Goal: Task Accomplishment & Management: Complete application form

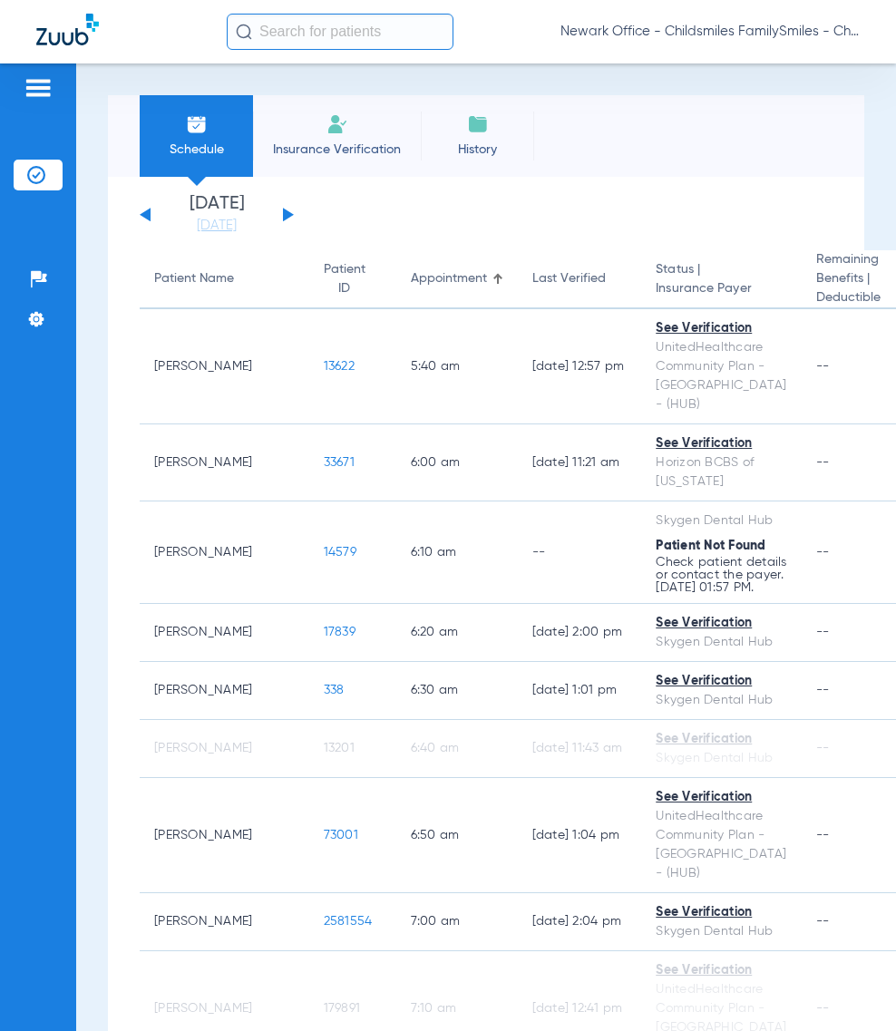
click at [682, 29] on span "Newark Office - Childsmiles FamilySmiles - ChildSmiles Spec LLC - [GEOGRAPHIC_D…" at bounding box center [709, 32] width 299 height 18
click at [685, 30] on body "Newark Office - Childsmiles FamilySmiles - ChildSmiles Spec LLC - Newark Ortho …" at bounding box center [448, 515] width 896 height 1031
click at [759, 58] on span "Account Selection" at bounding box center [792, 64] width 102 height 13
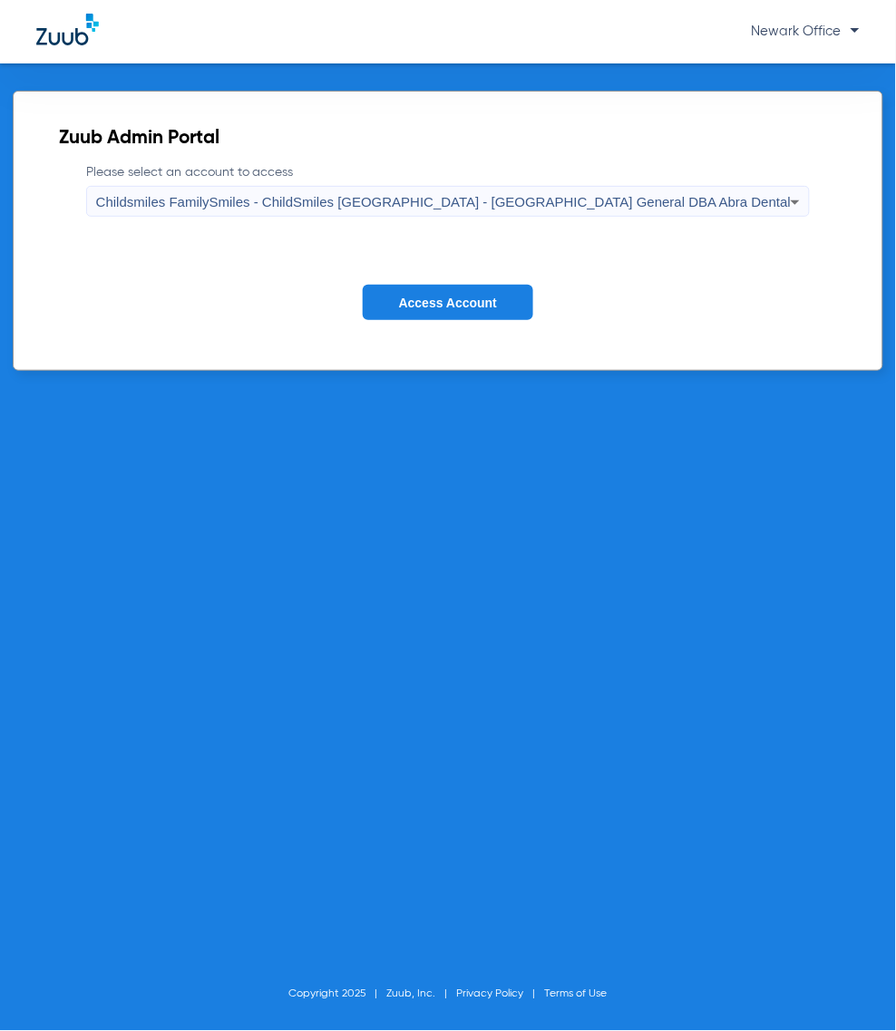
click at [426, 196] on span "Childsmiles FamilySmiles - ChildSmiles PA - Newark General DBA Abra Dental" at bounding box center [443, 201] width 695 height 15
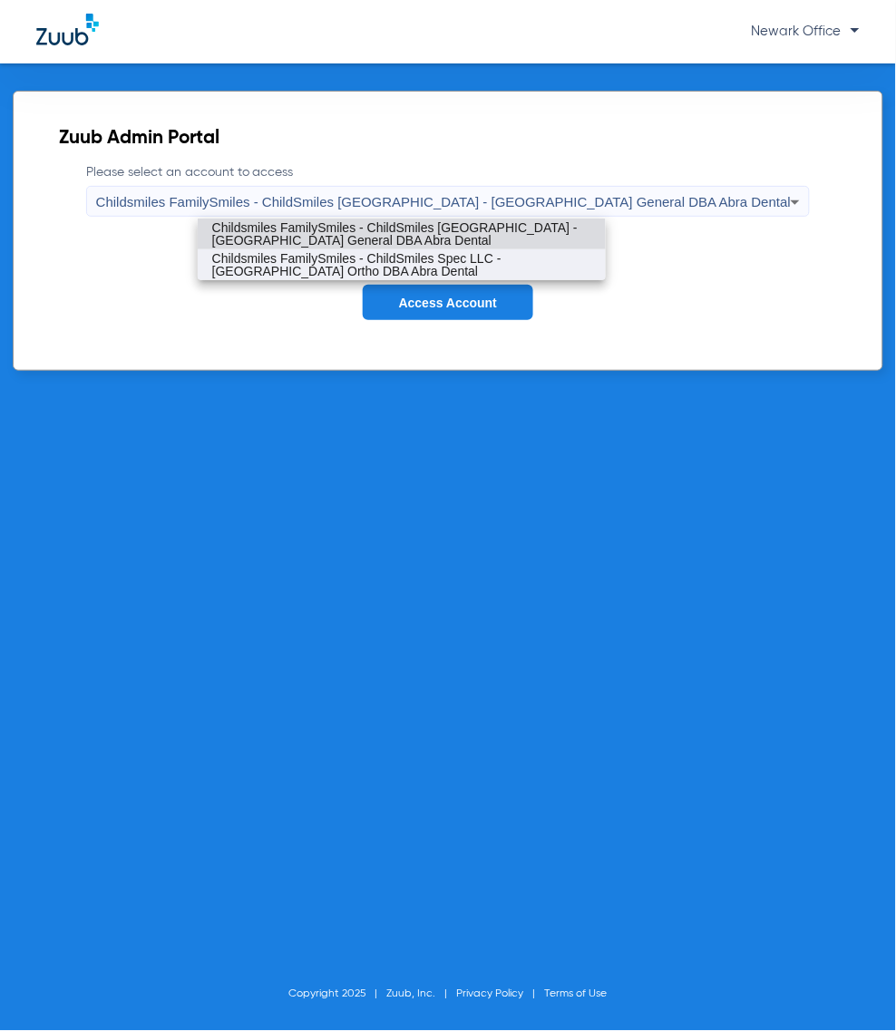
drag, startPoint x: 405, startPoint y: 259, endPoint x: 411, endPoint y: 304, distance: 44.8
click at [405, 258] on span "Childsmiles FamilySmiles - ChildSmiles Spec LLC - Newark Ortho DBA Abra Dental" at bounding box center [401, 264] width 379 height 25
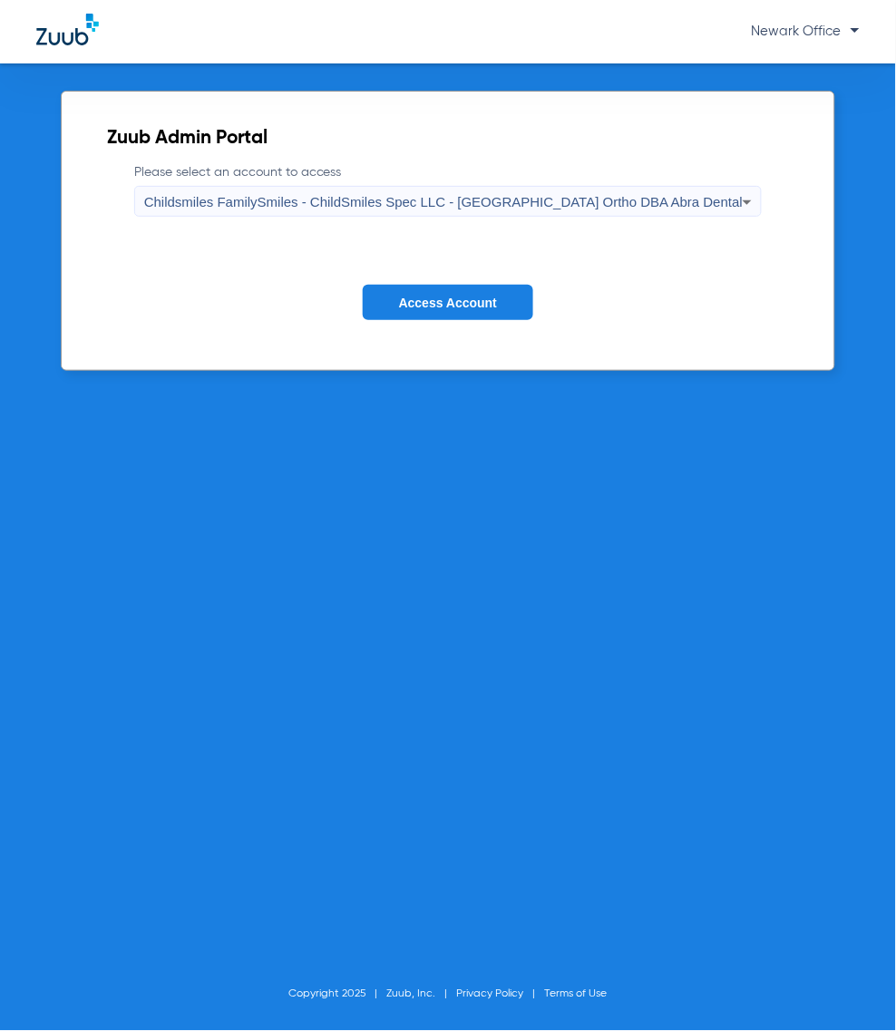
click at [411, 304] on span "Access Account" at bounding box center [448, 303] width 98 height 15
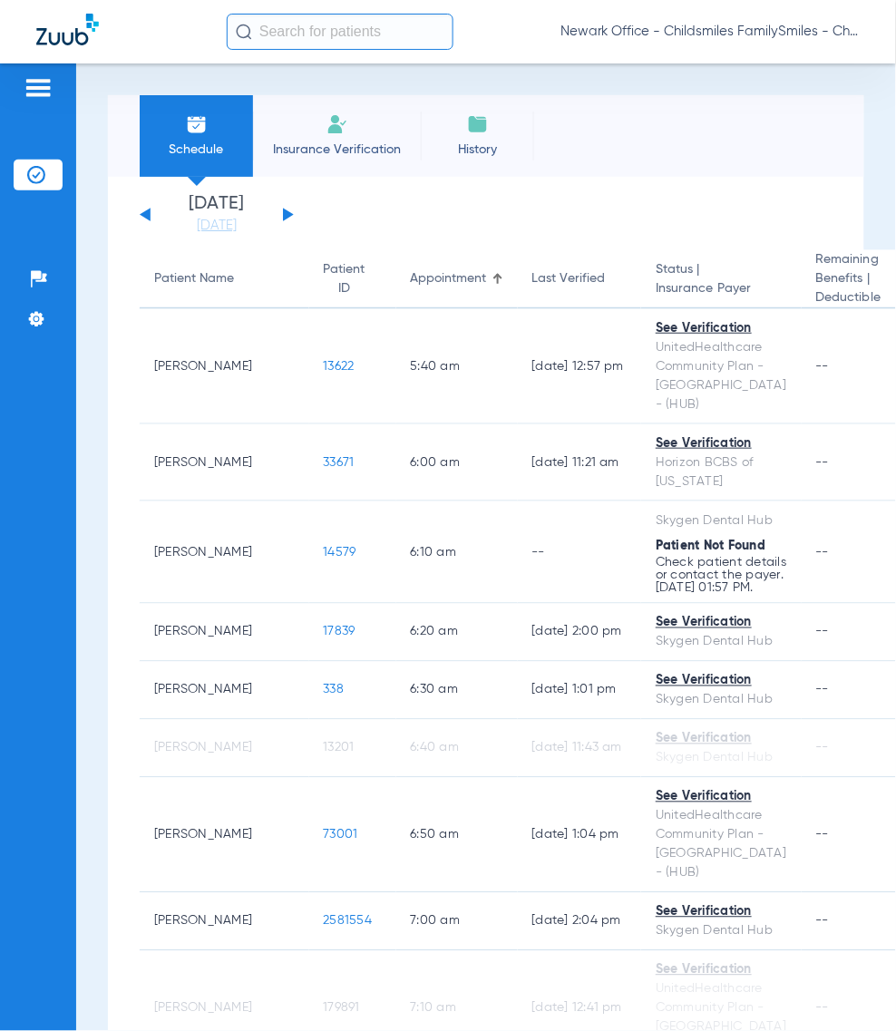
click at [317, 29] on input "text" at bounding box center [340, 32] width 227 height 36
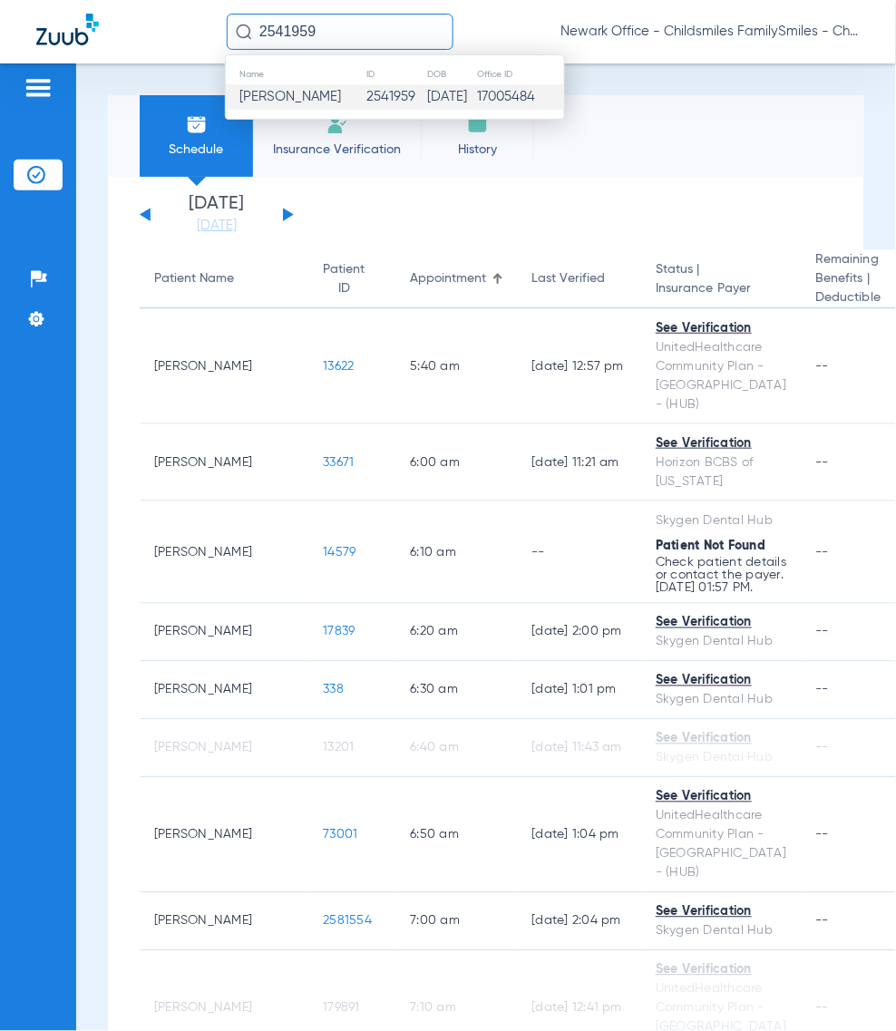
type input "2541959"
click at [310, 102] on span "Kaylee Poole" at bounding box center [290, 97] width 102 height 14
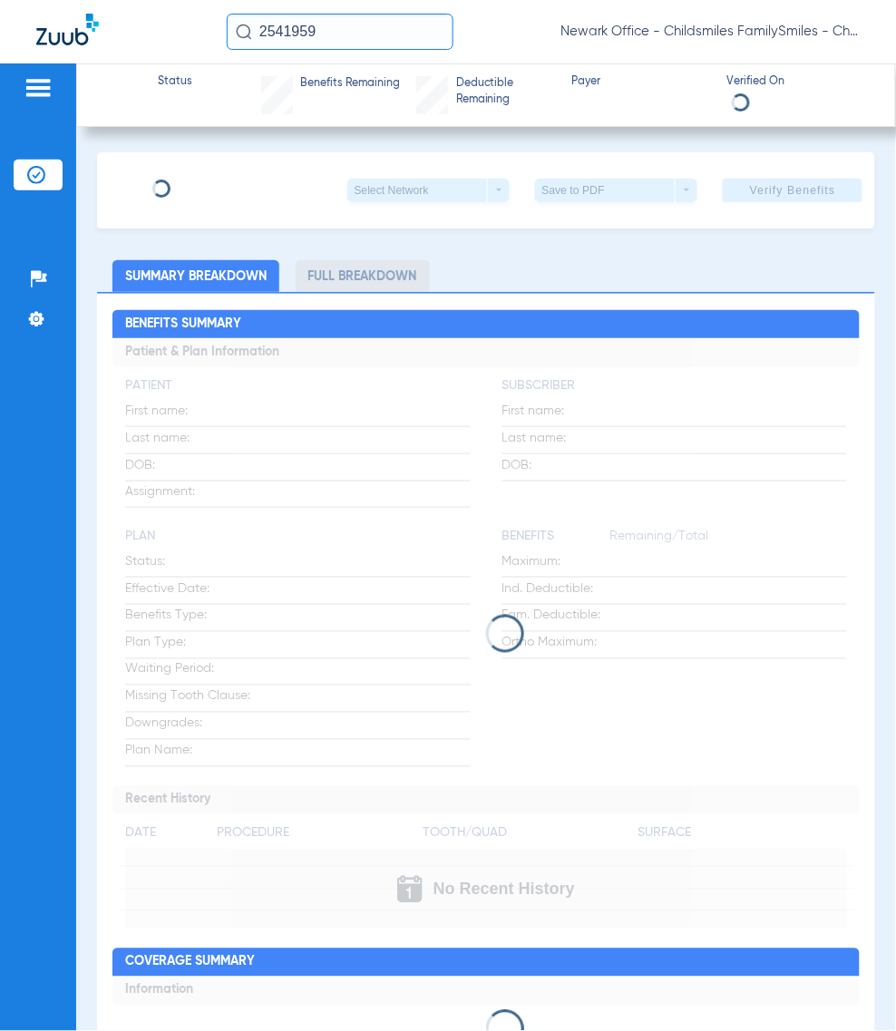
type input "NAKCISHA"
type input "POOLE"
type input "08/11/1974"
type input "W229568739"
type input "028571501100001"
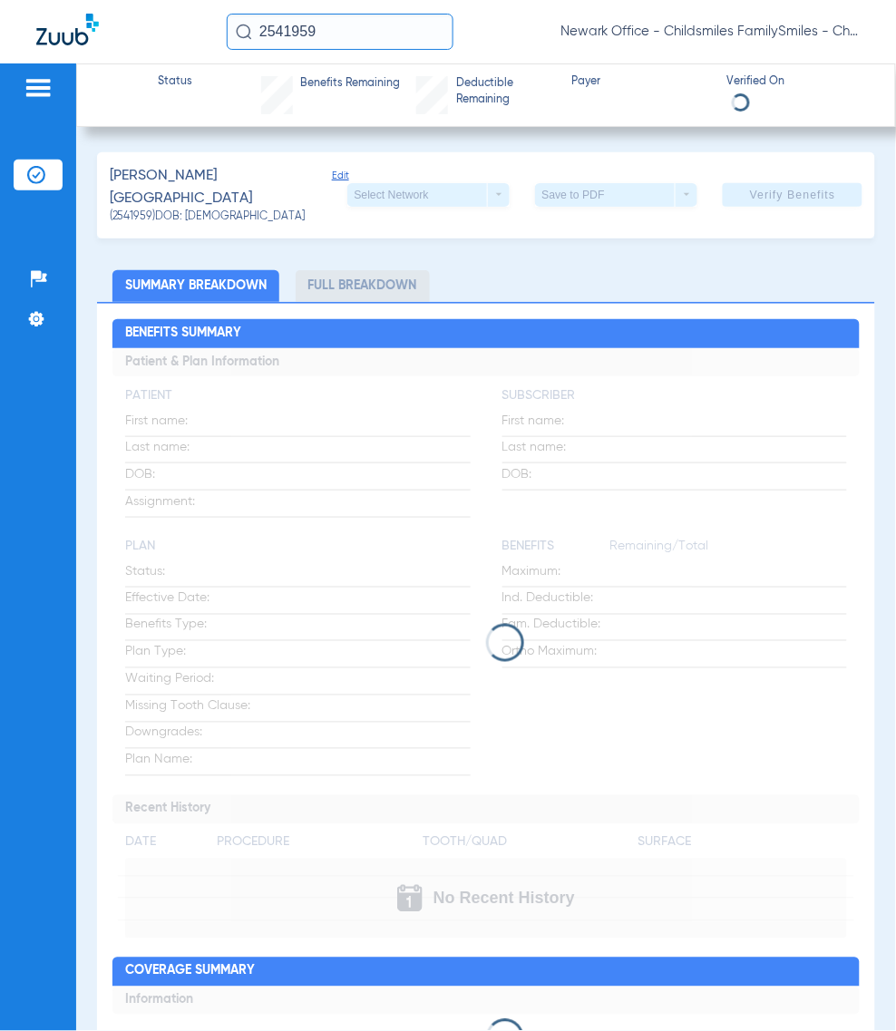
click at [332, 179] on span "Edit" at bounding box center [340, 190] width 16 height 40
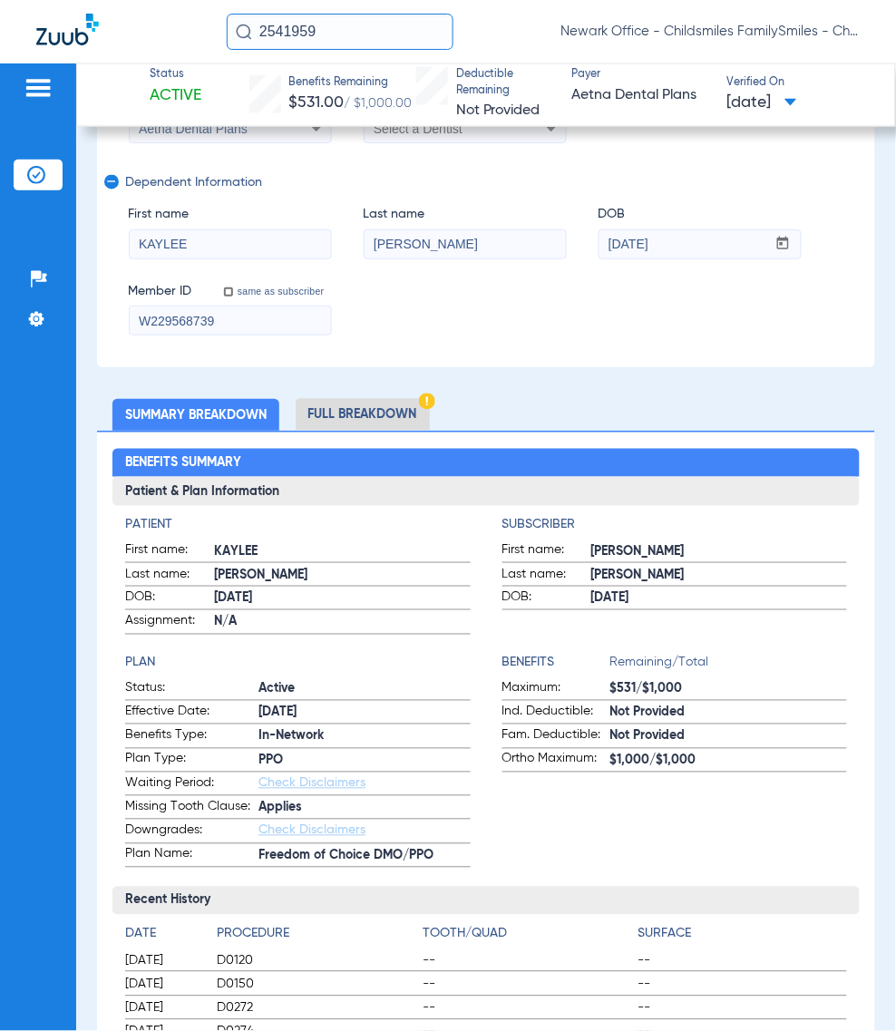
scroll to position [227, 0]
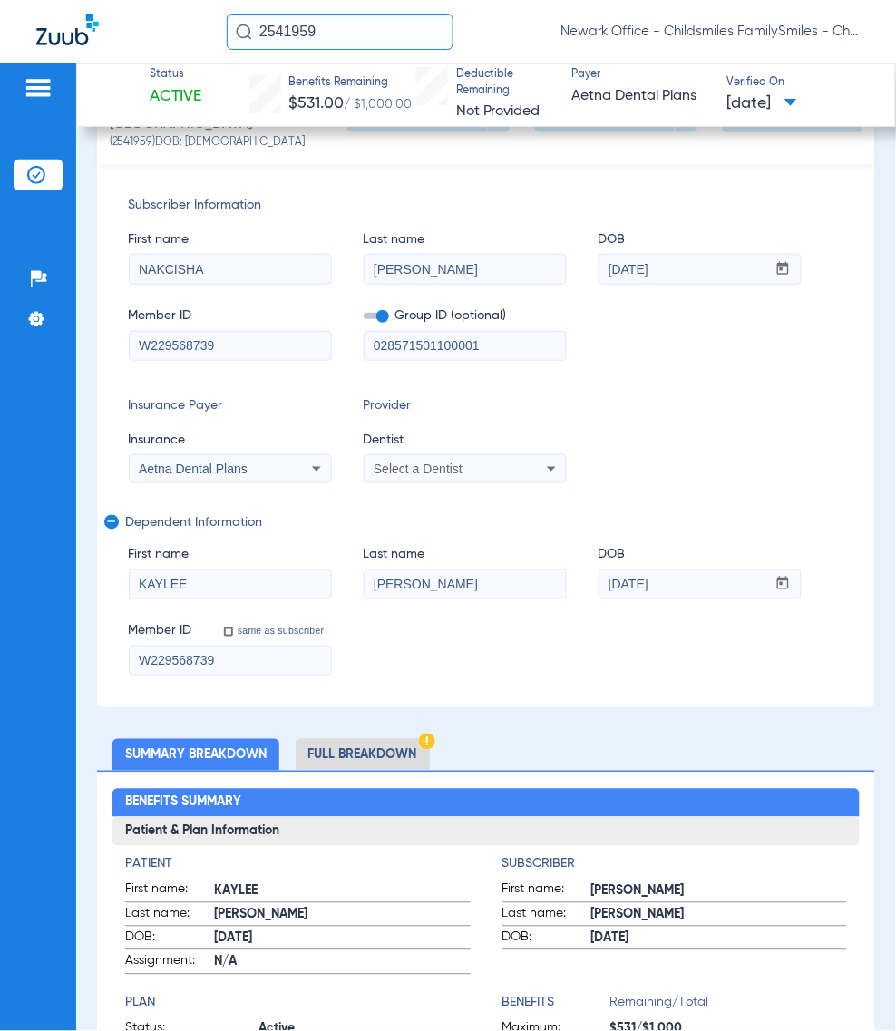
click at [597, 882] on span "NAKEISHA" at bounding box center [719, 891] width 256 height 19
click at [599, 882] on span "NAKEISHA" at bounding box center [719, 891] width 256 height 19
copy span "NAKEISHA"
click at [248, 249] on mat-form-field "NAKCISHA" at bounding box center [230, 266] width 203 height 35
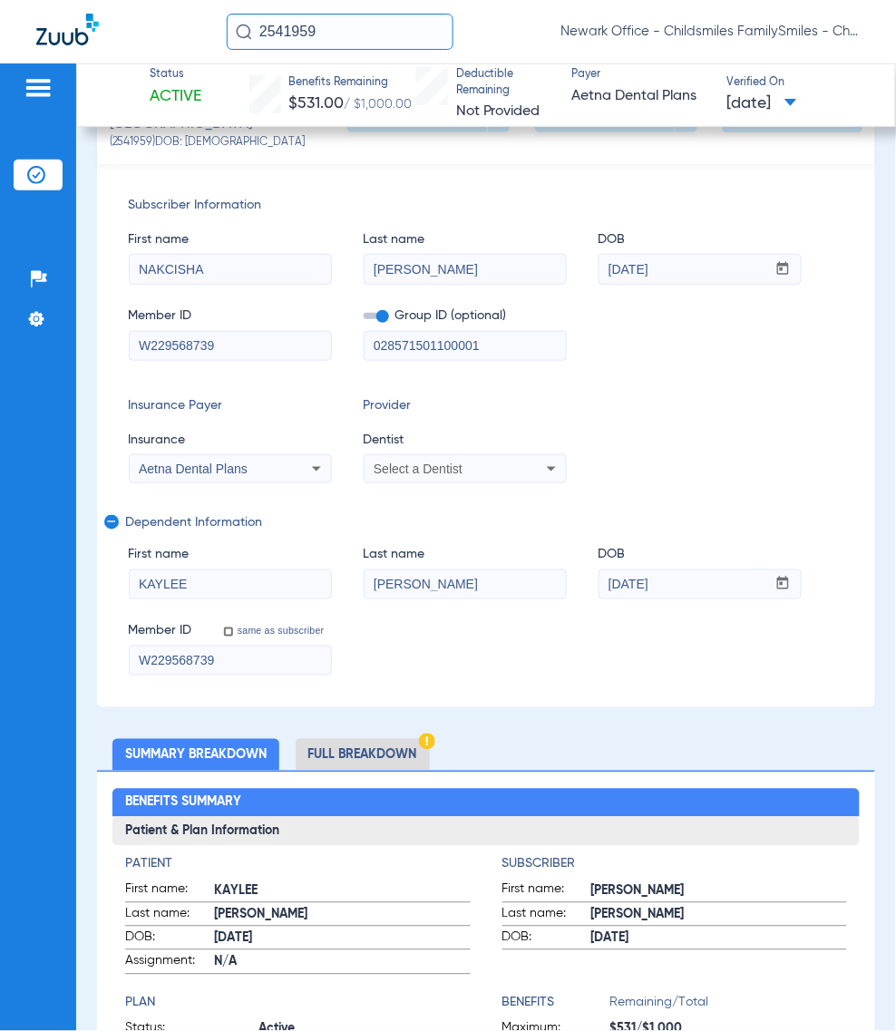
click at [248, 249] on mat-form-field "NAKCISHA" at bounding box center [230, 266] width 203 height 35
click at [241, 255] on input "NAKCISHA" at bounding box center [230, 269] width 201 height 29
paste input "E"
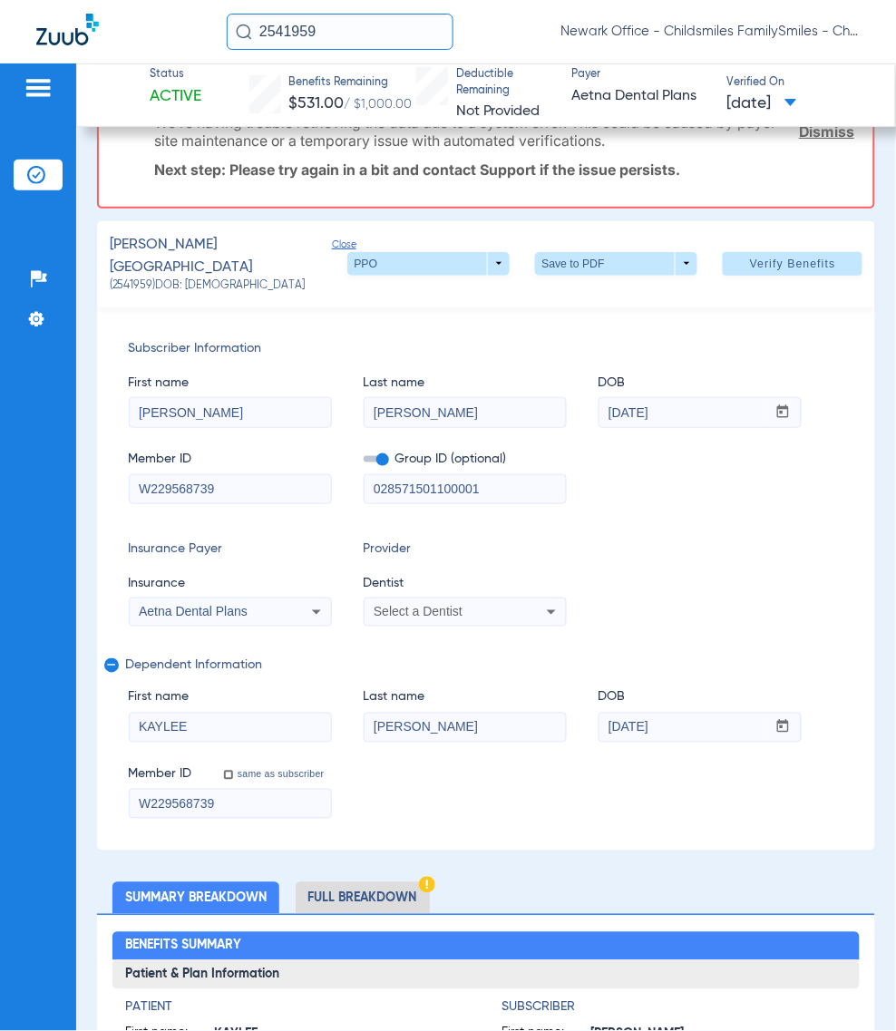
scroll to position [0, 0]
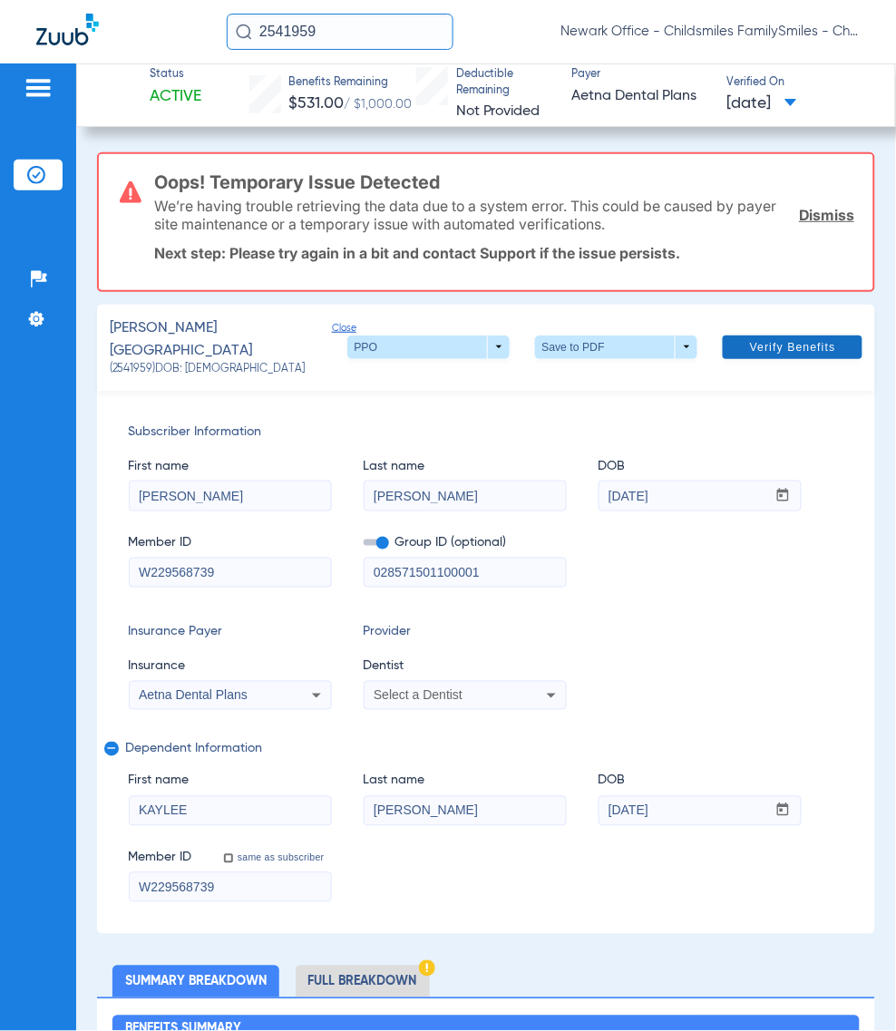
type input "NAKEISHA"
click at [758, 342] on span "Verify Benefits" at bounding box center [793, 347] width 86 height 15
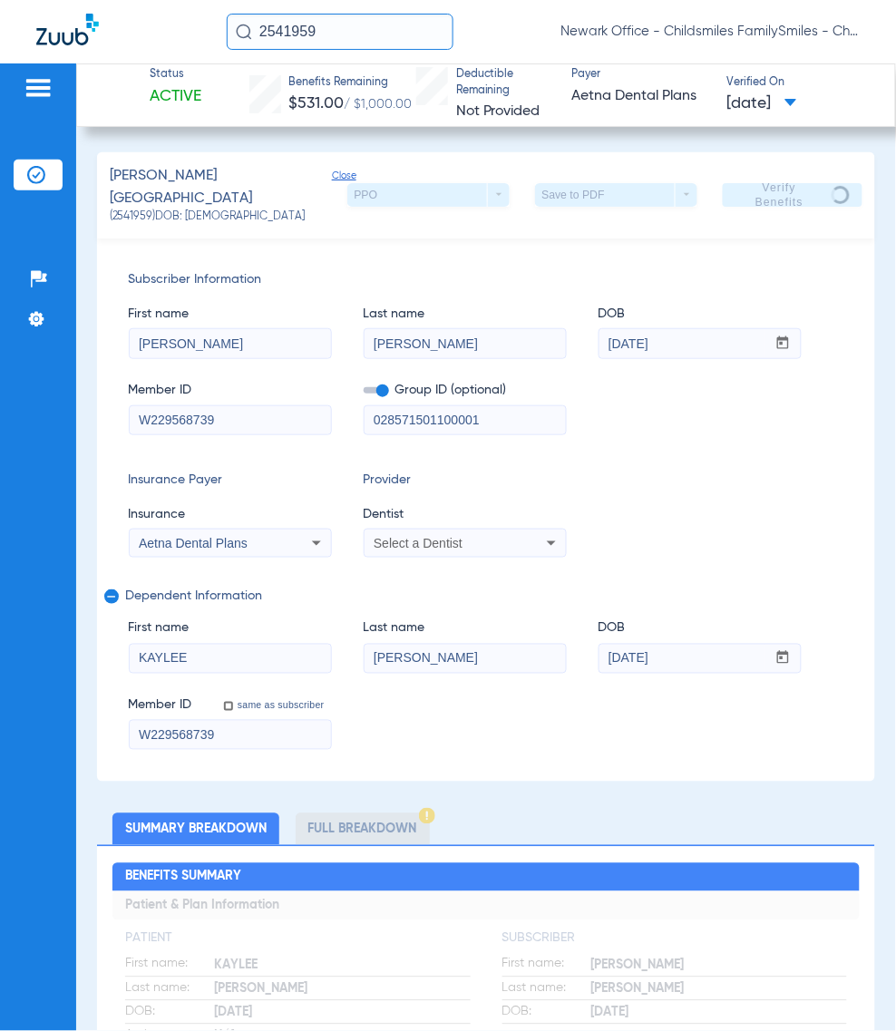
click at [365, 43] on input "2541959" at bounding box center [340, 32] width 227 height 36
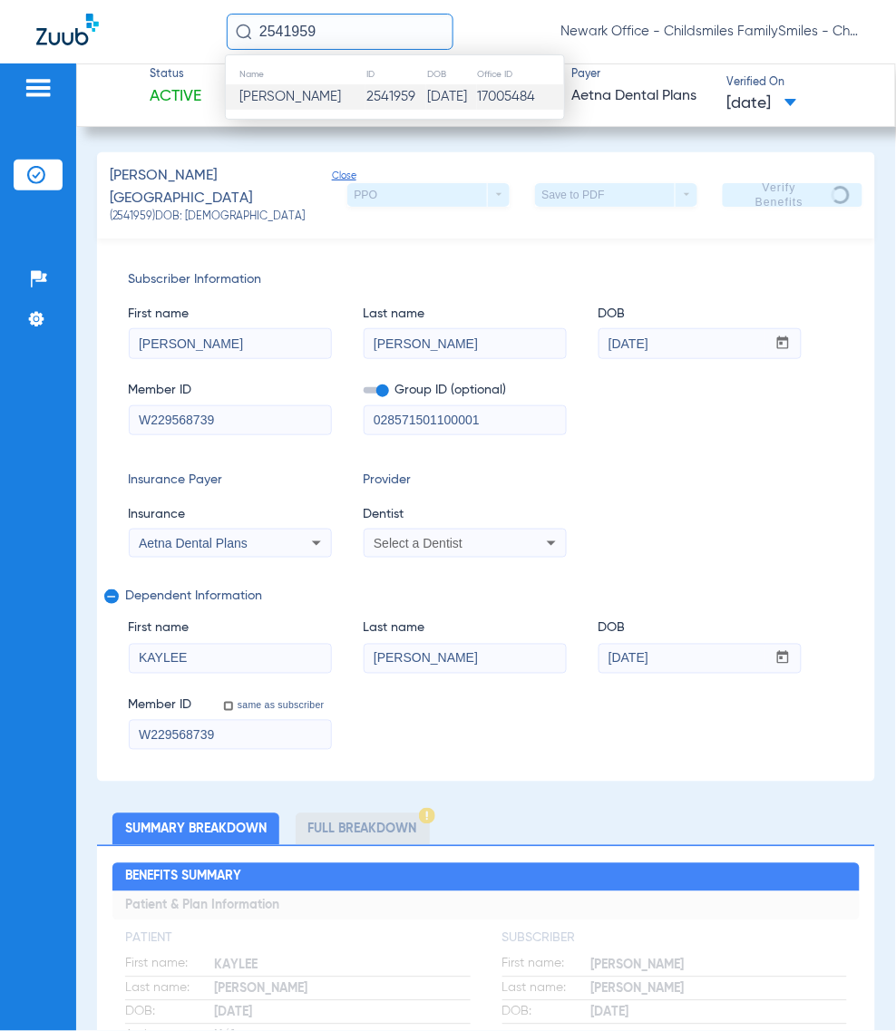
paste input "754291"
type input "2754291"
click at [316, 101] on span "Cindy Beatriz De Carvalho" at bounding box center [290, 97] width 102 height 14
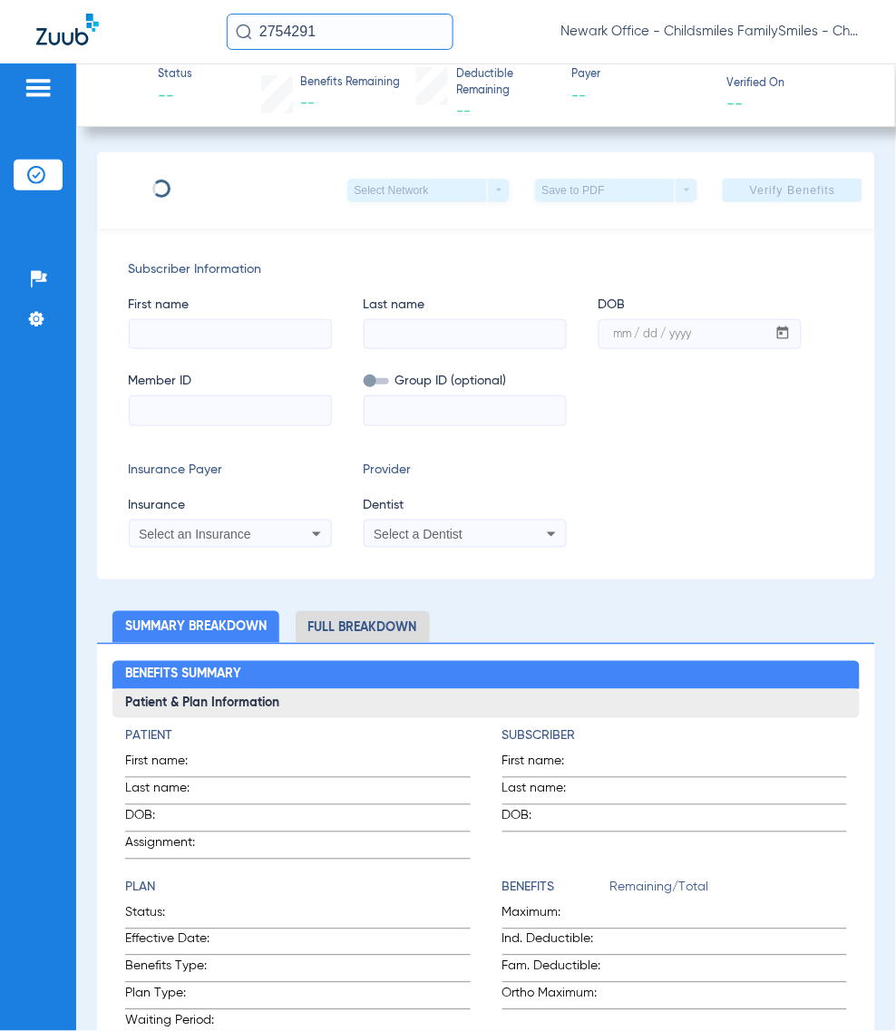
type input "Oseias"
type input "Nunes dos Reis"
type input "03/12/1975"
type input "A0950527301"
type input "CarMax"
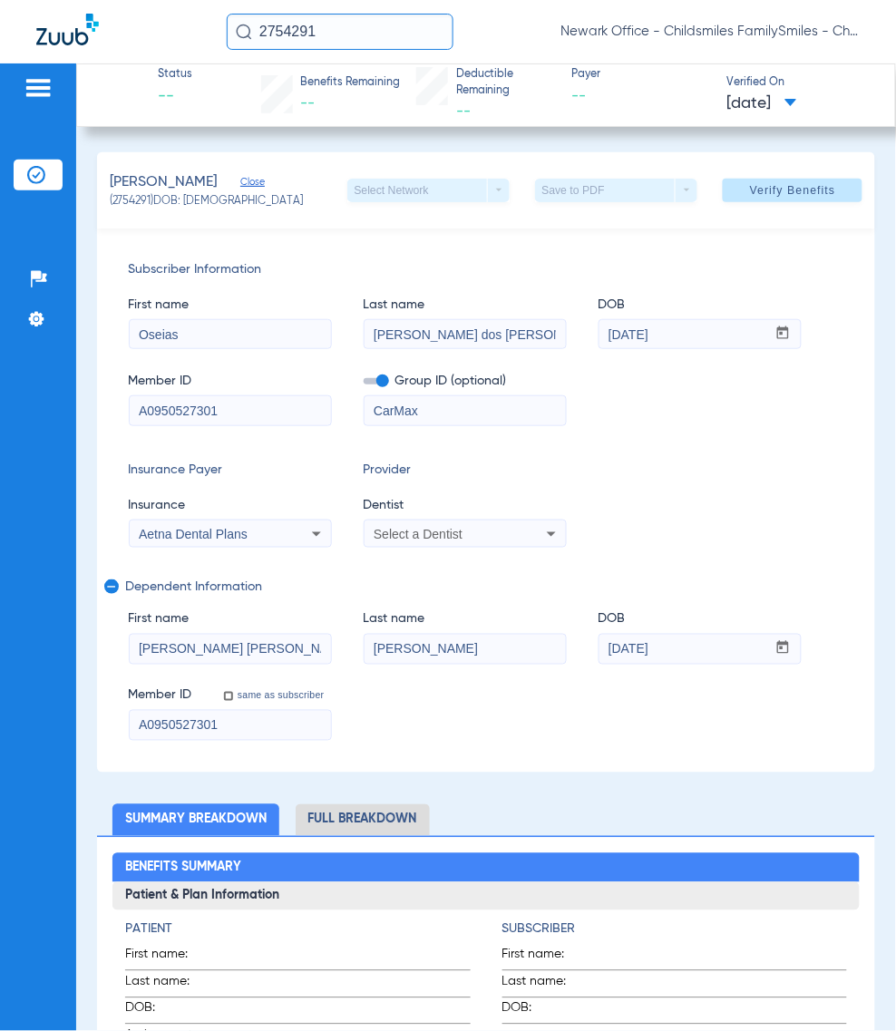
click at [293, 30] on input "2754291" at bounding box center [340, 32] width 227 height 36
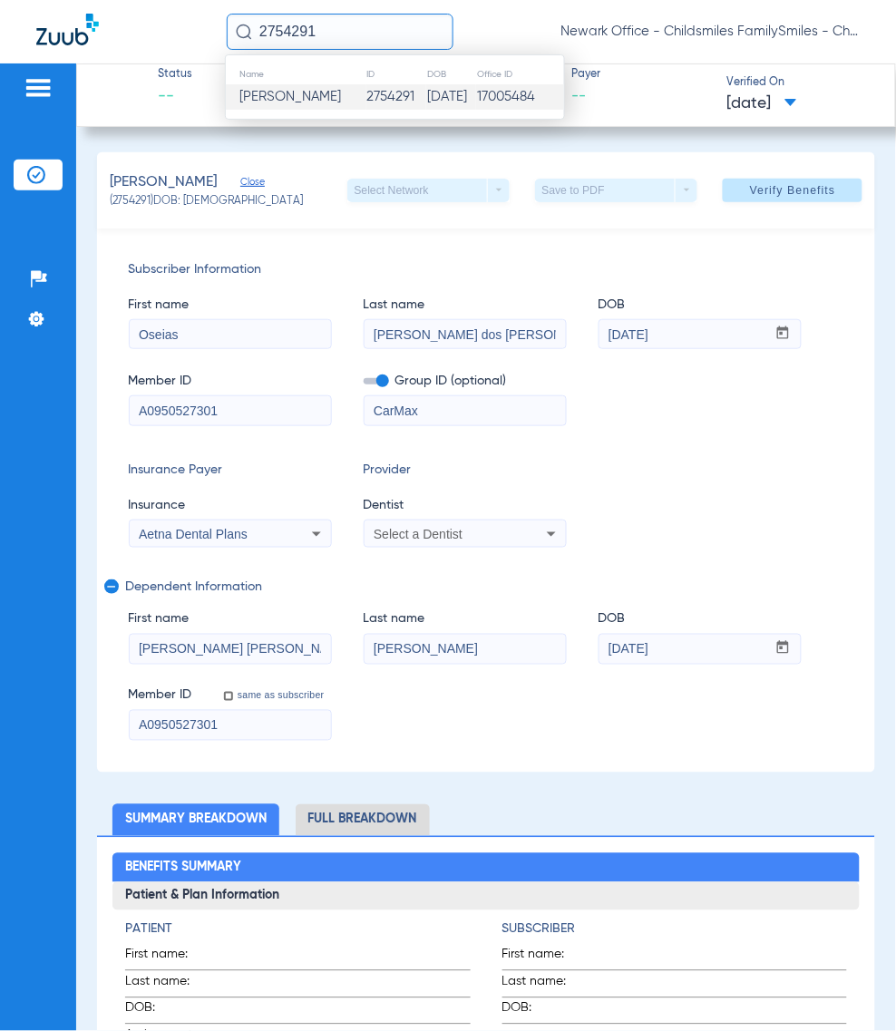
click at [651, 563] on div "Subscriber Information First name Oseias Last name Nunes dos Reis DOB mm / dd /…" at bounding box center [486, 501] width 779 height 544
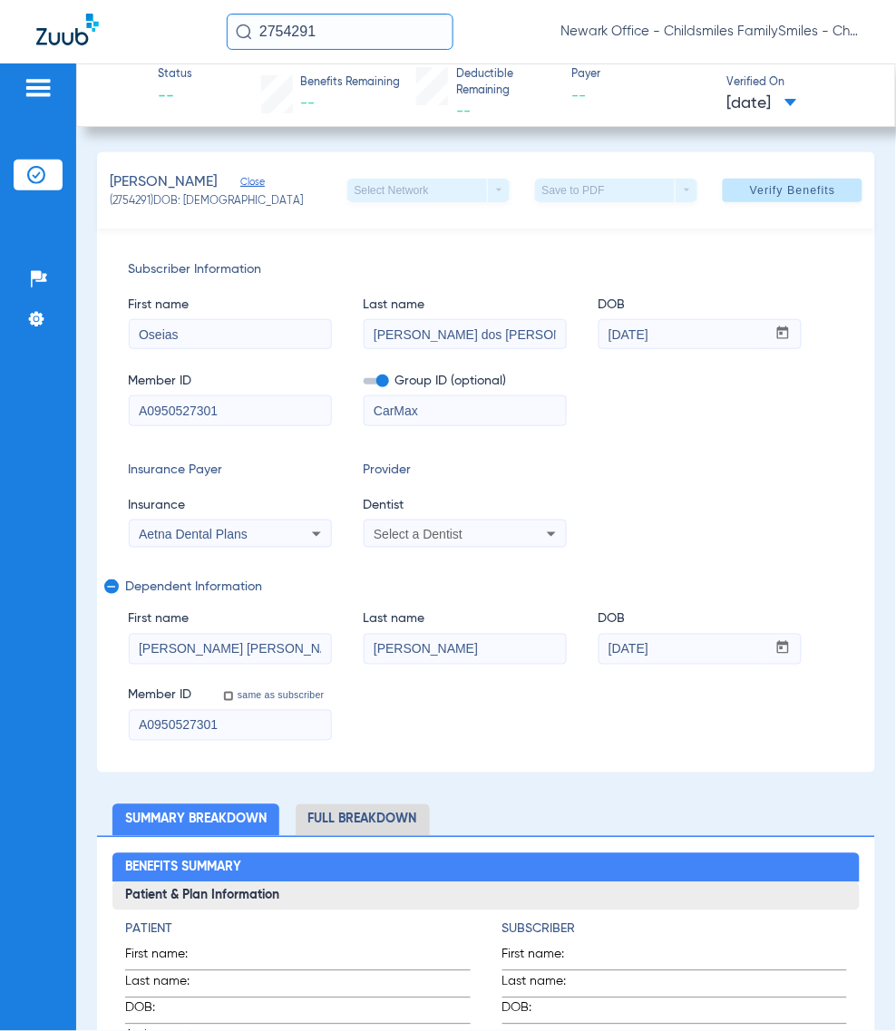
click at [453, 745] on div "Subscriber Information First name Oseias Last name Nunes dos Reis DOB mm / dd /…" at bounding box center [486, 501] width 779 height 544
click at [352, 28] on input "2754291" at bounding box center [340, 32] width 227 height 36
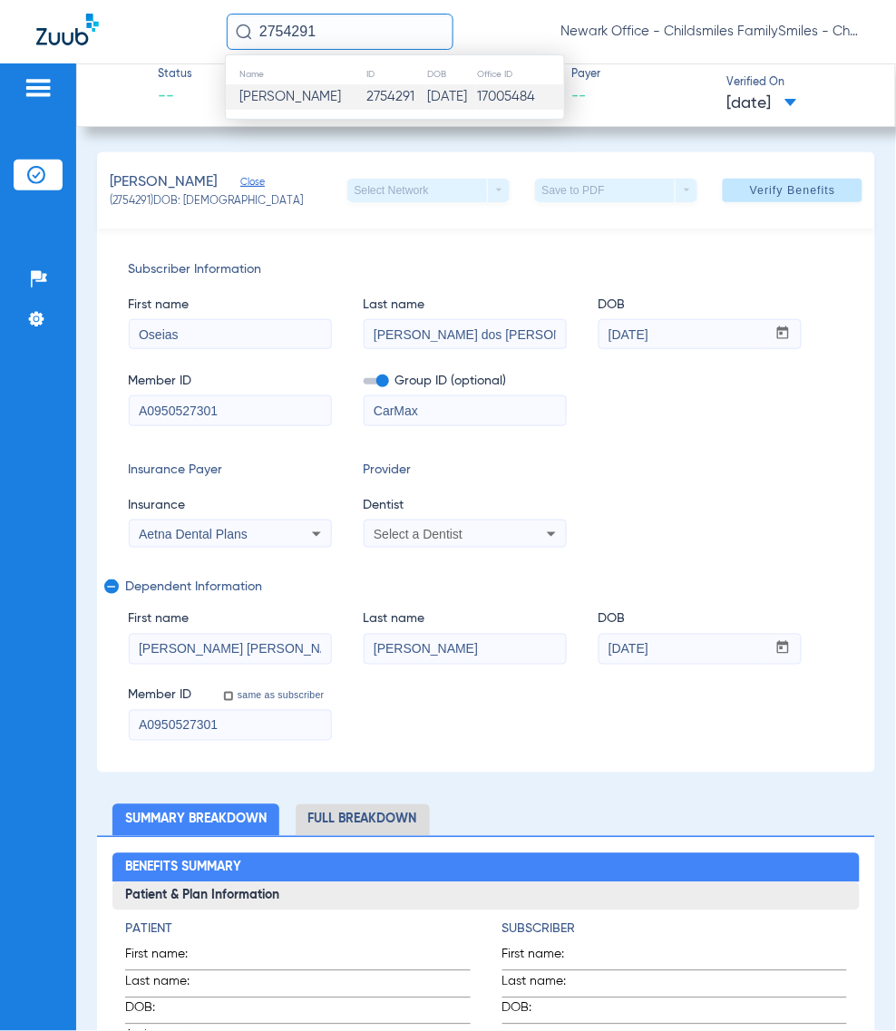
paste input "43678"
type input "2743678"
click at [311, 95] on span "Aleia Copeland" at bounding box center [290, 97] width 102 height 14
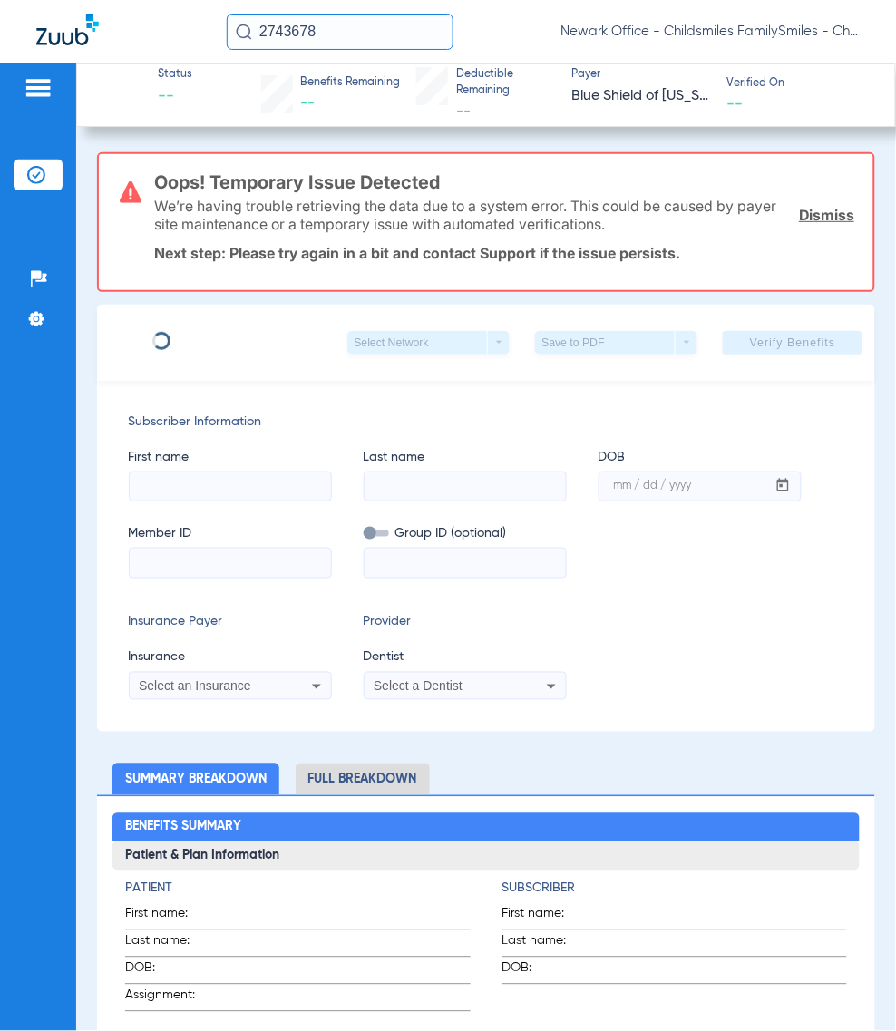
type input "ALEIA"
type input "COPELAND"
type input "10/30/1991"
type input "F08666486"
type input "FEPBD10005"
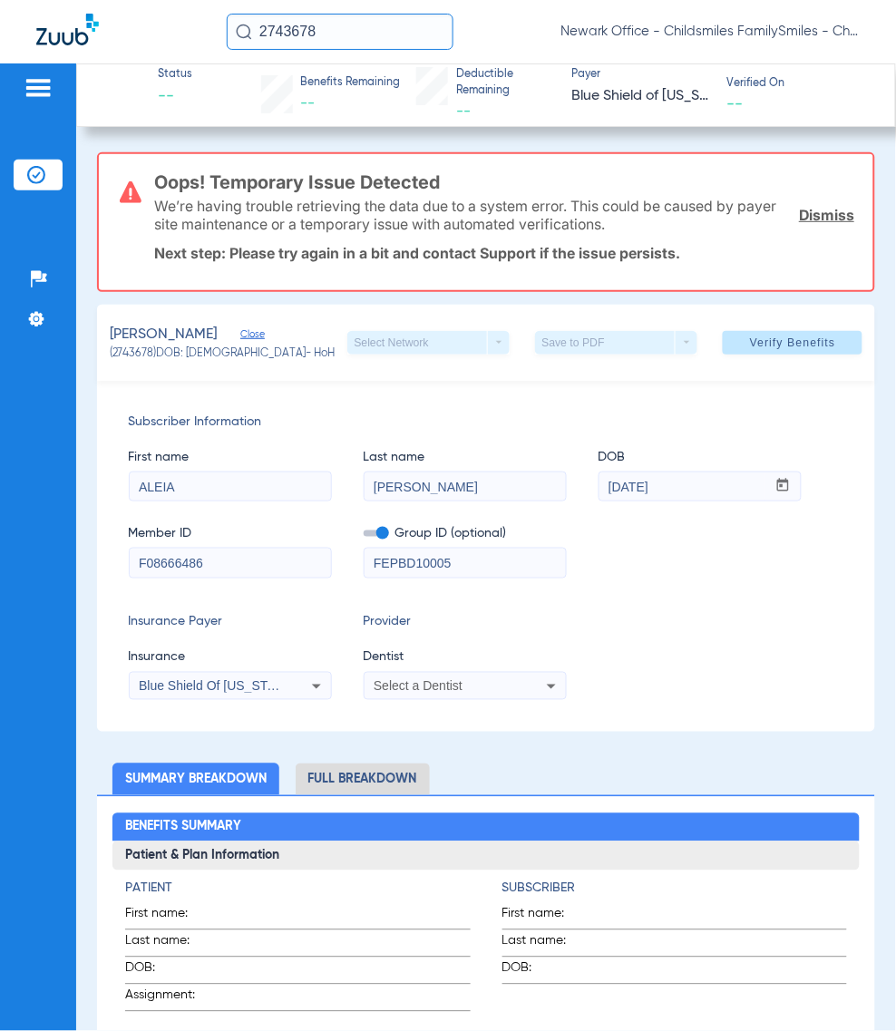
click at [622, 676] on div "Insurance Payer Insurance Blue Shield Of California Federal Plan Provider Denti…" at bounding box center [486, 656] width 715 height 87
click at [668, 722] on div "Subscriber Information First name ALEIA Last name COPELAND DOB mm / dd / yyyy 1…" at bounding box center [486, 556] width 779 height 351
click at [664, 601] on div "Subscriber Information First name ALEIA Last name COPELAND DOB mm / dd / yyyy 1…" at bounding box center [486, 556] width 779 height 351
click at [358, 36] on input "2743678" at bounding box center [340, 32] width 227 height 36
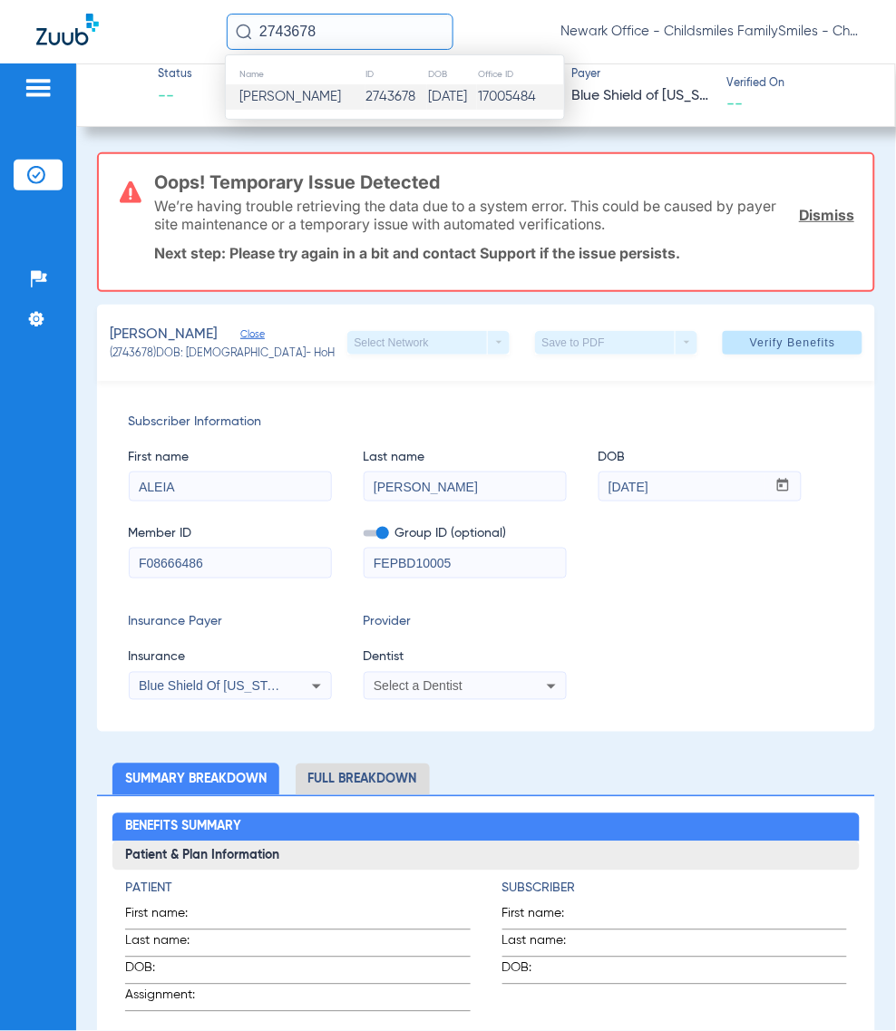
paste input "134033"
type input "2134033"
click at [302, 96] on span "Sheron Reid" at bounding box center [290, 97] width 102 height 14
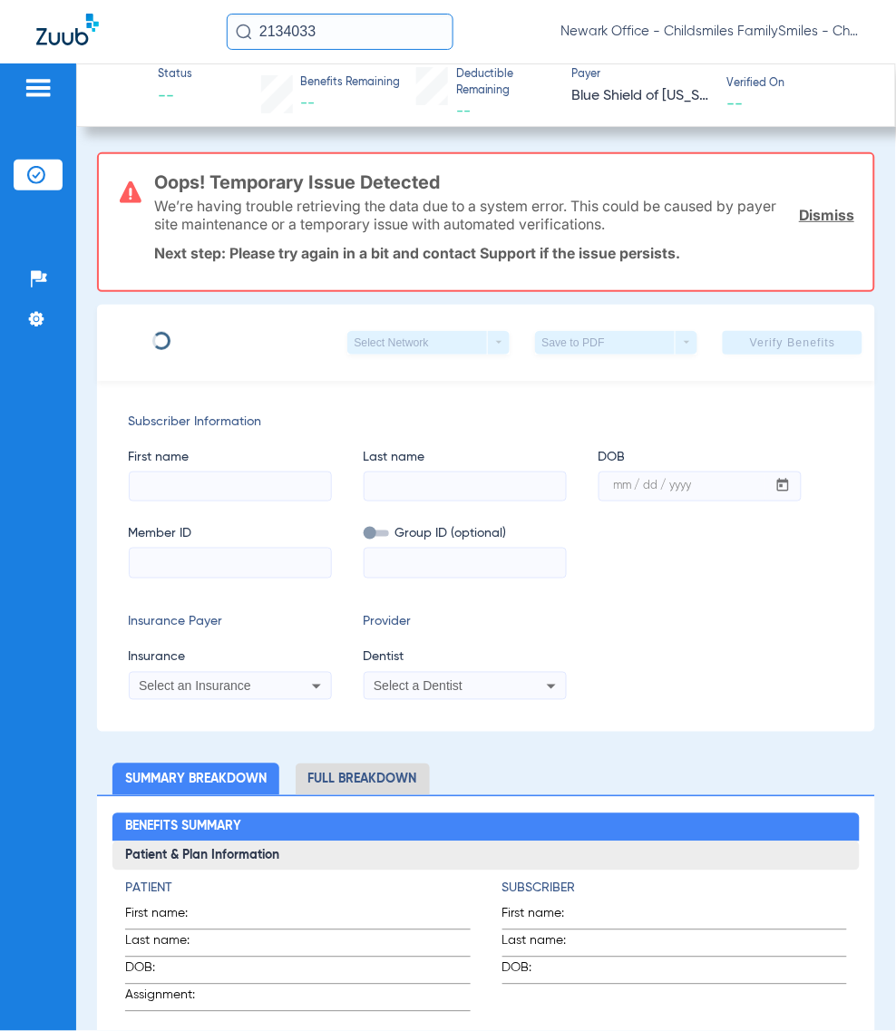
type input "SHERON"
type input "REID"
type input "09/26/1971"
type input "F38416438"
type input "FEPBD10002"
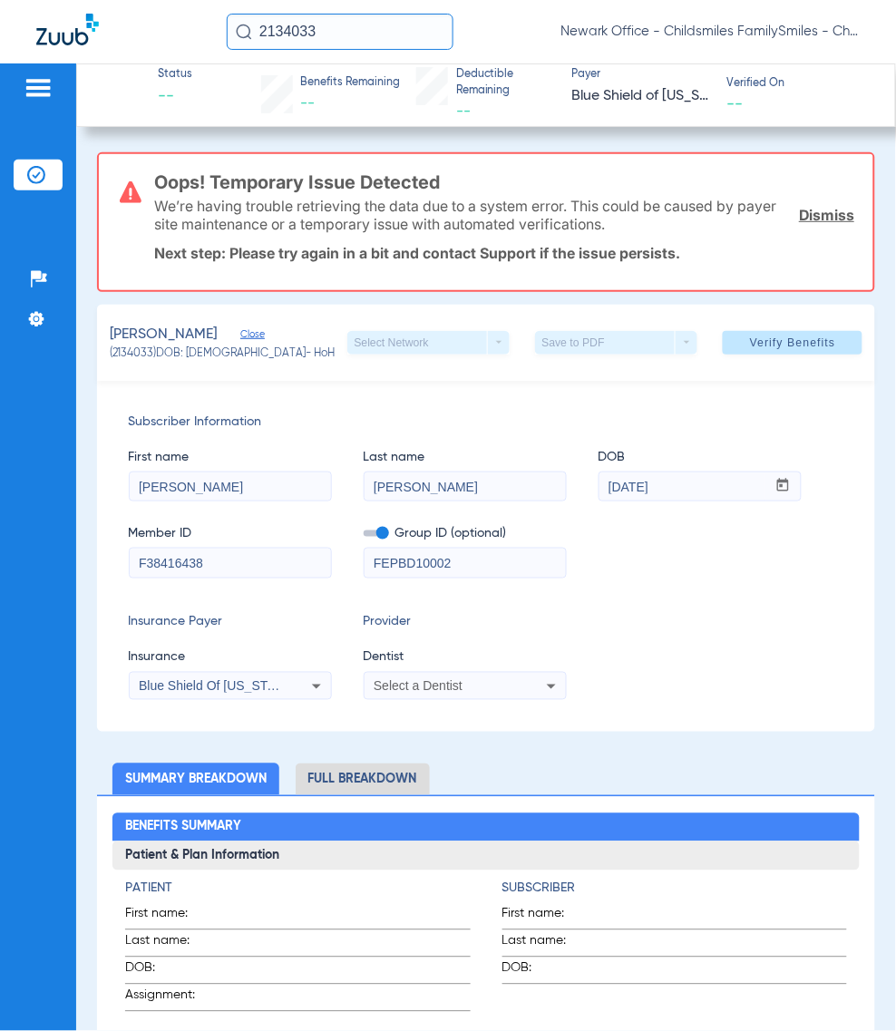
click at [328, 41] on input "2134033" at bounding box center [340, 32] width 227 height 36
paste input "590851"
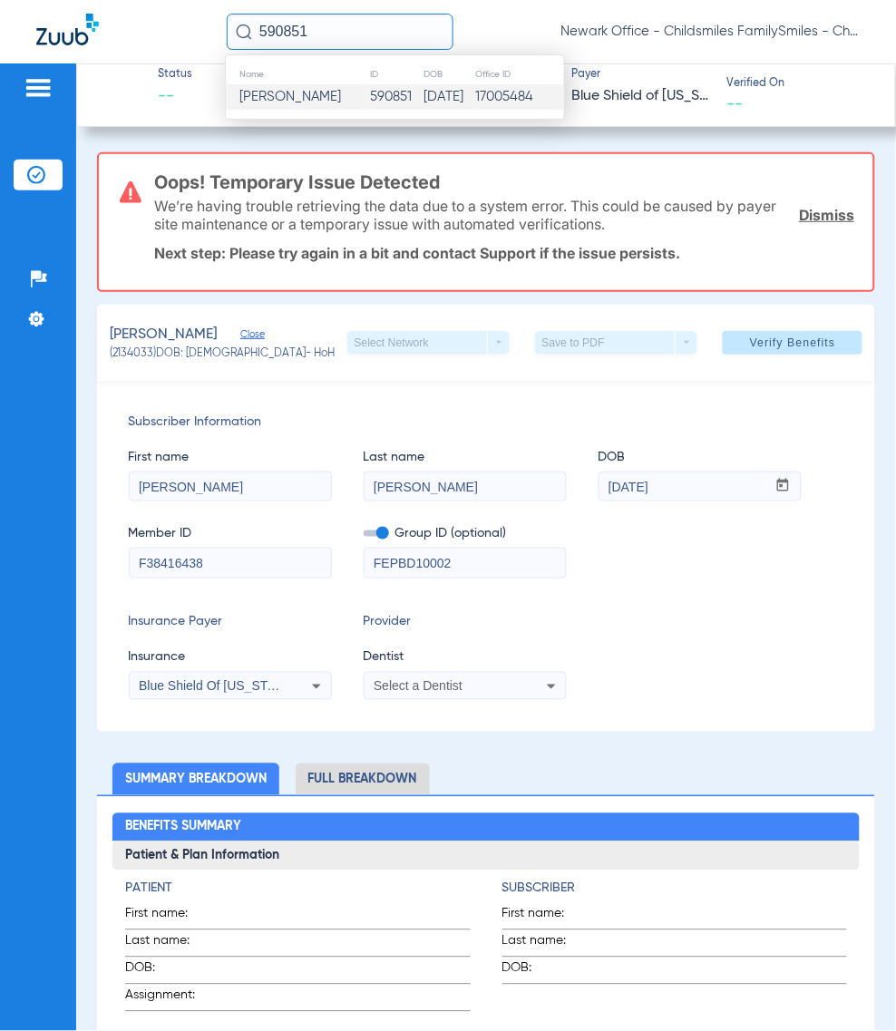
type input "590851"
drag, startPoint x: 313, startPoint y: 101, endPoint x: 130, endPoint y: 165, distance: 194.2
click at [308, 102] on span "Enrico Garcia" at bounding box center [290, 97] width 102 height 14
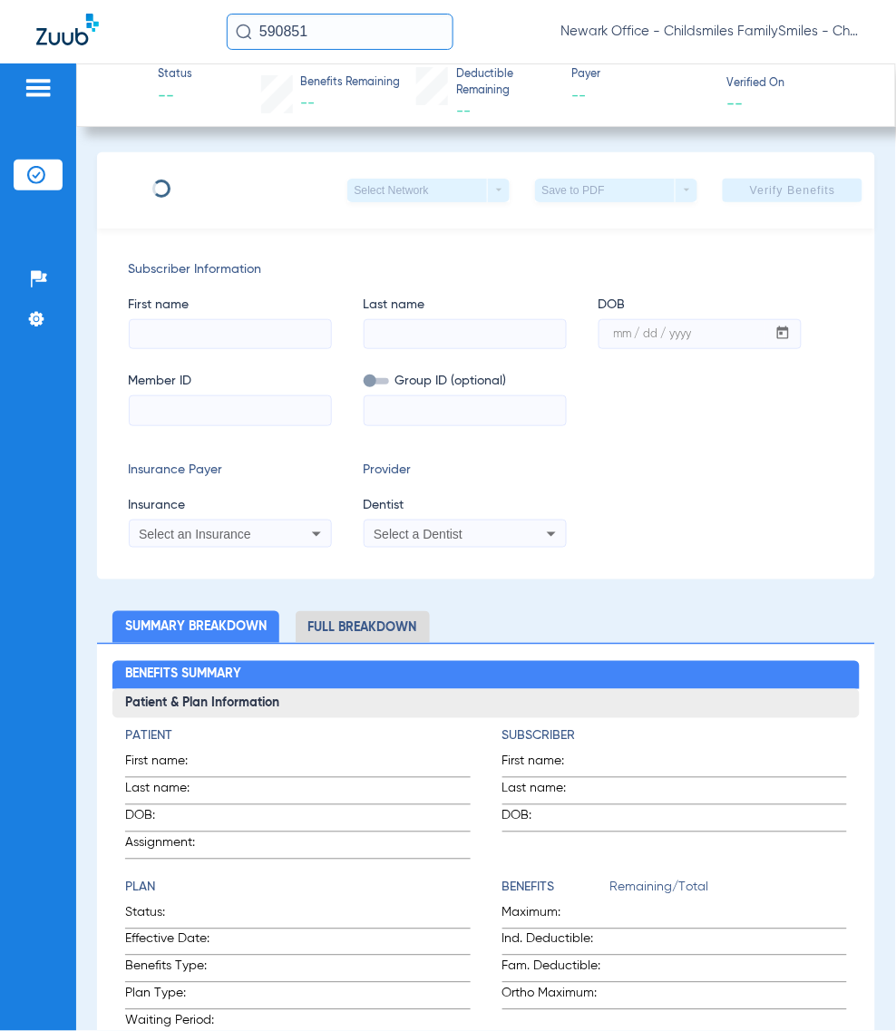
type input "IVELISSE"
type input "MATIAS"
type input "U9404454"
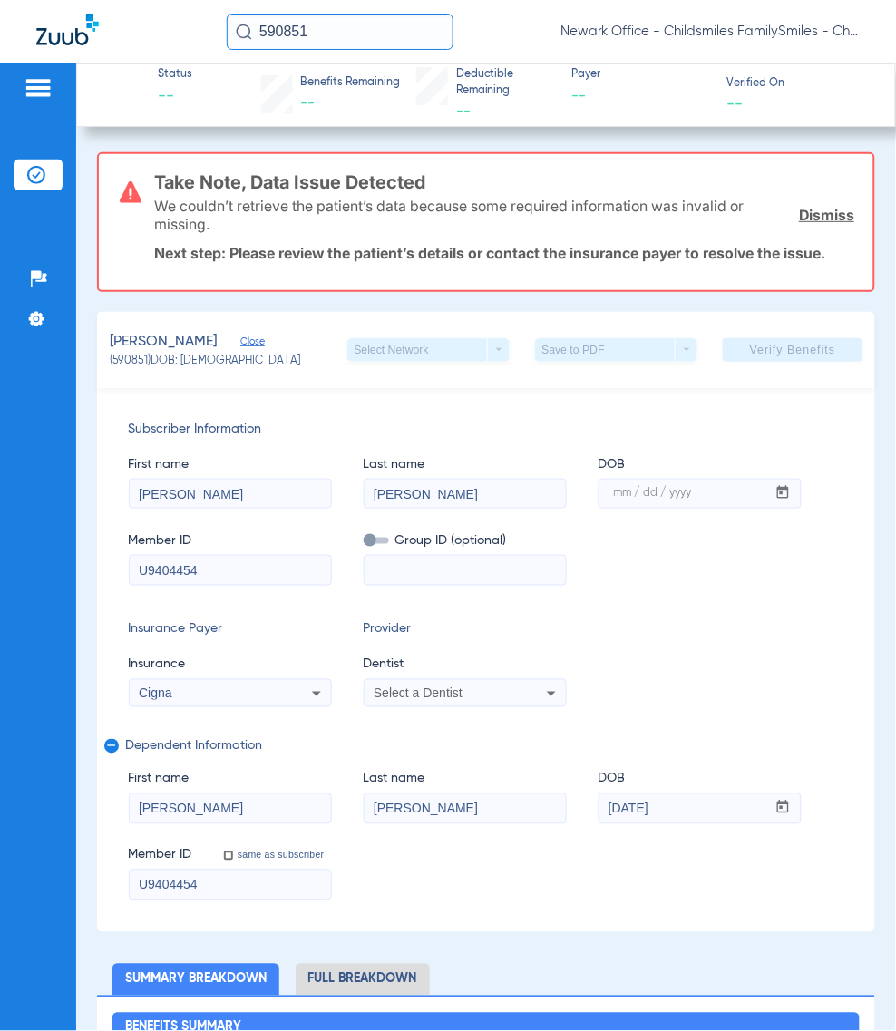
click at [722, 610] on div "Subscriber Information First name IVELISSE Last name MATIAS DOB mm / dd / yyyy …" at bounding box center [486, 660] width 779 height 544
click at [329, 20] on input "590851" at bounding box center [340, 32] width 227 height 36
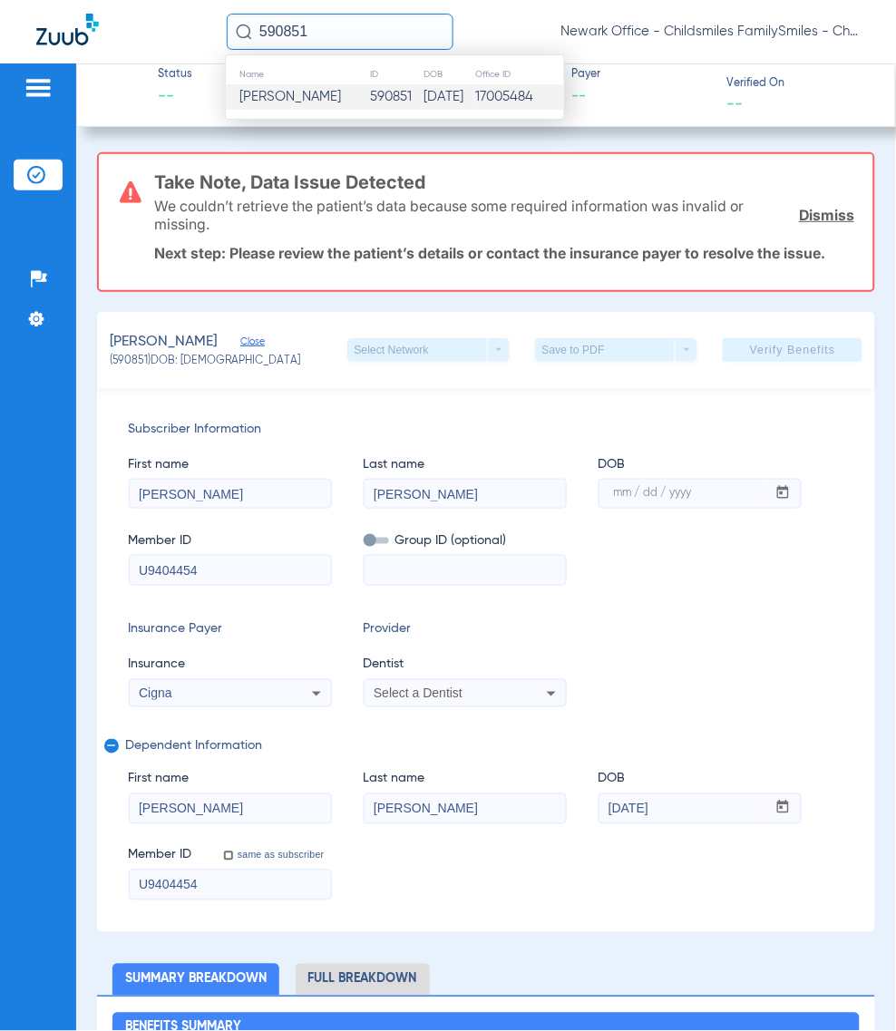
paste input "30985"
type input "30985"
click at [293, 93] on span "Nicholas Brandao" at bounding box center [290, 97] width 102 height 14
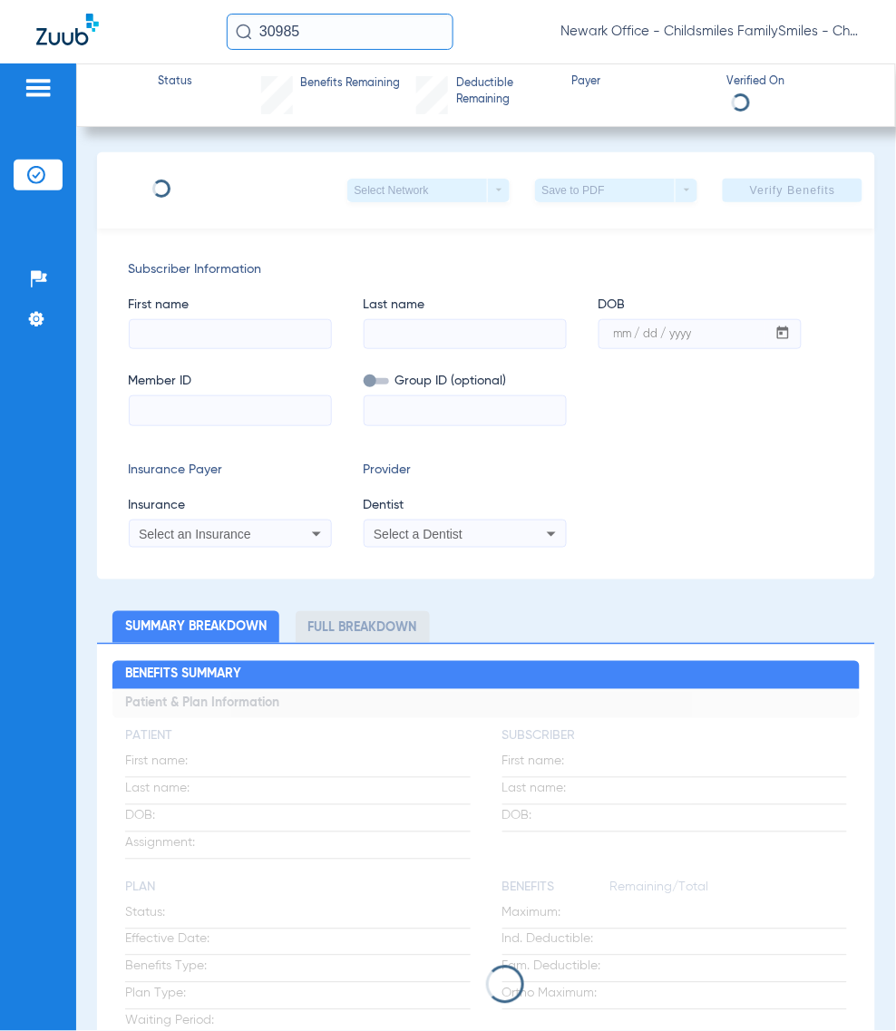
type input "CELIA"
type input "SACRAMENTO"
type input "12/29/1978"
type input "U8790625"
type input "3215832"
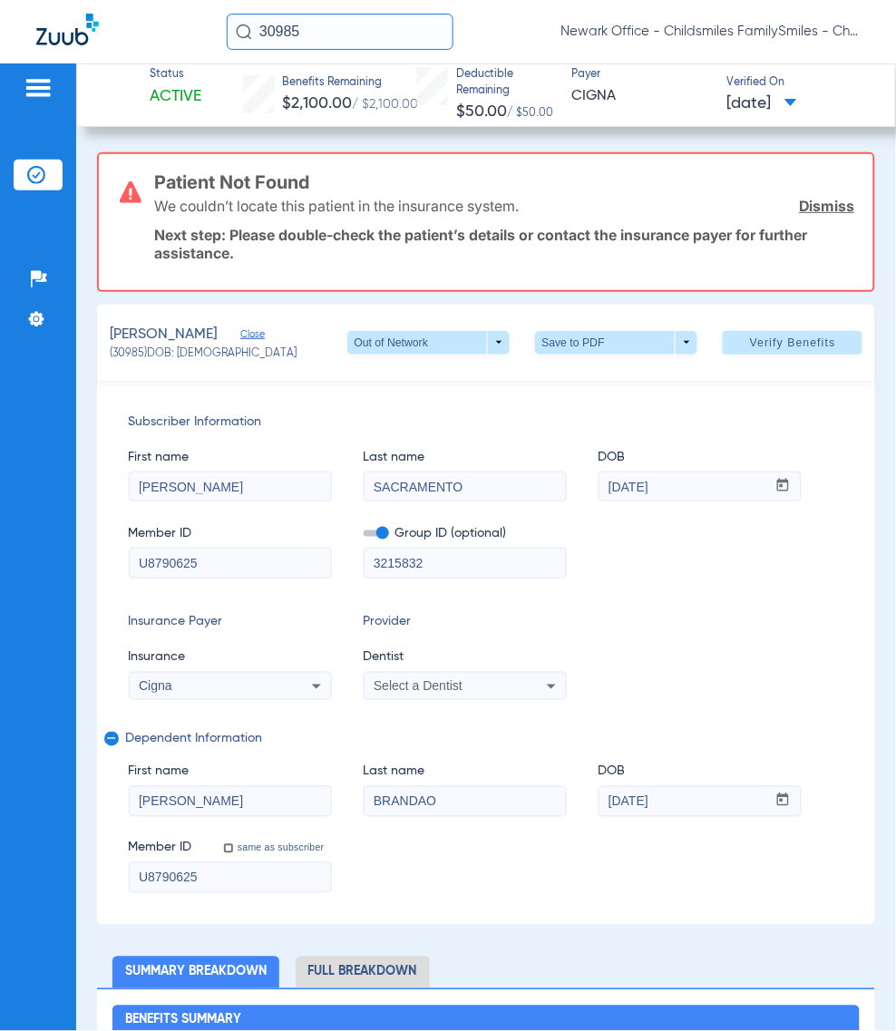
click at [405, 54] on div "30985 Newark Office - Childsmiles FamilySmiles - ChildSmiles Spec LLC - Newark …" at bounding box center [448, 31] width 896 height 63
click at [373, 28] on input "30985" at bounding box center [340, 32] width 227 height 36
paste input "2733591"
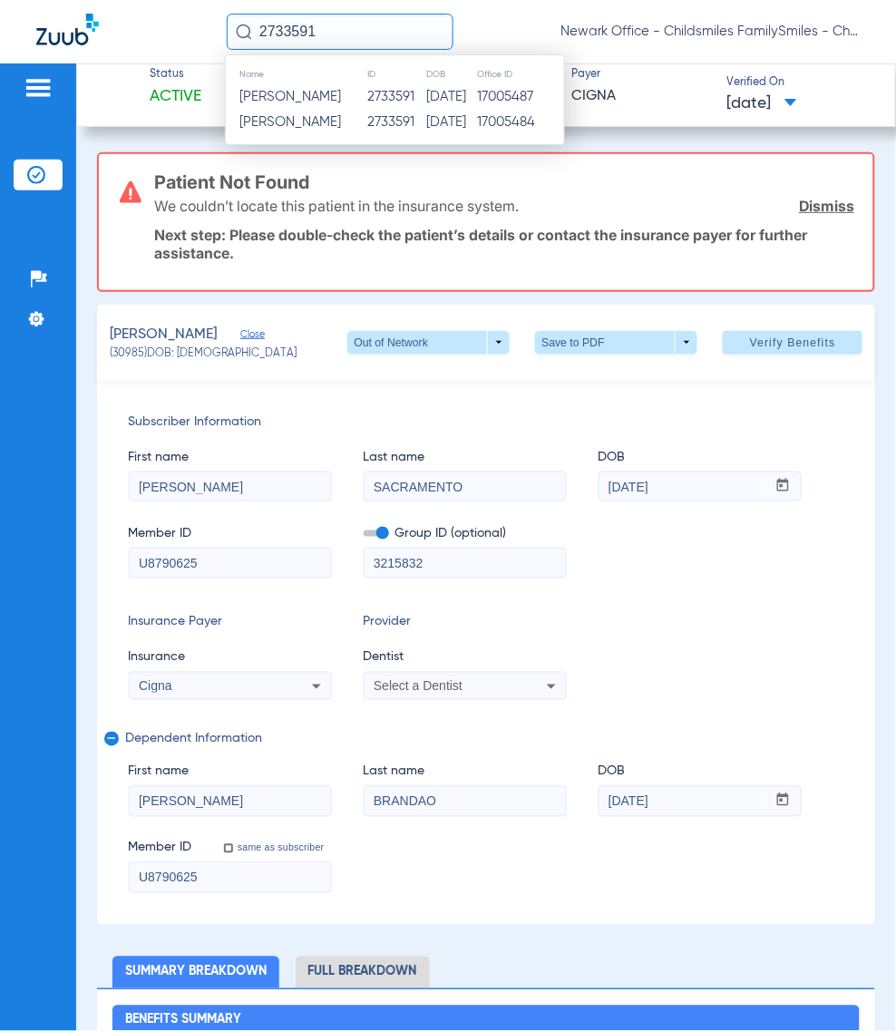
type input "2733591"
click at [288, 97] on span "Ebony Ross" at bounding box center [290, 97] width 102 height 14
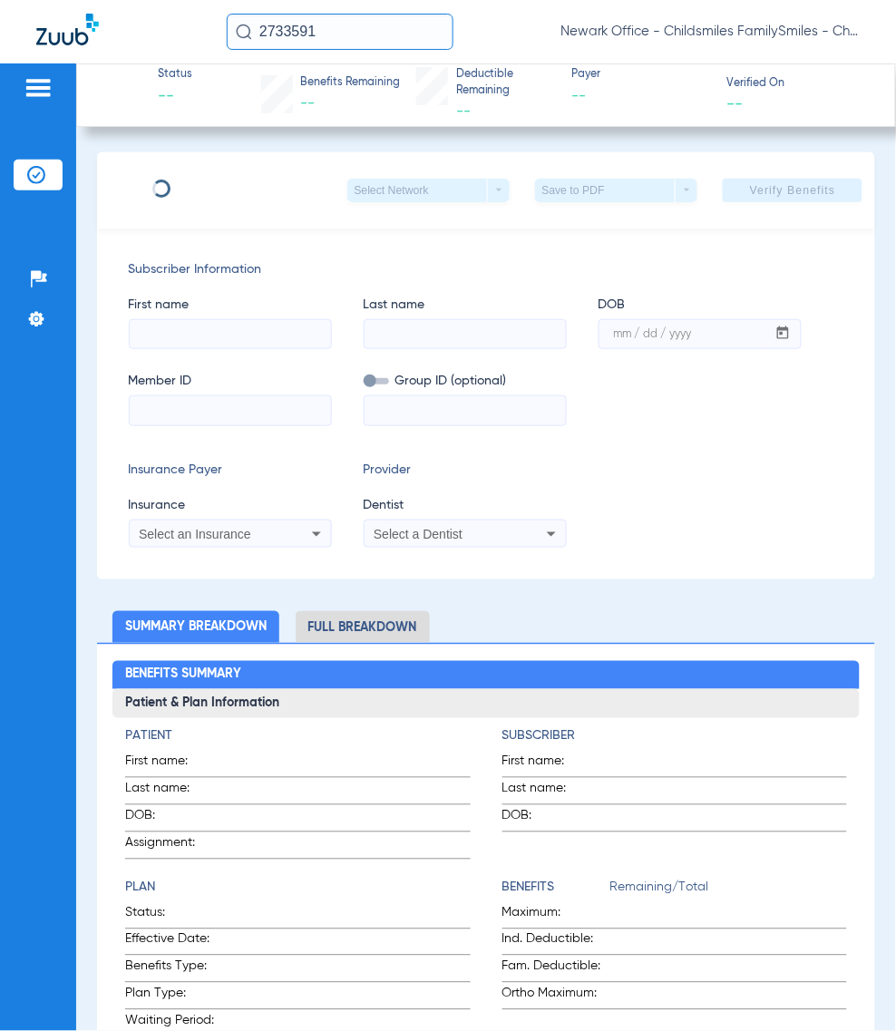
type input "EBONY"
type input "ROSS"
type input "02/15/1990"
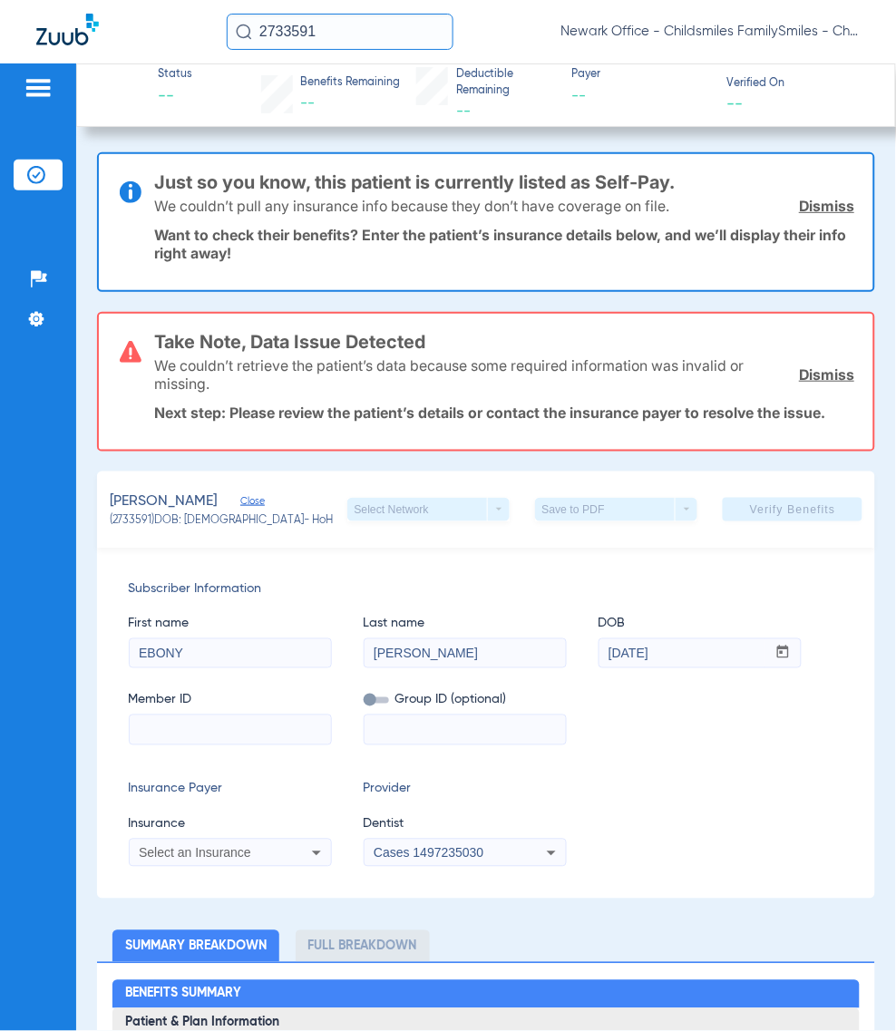
click at [337, 34] on input "2733591" at bounding box center [340, 32] width 227 height 36
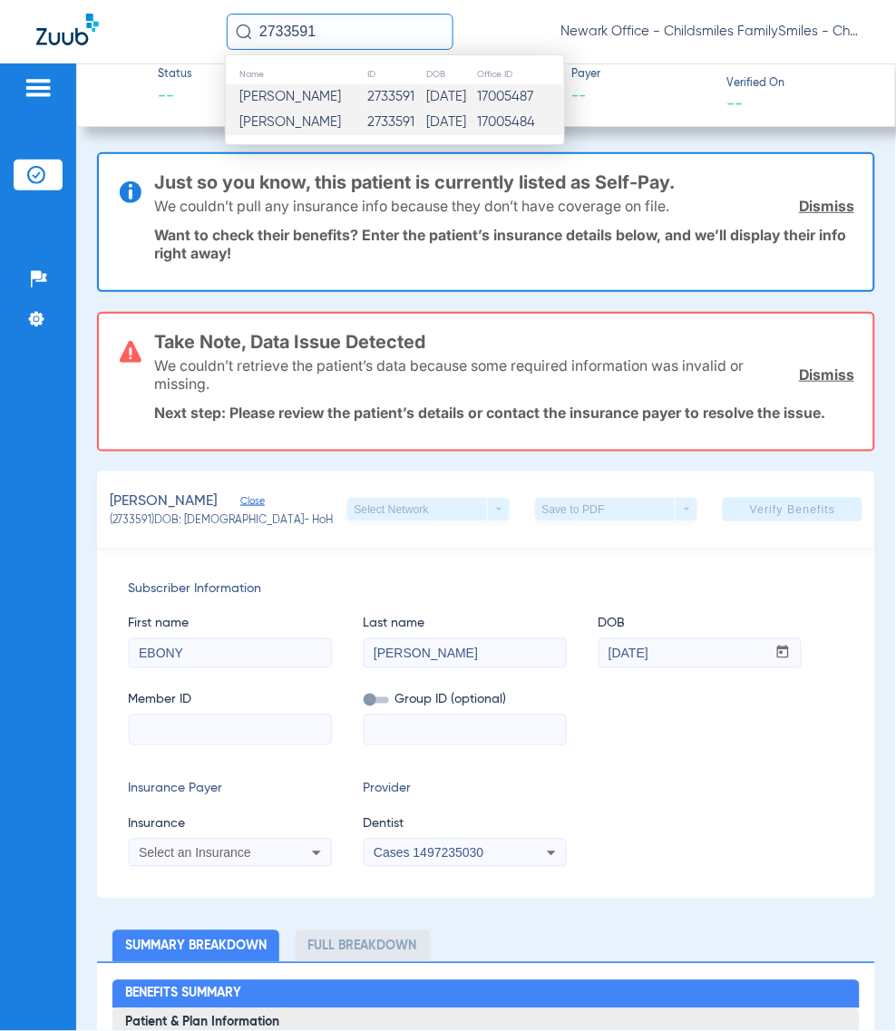
click at [322, 128] on td "Ebony Ross" at bounding box center [296, 122] width 141 height 25
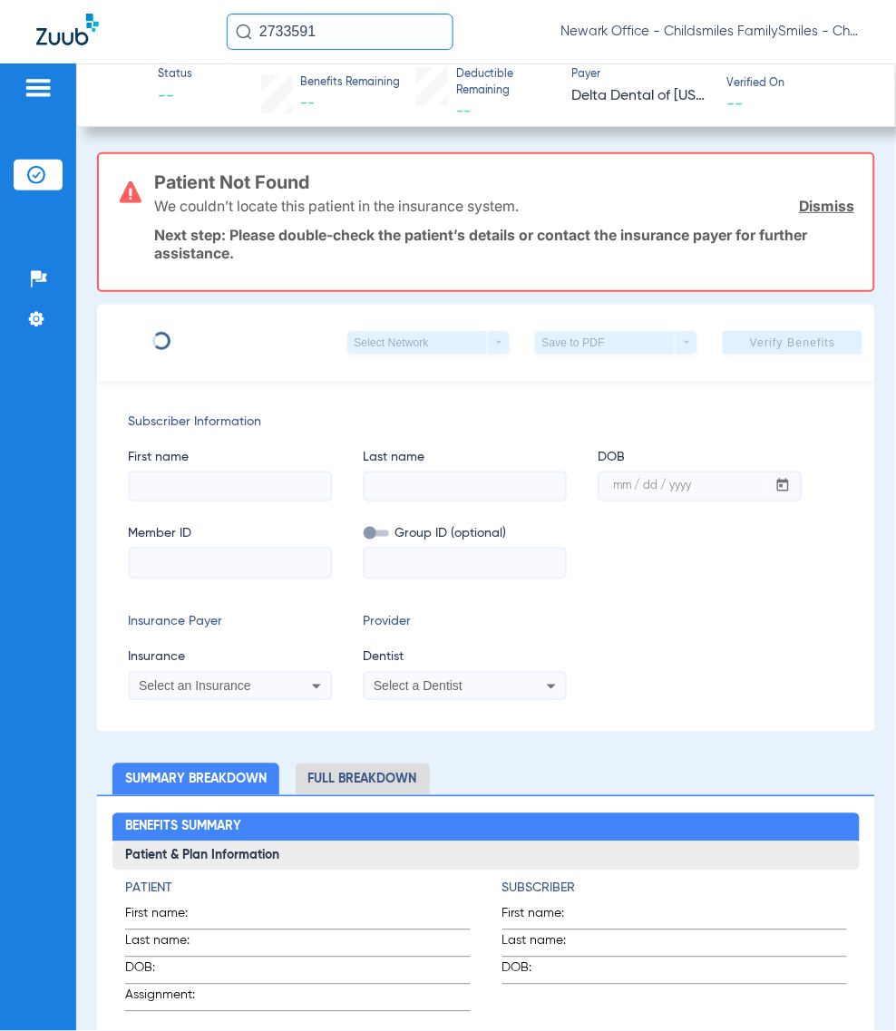
type input "EBONY"
type input "ROSS"
type input "02/15/1990"
type input "91532441"
type input "0508031000"
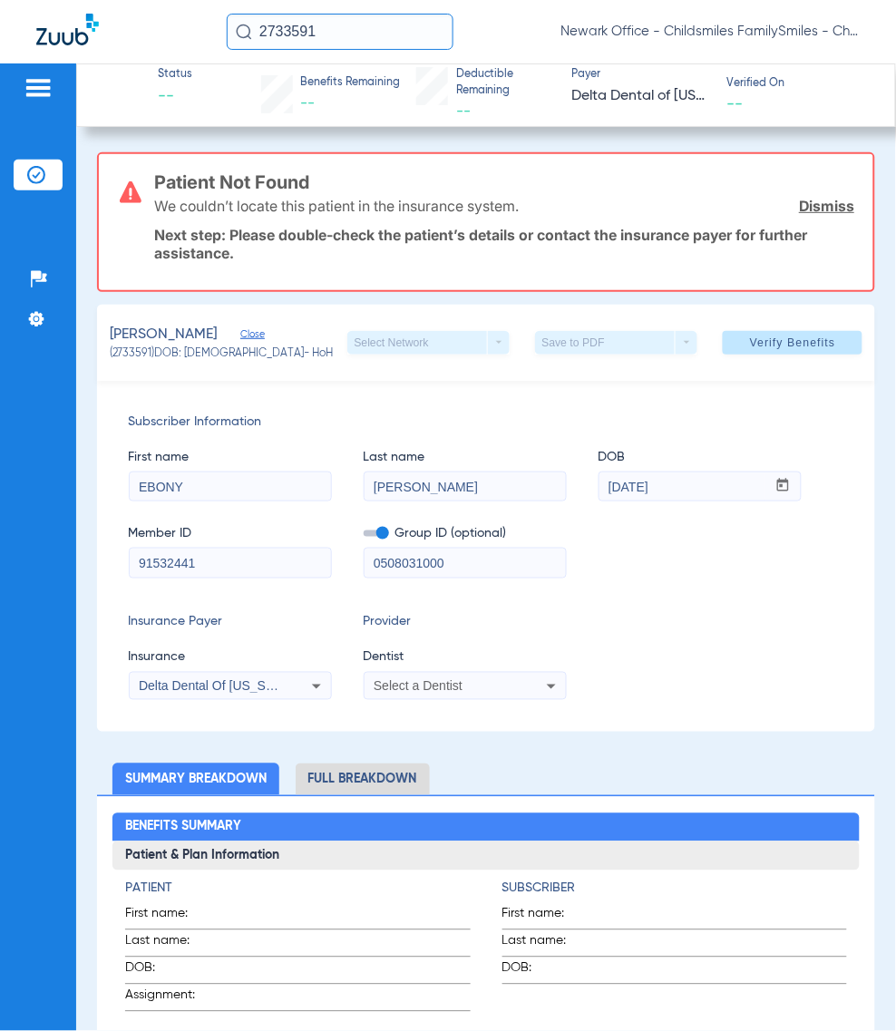
click at [564, 555] on input "0508031000" at bounding box center [465, 563] width 201 height 29
drag, startPoint x: 189, startPoint y: 559, endPoint x: 206, endPoint y: 562, distance: 17.6
click at [189, 559] on input "91532441" at bounding box center [230, 563] width 201 height 29
type input "915324451"
click at [513, 680] on div "Select a Dentist" at bounding box center [447, 686] width 146 height 13
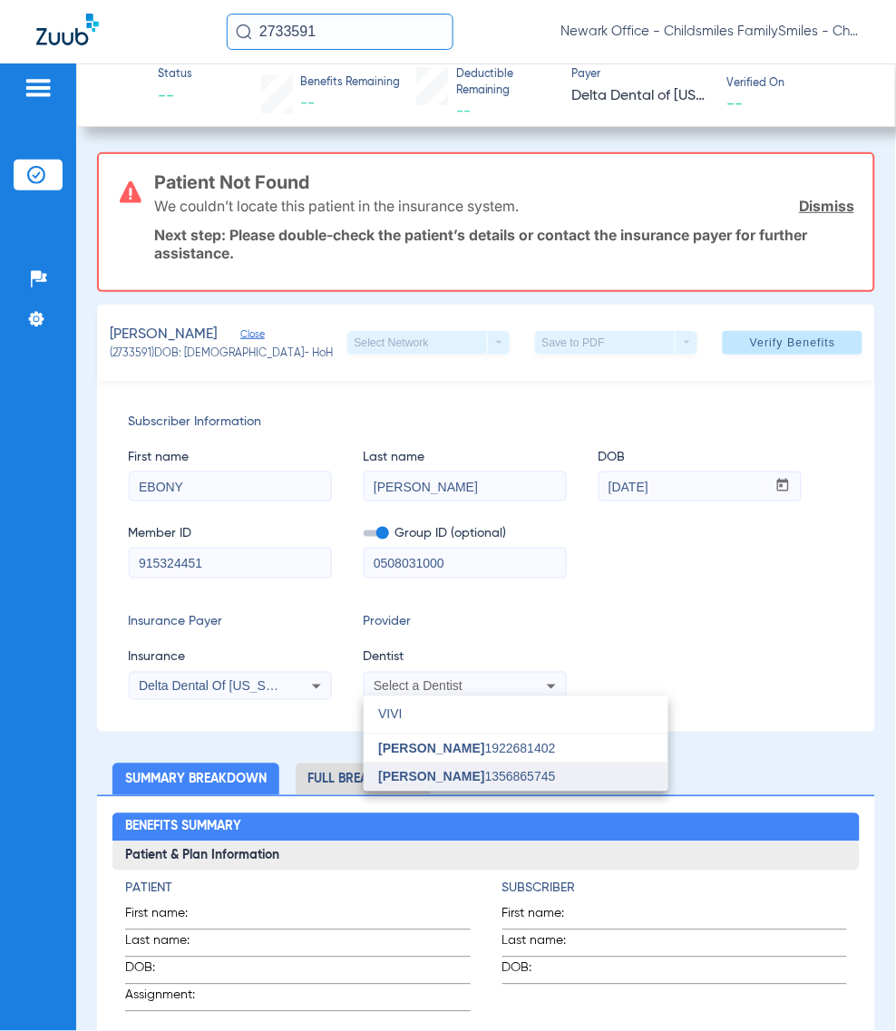
type input "VIVI"
drag, startPoint x: 503, startPoint y: 778, endPoint x: 551, endPoint y: 695, distance: 95.5
click at [501, 778] on span "Vivian Kim 1356865745" at bounding box center [466, 777] width 177 height 13
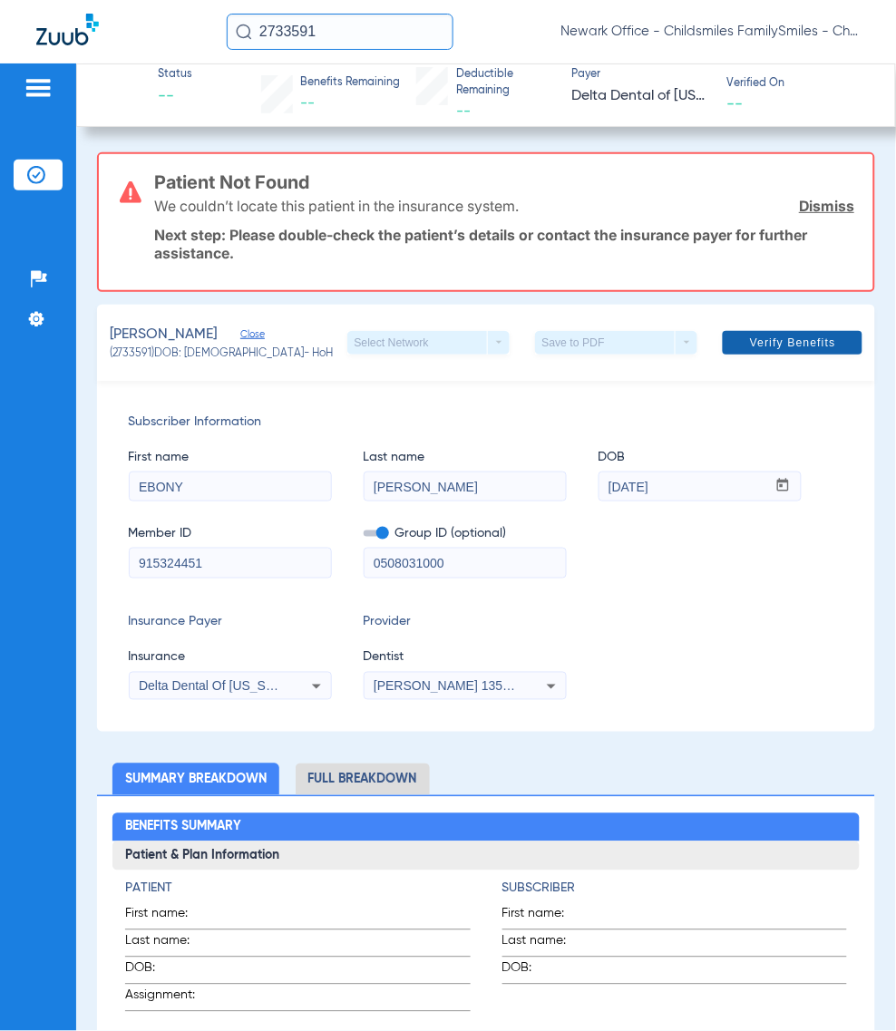
click at [777, 324] on span at bounding box center [793, 343] width 140 height 44
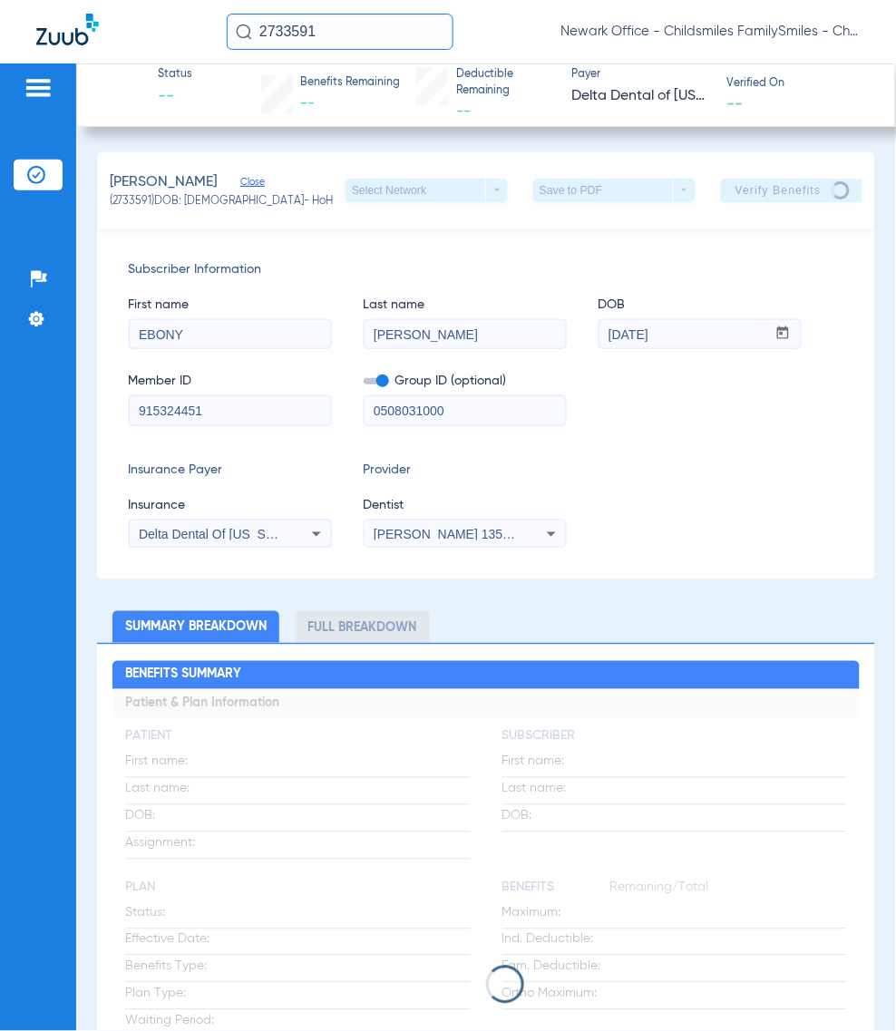
click at [246, 410] on input "915324451" at bounding box center [230, 410] width 201 height 29
paste input "915324451"
type input "915324451"
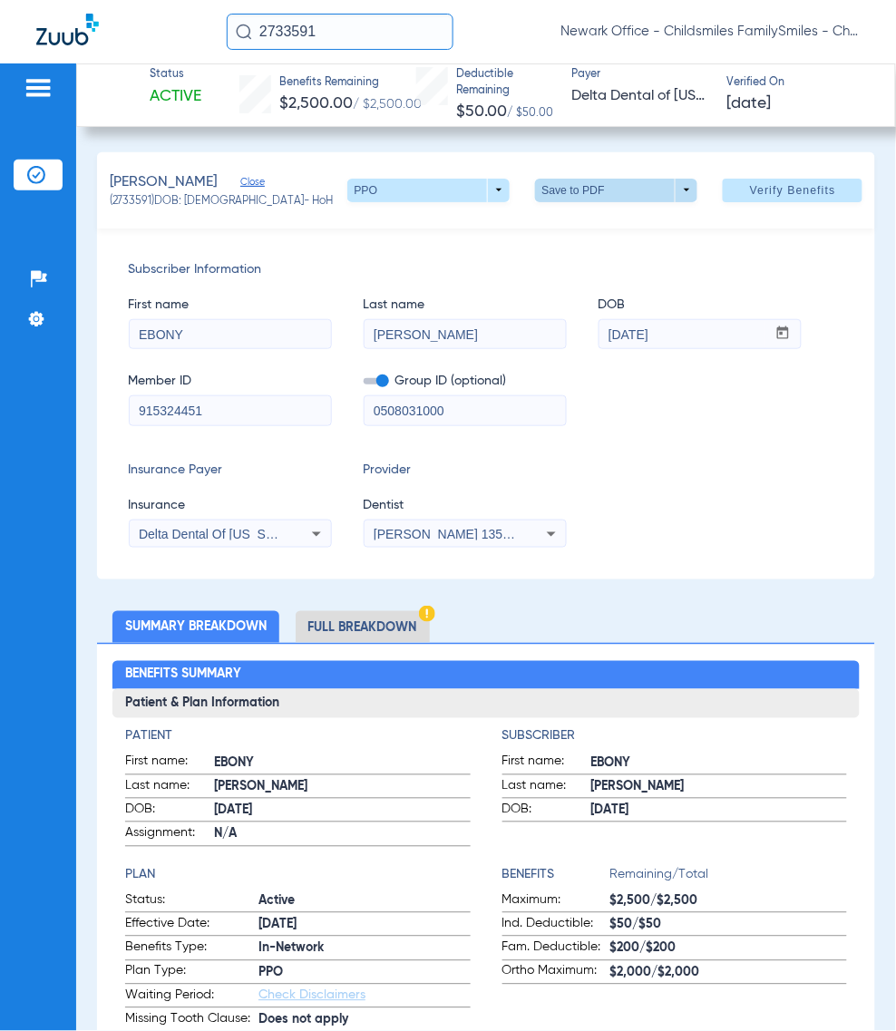
click at [600, 189] on span at bounding box center [617, 191] width 44 height 44
click at [609, 209] on button "insert_drive_file Save to PDF" at bounding box center [588, 226] width 137 height 36
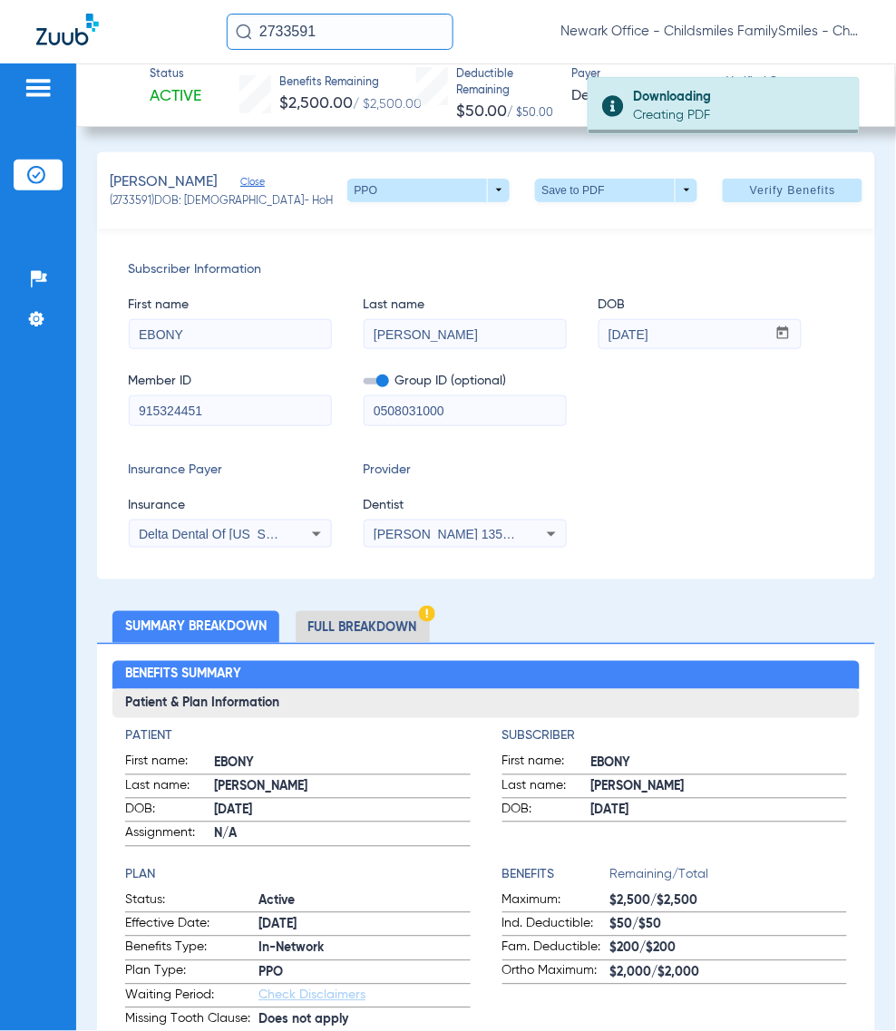
click at [680, 467] on div "Insurance Payer Insurance Delta Dental Of Minnesota Provider Dentist Vivian Kim…" at bounding box center [486, 504] width 715 height 87
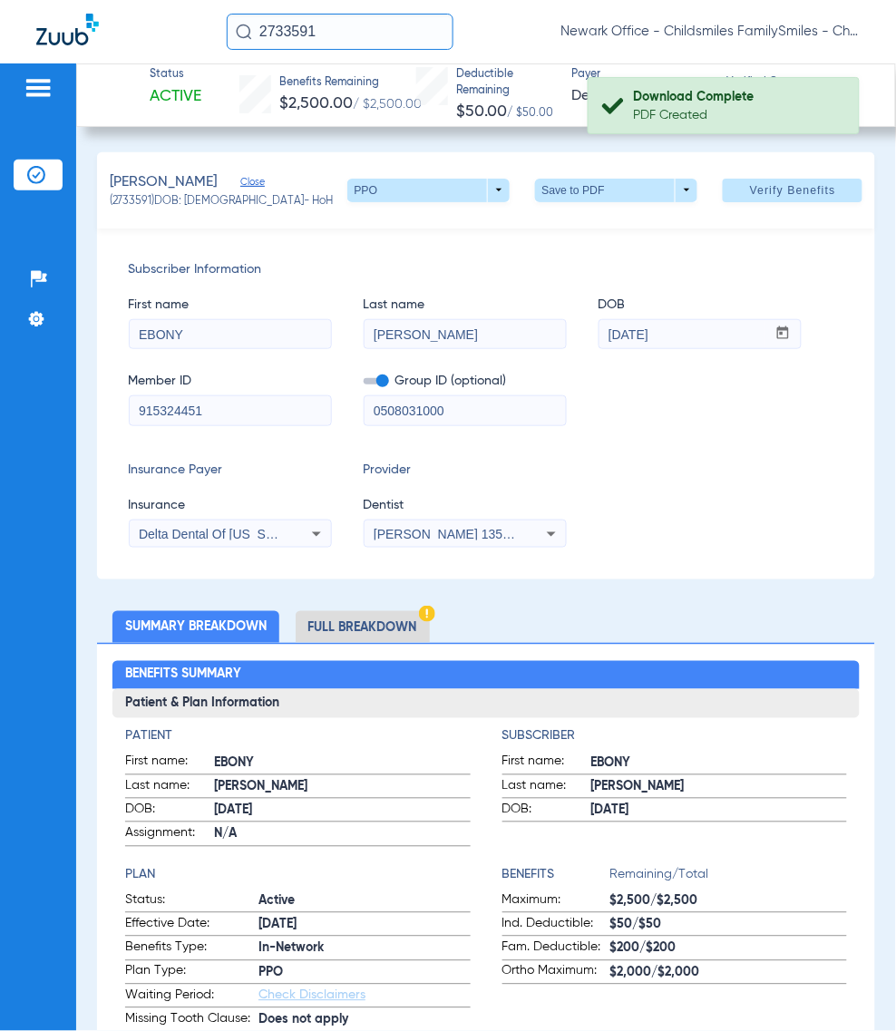
click at [345, 43] on input "2733591" at bounding box center [340, 32] width 227 height 36
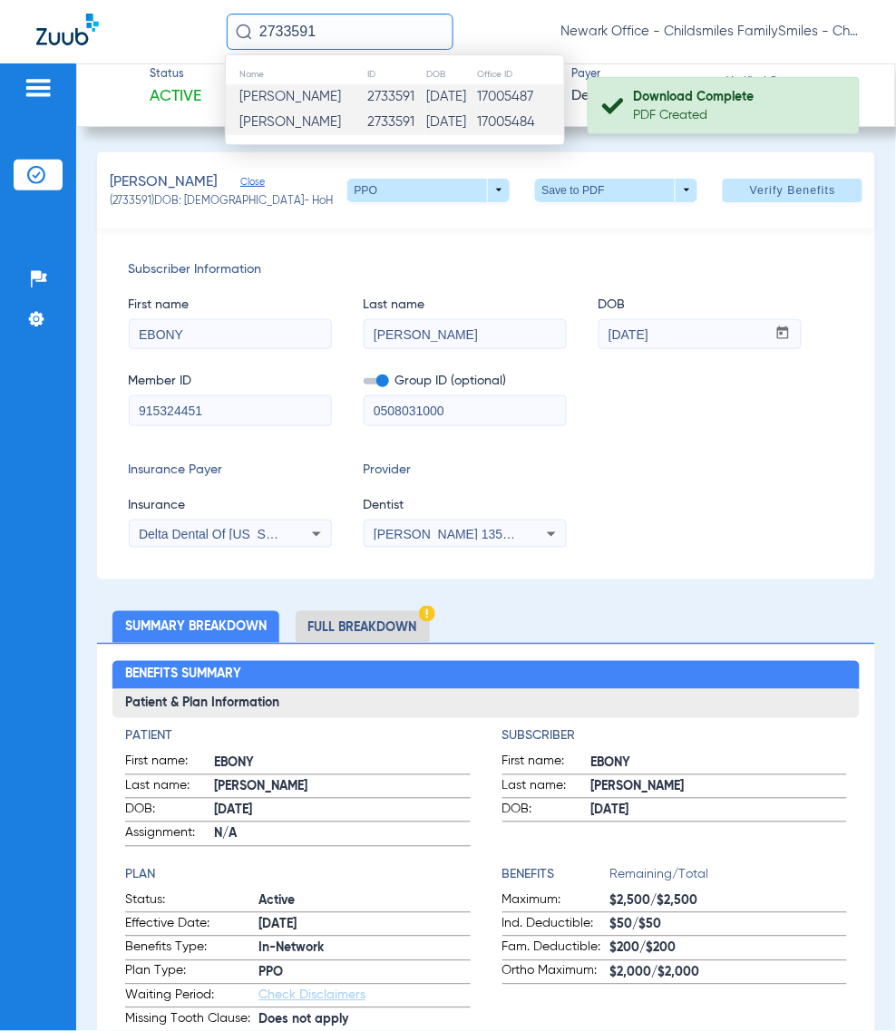
paste input "54338"
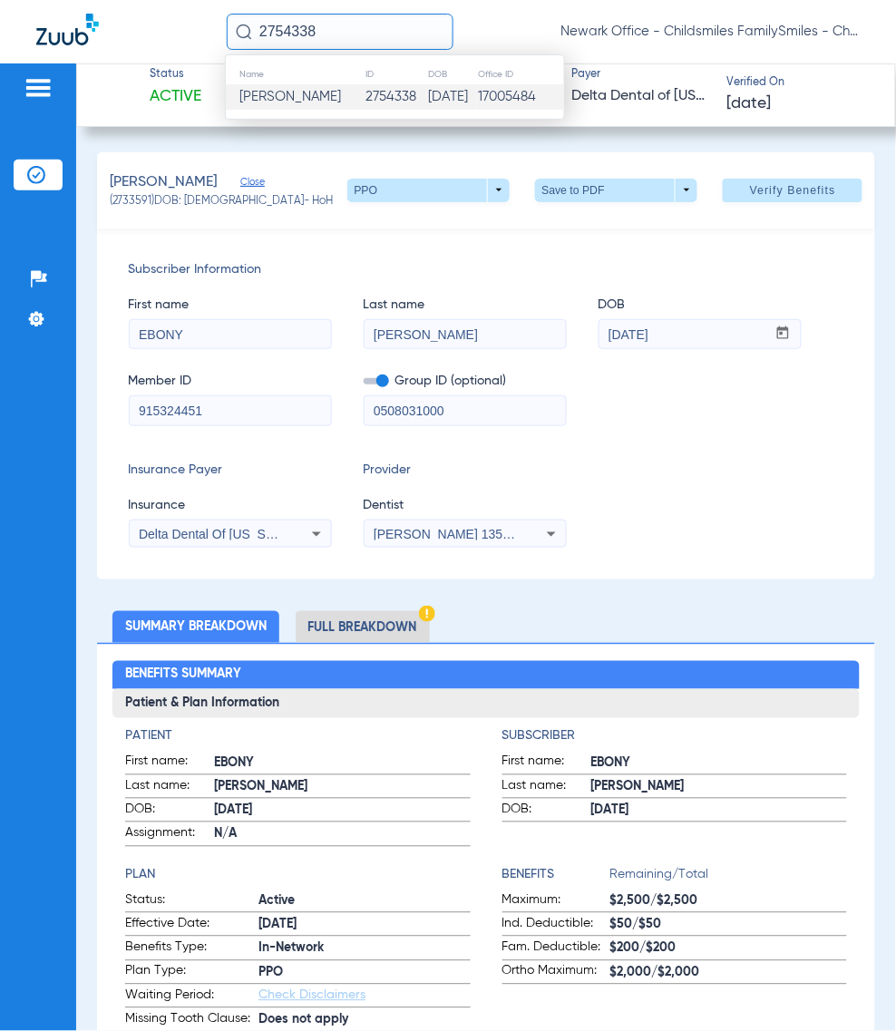
type input "2754338"
click at [306, 101] on span "Jameel Hughes" at bounding box center [290, 97] width 102 height 14
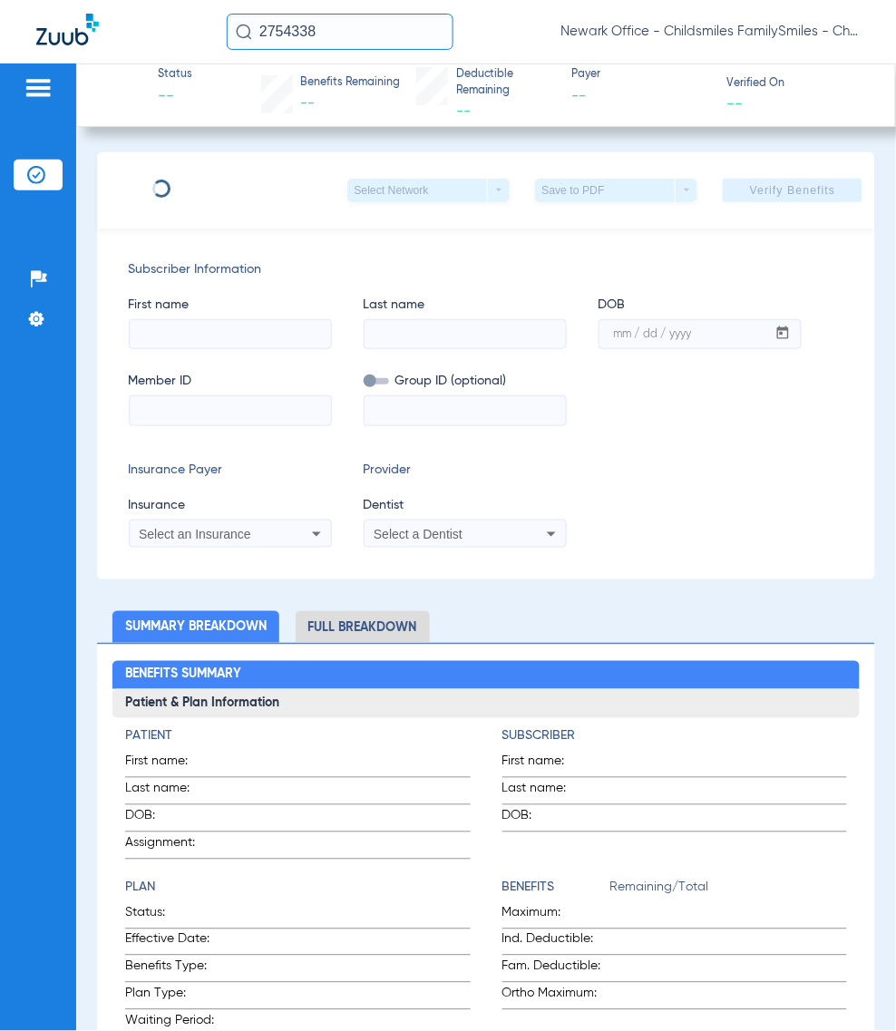
type input "JAMEEL"
type input "HUGHES"
type input "07/20/1983"
type input "U8967207101"
type input "3345209"
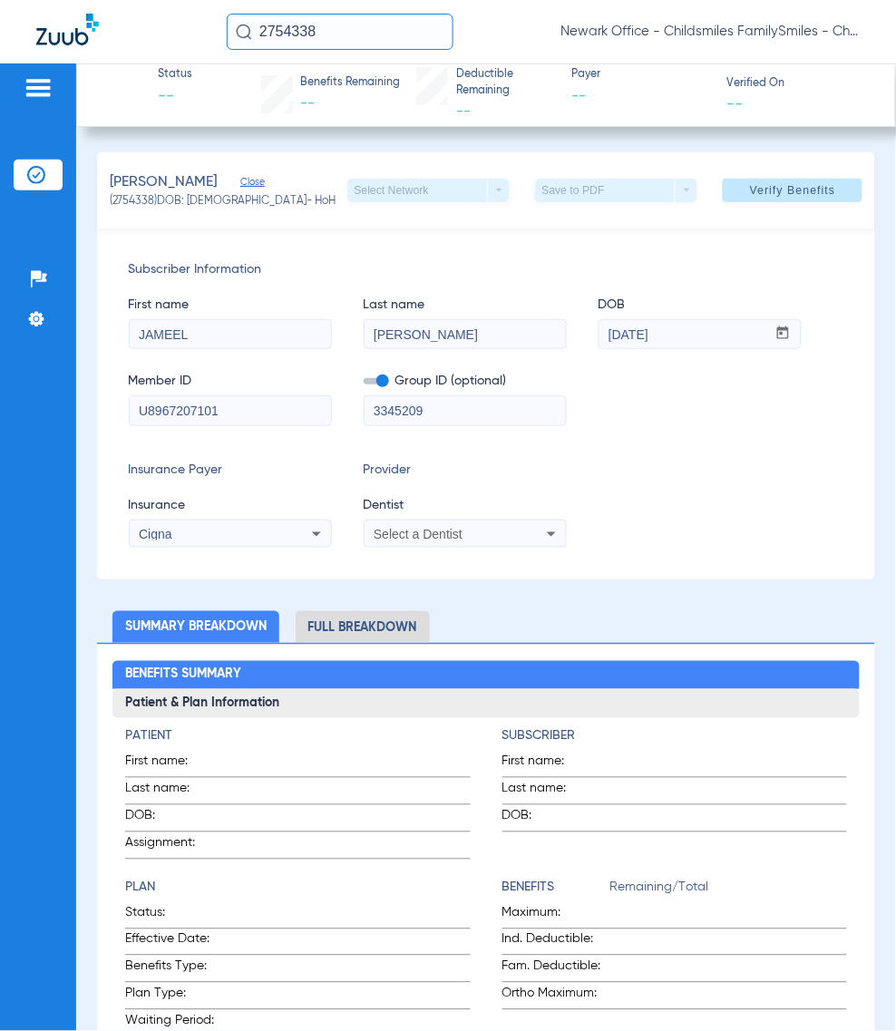
click at [400, 46] on input "2754338" at bounding box center [340, 32] width 227 height 36
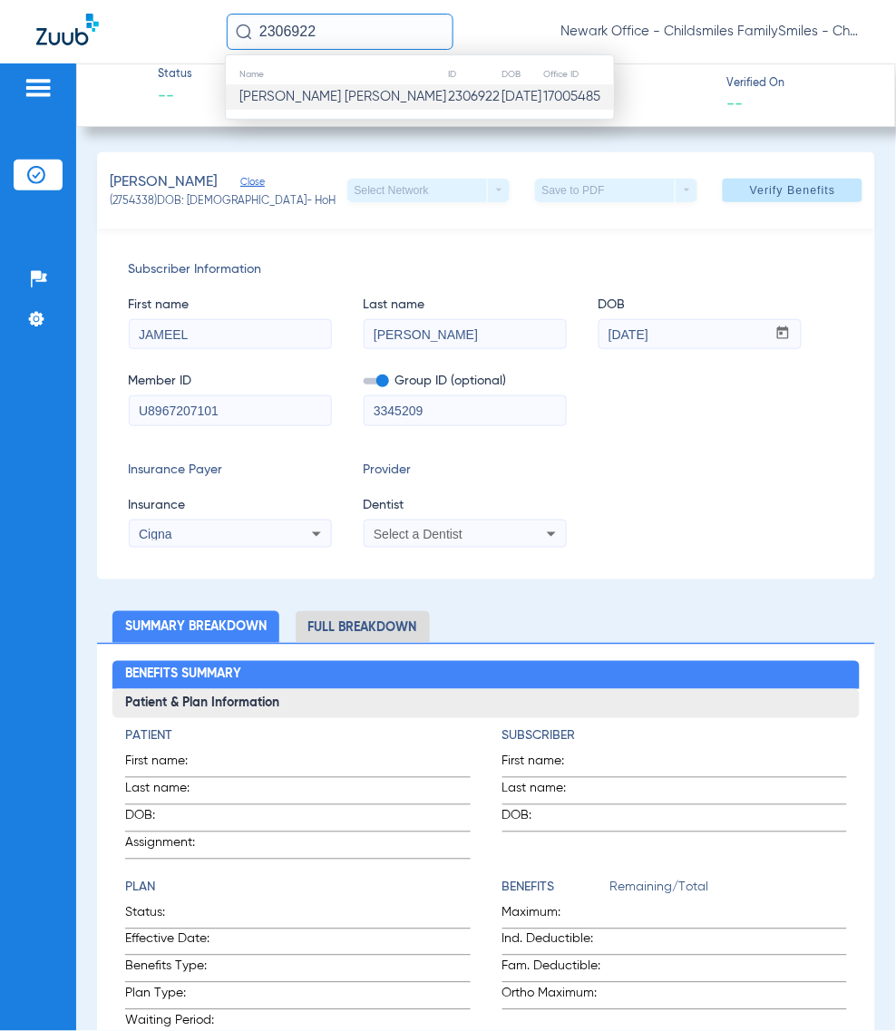
type input "2306922"
click at [295, 84] on td "Mariza Mercedes Castro" at bounding box center [336, 96] width 221 height 25
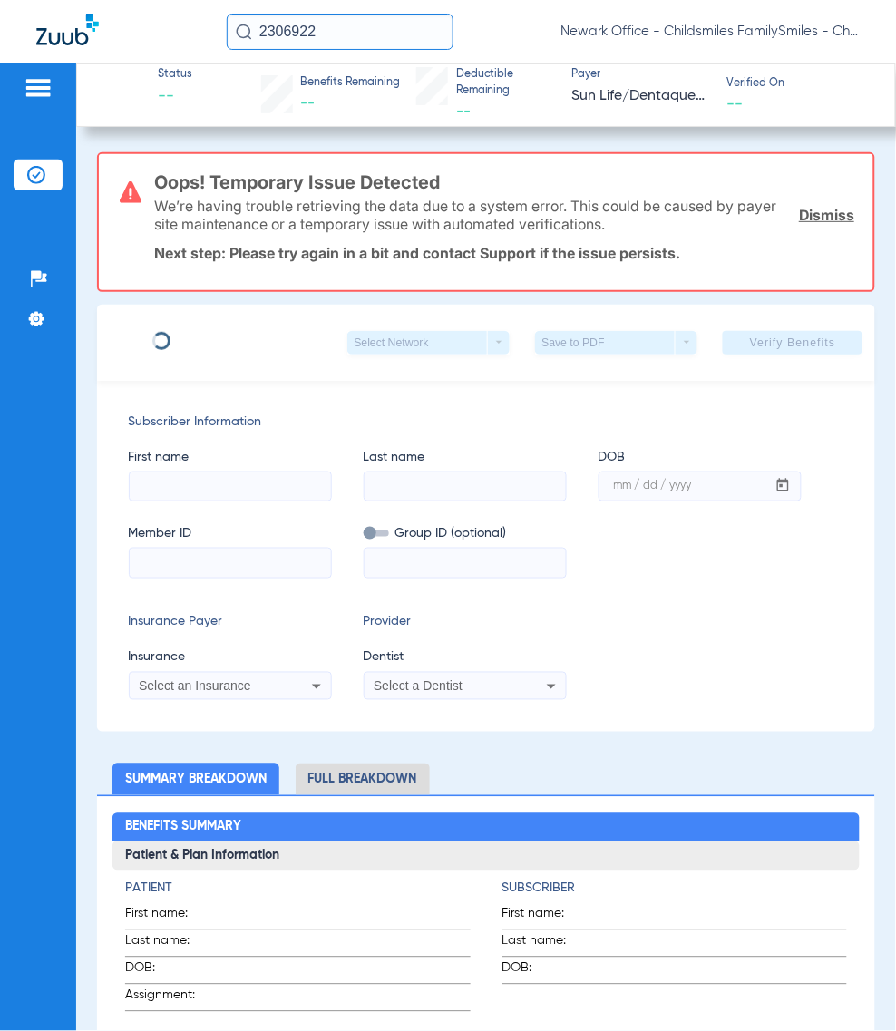
type input "MARIZA"
type input "CASTRO"
type input "03/13/1956"
type input "CP2137747"
type input "7003262047"
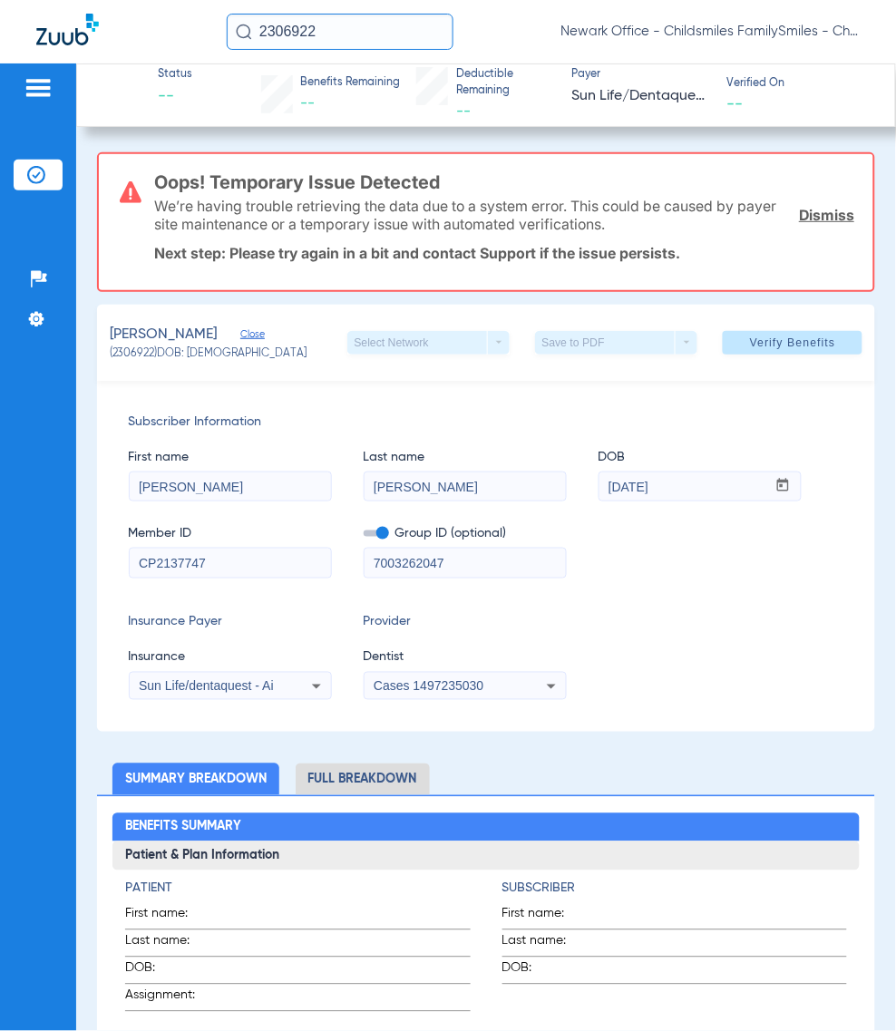
click at [309, 24] on input "2306922" at bounding box center [340, 32] width 227 height 36
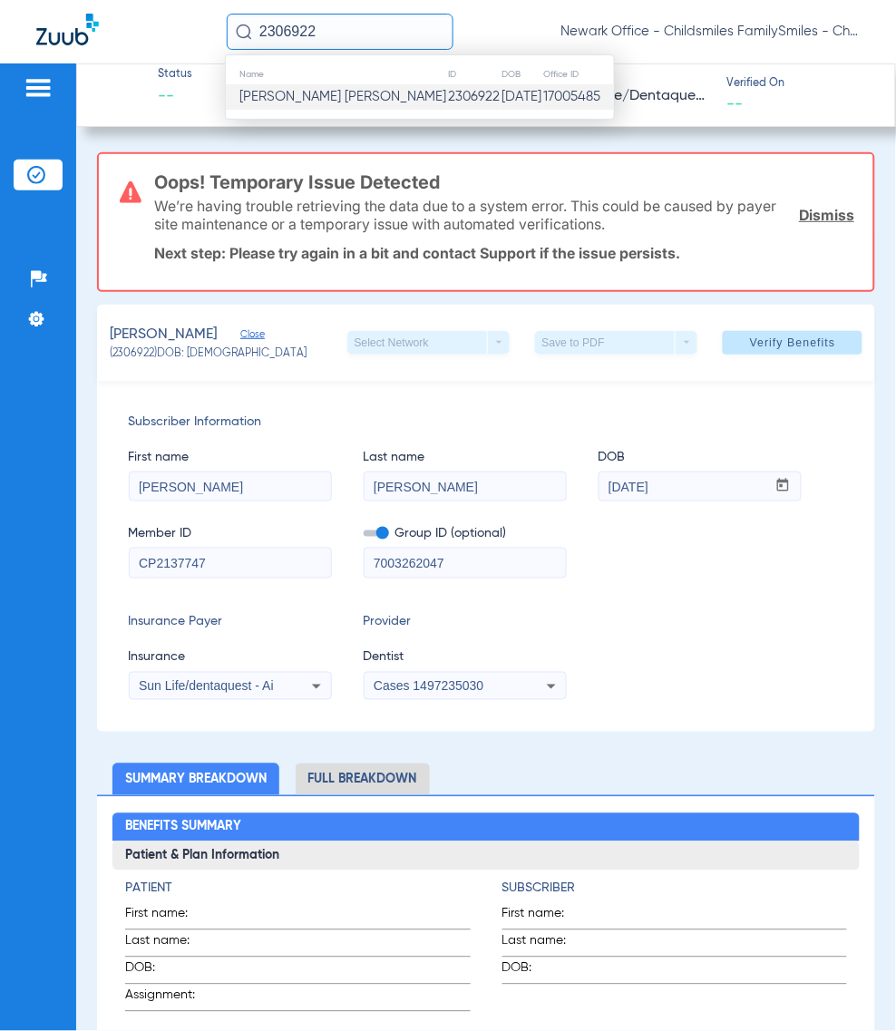
paste input "743447"
type input "2743447"
click at [336, 98] on span "Bladimir Morales" at bounding box center [290, 97] width 102 height 14
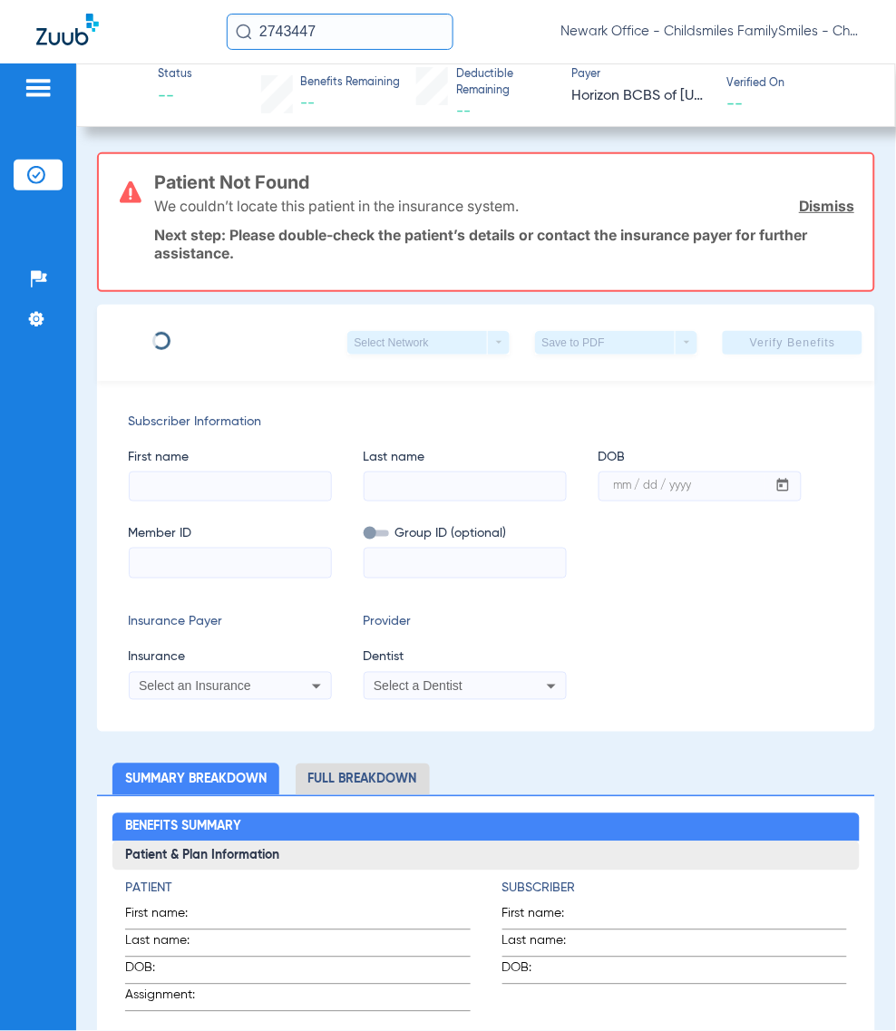
type input "Bladimir"
type input "Morales"
type input "04/25/1987"
type input "3HZN76006710"
type input "0761071111"
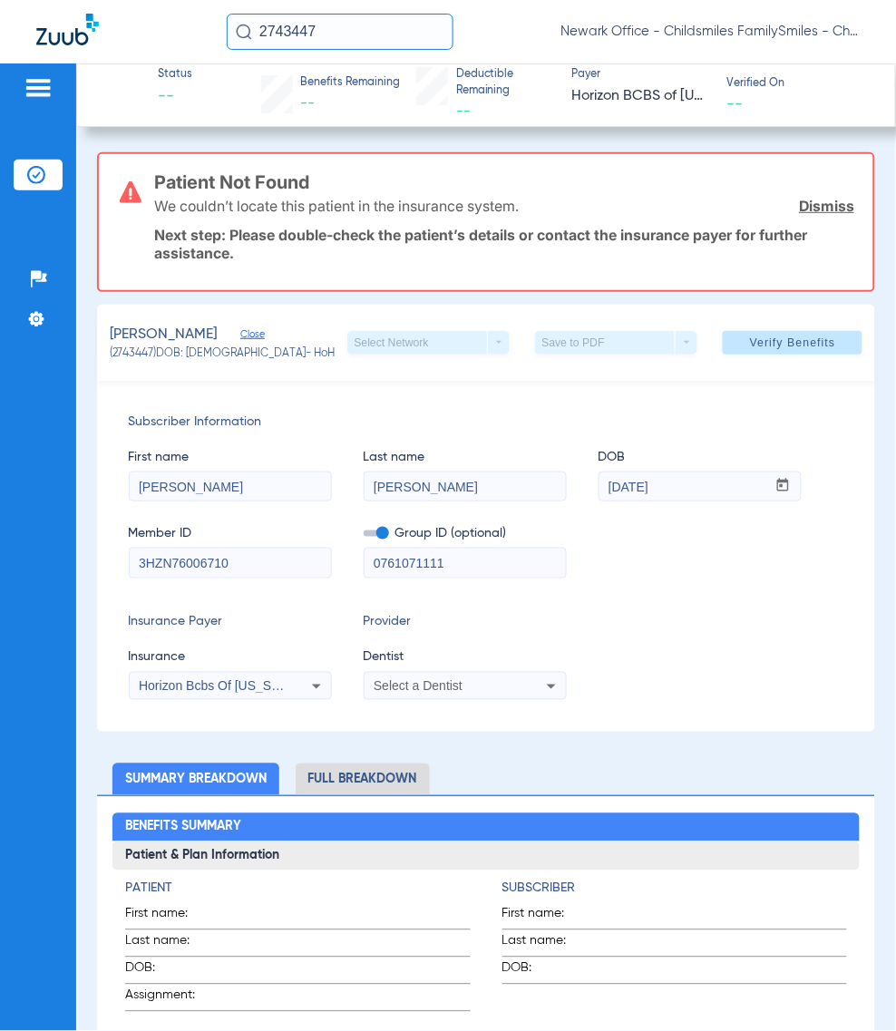
click at [604, 635] on div "Insurance Payer Insurance Horizon Bcbs Of New Jersey Provider Dentist Select a …" at bounding box center [486, 656] width 715 height 87
click at [146, 485] on input "Bladimir" at bounding box center [230, 486] width 201 height 29
type input "Vladimir"
click at [472, 682] on div "Select a Dentist" at bounding box center [447, 686] width 146 height 13
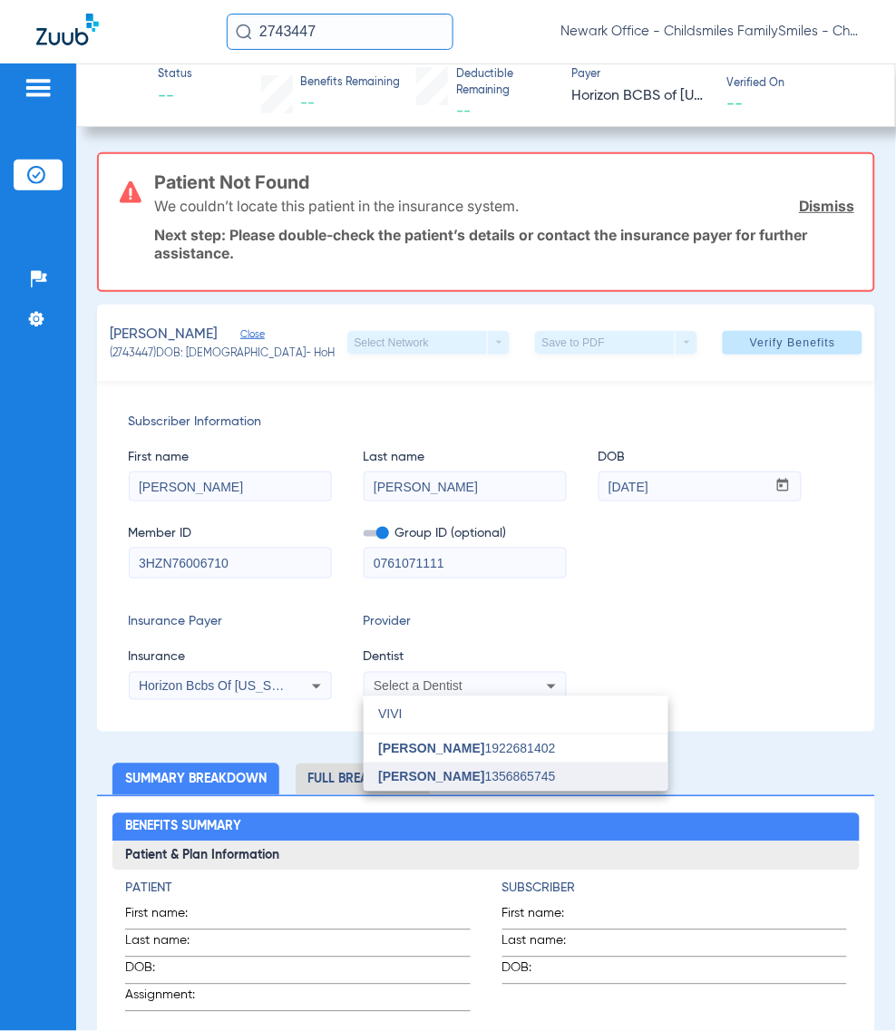
type input "VIVI"
click at [579, 767] on mat-option "Vivian Kim 1356865745" at bounding box center [516, 777] width 305 height 29
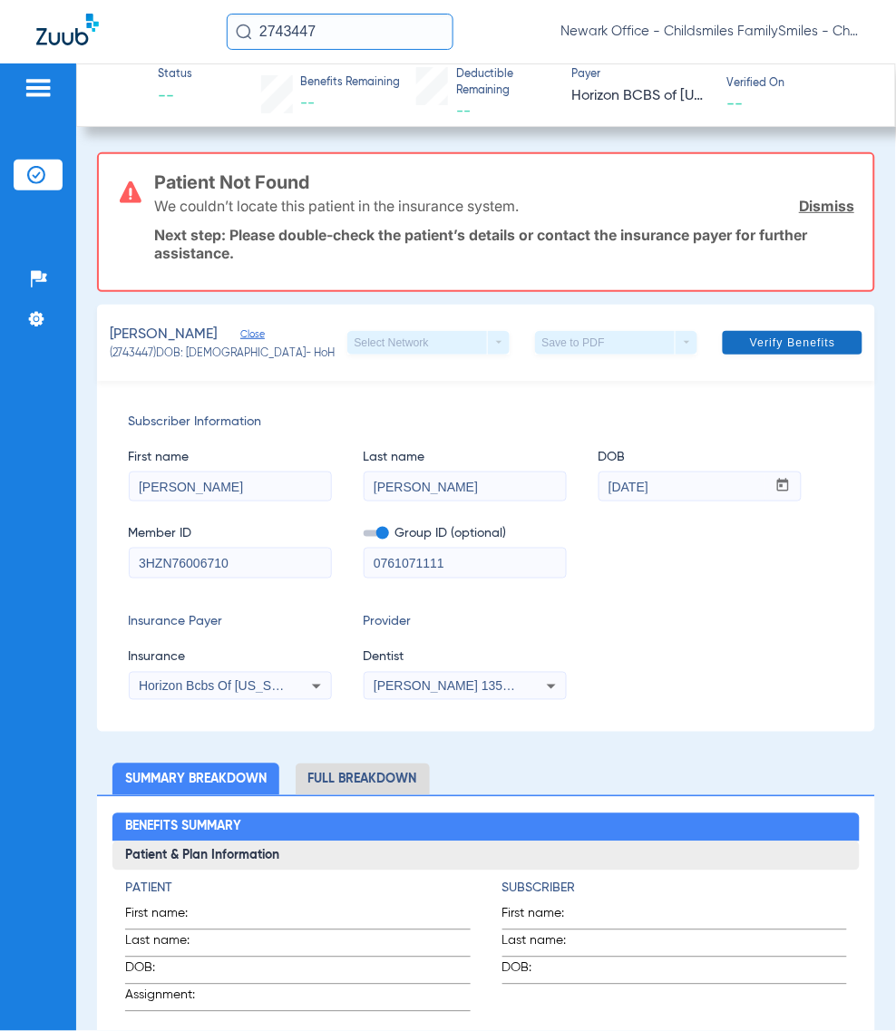
click at [751, 329] on span at bounding box center [793, 343] width 140 height 44
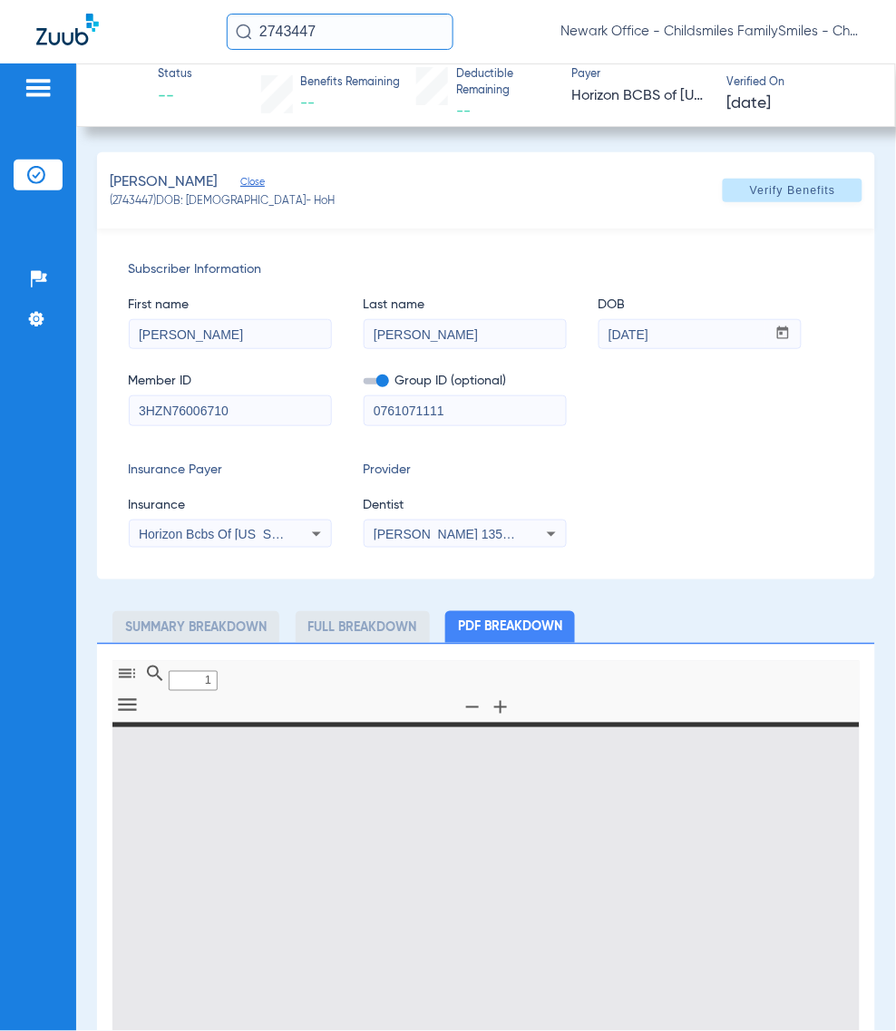
type input "0"
select select "page-width"
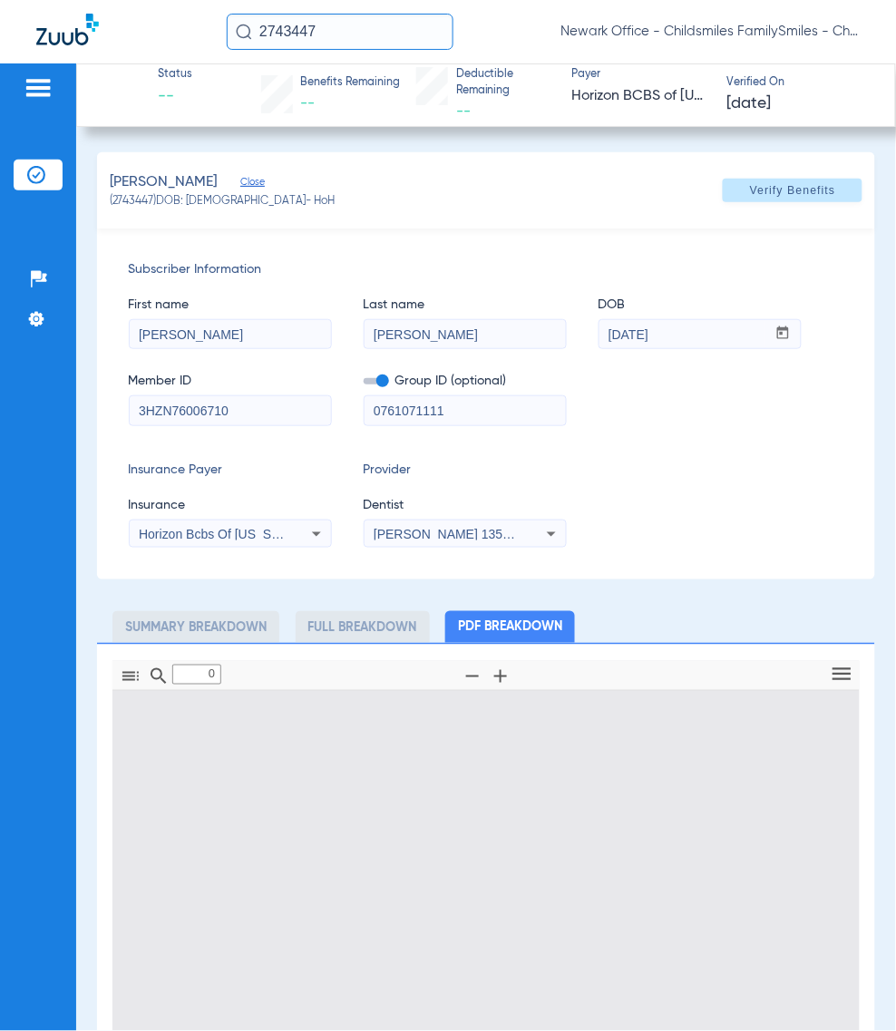
type input "1"
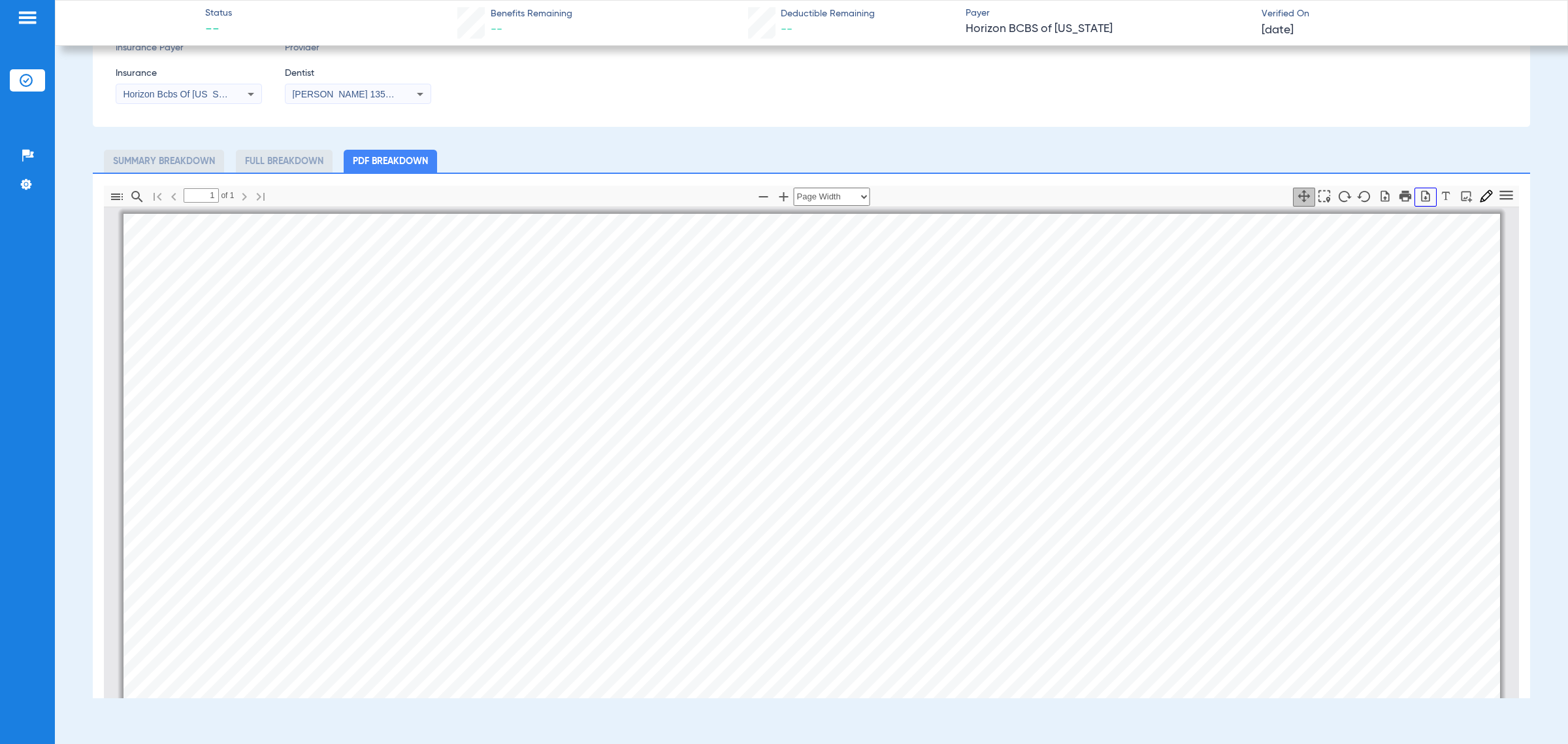
click at [645, 195] on icon "button" at bounding box center [1425, 195] width 9 height 11
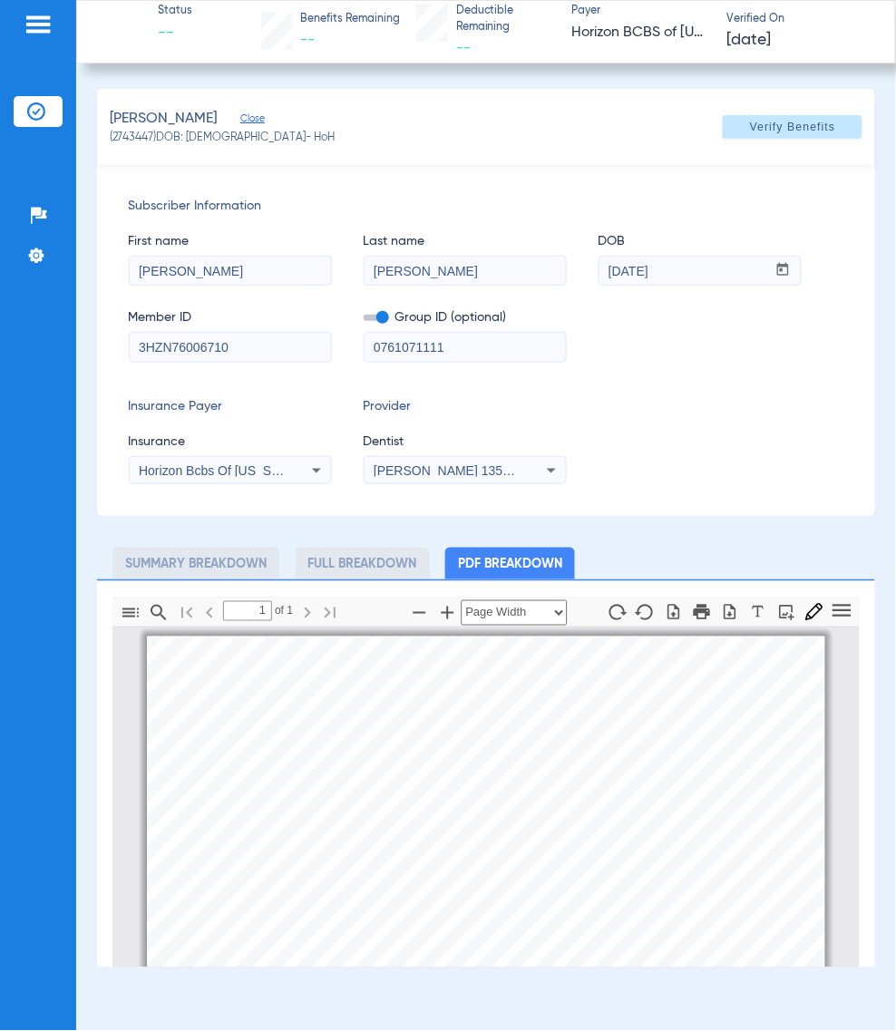
drag, startPoint x: 837, startPoint y: 437, endPoint x: 745, endPoint y: 383, distance: 106.5
click at [837, 437] on div "Subscriber Information First name Vladimir Last name Morales DOB mm / dd / yyyy…" at bounding box center [486, 340] width 779 height 351
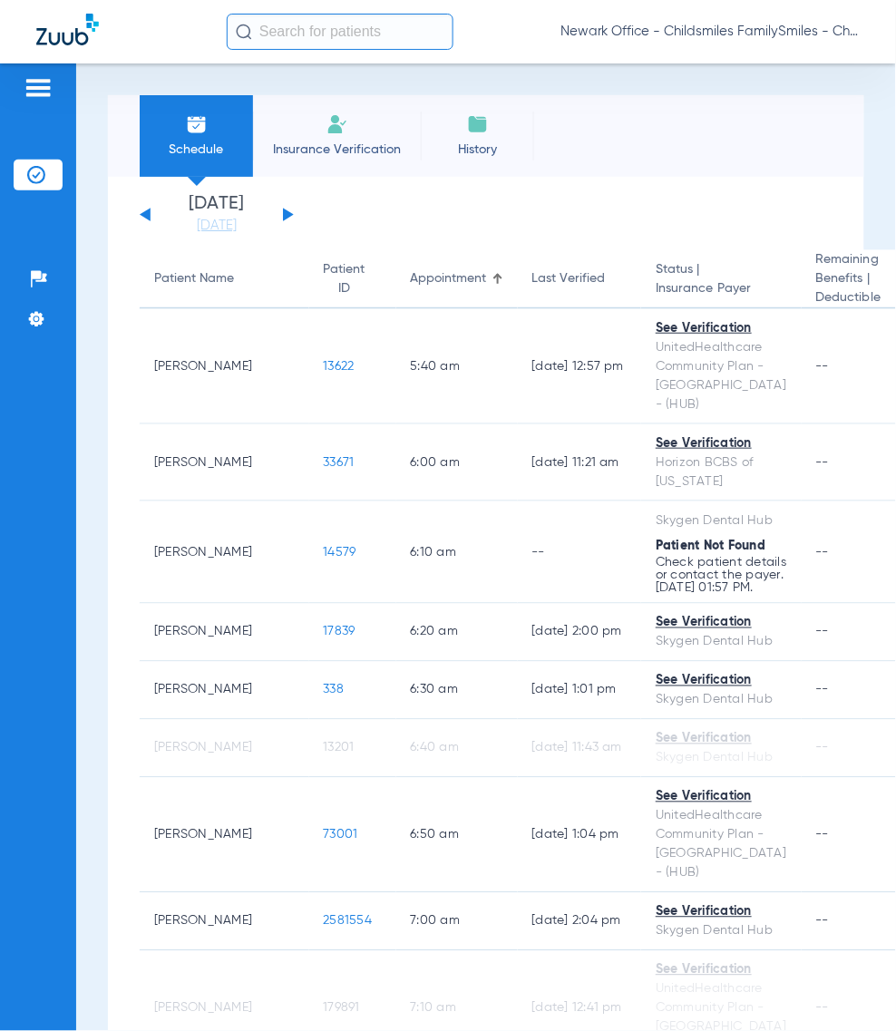
click at [695, 24] on span "Newark Office - Childsmiles FamilySmiles - ChildSmiles Spec LLC - Newark Ortho …" at bounding box center [709, 32] width 299 height 18
click at [767, 69] on span "Account Selection" at bounding box center [792, 64] width 102 height 13
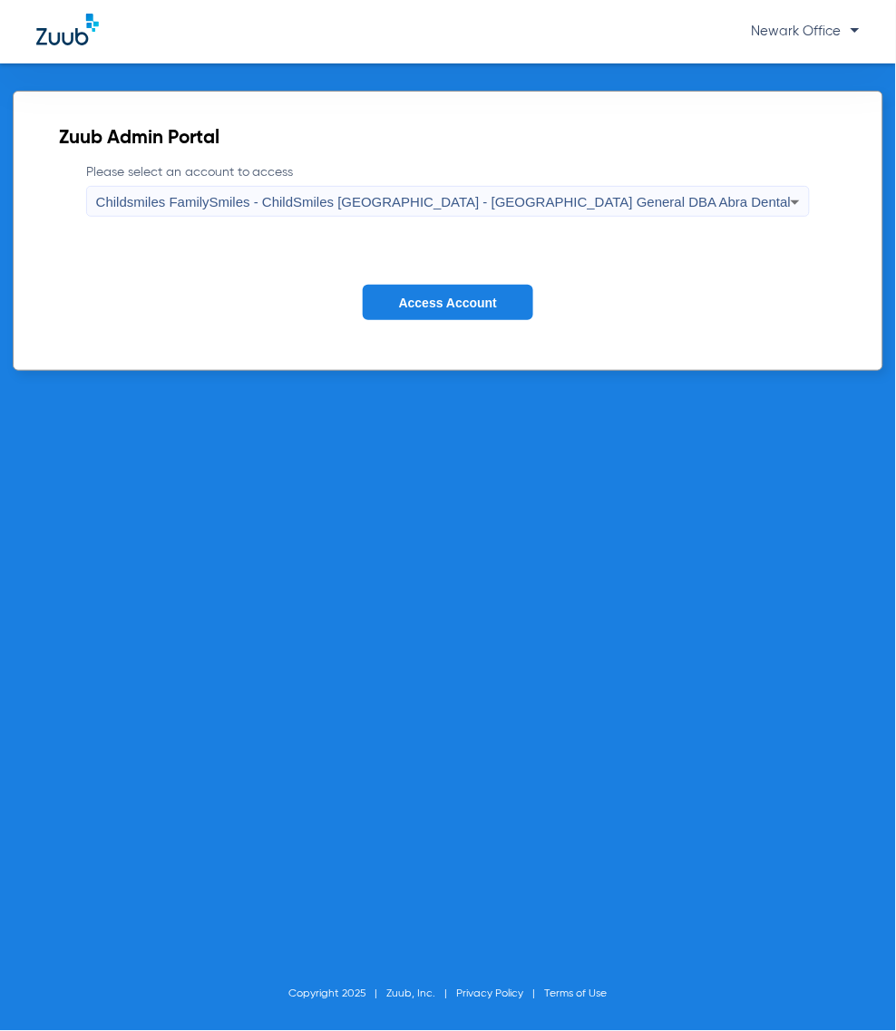
click at [501, 201] on span "Childsmiles FamilySmiles - ChildSmiles PA - Newark General DBA Abra Dental" at bounding box center [443, 201] width 695 height 15
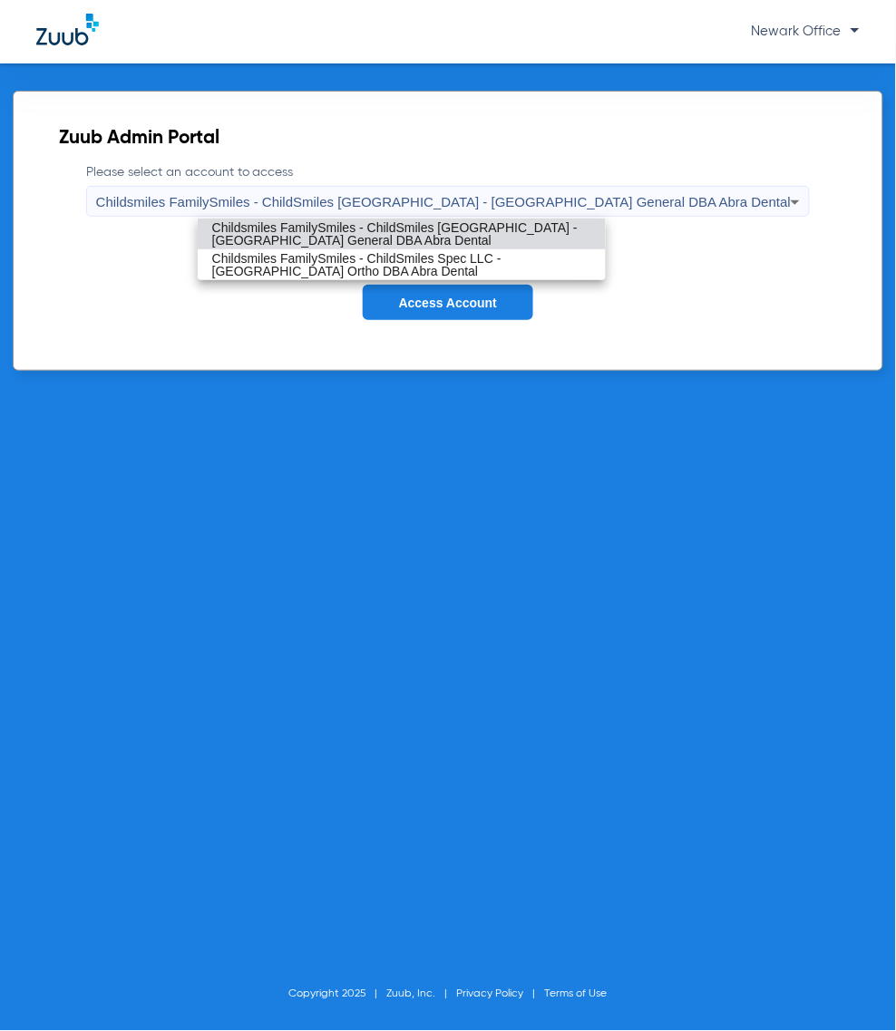
click at [442, 240] on span "Childsmiles FamilySmiles - ChildSmiles PA - Newark General DBA Abra Dental" at bounding box center [401, 233] width 379 height 25
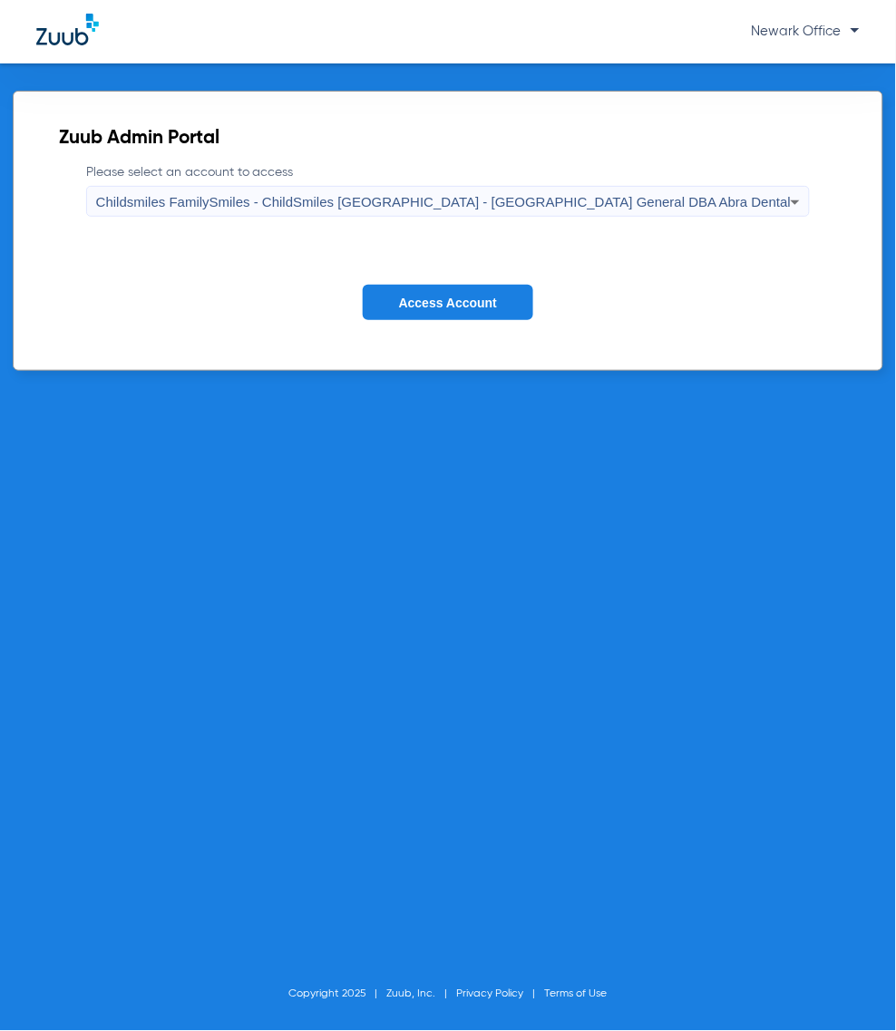
click at [464, 313] on button "Access Account" at bounding box center [448, 302] width 170 height 35
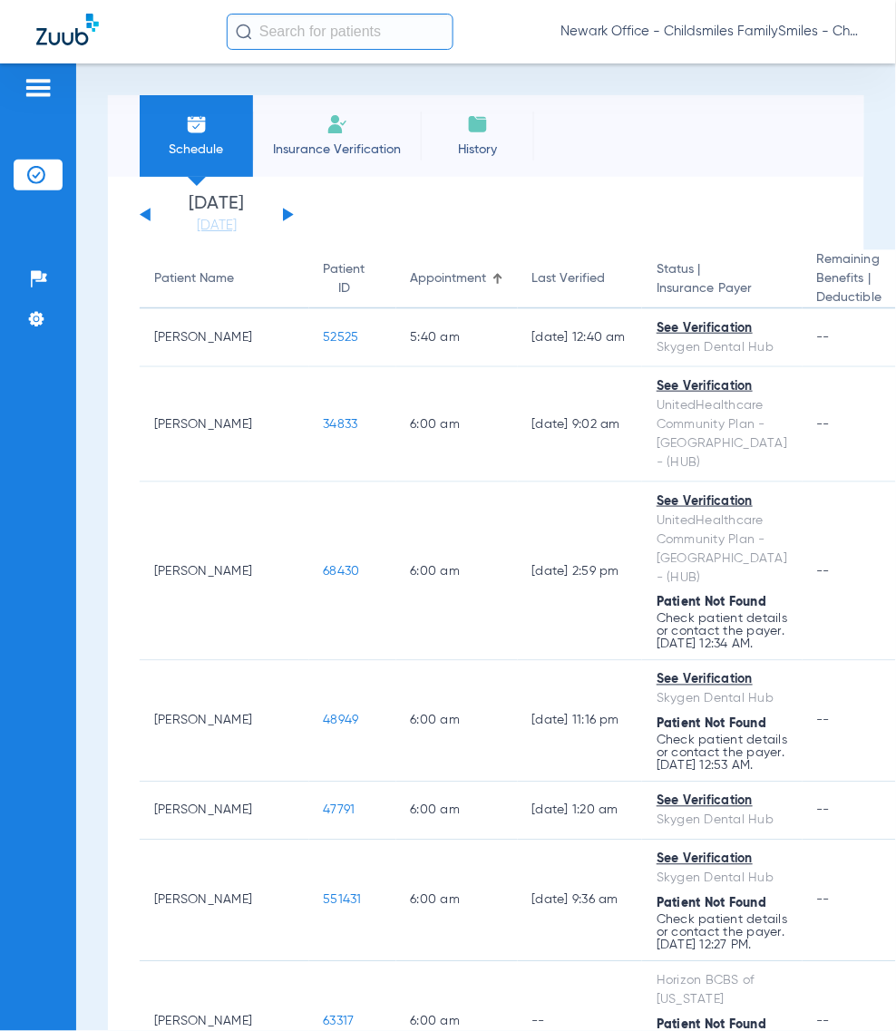
click at [364, 33] on input "text" at bounding box center [340, 32] width 227 height 36
click at [384, 39] on input "text" at bounding box center [340, 32] width 227 height 36
click at [363, 34] on input "text" at bounding box center [340, 32] width 227 height 36
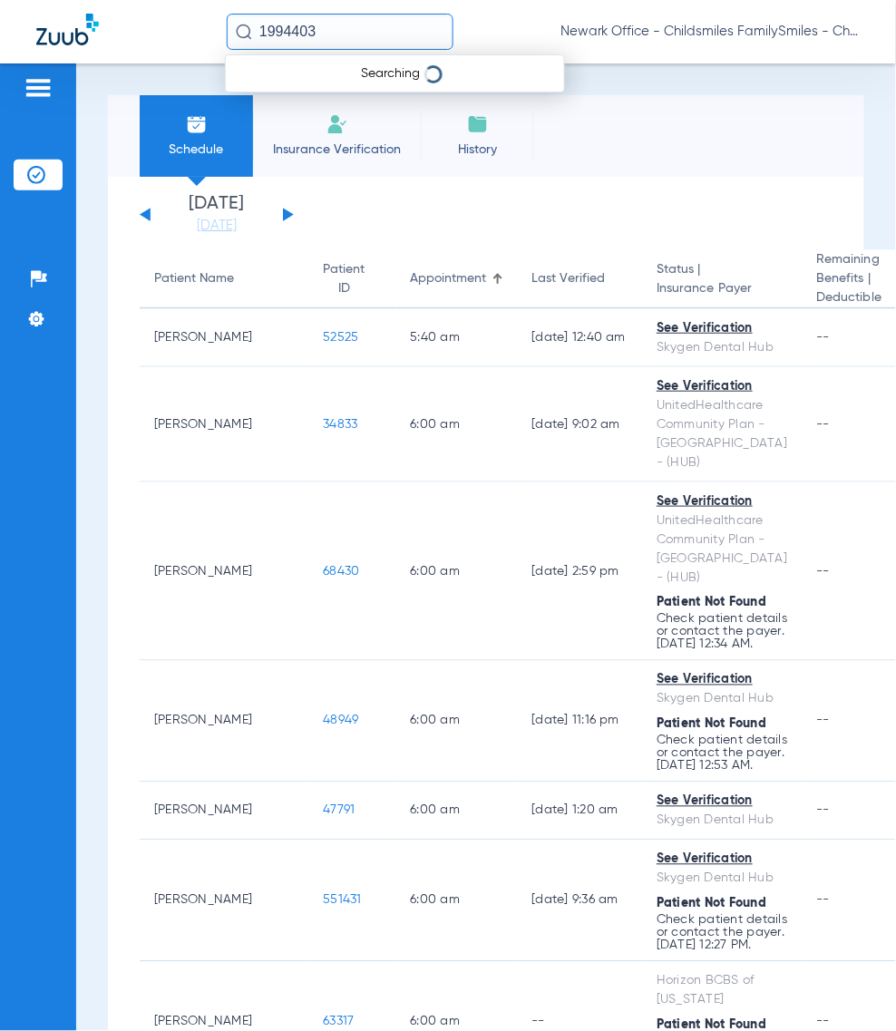
click at [345, 24] on input "1994403" at bounding box center [340, 32] width 227 height 36
click at [342, 28] on input "1994403" at bounding box center [340, 32] width 227 height 36
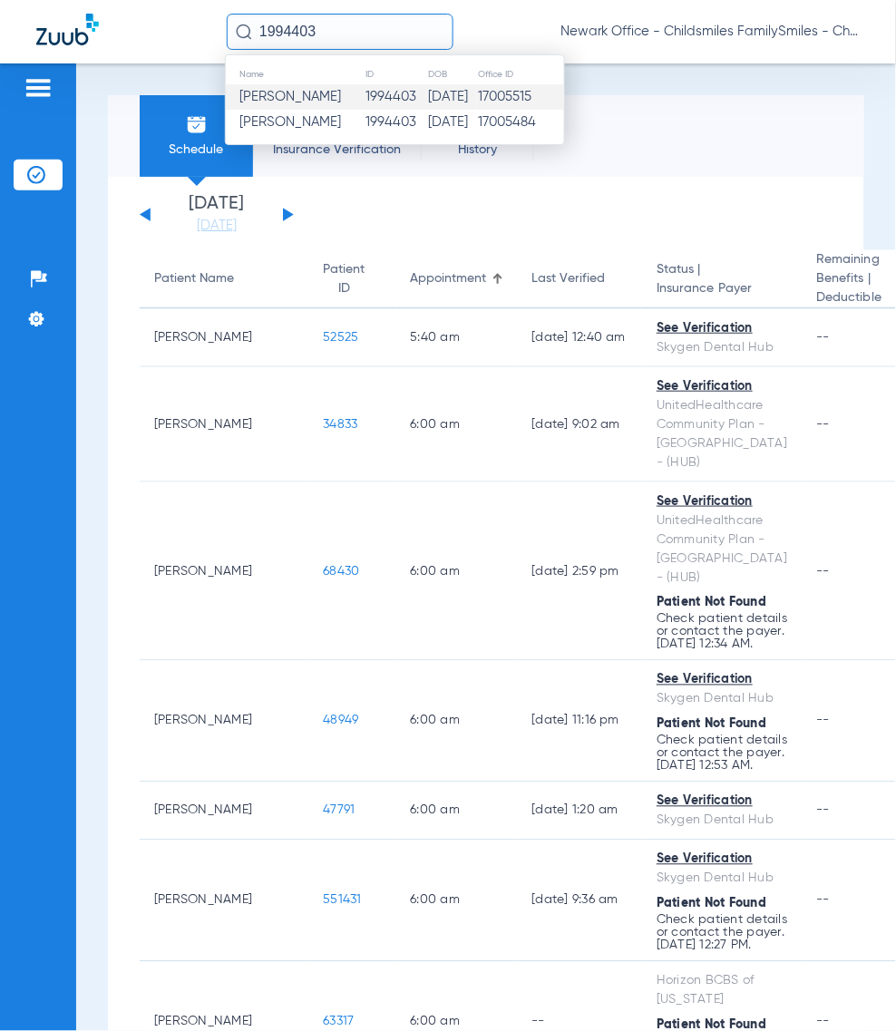
click at [337, 98] on span "Azhane Williamson" at bounding box center [290, 97] width 102 height 14
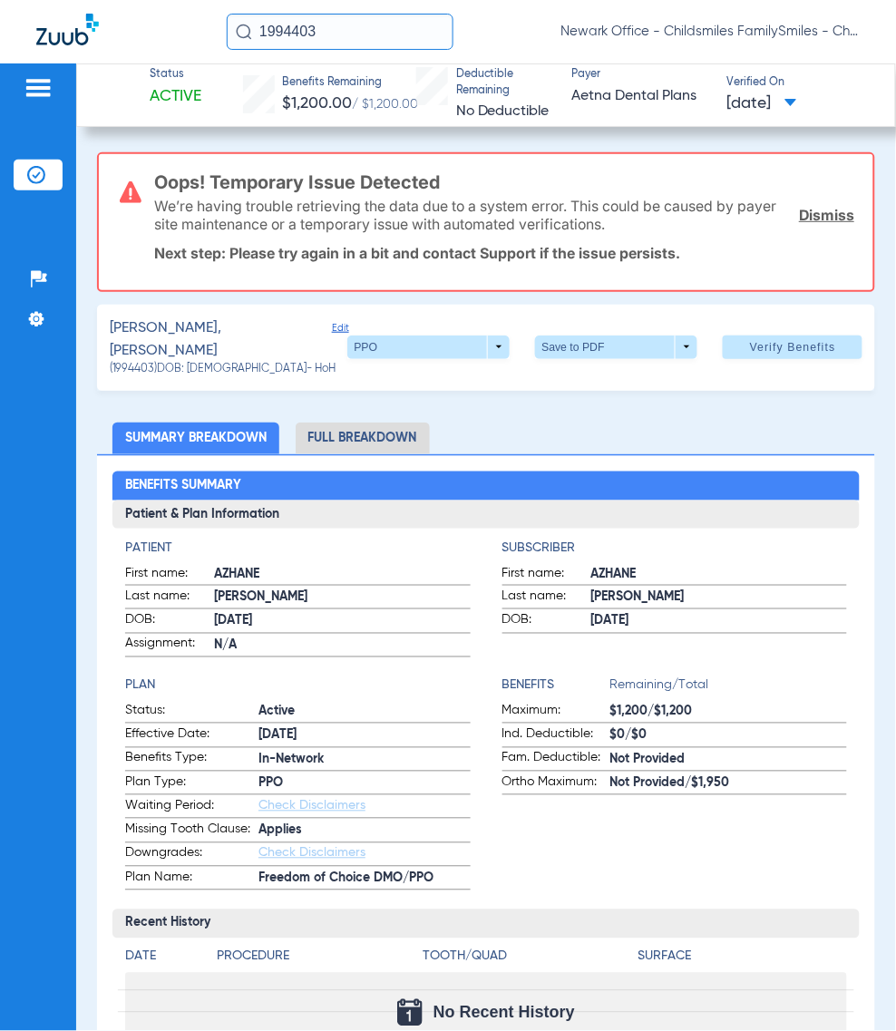
click at [332, 333] on span "Edit" at bounding box center [340, 342] width 16 height 40
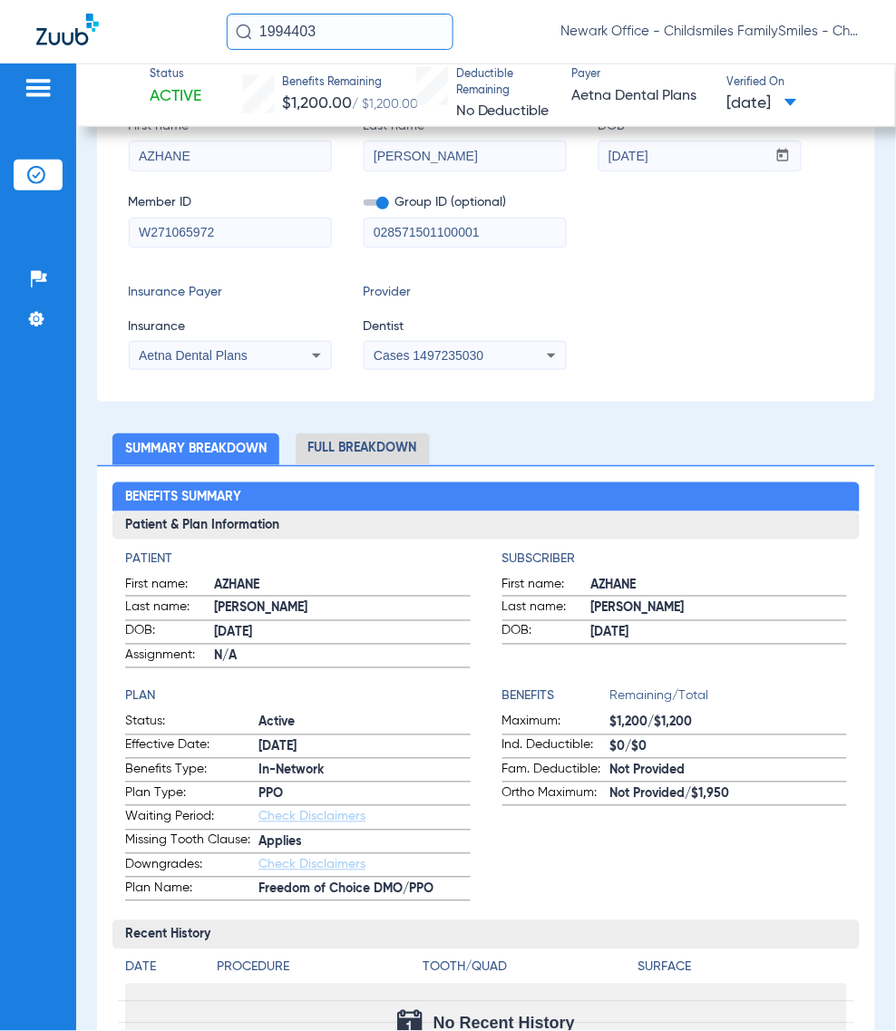
click at [352, 437] on li "Full Breakdown" at bounding box center [363, 449] width 134 height 32
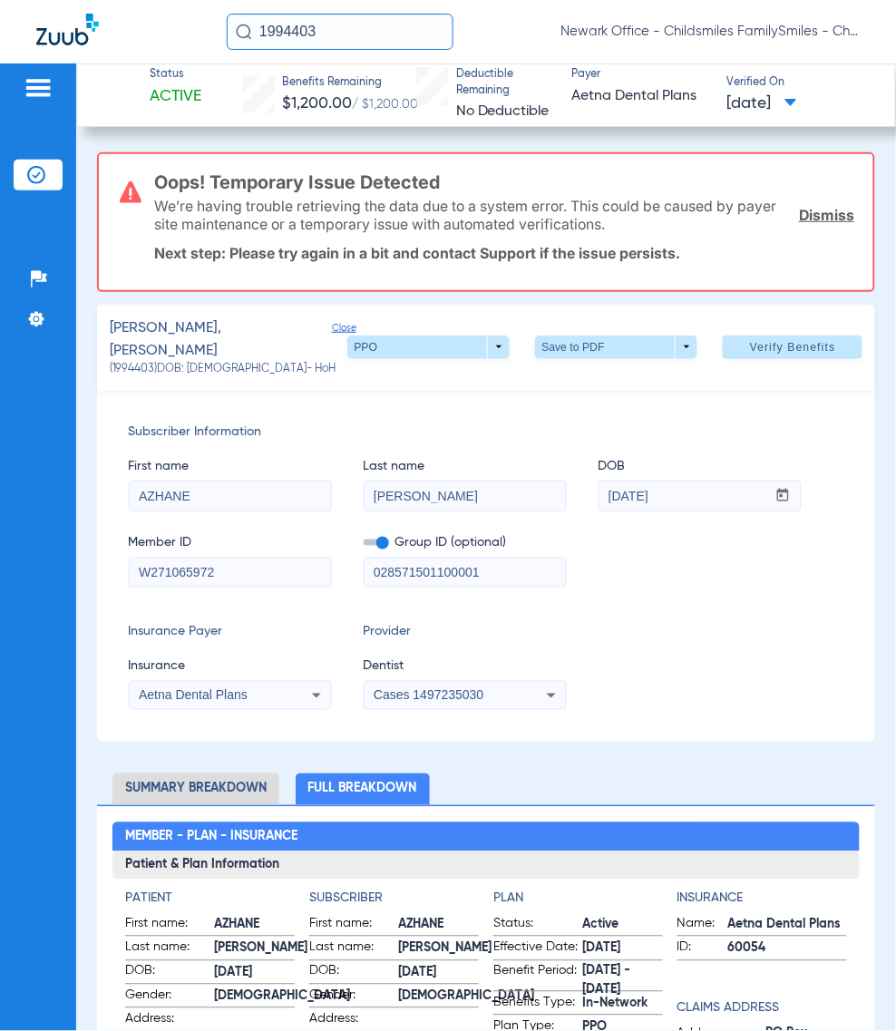
click at [717, 669] on div "Insurance Payer Insurance Aetna Dental Plans Provider Dentist Cases 1497235030" at bounding box center [486, 666] width 715 height 87
click at [130, 362] on span "(1994403) DOB: 04/23/1994 - HoH" at bounding box center [223, 370] width 227 height 16
copy span "1994403"
click at [331, 36] on input "1994403" at bounding box center [340, 32] width 227 height 36
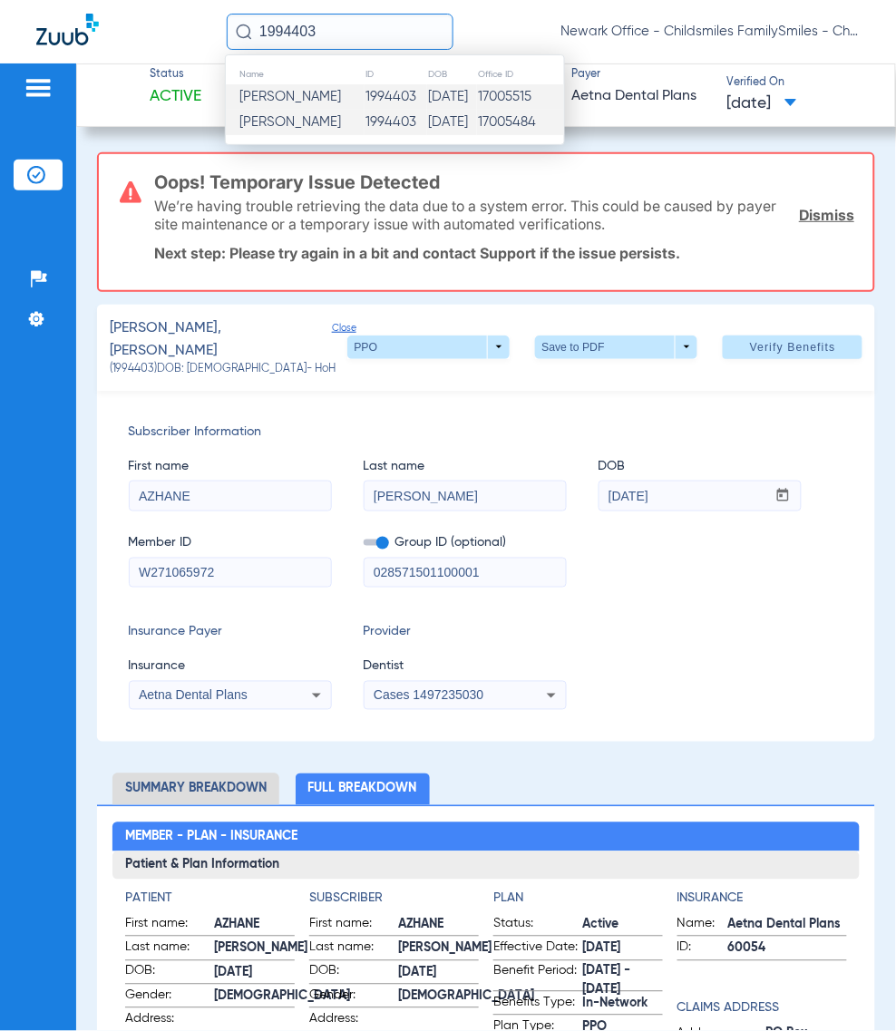
paste input "2754297"
type input "2754297"
click at [334, 86] on td "Lucas Nunes De Carvalho R..." at bounding box center [296, 96] width 140 height 25
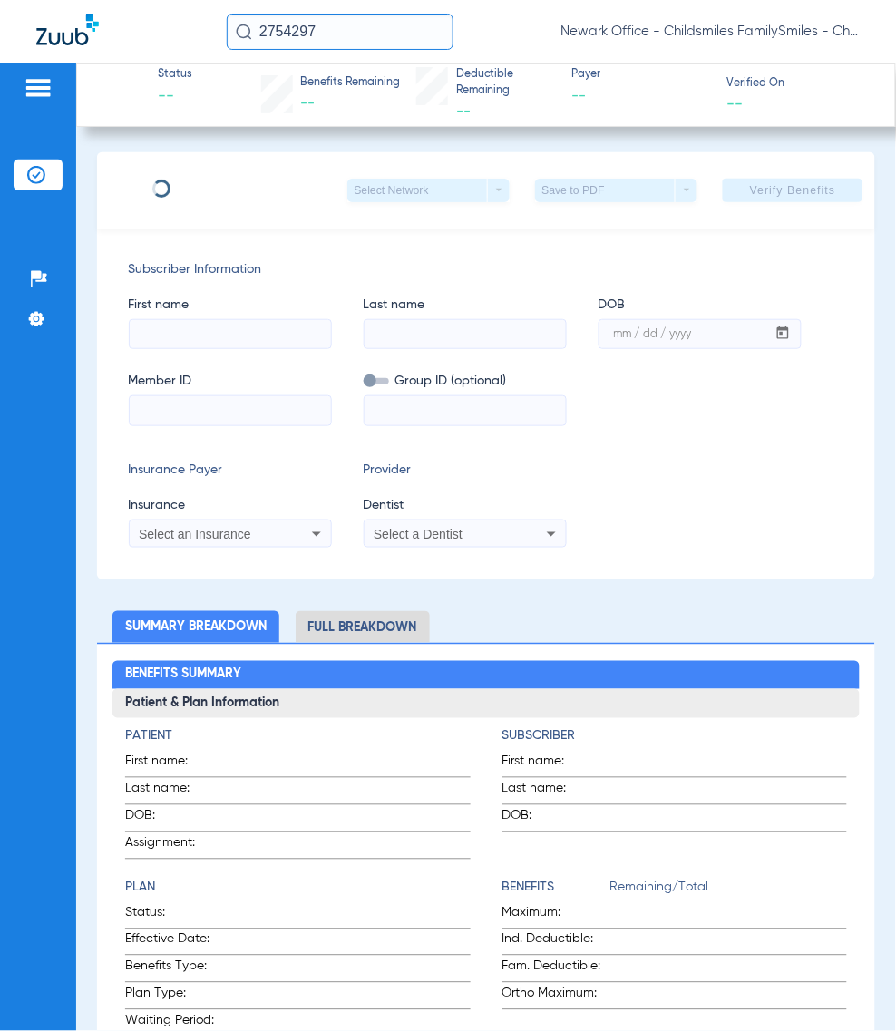
type input "Oseias"
type input "Nunes dos Reis"
type input "03/12/1975"
type input "A0950527301"
type input "CarMax"
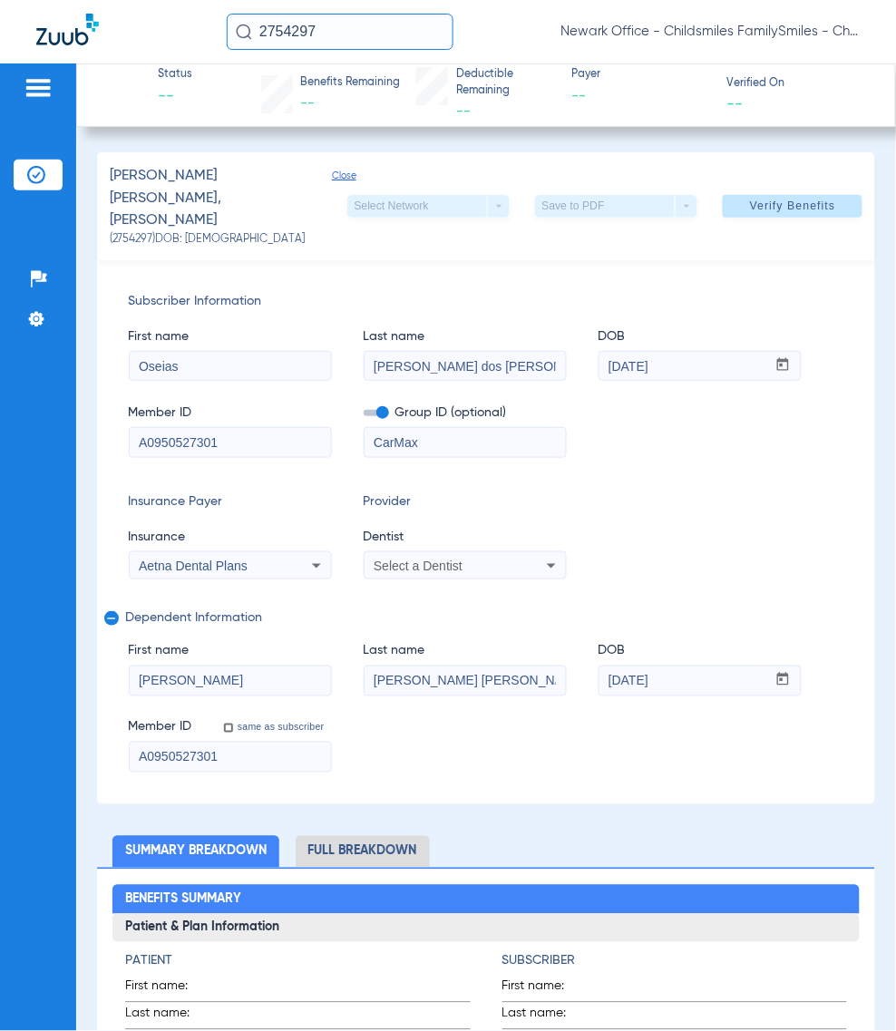
click at [349, 20] on input "2754297" at bounding box center [340, 32] width 227 height 36
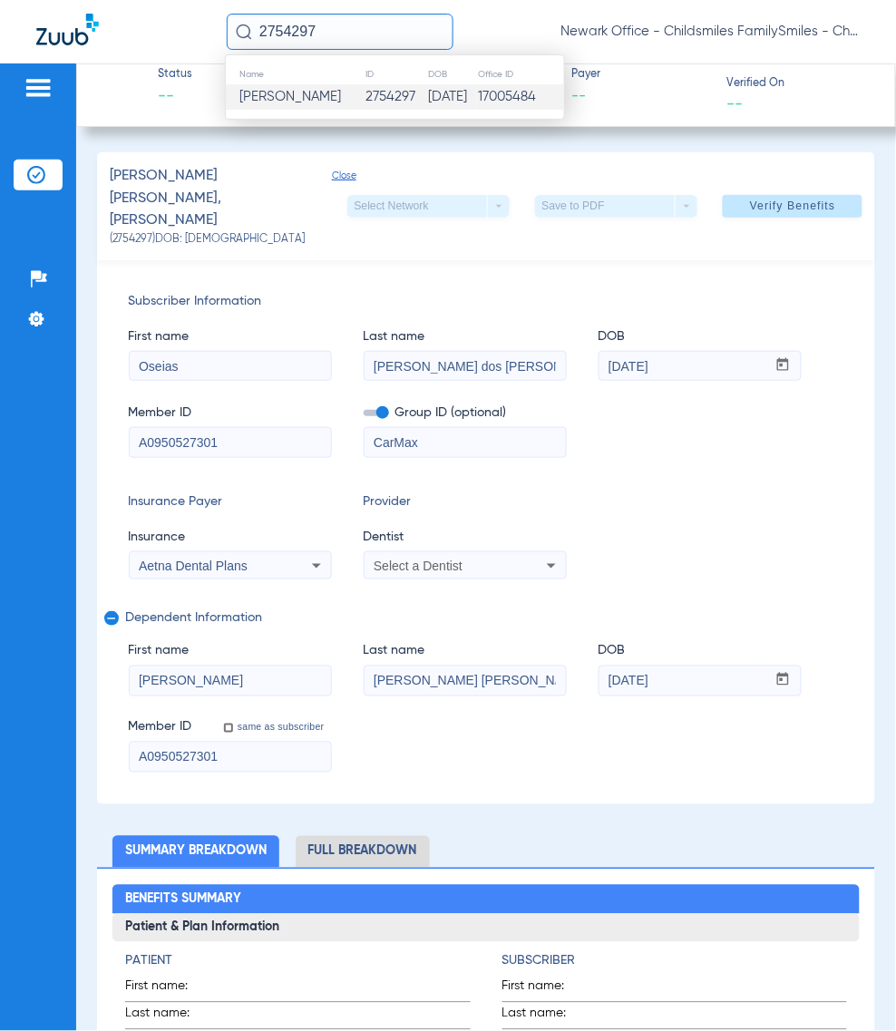
paste input "1894271"
type input "1894271"
click at [367, 106] on td "1894271" at bounding box center [395, 96] width 57 height 25
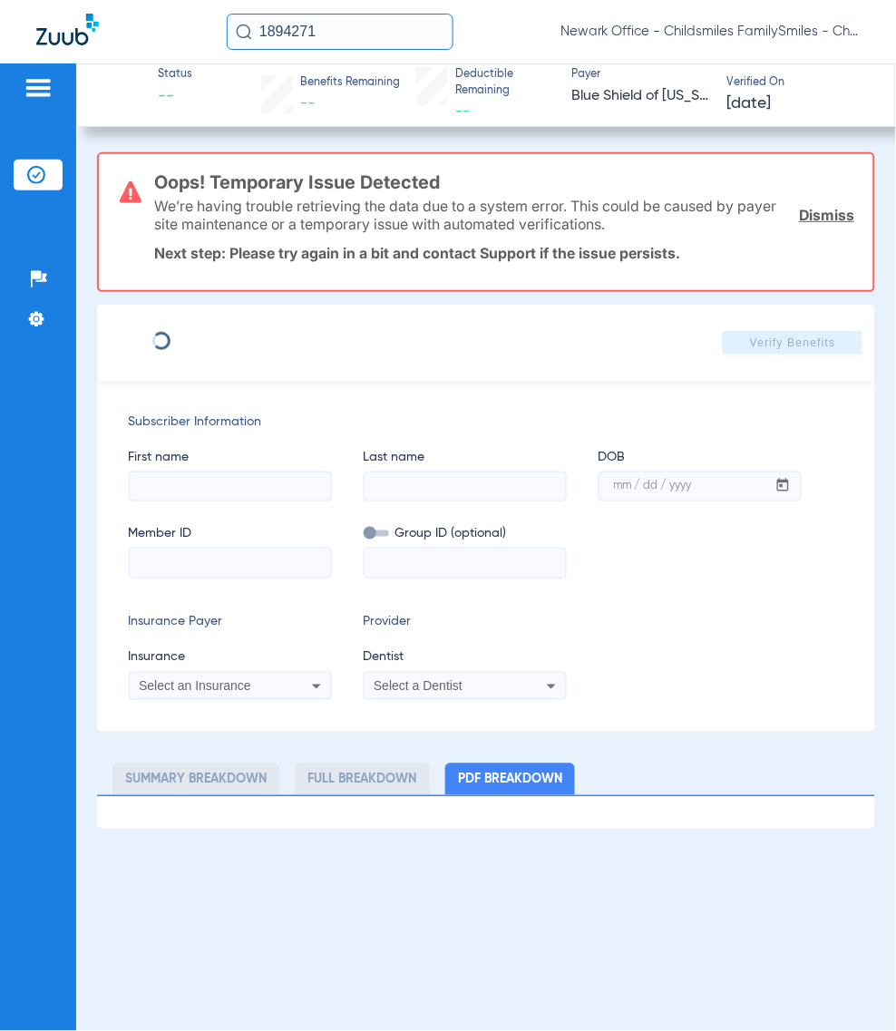
type input "Samuel"
type input "Ebai"
type input "04/04/1967"
type input "F96900133"
type input "FEPBD10005"
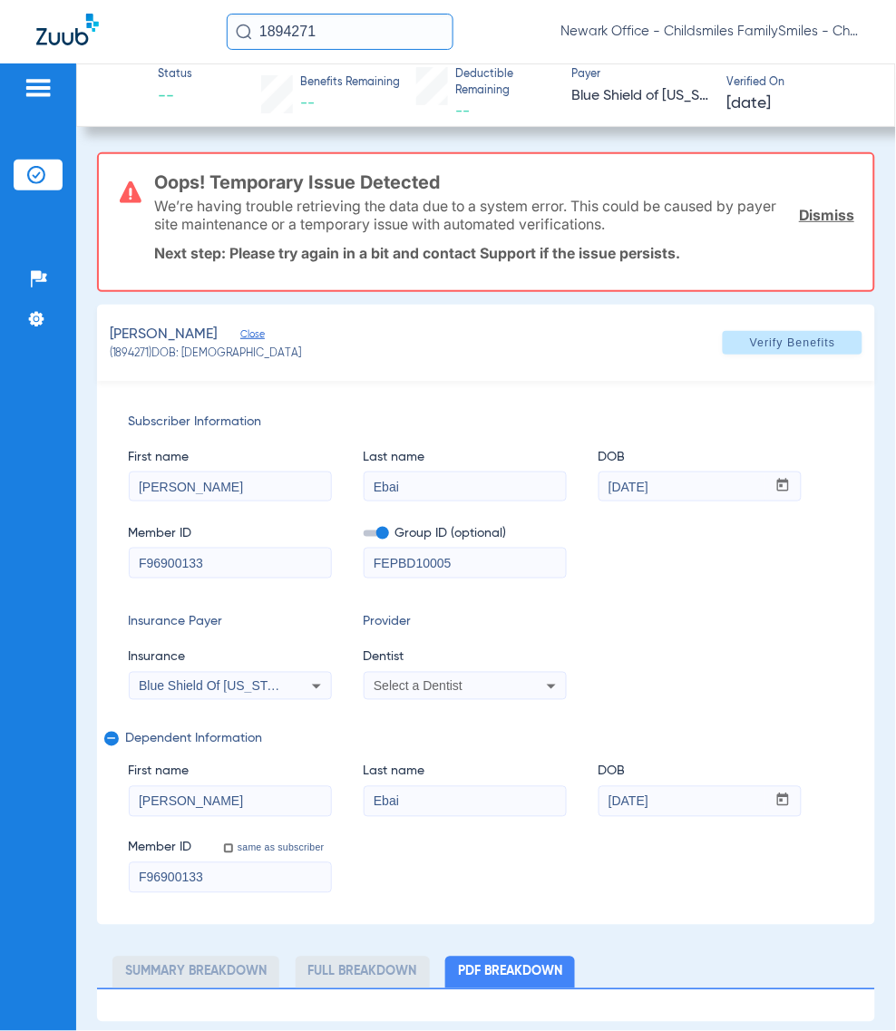
click at [655, 635] on div "Insurance Payer Insurance Blue Shield Of California Federal Plan Provider Denti…" at bounding box center [486, 656] width 715 height 87
click at [331, 30] on input "1894271" at bounding box center [340, 32] width 227 height 36
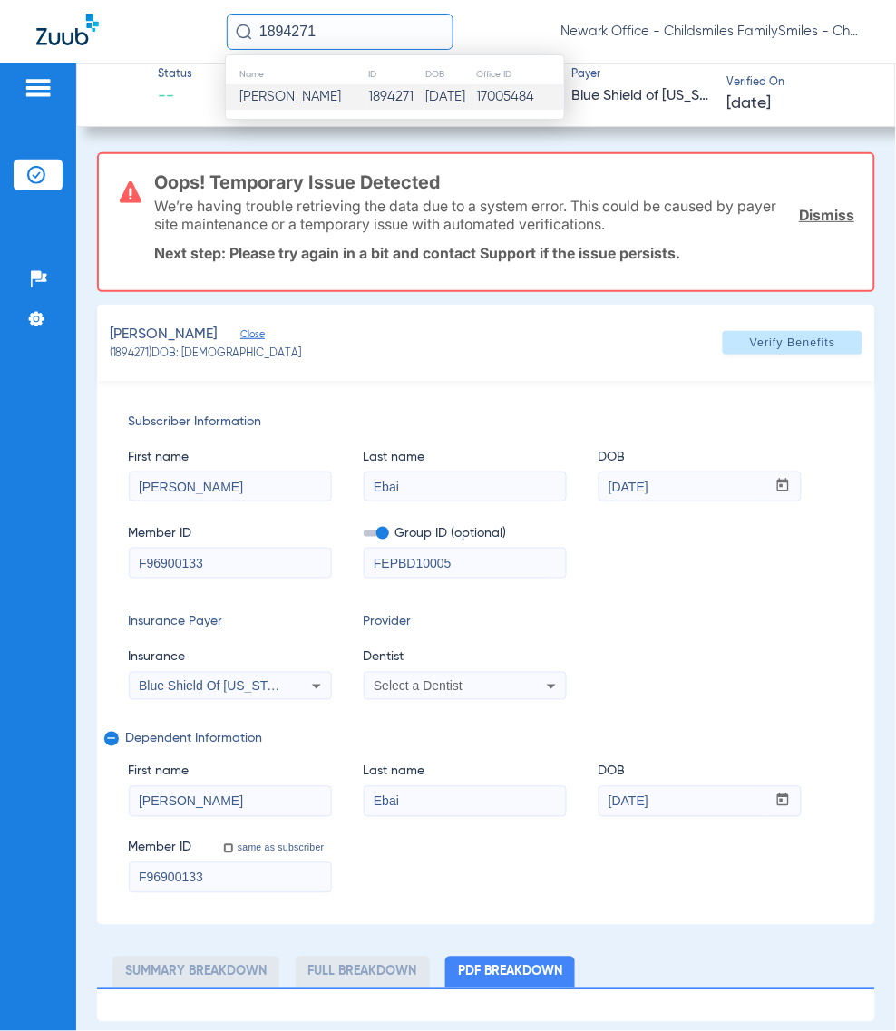
paste input "30985"
type input "30985"
click at [372, 102] on td "30985" at bounding box center [396, 96] width 49 height 25
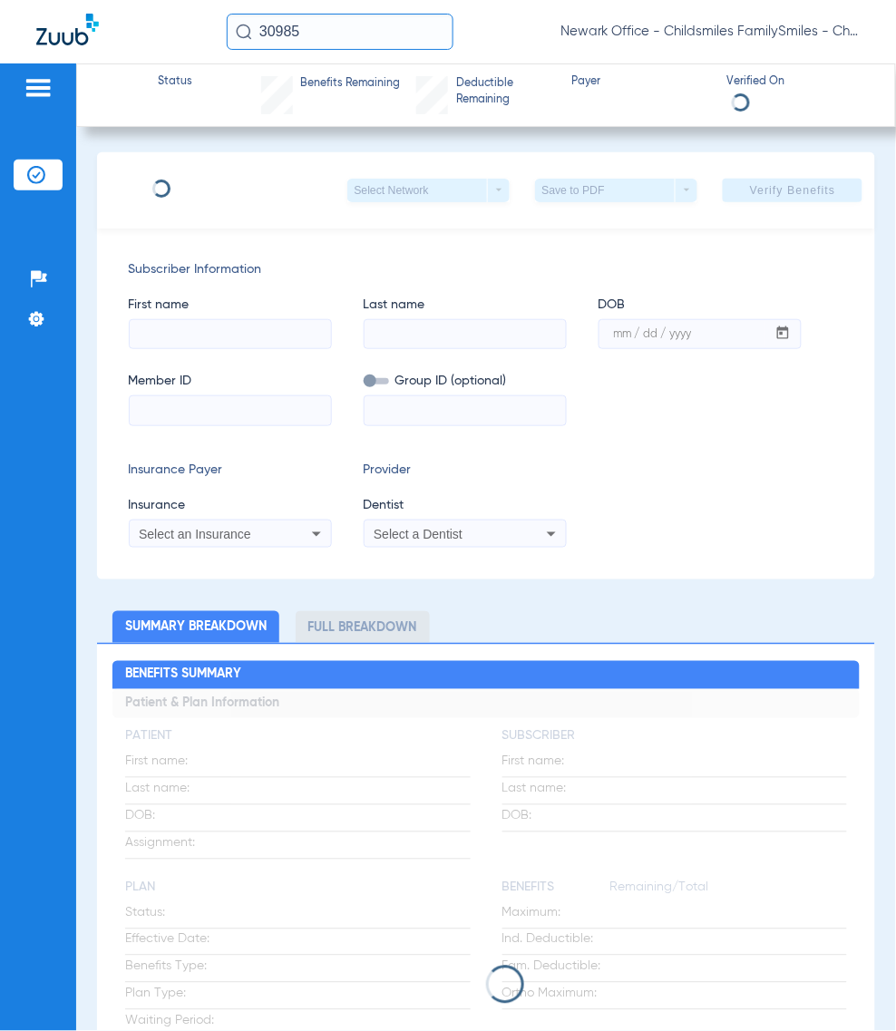
type input "CELIA"
type input "SACRAMENTO"
type input "12/29/1978"
type input "U8790625"
type input "3215832"
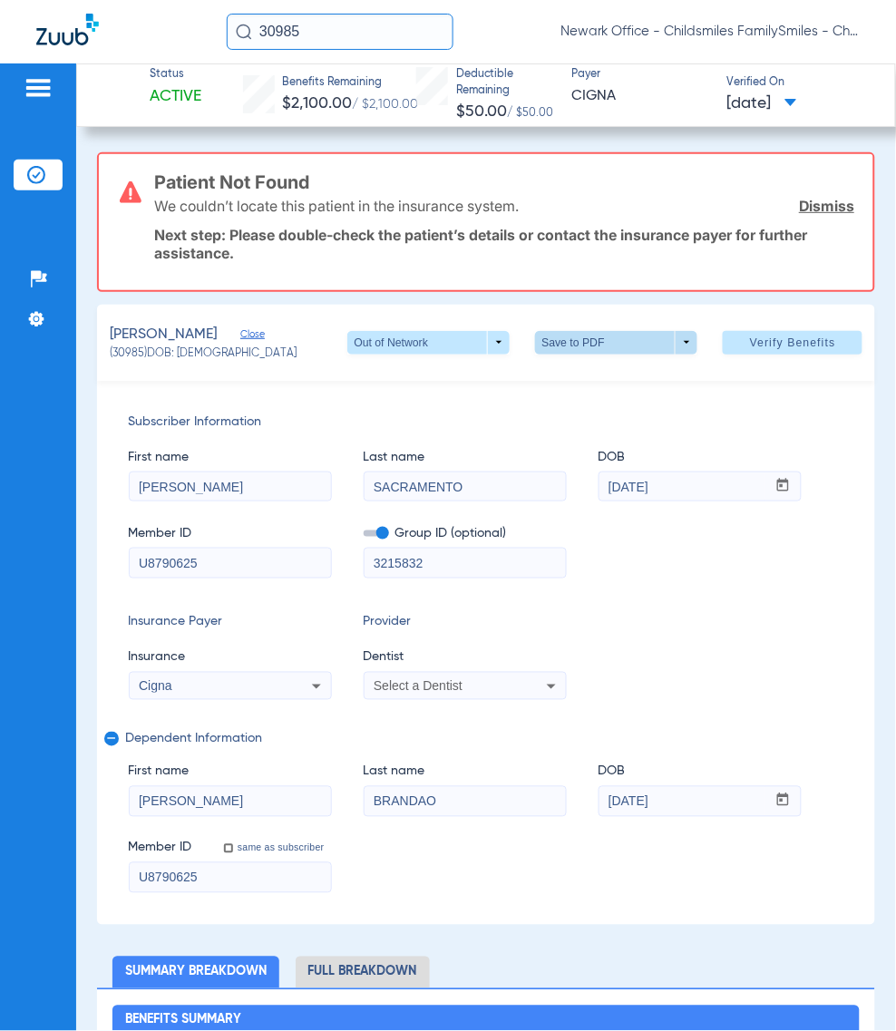
drag, startPoint x: 698, startPoint y: 423, endPoint x: 596, endPoint y: 325, distance: 141.7
click at [698, 423] on span "Subscriber Information" at bounding box center [486, 422] width 715 height 19
click at [383, 10] on div "30985 Newark Office - Childsmiles FamilySmiles - ChildSmiles PA - Newark Genera…" at bounding box center [448, 31] width 896 height 63
click at [379, 24] on input "30985" at bounding box center [340, 32] width 227 height 36
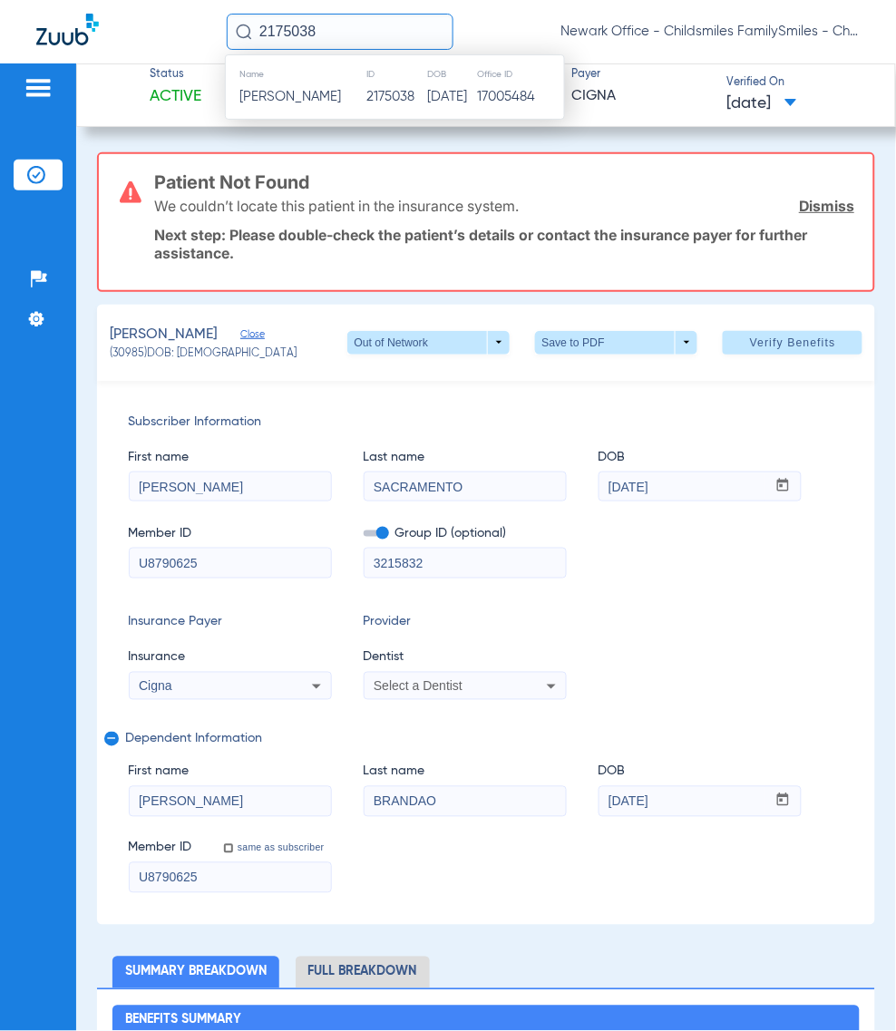
type input "2175038"
click at [306, 86] on td "Mario Garcia Shai" at bounding box center [296, 96] width 141 height 25
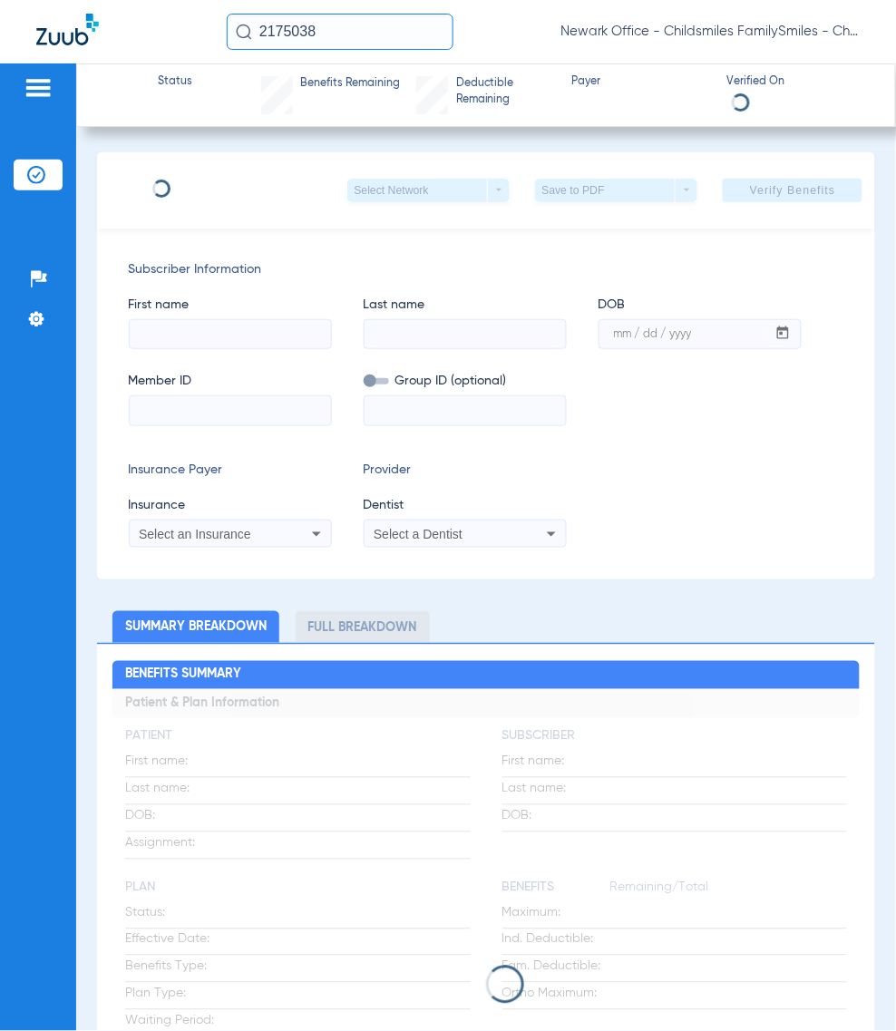
type input "MARIO"
type input "GARCIA SHAI"
type input "06/21/2001"
type input "W283704847"
type input "237314010000001"
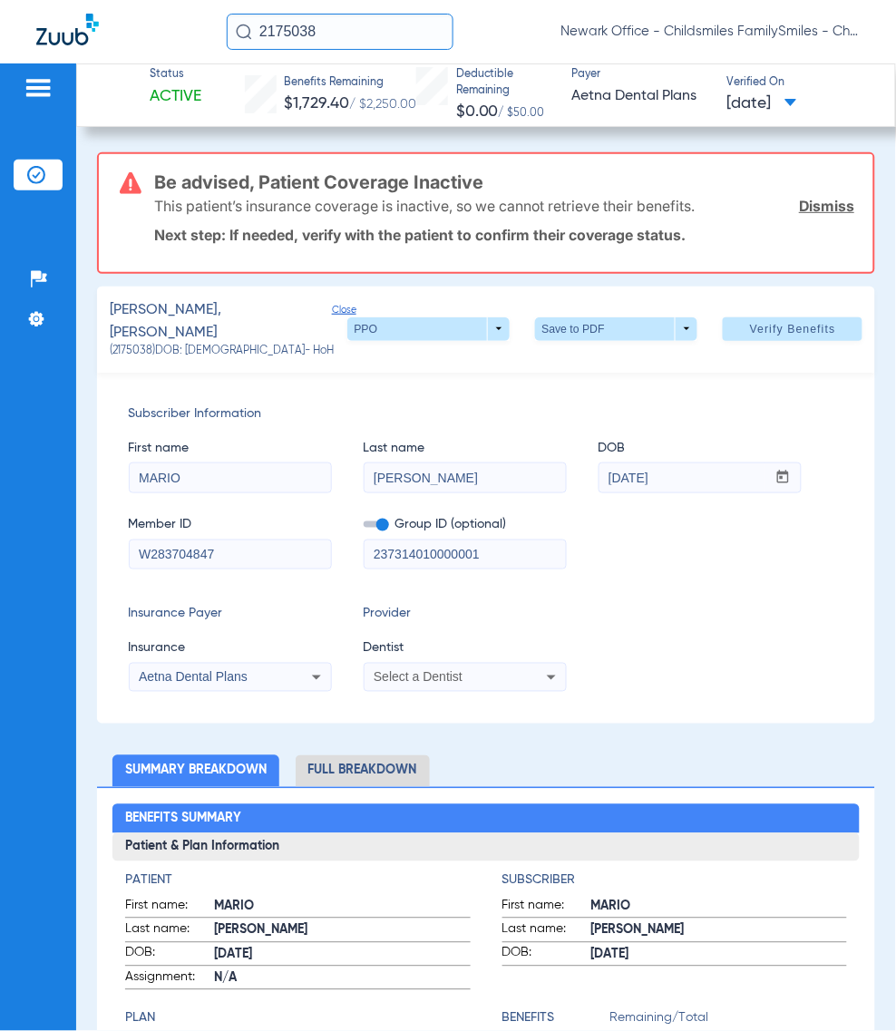
drag, startPoint x: 284, startPoint y: 550, endPoint x: -144, endPoint y: 550, distance: 428.0
click at [0, 550] on html "2175038 Newark Office - Childsmiles FamilySmiles - ChildSmiles PA - Newark Gene…" at bounding box center [448, 515] width 896 height 1031
type input "950530010"
drag, startPoint x: 523, startPoint y: 540, endPoint x: 238, endPoint y: 541, distance: 285.6
click at [238, 541] on div "Member ID 950530010 Group ID (optional) 237314010000001" at bounding box center [486, 535] width 715 height 70
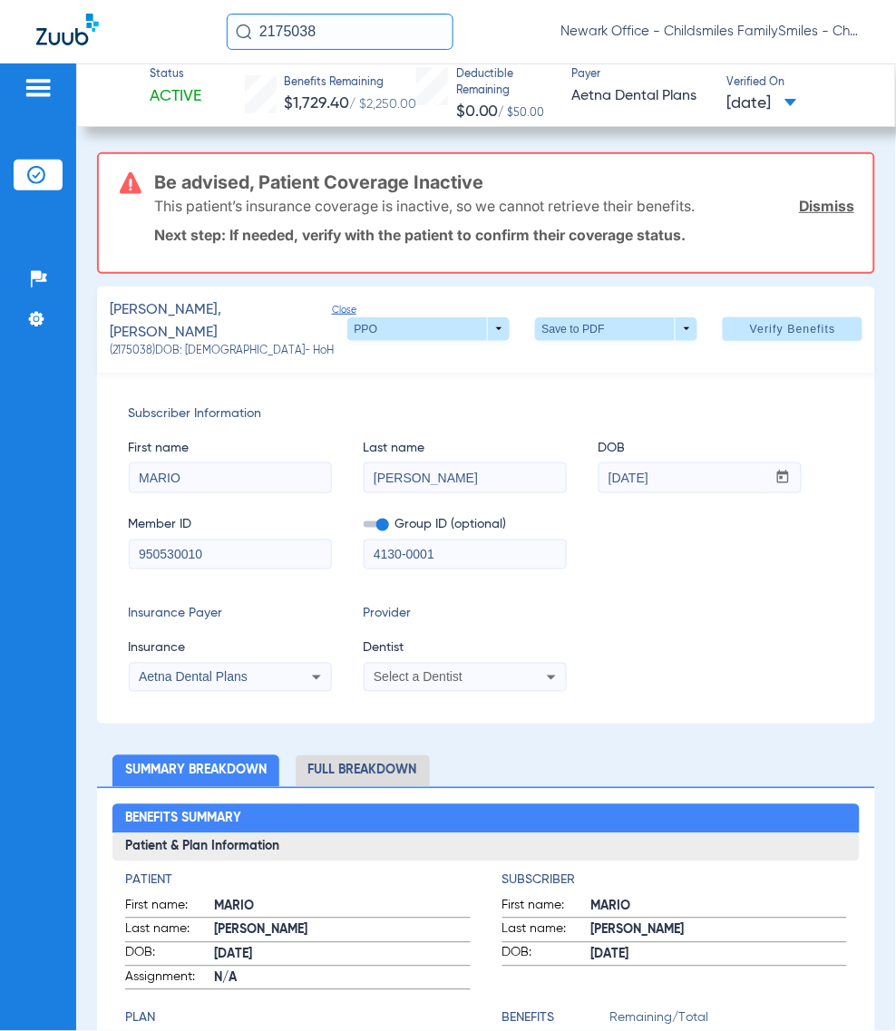
type input "4130-0001"
click at [236, 666] on div "Aetna Dental Plans" at bounding box center [230, 677] width 201 height 22
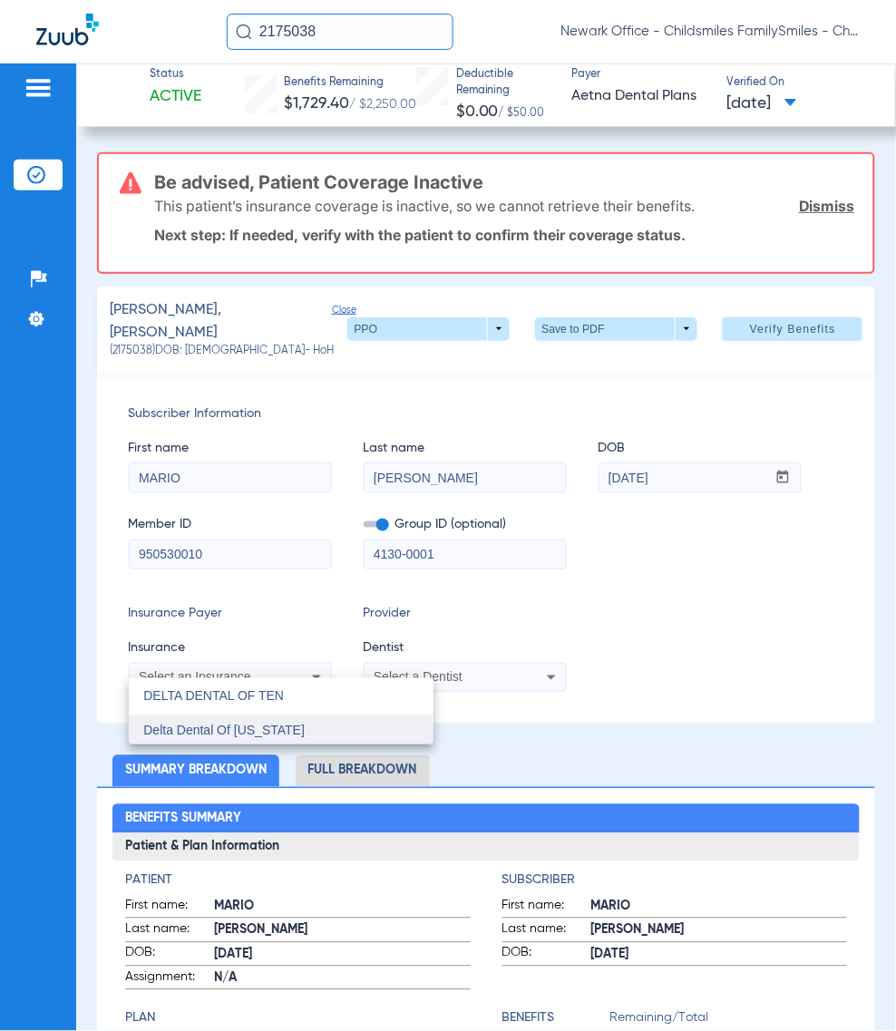
type input "DELTA DENTAL OF TEN"
click at [310, 722] on mat-option "Delta Dental Of [US_STATE]" at bounding box center [281, 730] width 305 height 29
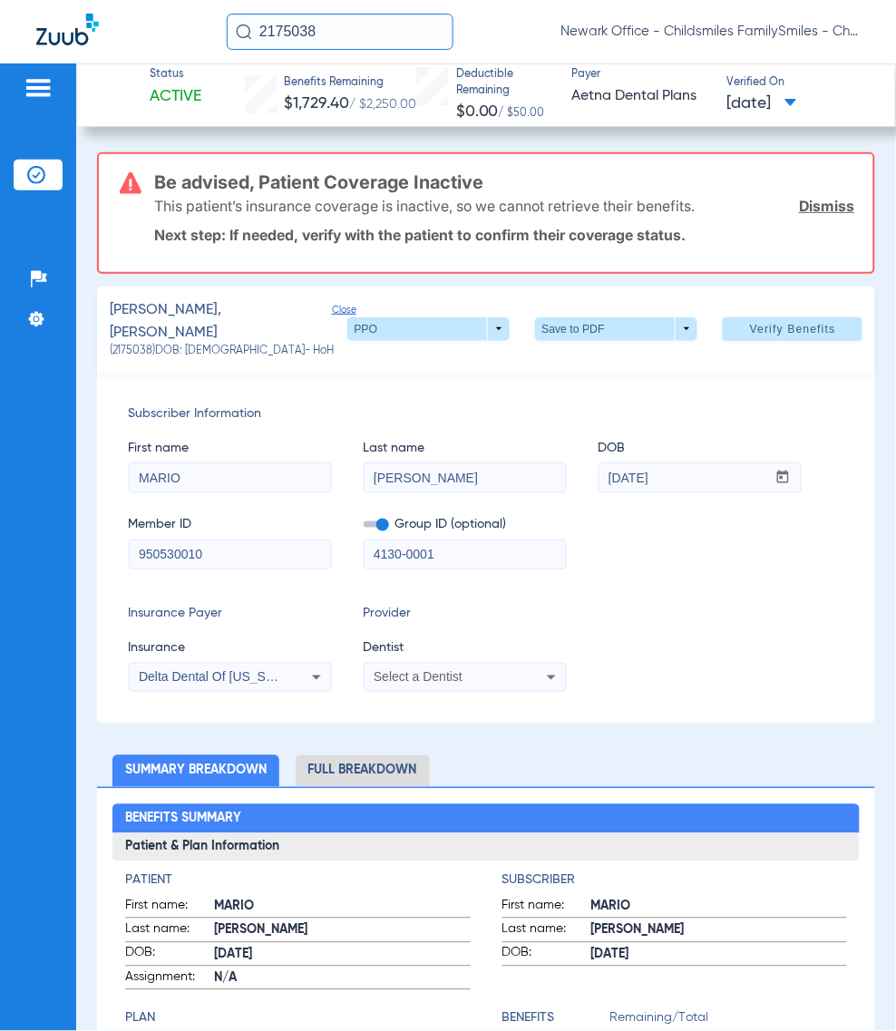
click at [423, 672] on span "Select a Dentist" at bounding box center [418, 677] width 89 height 15
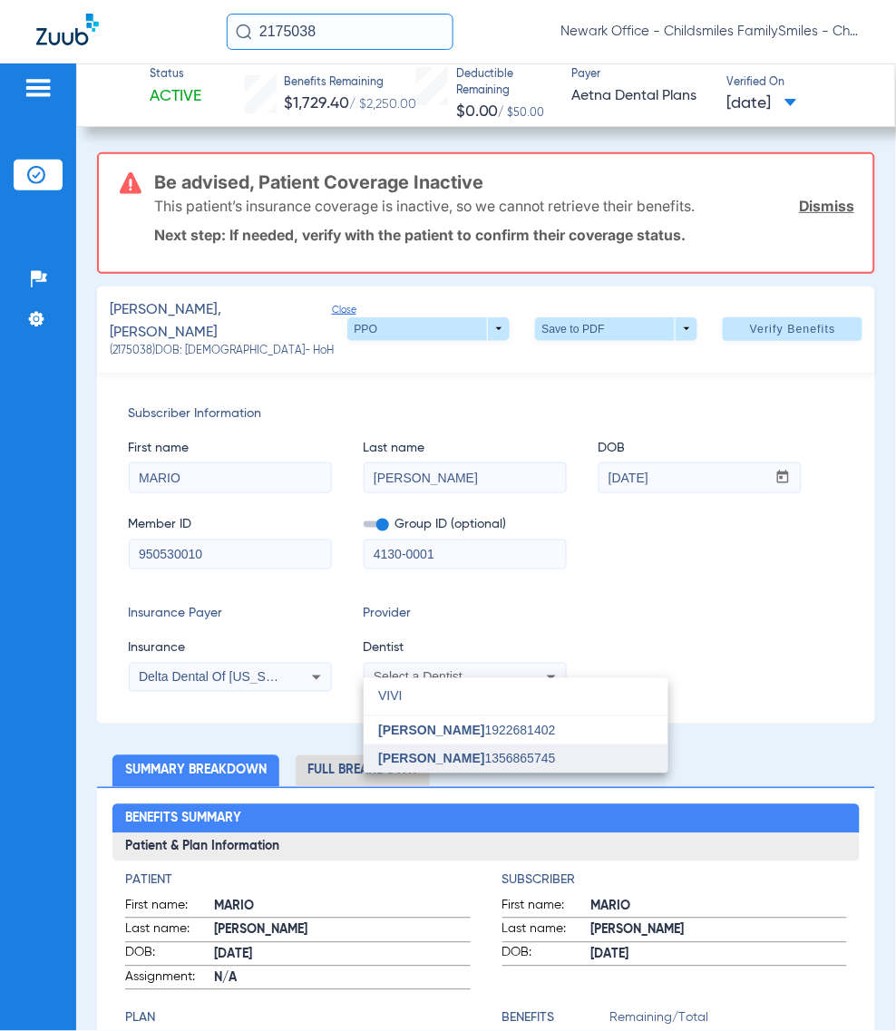
type input "VIVI"
click at [453, 760] on span "Vivian Kim 1356865745" at bounding box center [466, 759] width 177 height 13
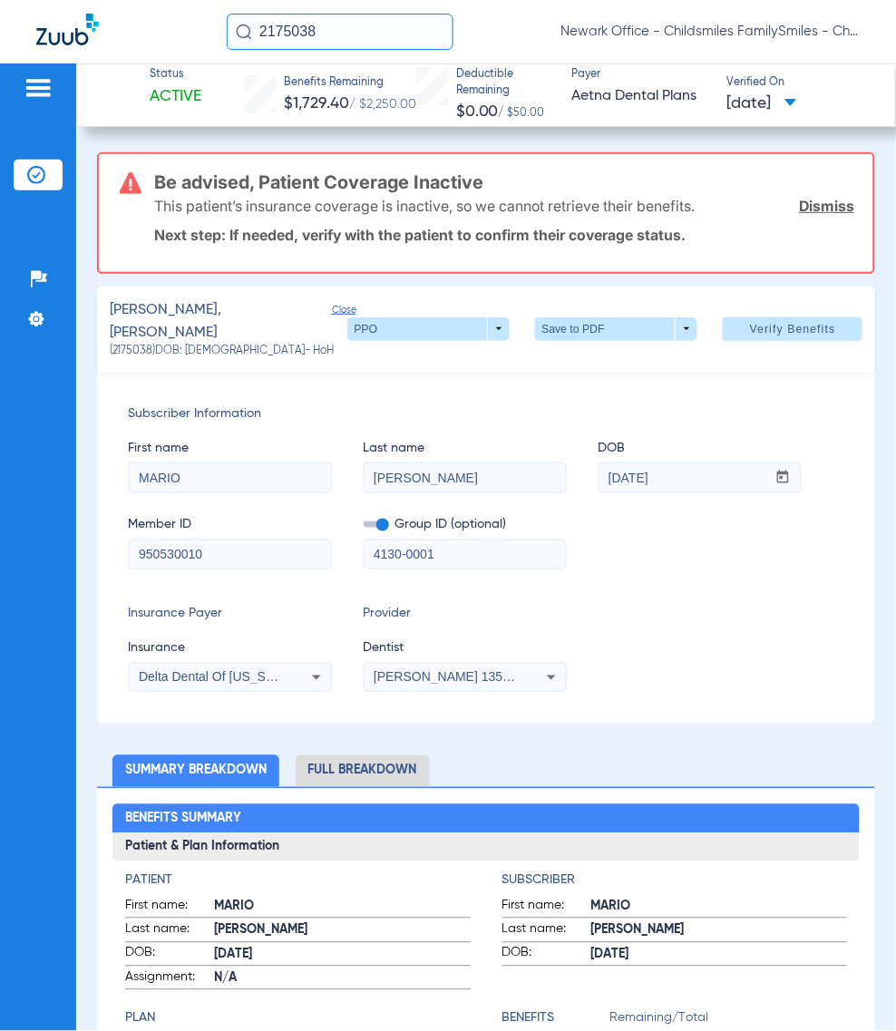
click at [481, 472] on input "GARCIA SHAI" at bounding box center [465, 477] width 201 height 29
type input "GARCIA"
click at [807, 343] on span at bounding box center [793, 329] width 140 height 44
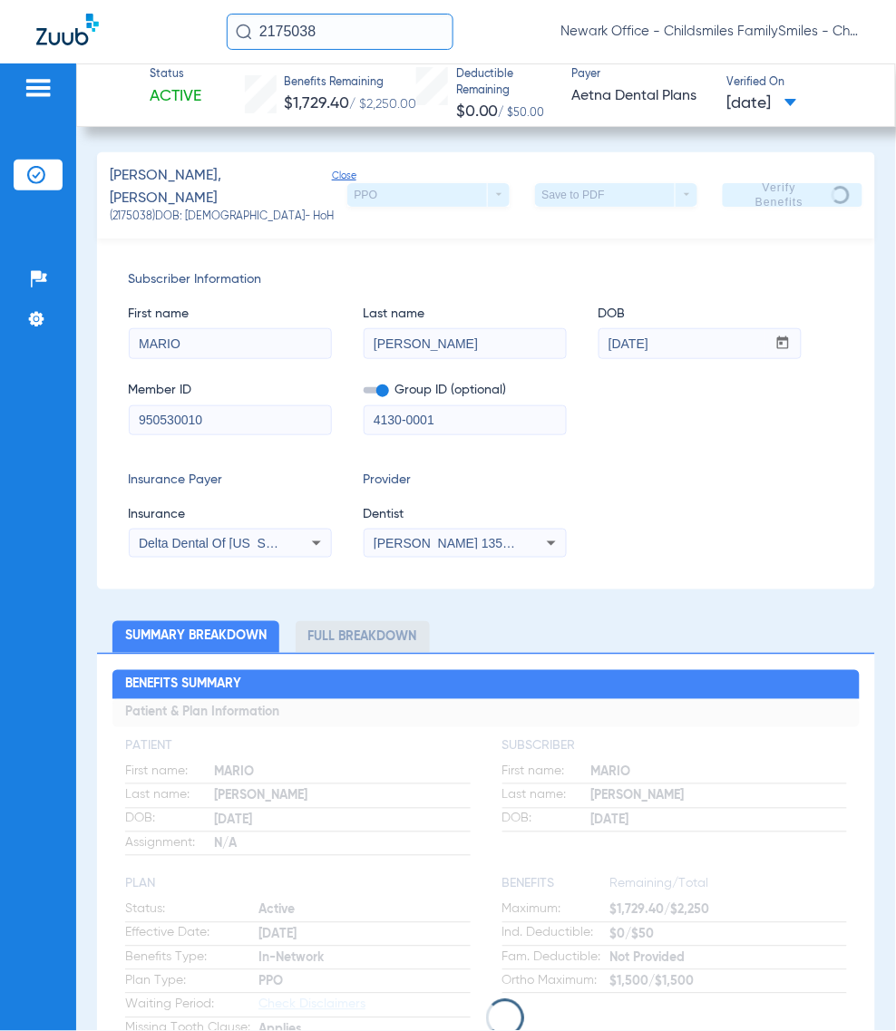
click at [198, 419] on input "950530010" at bounding box center [230, 420] width 201 height 29
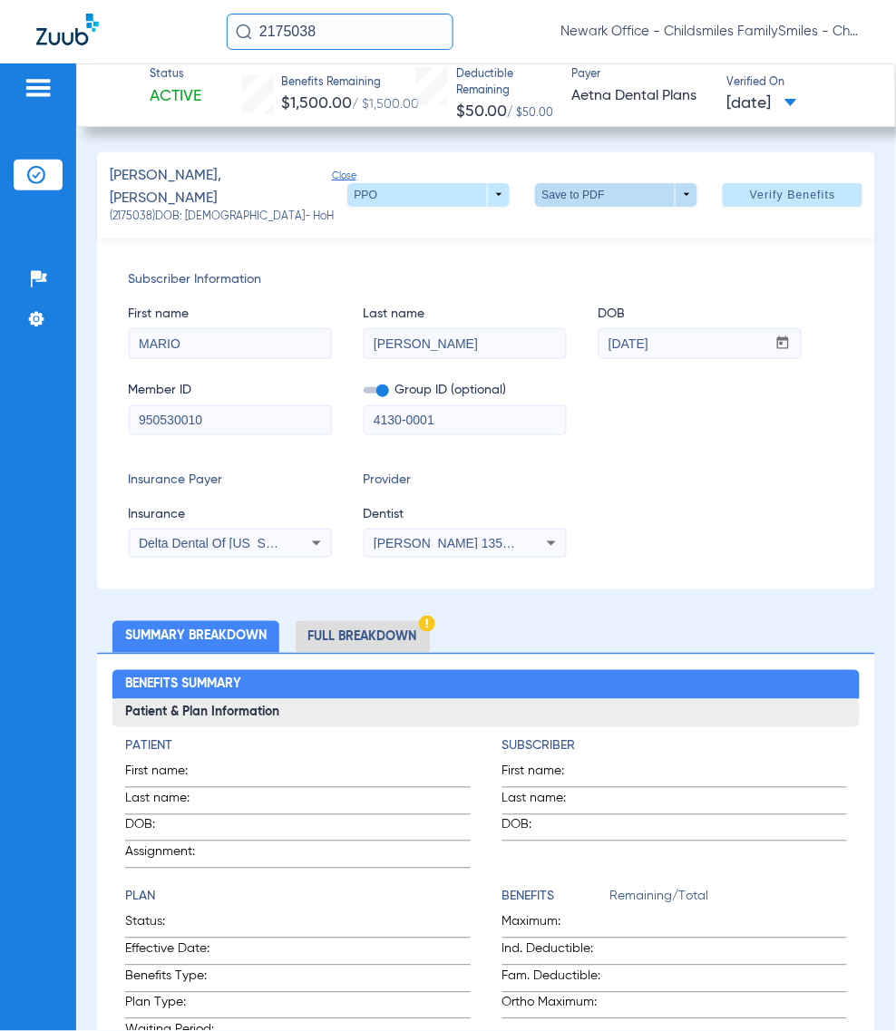
click at [627, 183] on span at bounding box center [616, 195] width 162 height 24
click at [622, 211] on button "insert_drive_file Save to PDF" at bounding box center [588, 226] width 137 height 36
click at [373, 36] on input "2175038" at bounding box center [340, 32] width 227 height 36
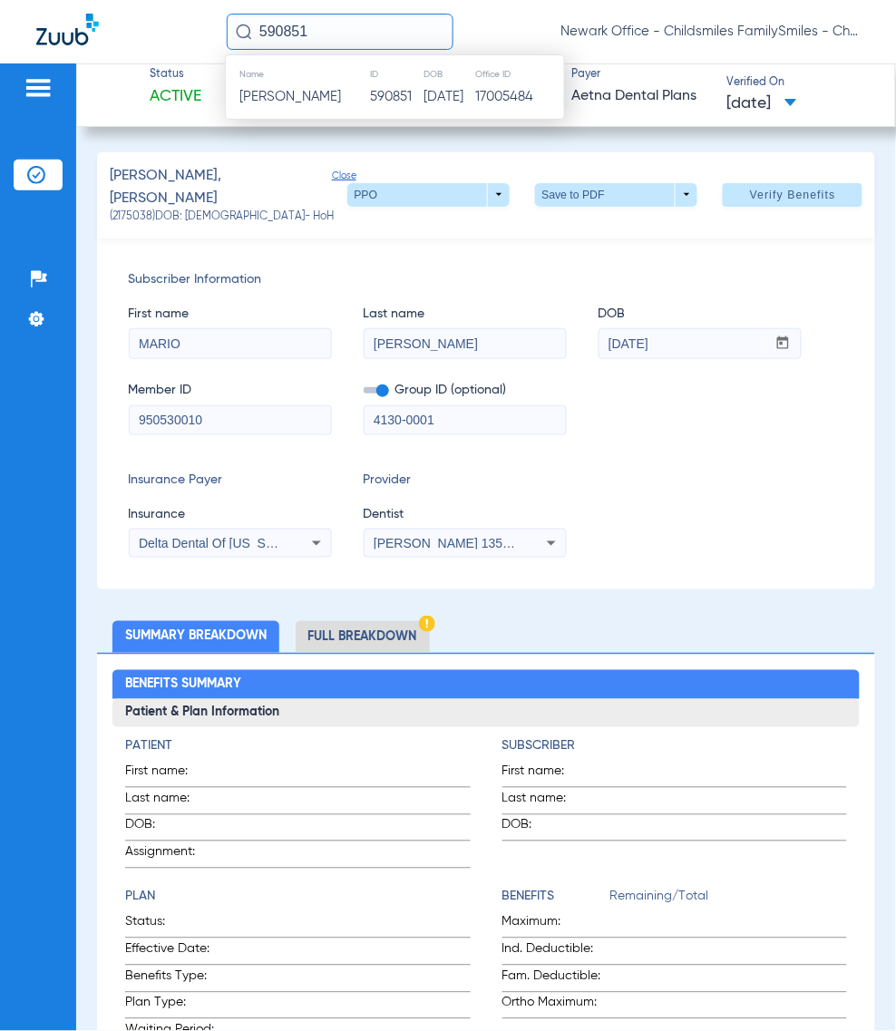
type input "590851"
click at [302, 101] on span "Enrico Garcia" at bounding box center [290, 97] width 102 height 14
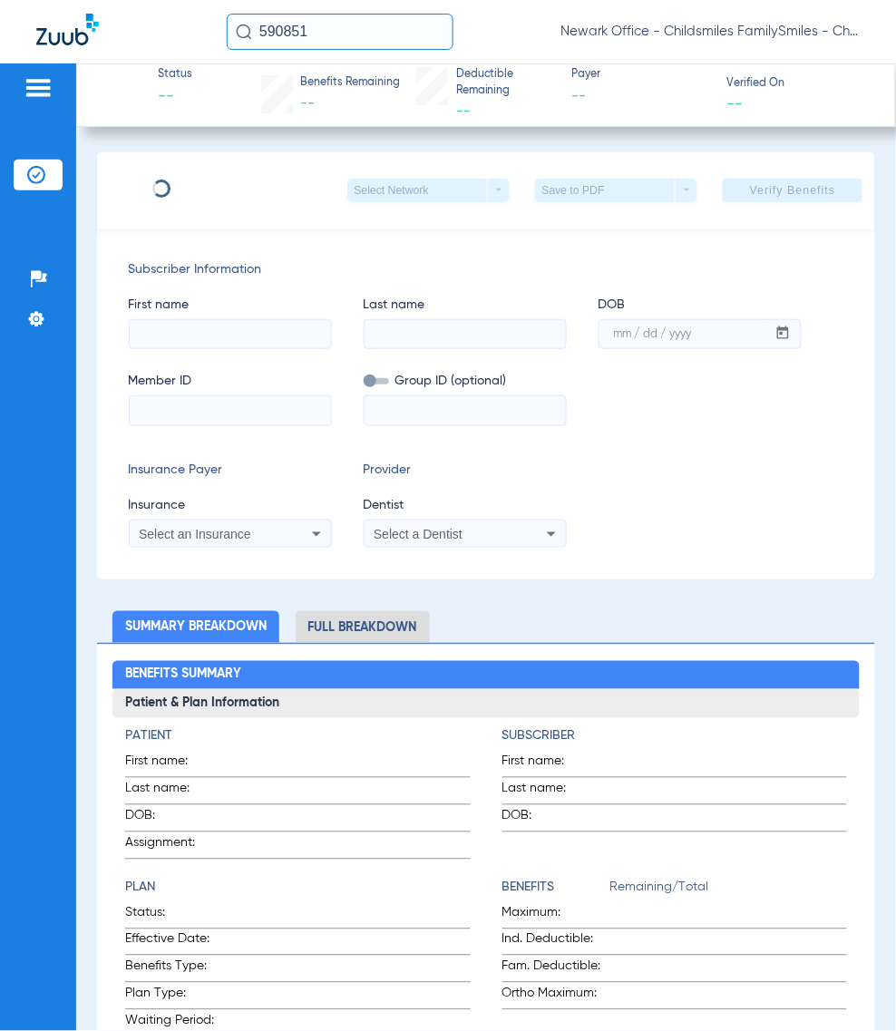
type input "IVELISSE"
type input "MATIAS"
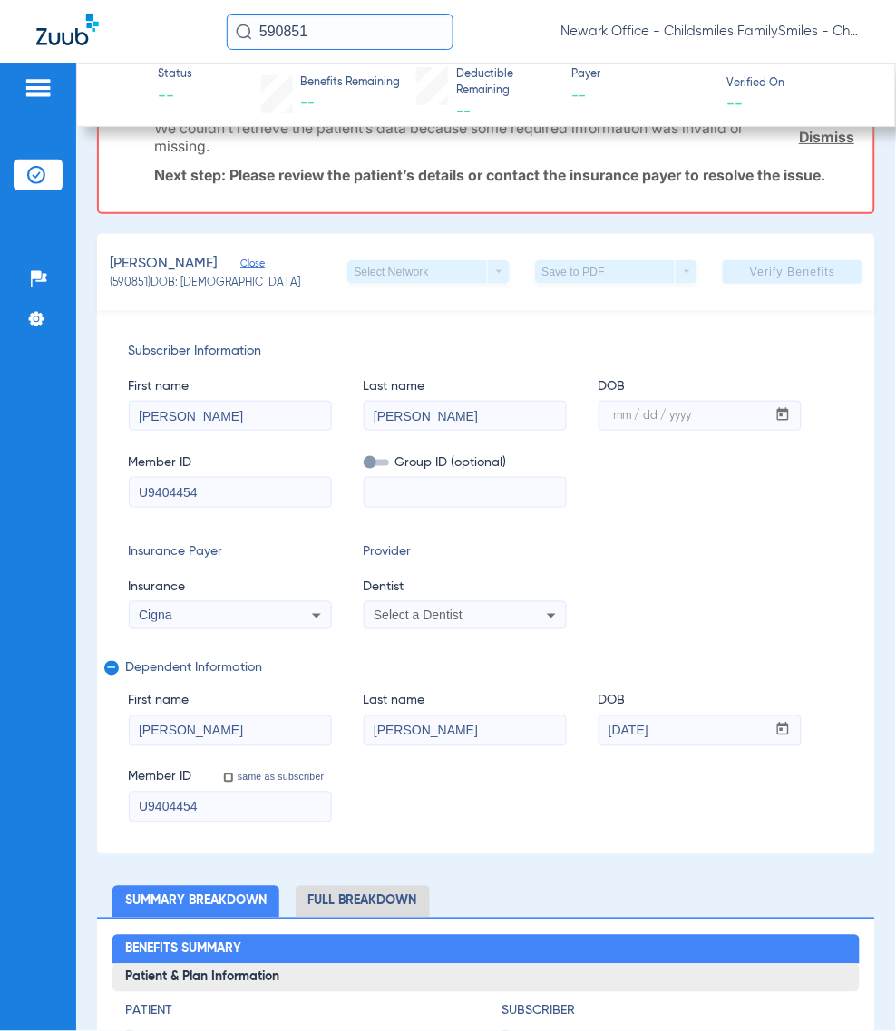
scroll to position [113, 0]
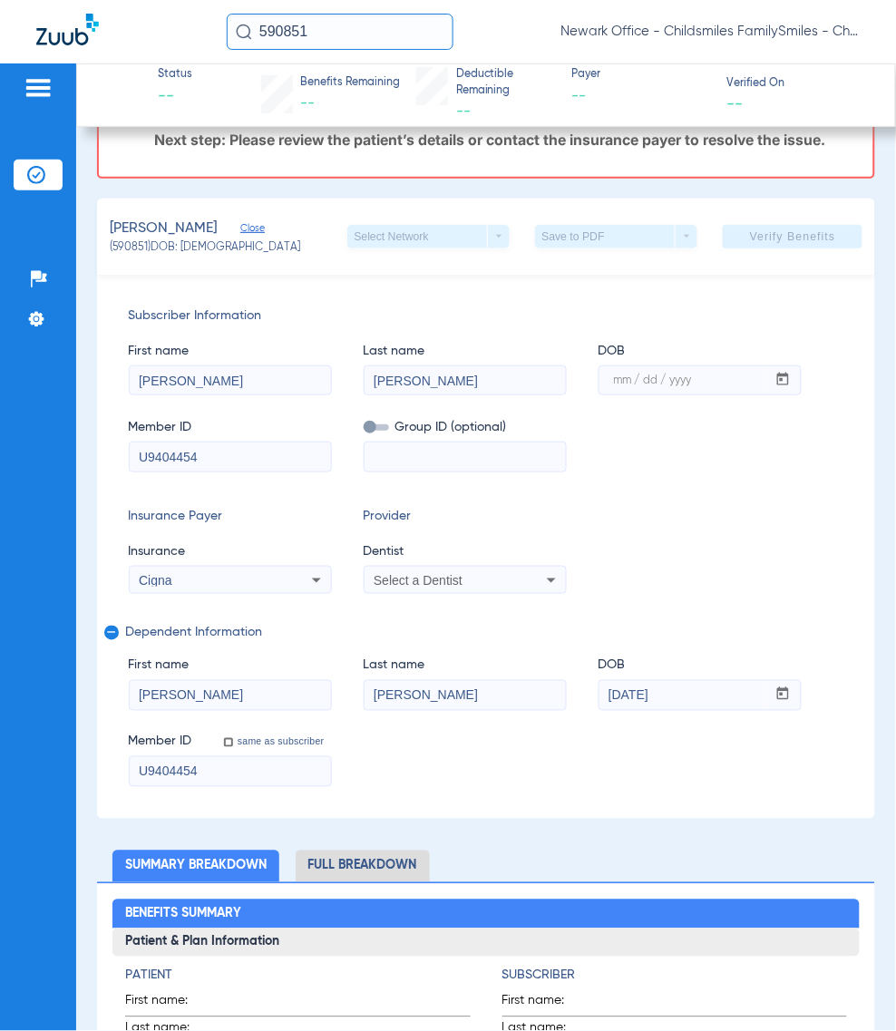
drag, startPoint x: 292, startPoint y: 463, endPoint x: 84, endPoint y: 473, distance: 207.9
drag, startPoint x: 247, startPoint y: 462, endPoint x: 86, endPoint y: 454, distance: 160.7
type input "U94204454"
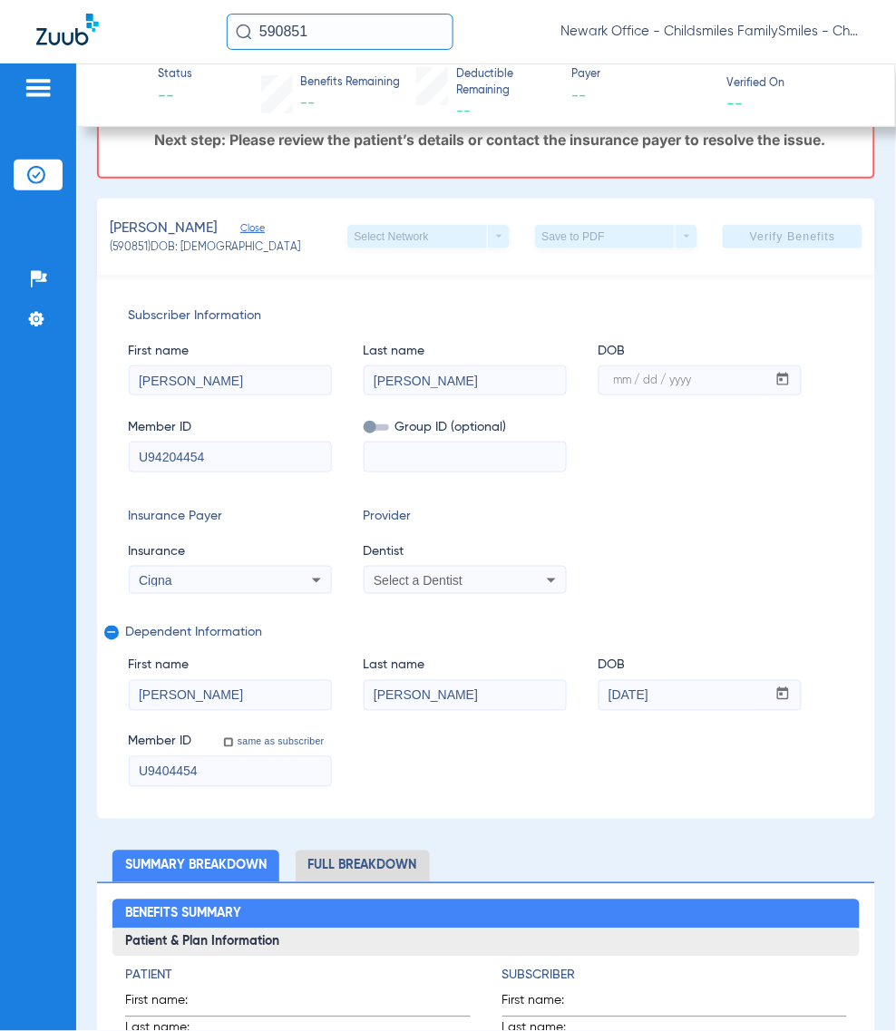
click at [247, 767] on input "U9404454" at bounding box center [230, 771] width 201 height 29
paste input "2"
type input "U94204454"
click at [492, 453] on input at bounding box center [465, 457] width 201 height 29
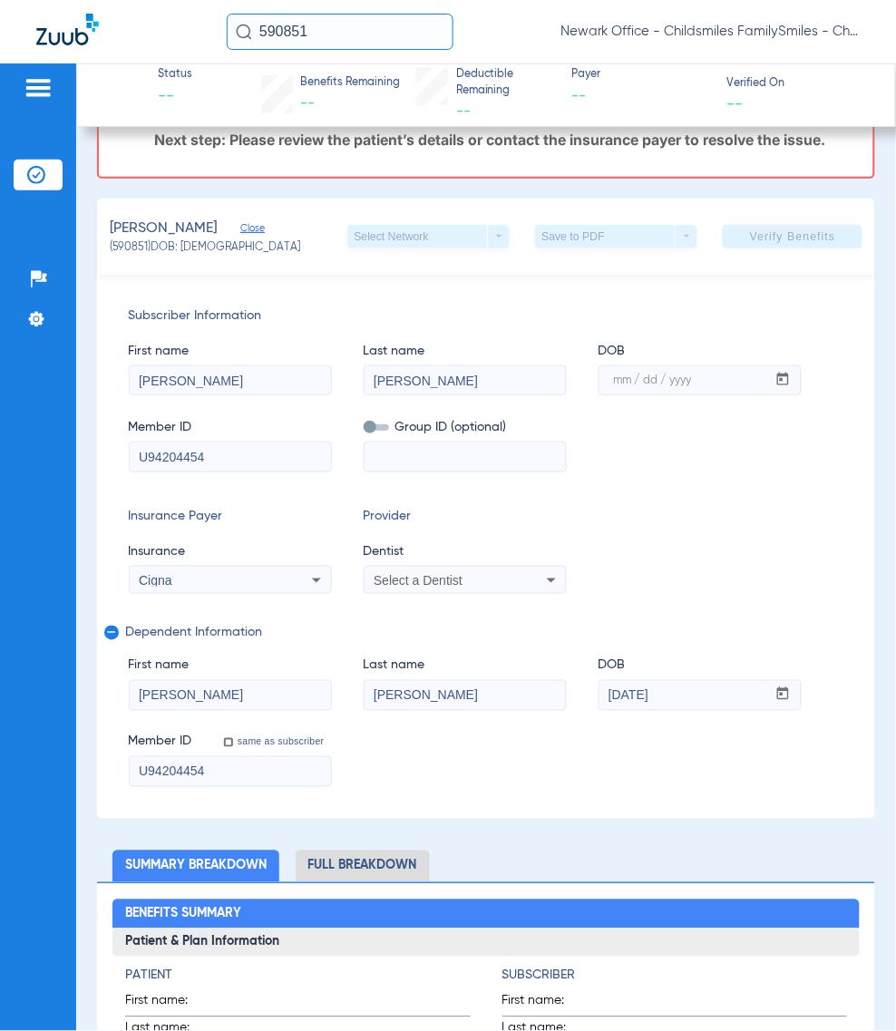
click at [350, 431] on div "Member ID U94204454 Group ID (optional)" at bounding box center [486, 437] width 715 height 70
click at [365, 431] on span at bounding box center [376, 427] width 25 height 6
click at [364, 431] on input "checkbox" at bounding box center [364, 431] width 0 height 0
click at [424, 452] on input at bounding box center [465, 457] width 201 height 29
type input "10198994"
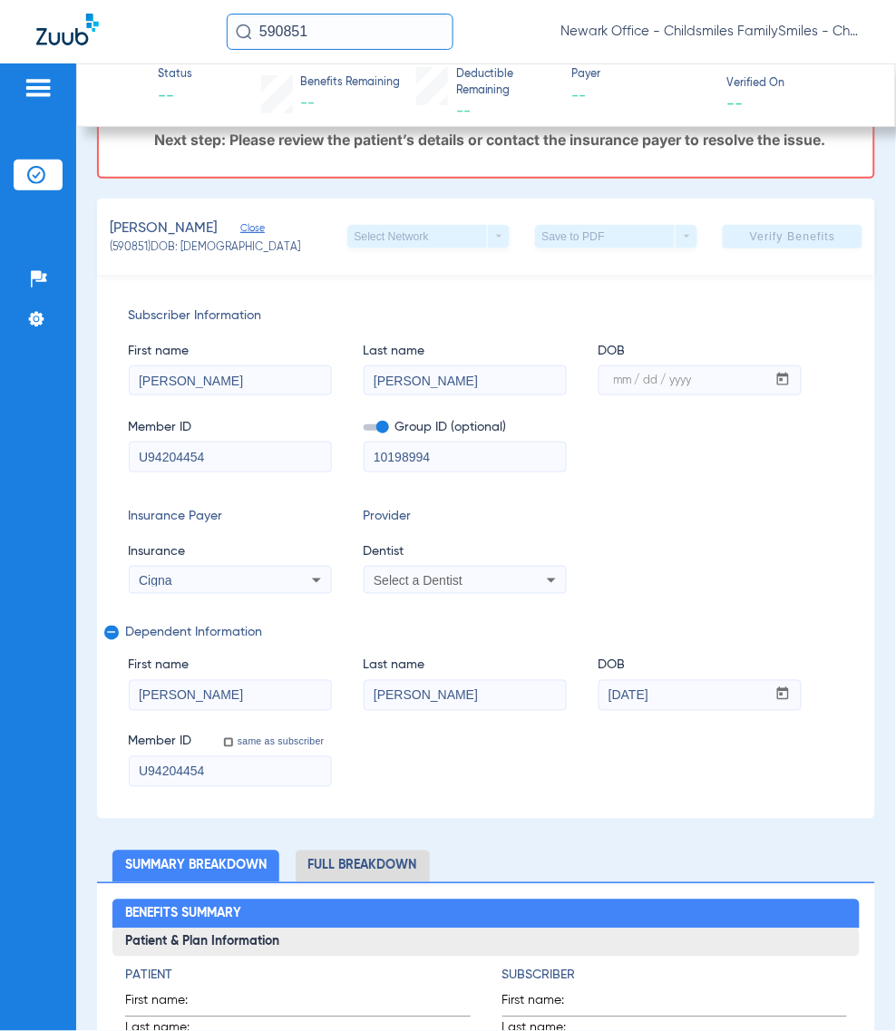
click at [482, 569] on div "Select a Dentist" at bounding box center [465, 580] width 201 height 22
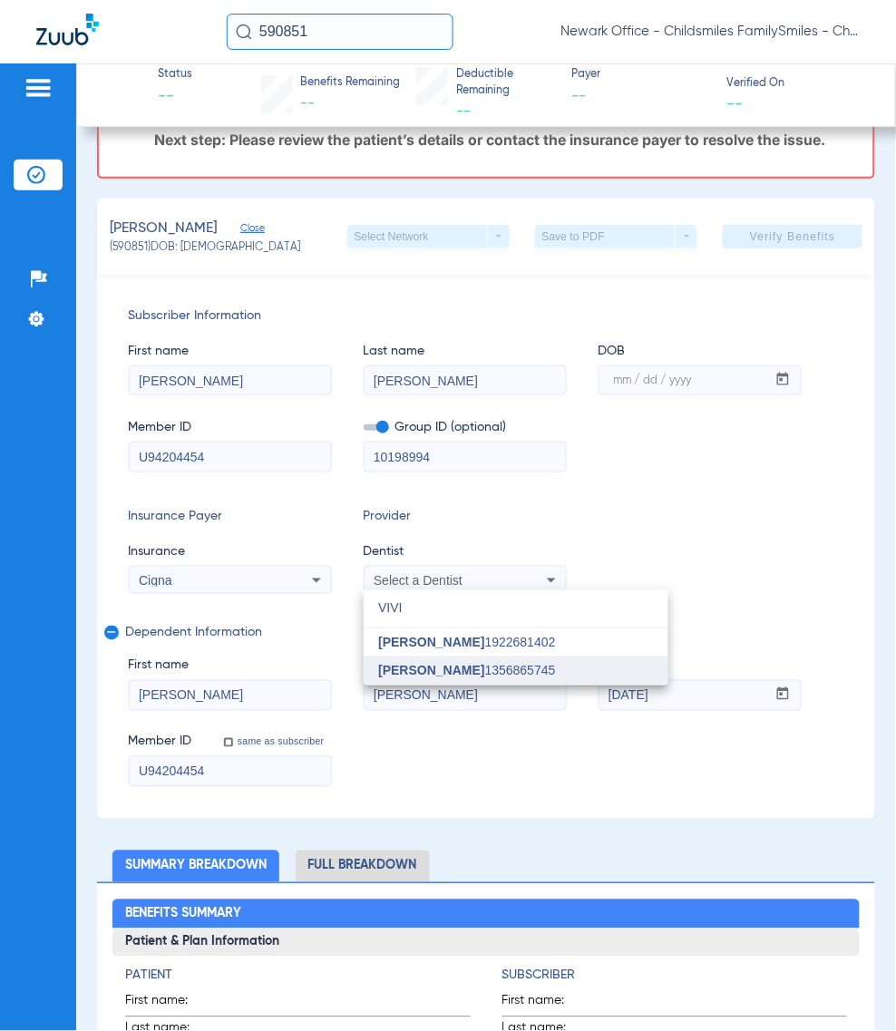
type input "VIVI"
click at [572, 673] on mat-option "Vivian Kim 1356865745" at bounding box center [516, 671] width 305 height 29
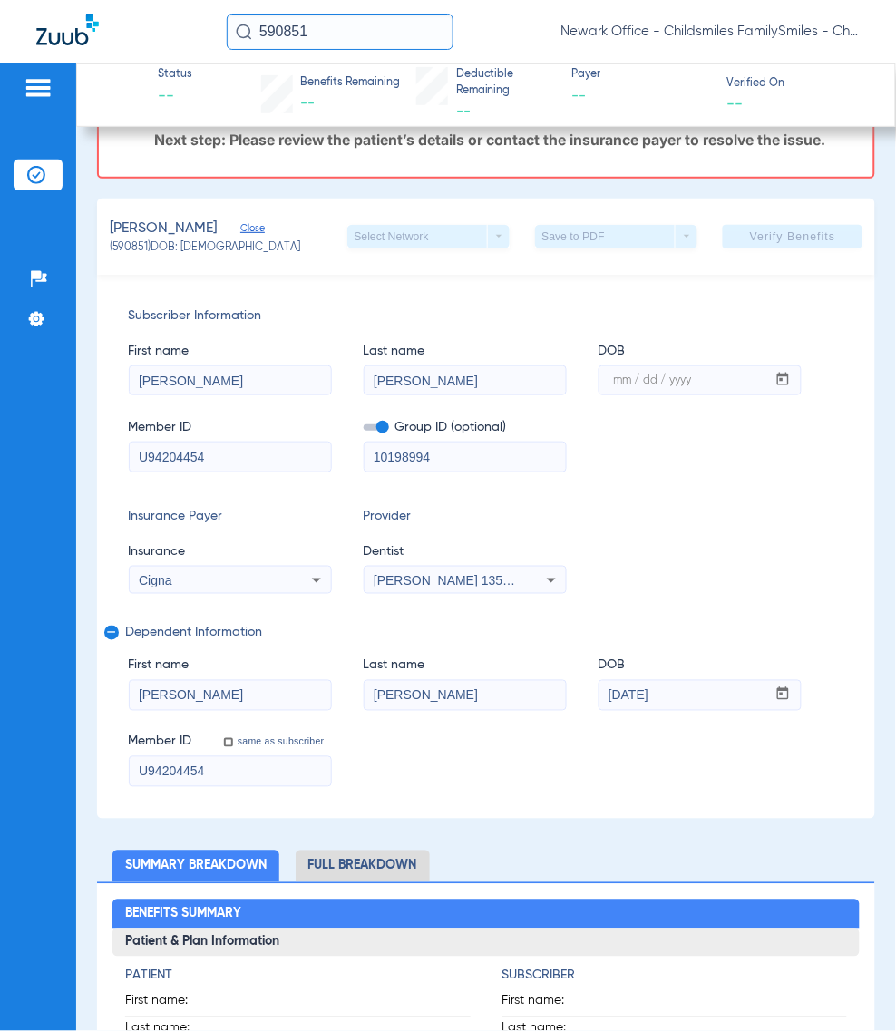
drag, startPoint x: 654, startPoint y: 356, endPoint x: 653, endPoint y: 367, distance: 10.9
click at [653, 360] on div "DOB mm / dd / yyyy" at bounding box center [699, 369] width 203 height 54
click at [653, 375] on mat-label "mm / dd / yyyy" at bounding box center [653, 380] width 78 height 11
click at [653, 373] on input "mm / dd / yyyy" at bounding box center [682, 380] width 167 height 29
click at [509, 689] on input "Garcia" at bounding box center [465, 695] width 201 height 29
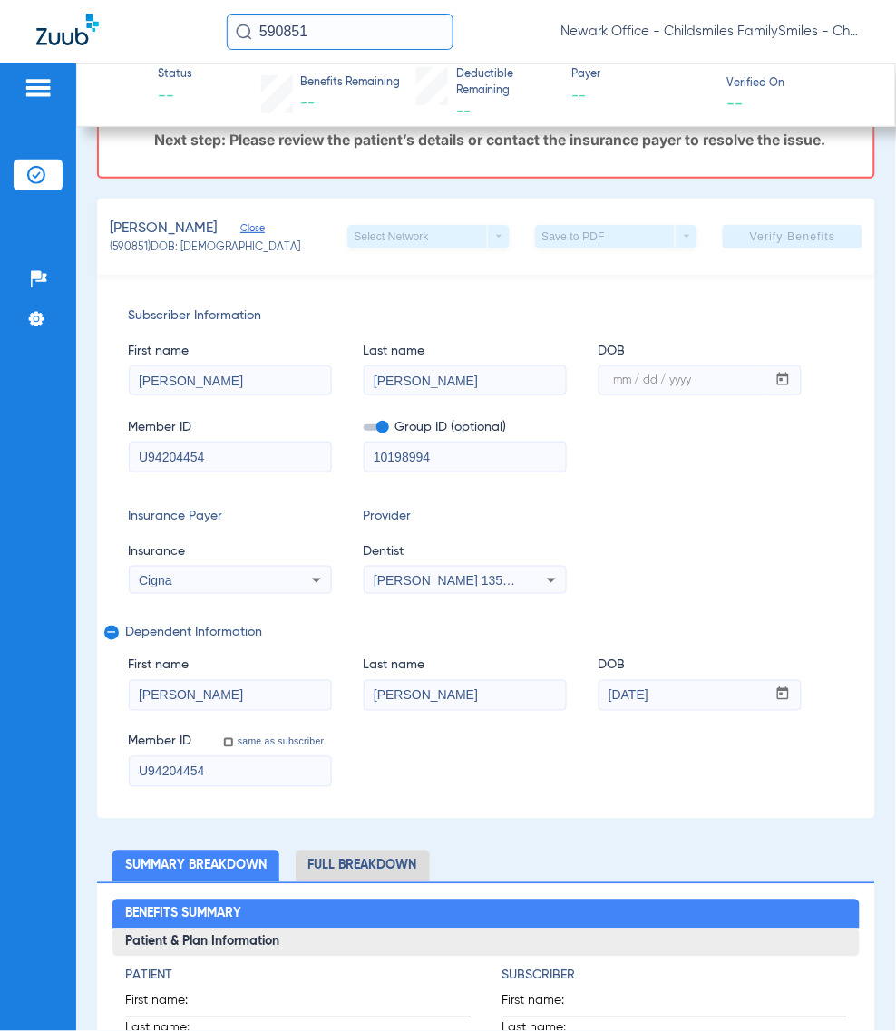
click at [477, 694] on input "Garcia" at bounding box center [465, 695] width 201 height 29
click at [721, 369] on input "mm / dd / yyyy" at bounding box center [682, 380] width 167 height 29
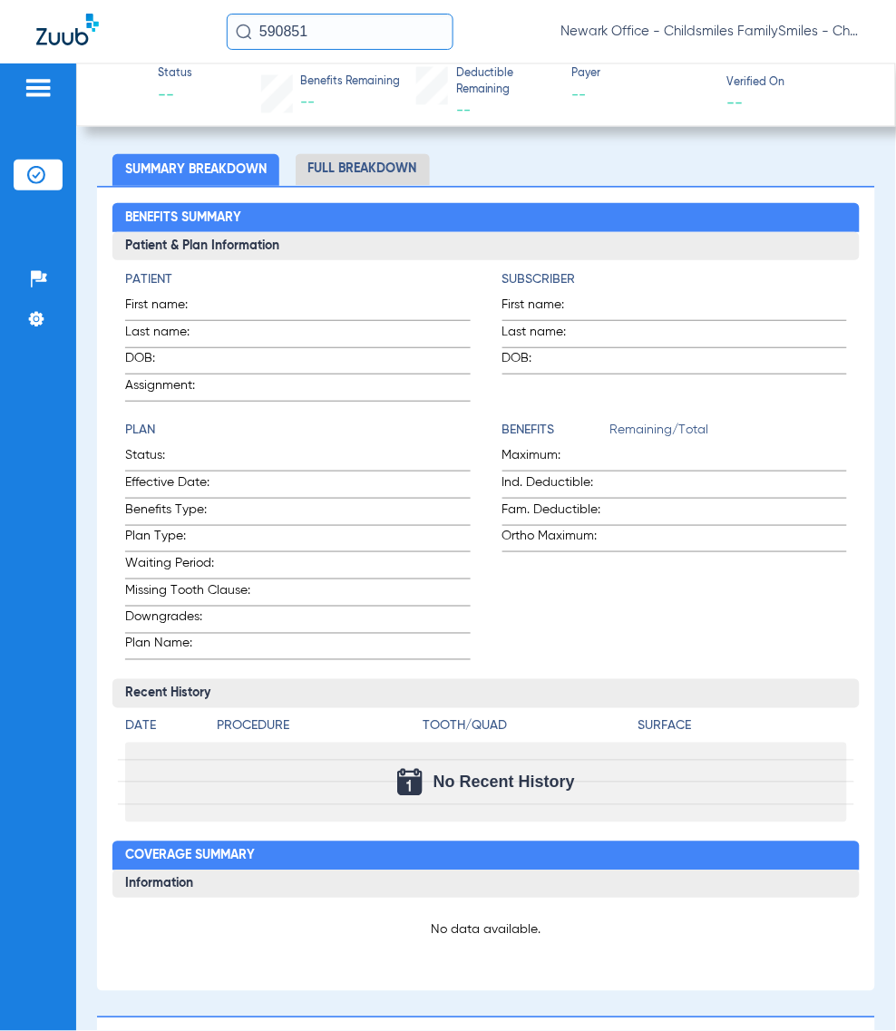
scroll to position [0, 0]
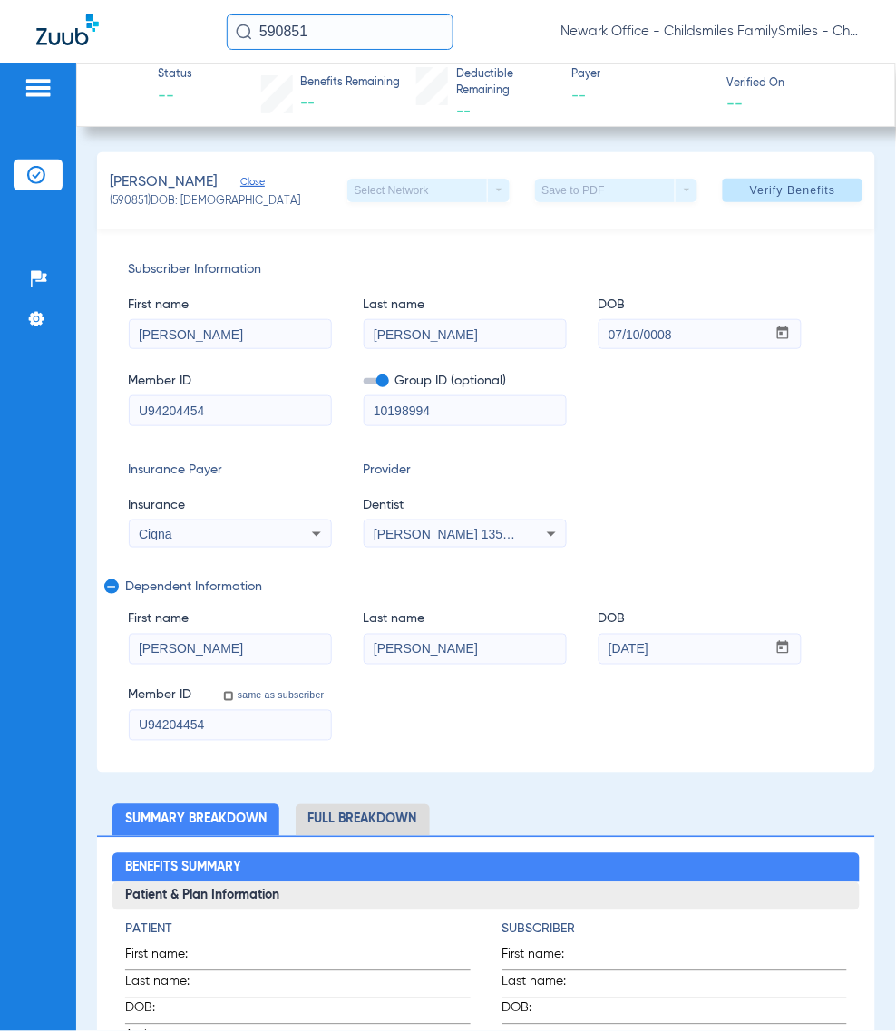
drag, startPoint x: 717, startPoint y: 323, endPoint x: 388, endPoint y: 317, distance: 329.2
click at [388, 317] on div "First name IVELISSE Last name MATIAS DOB mm / dd / yyyy 07/10/0008" at bounding box center [486, 314] width 715 height 70
type input "02/20/1981"
click at [672, 397] on div "Member ID U94204454 Group ID (optional) 10198994" at bounding box center [486, 390] width 715 height 70
click at [819, 183] on span "Verify Benefits" at bounding box center [793, 190] width 86 height 15
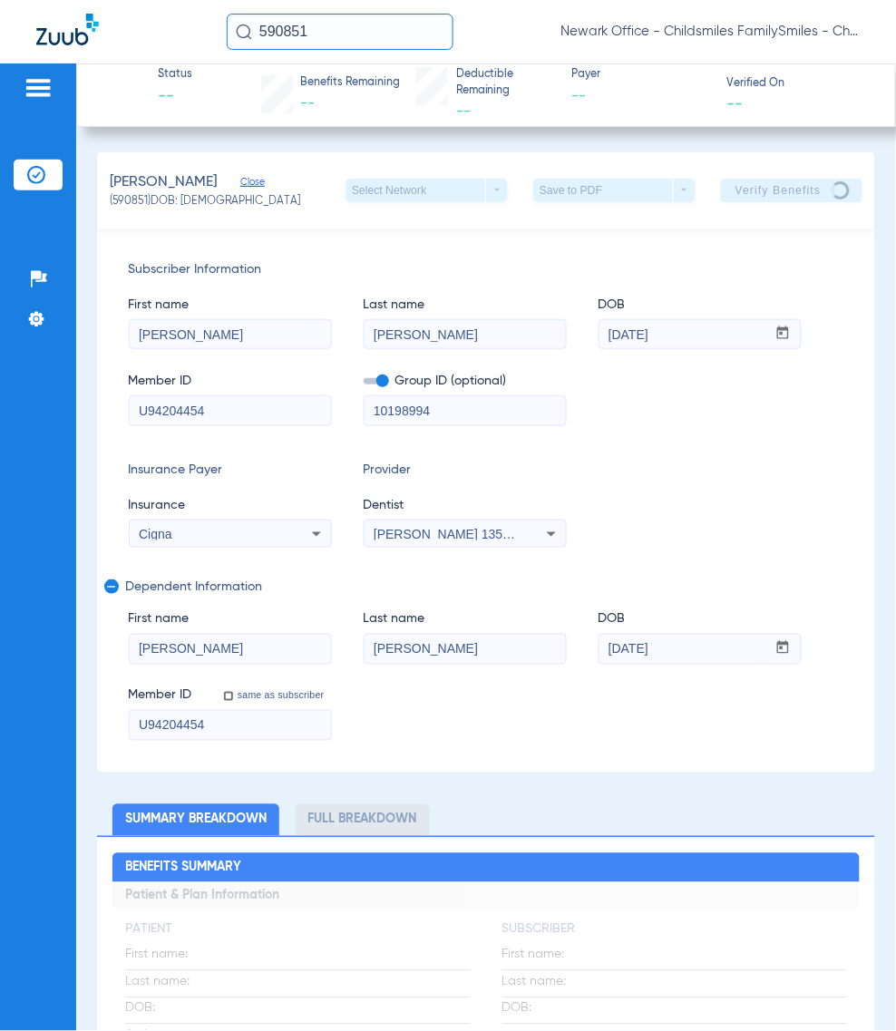
drag, startPoint x: 694, startPoint y: 334, endPoint x: 540, endPoint y: 336, distance: 154.2
click at [540, 336] on div "First name IVELISSE Last name MATIAS DOB mm / dd / yyyy 02/20/1981" at bounding box center [486, 314] width 715 height 70
drag, startPoint x: 332, startPoint y: 9, endPoint x: 334, endPoint y: 18, distance: 9.2
click at [332, 9] on div "590851 Newark Office - Childsmiles FamilySmiles - ChildSmiles PA - Newark Gener…" at bounding box center [448, 31] width 896 height 63
click at [347, 30] on input "590851" at bounding box center [340, 32] width 227 height 36
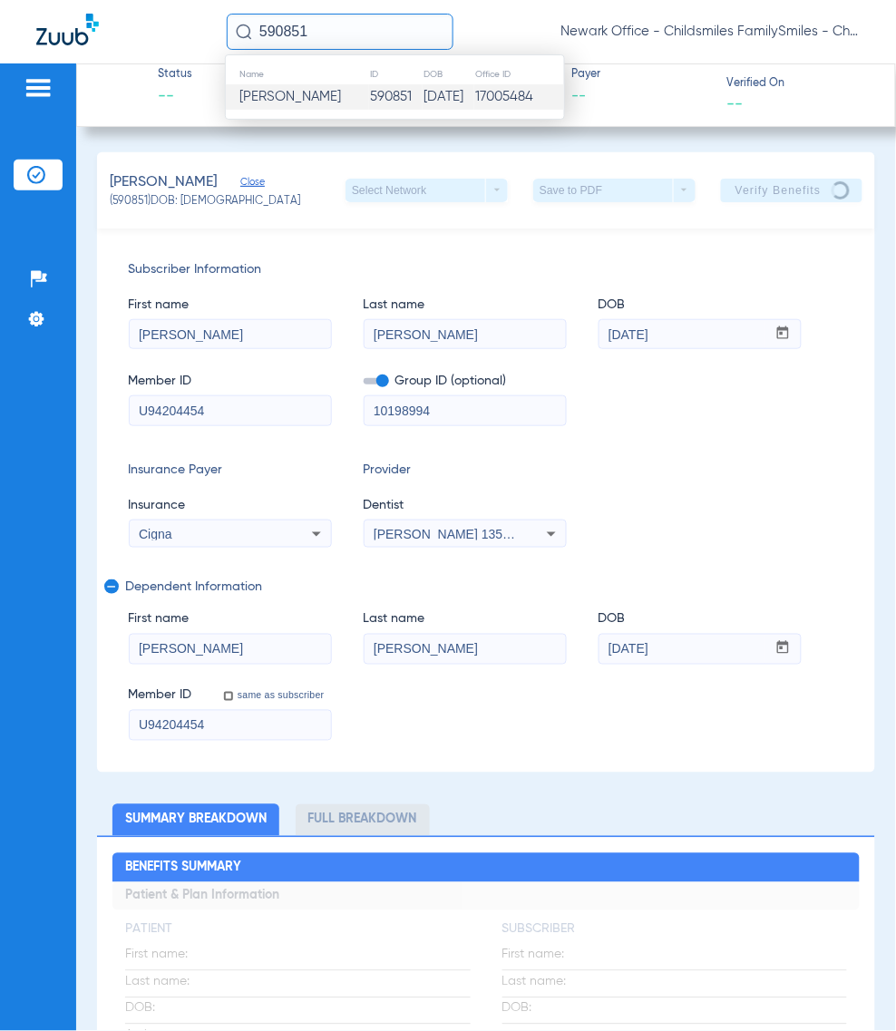
paste input "30985"
type input "30985"
click at [286, 101] on span "Nicholas Brandao" at bounding box center [290, 97] width 102 height 14
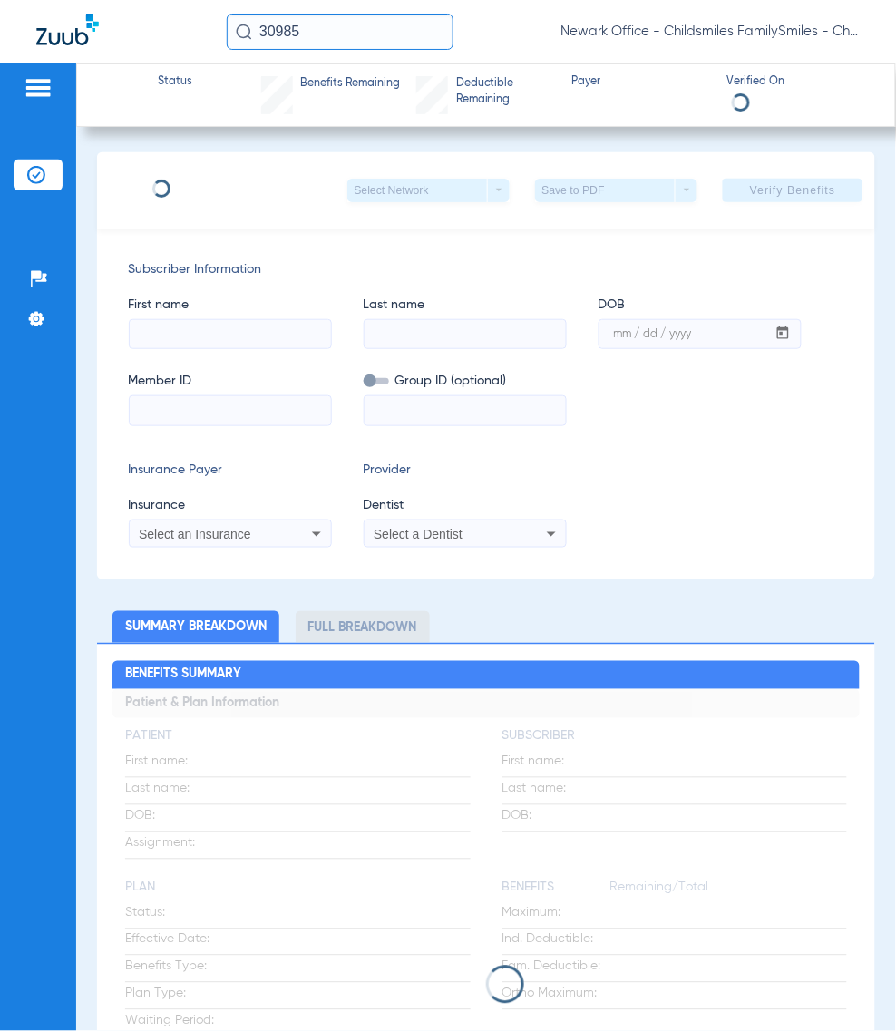
type input "CELIA"
type input "SACRAMENTO"
type input "12/29/1978"
type input "U8790625"
type input "3215832"
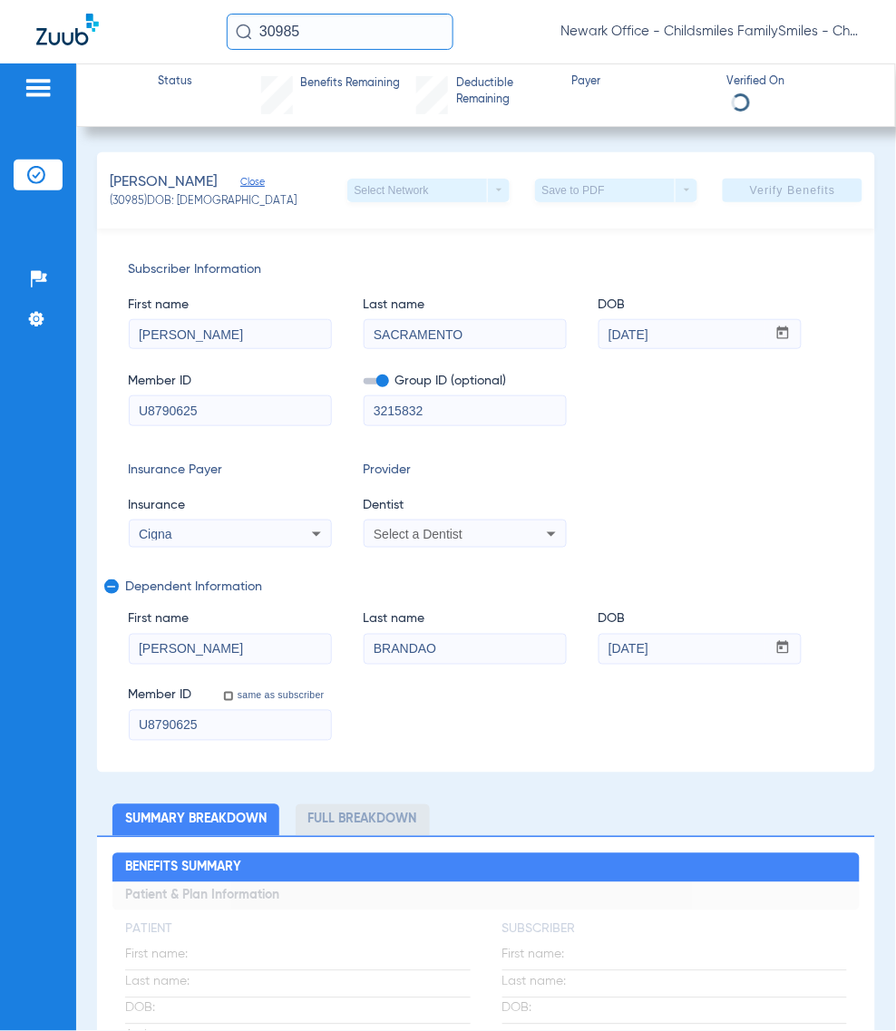
click at [259, 409] on input "U8790625" at bounding box center [230, 410] width 201 height 29
paste input "8"
type input "U87906258"
click at [229, 723] on input "U8790625" at bounding box center [230, 725] width 201 height 29
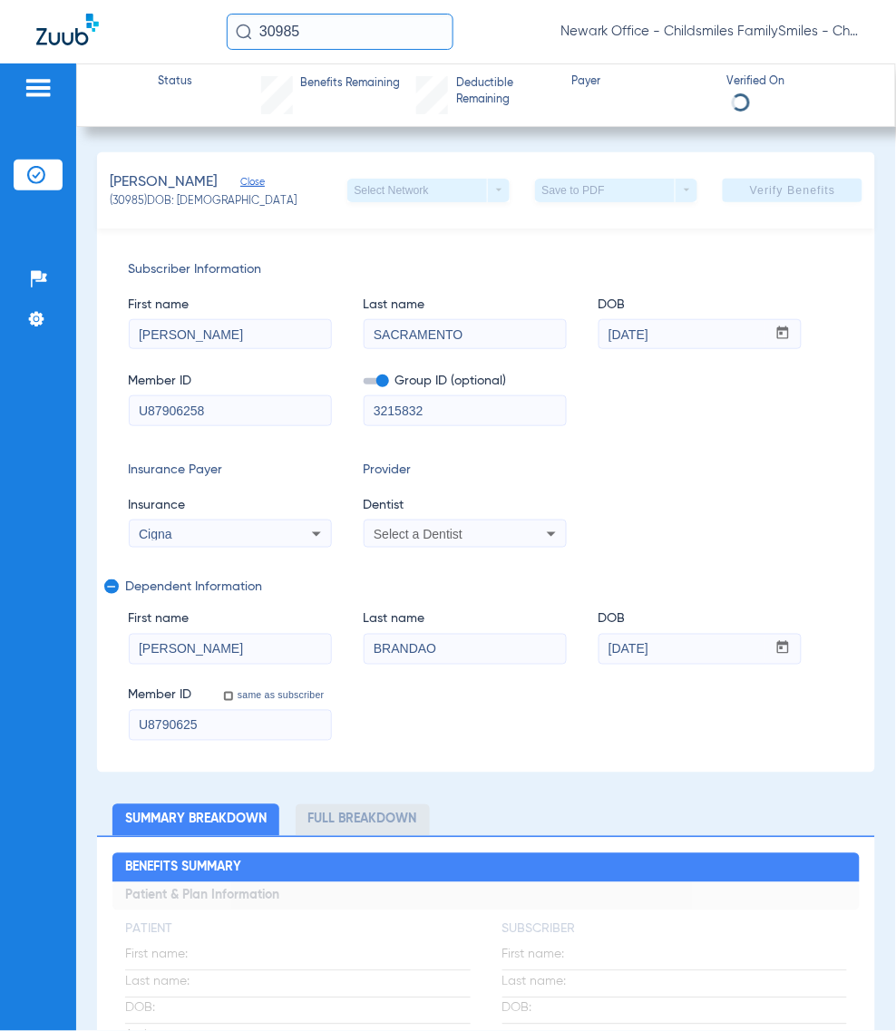
click at [229, 723] on input "U8790625" at bounding box center [230, 725] width 201 height 29
paste input "8"
type input "U87906258"
click at [347, 47] on input "30985" at bounding box center [340, 32] width 227 height 36
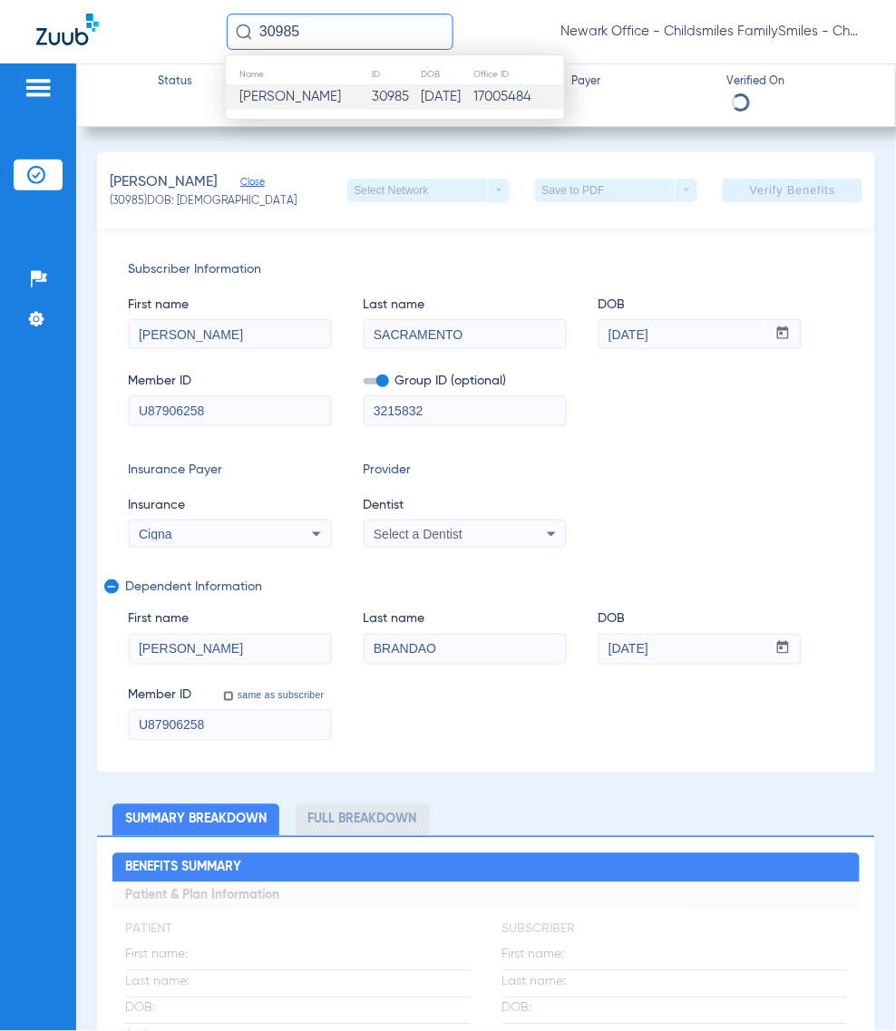
click at [359, 42] on input "30985" at bounding box center [340, 32] width 227 height 36
paste input "2754338"
type input "2754338"
click at [322, 101] on span "Jameel Hughes" at bounding box center [290, 97] width 102 height 14
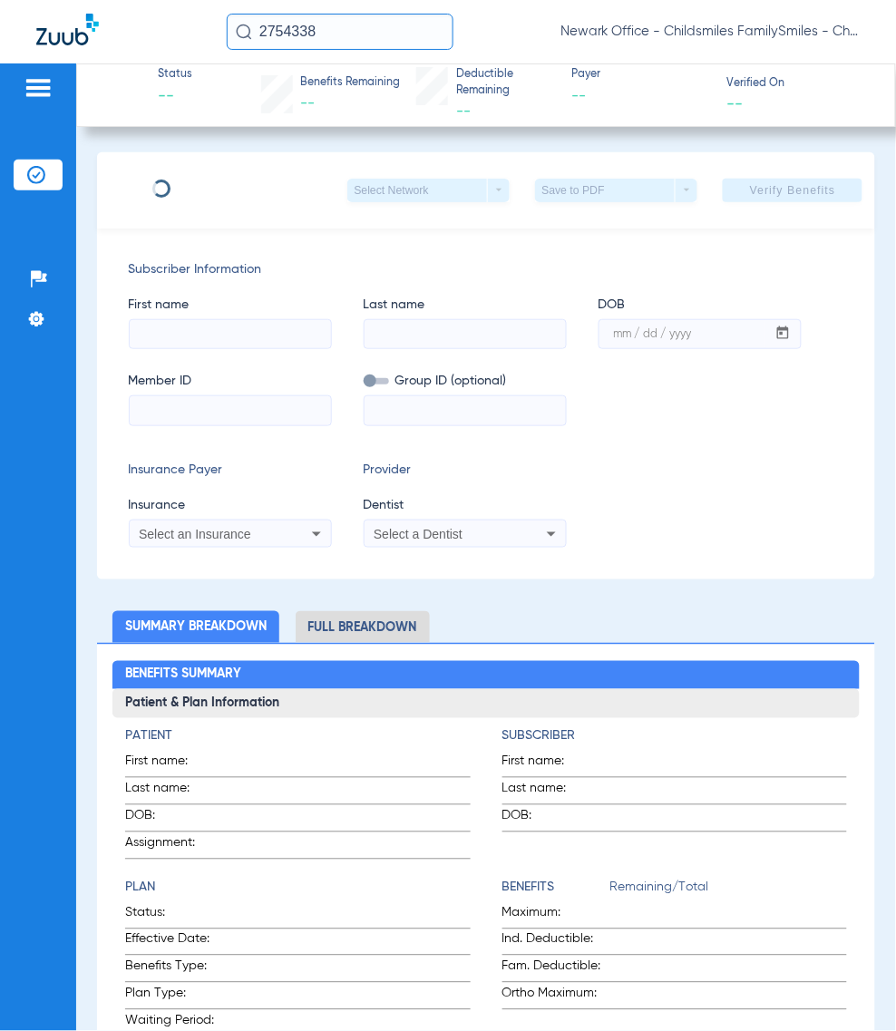
type input "JAMEEL"
type input "HUGHES"
type input "07/20/1983"
type input "U8967207101"
type input "3345209"
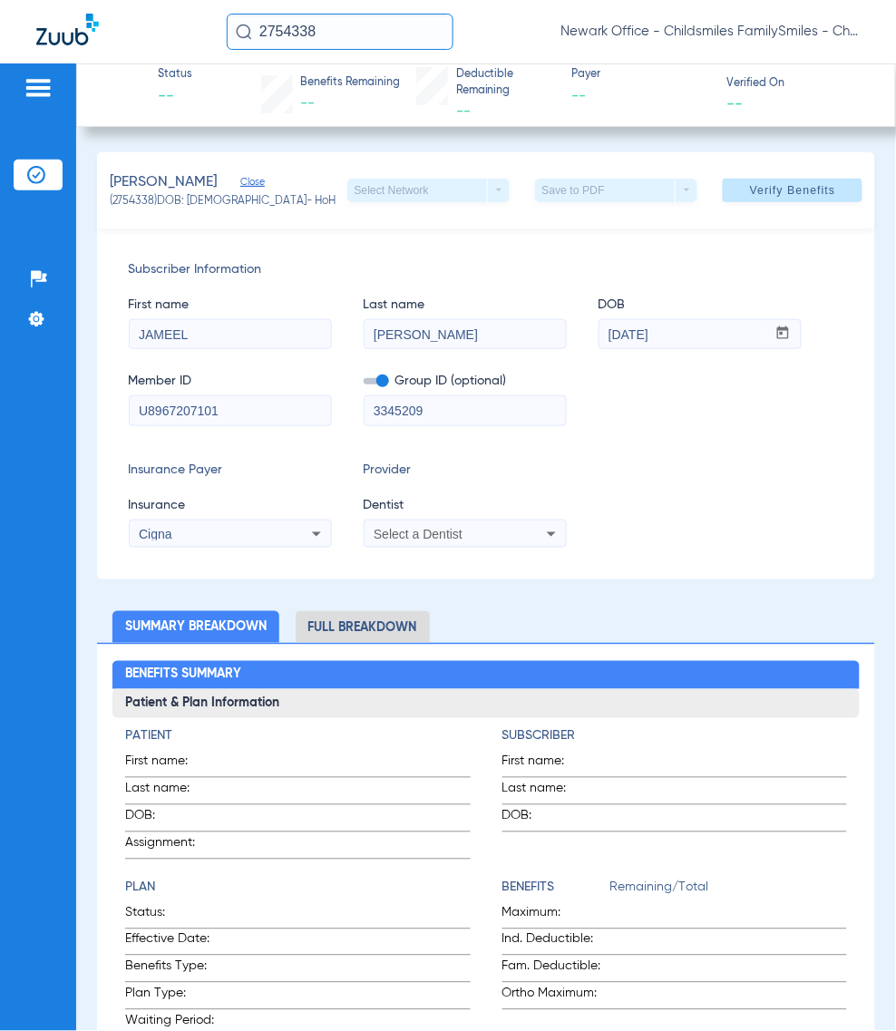
click at [495, 537] on div "Select a Dentist" at bounding box center [447, 534] width 146 height 13
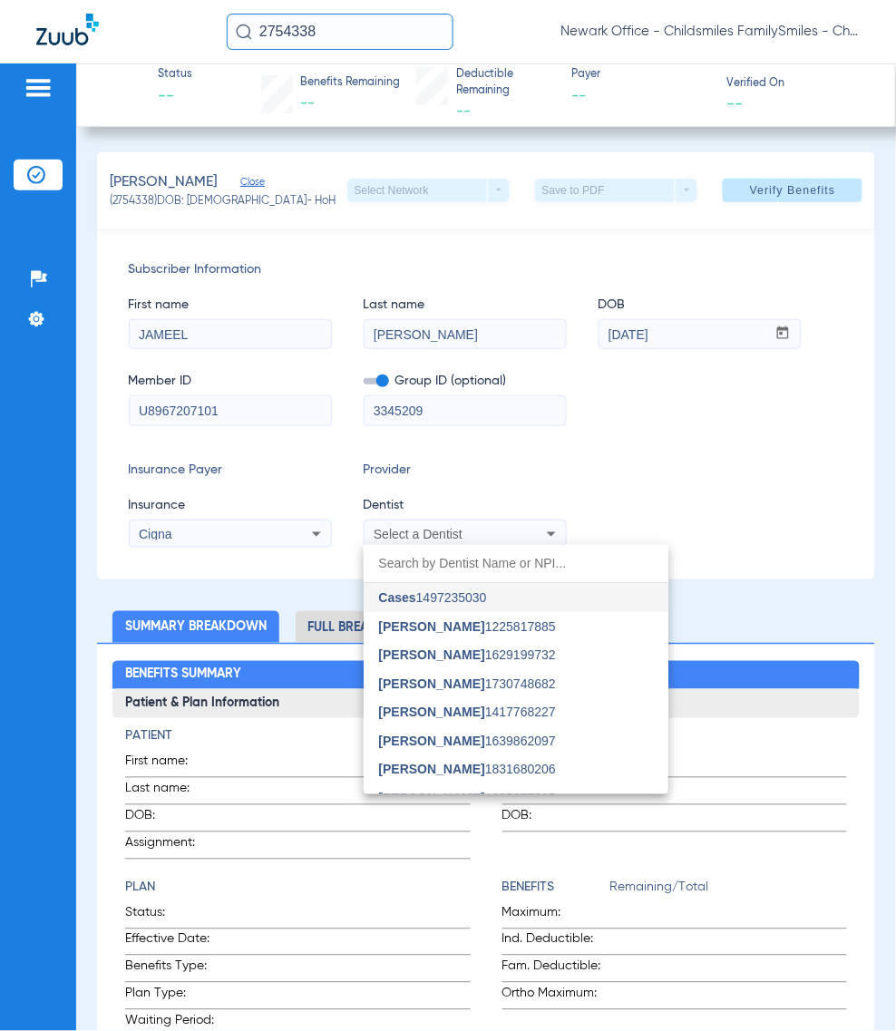
click at [234, 406] on div at bounding box center [448, 515] width 896 height 1031
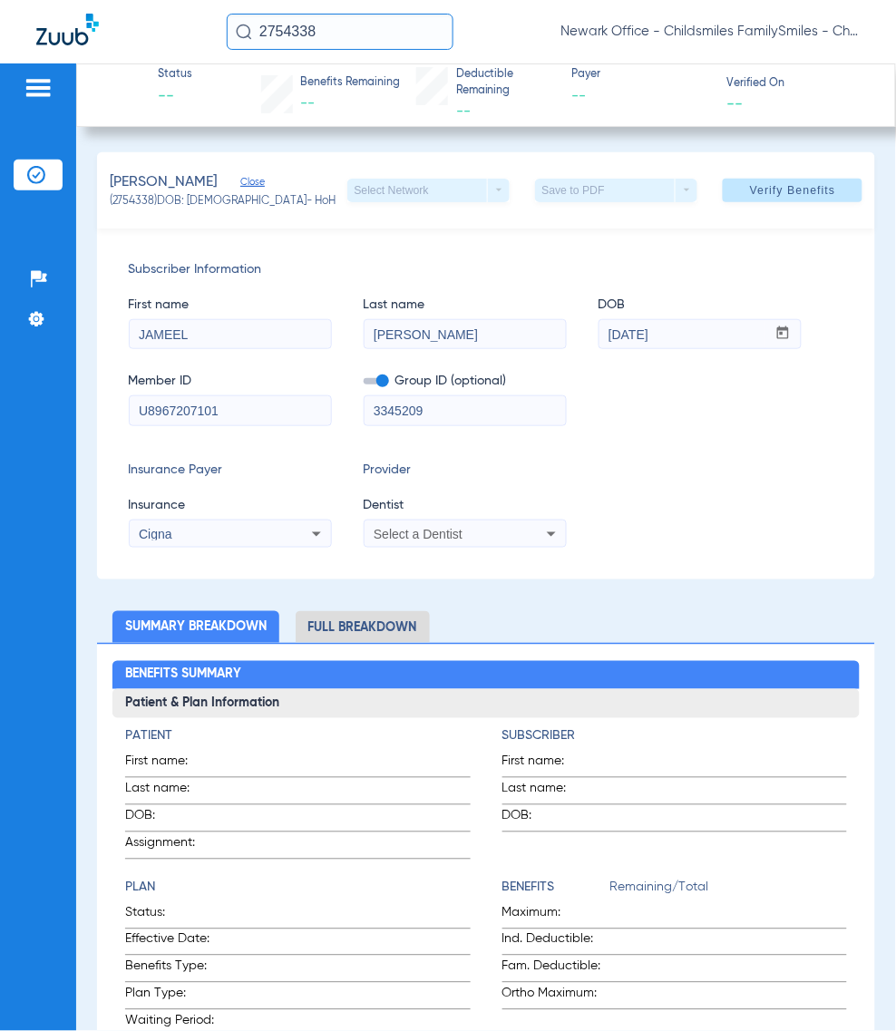
click at [254, 406] on input "U8967207101" at bounding box center [230, 410] width 201 height 29
type input "U89672071"
click at [435, 537] on span "Select a Dentist" at bounding box center [418, 534] width 89 height 15
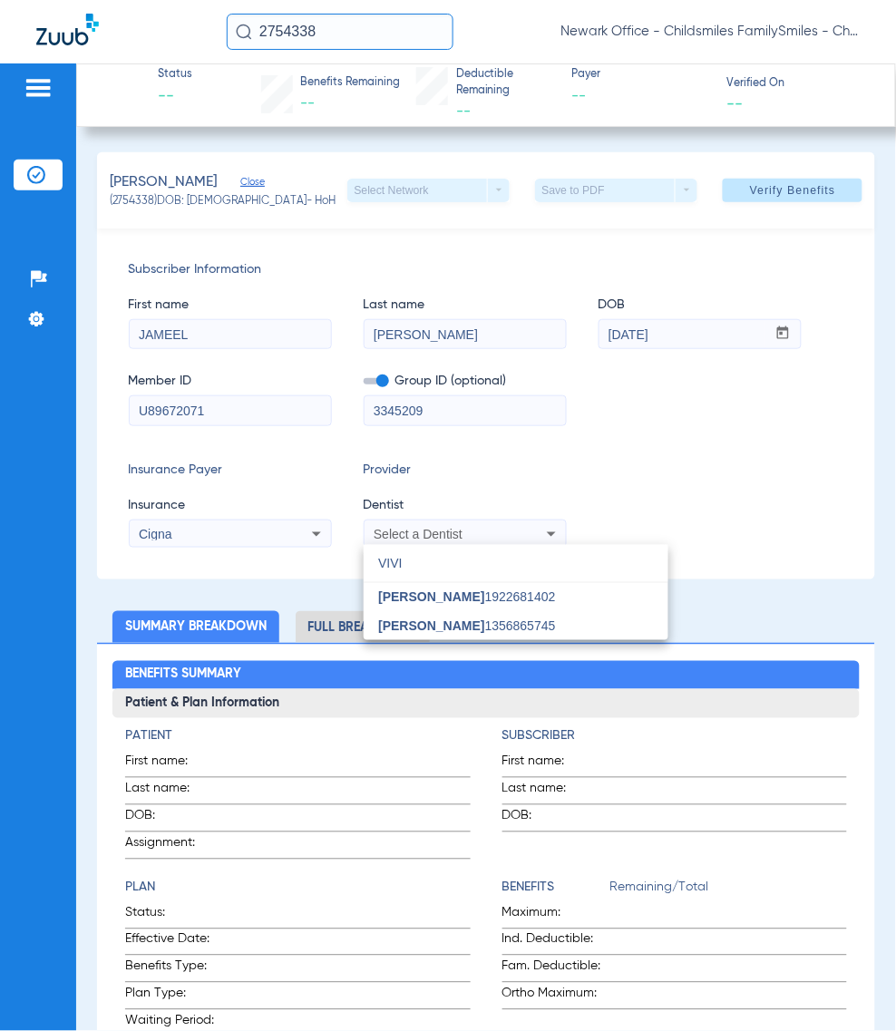
type input "VIVI"
click at [458, 641] on div at bounding box center [448, 515] width 896 height 1031
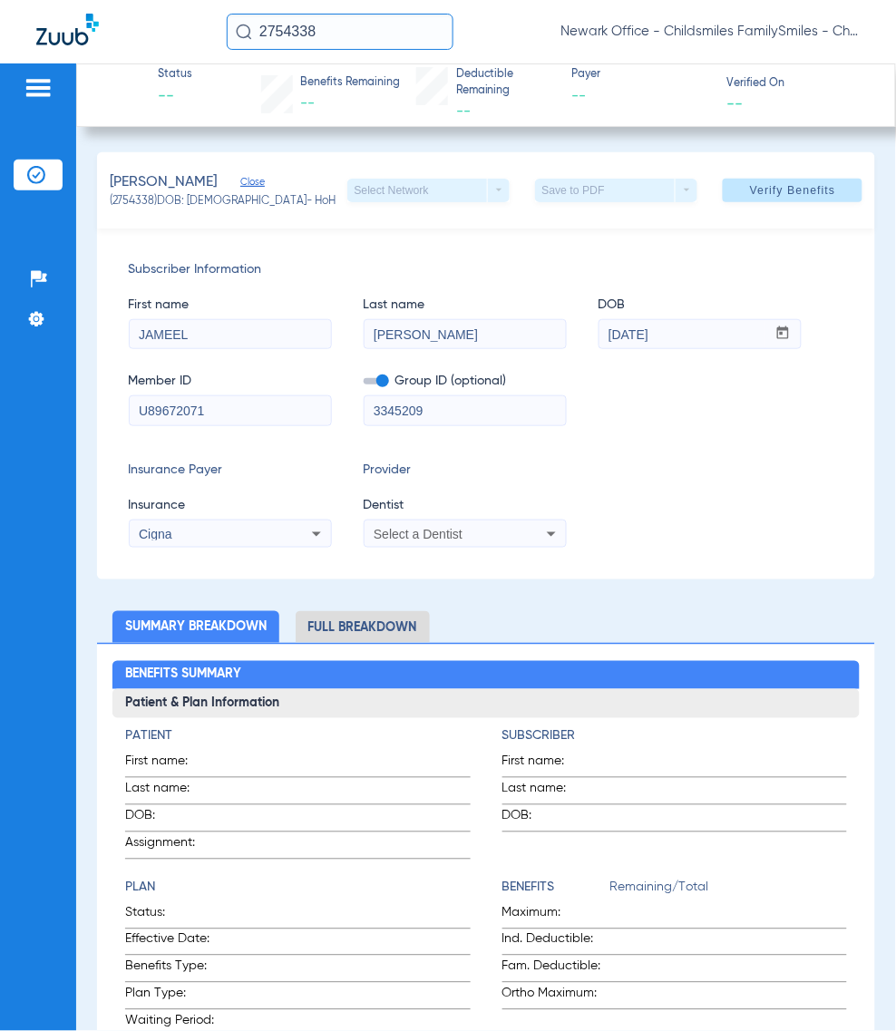
click at [470, 627] on ul "Summary Breakdown Full Breakdown" at bounding box center [486, 627] width 779 height 32
click at [465, 529] on div "Select a Dentist" at bounding box center [447, 534] width 146 height 13
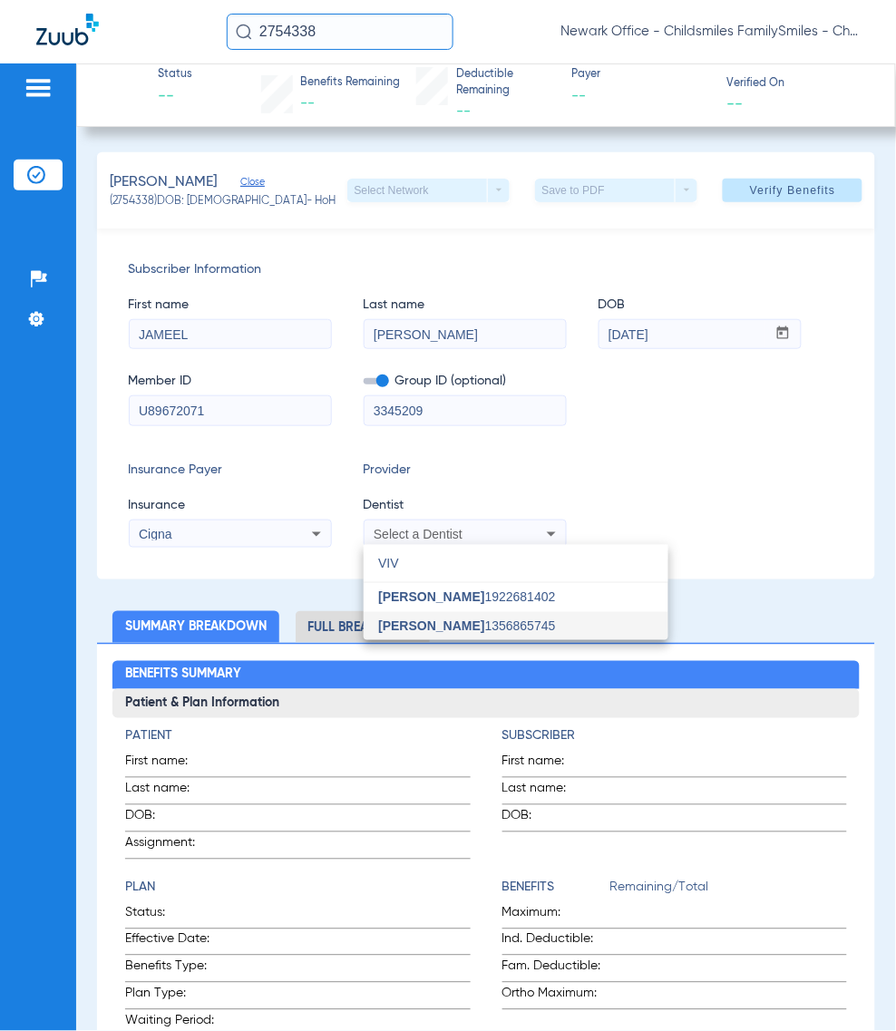
type input "VIV"
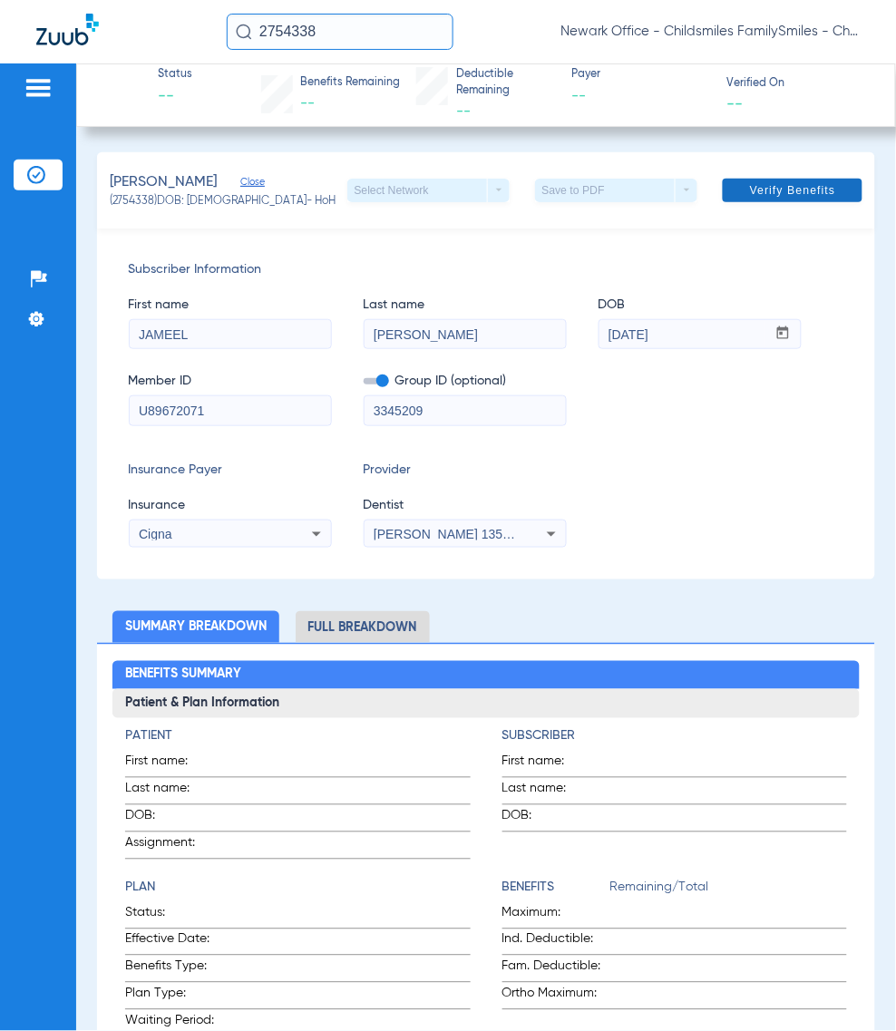
click at [794, 189] on span "Verify Benefits" at bounding box center [793, 190] width 86 height 15
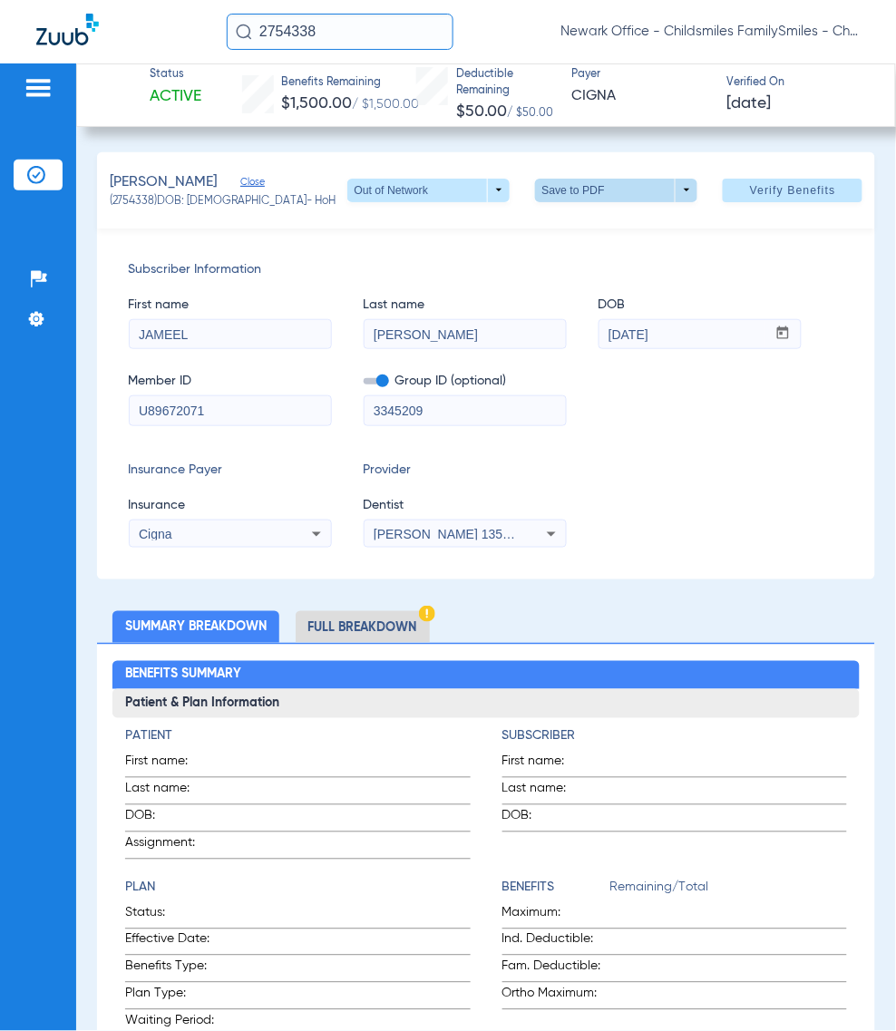
click at [576, 196] on span at bounding box center [616, 191] width 162 height 24
click at [573, 227] on span "Save to PDF" at bounding box center [607, 225] width 72 height 13
click at [656, 418] on div "Member ID U89672071 Group ID (optional) 3345209" at bounding box center [486, 390] width 715 height 70
click at [386, 30] on input "2754338" at bounding box center [340, 32] width 227 height 36
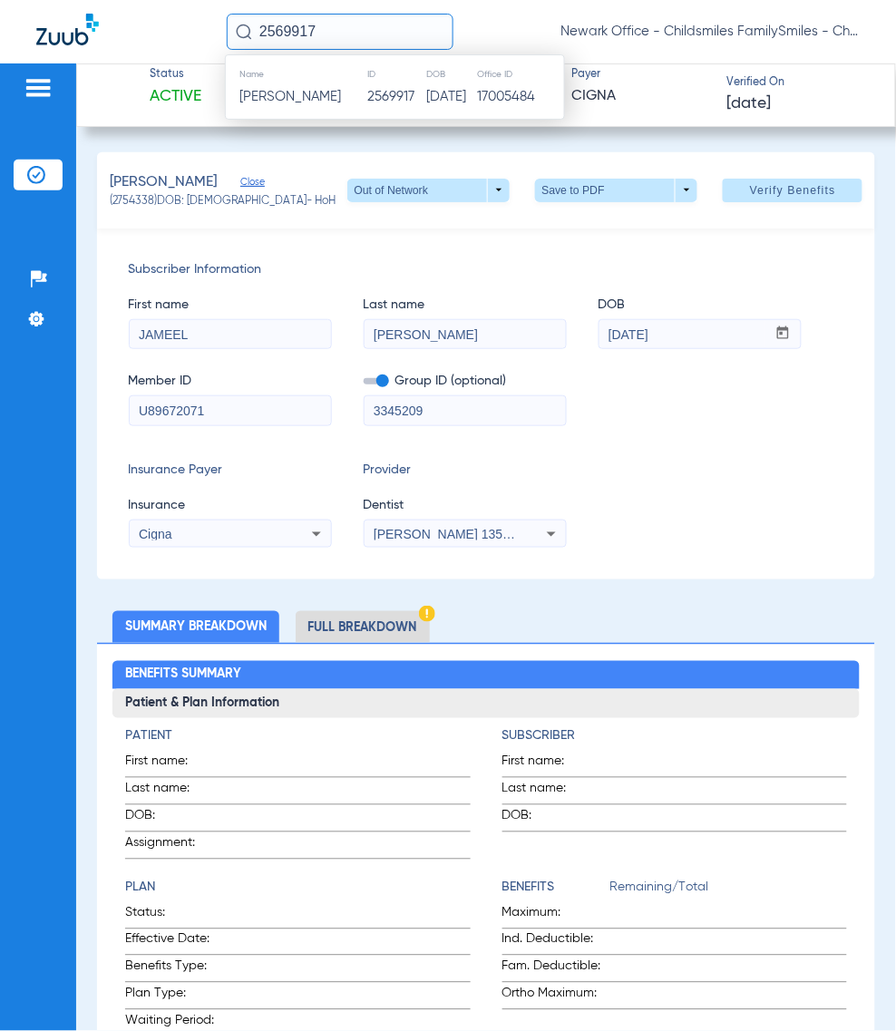
type input "2569917"
click at [366, 102] on td "2569917" at bounding box center [395, 96] width 59 height 25
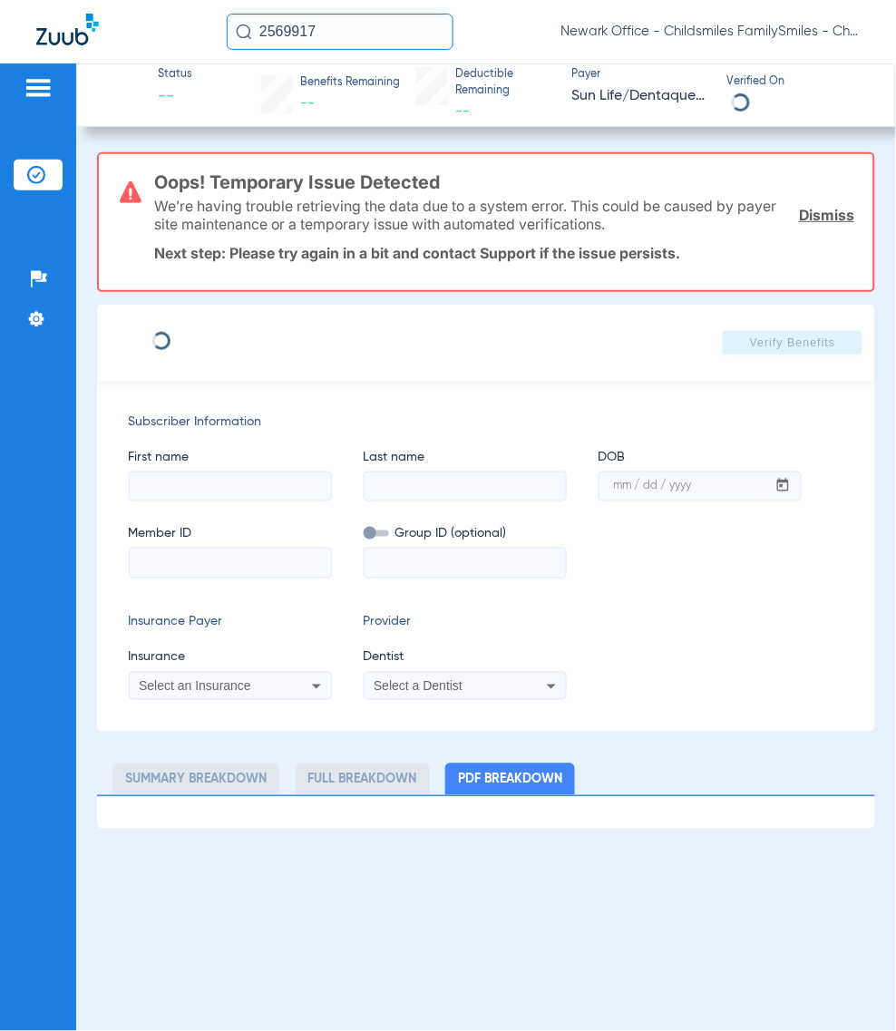
type input "KHADIJAH"
type input "KHAN"
type input "06/30/1993"
type input "023446141"
type input "935966"
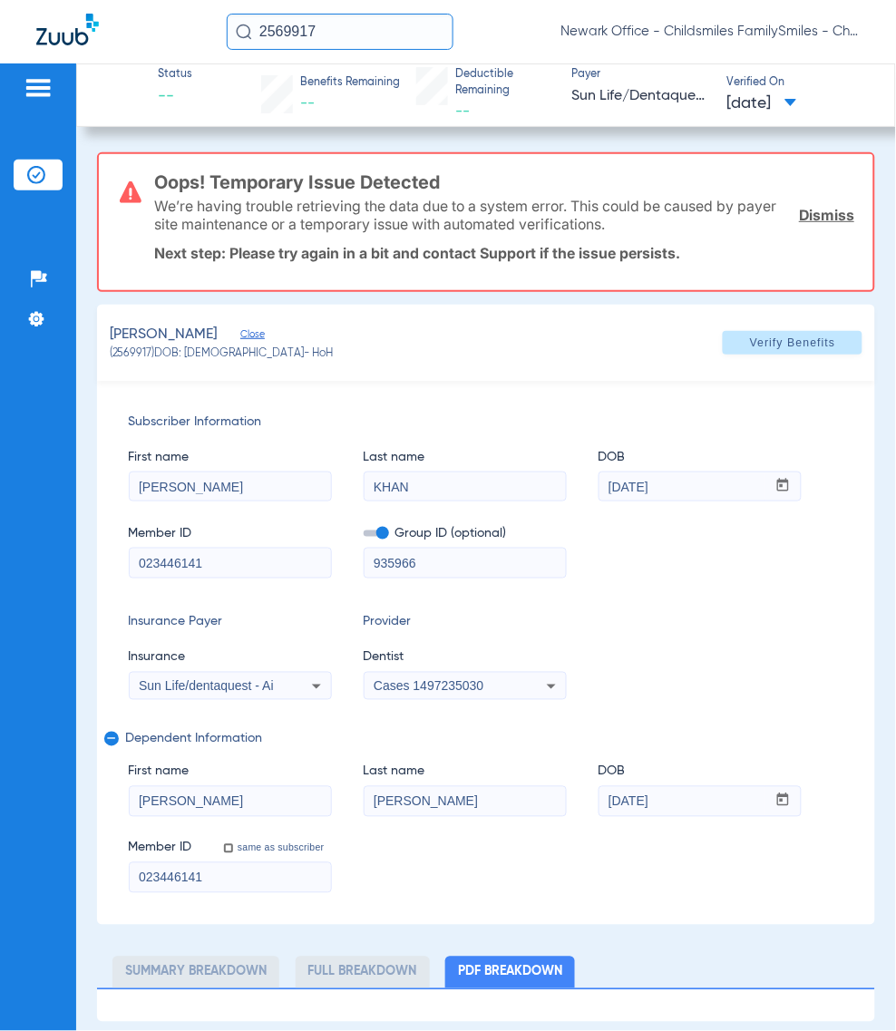
click at [367, 38] on input "2569917" at bounding box center [340, 32] width 227 height 36
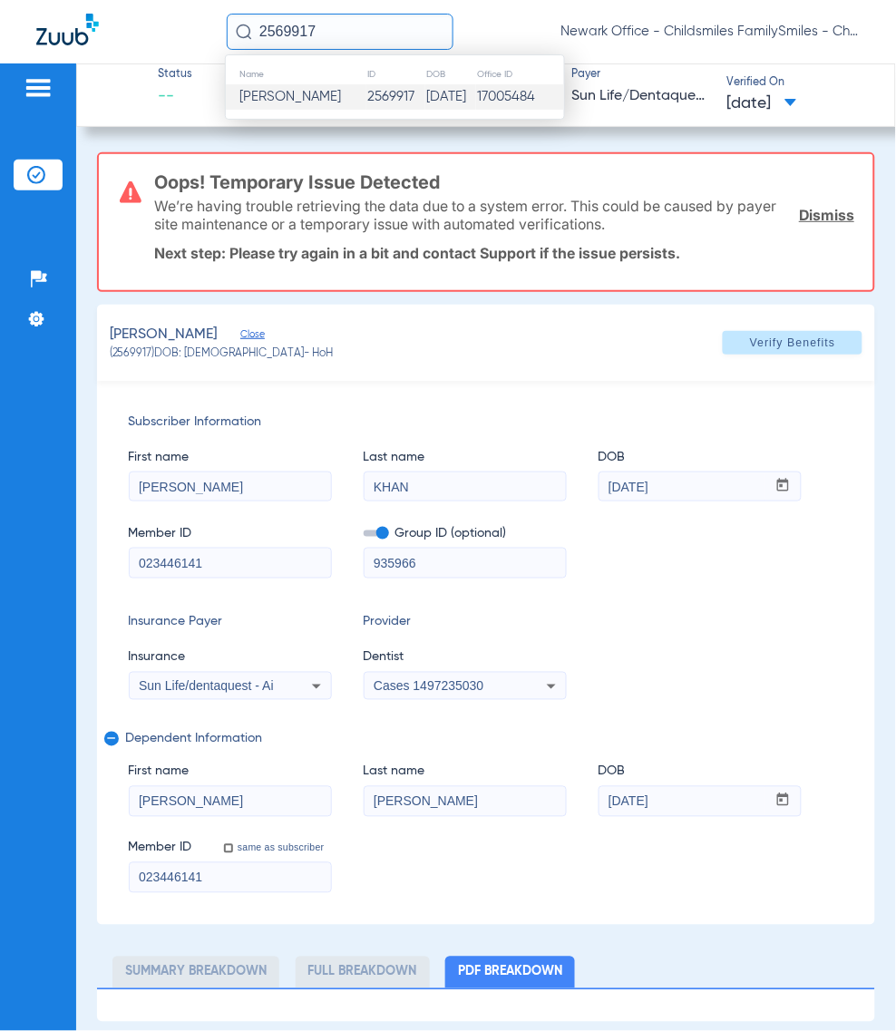
paste input "485891"
type input "485891"
click at [297, 105] on td "Mariana Padilla" at bounding box center [297, 96] width 143 height 25
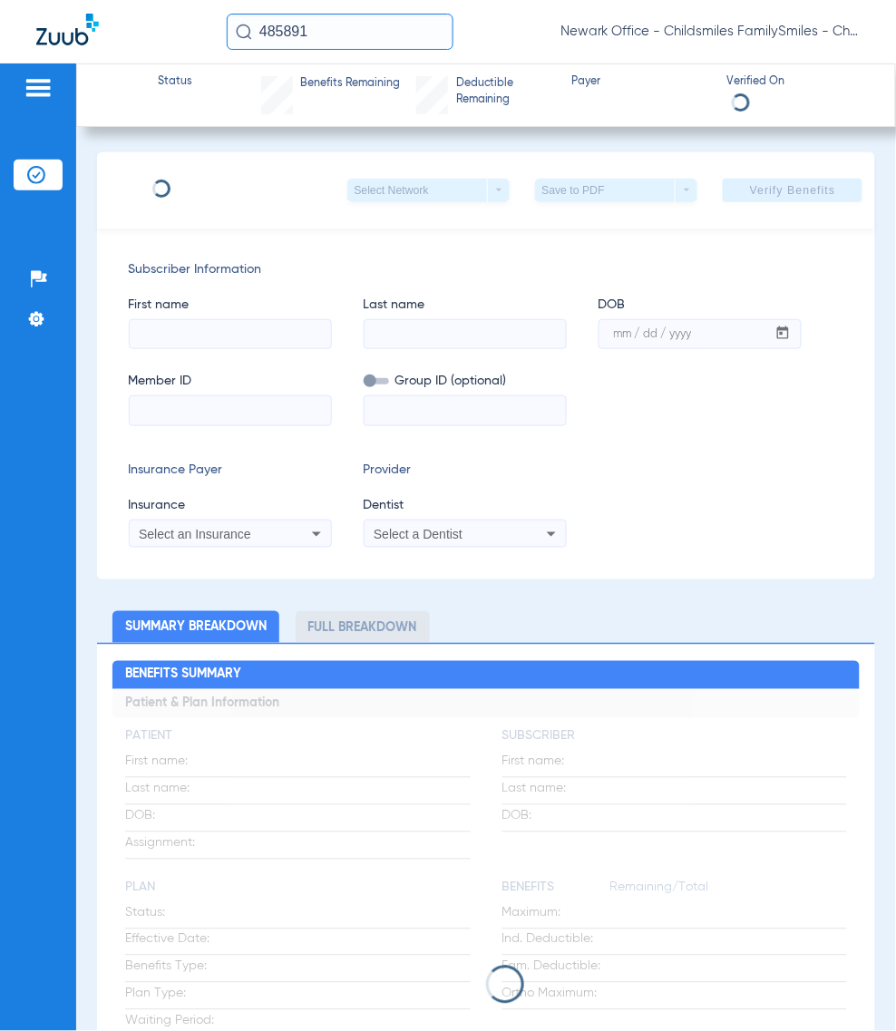
type input "Washington"
type input "Castillo"
type input "07/26/1988"
type input "W258641749"
type input "070034702300001"
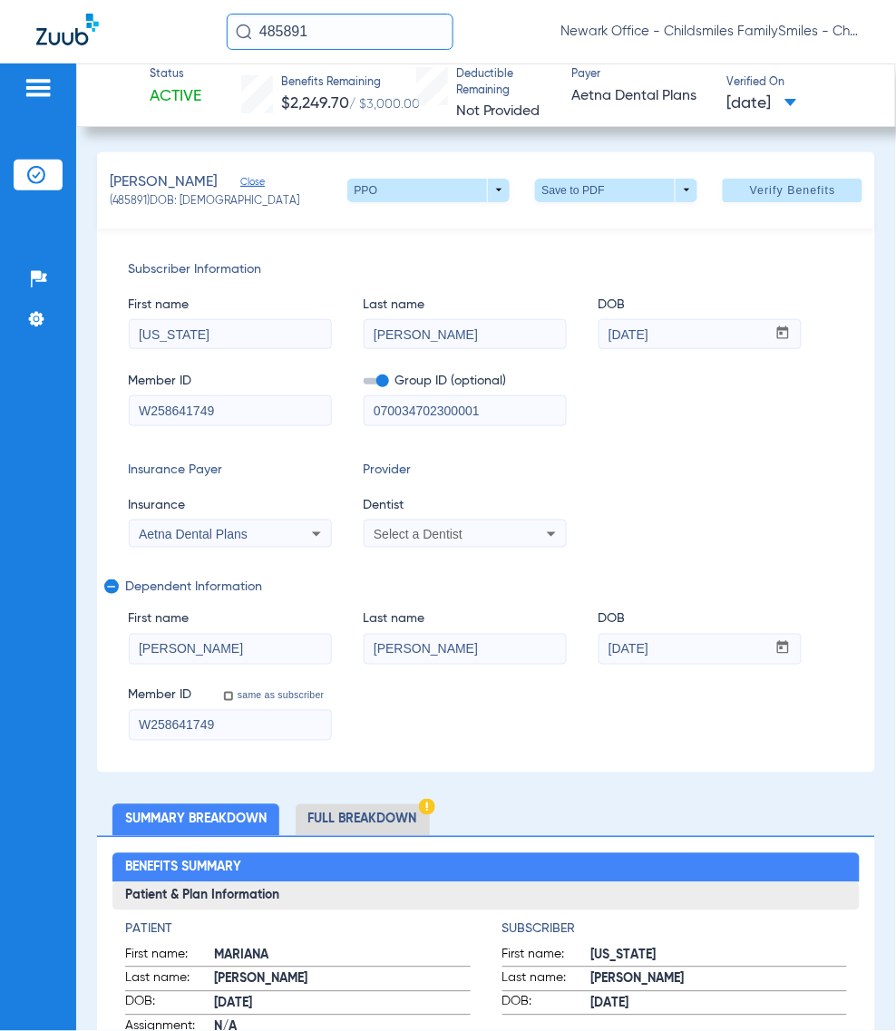
click at [382, 18] on input "485891" at bounding box center [340, 32] width 227 height 36
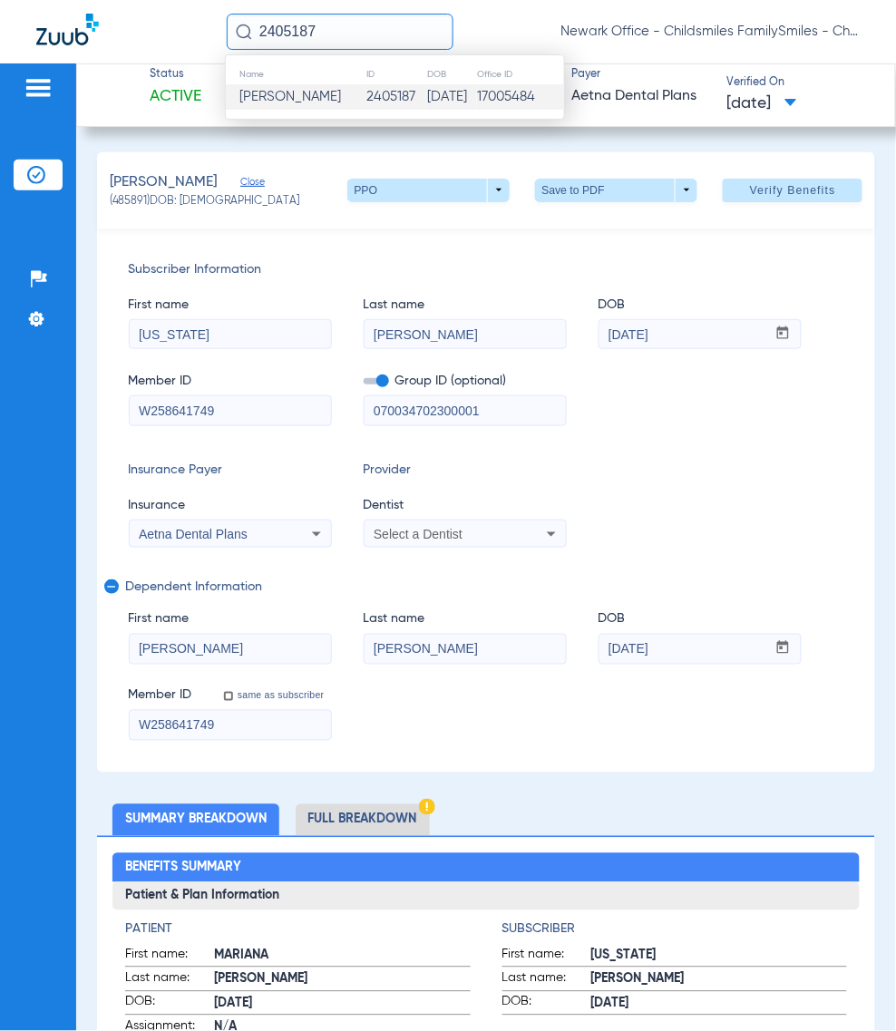
type input "2405187"
click at [297, 100] on span "Luann Keller" at bounding box center [290, 97] width 102 height 14
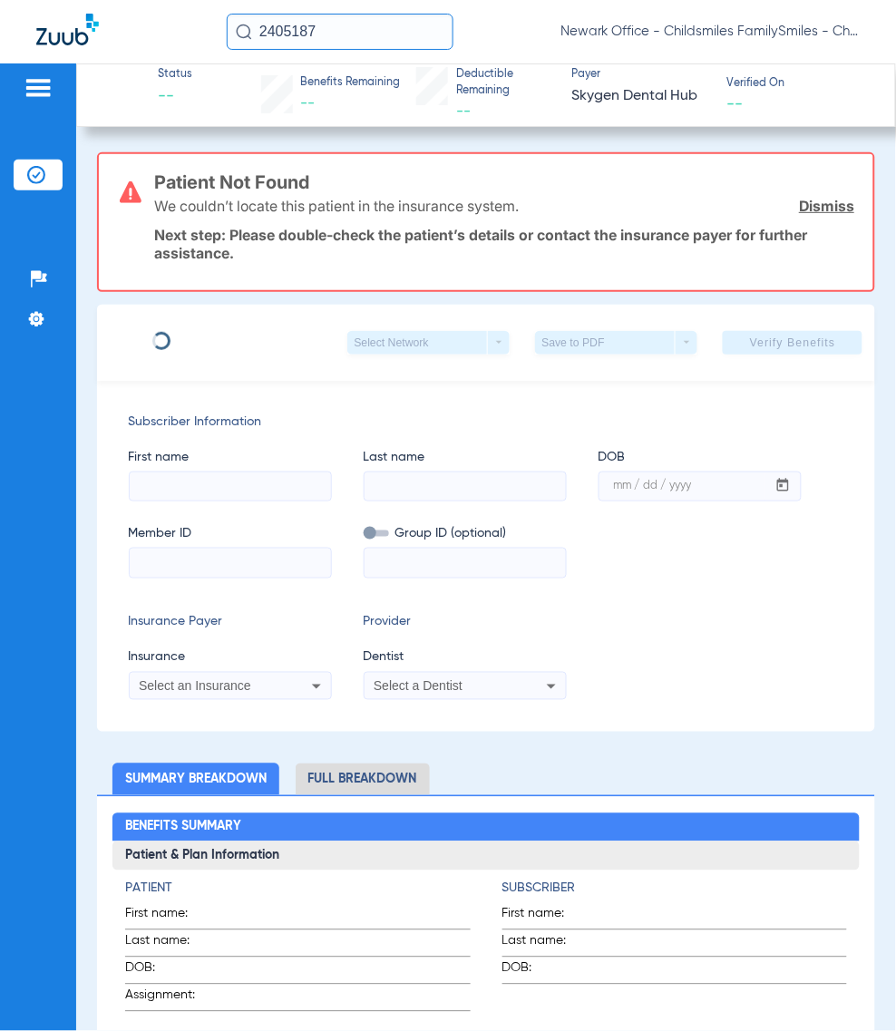
type input "LUANN"
type input "[PERSON_NAME]"
type input "[DATE]"
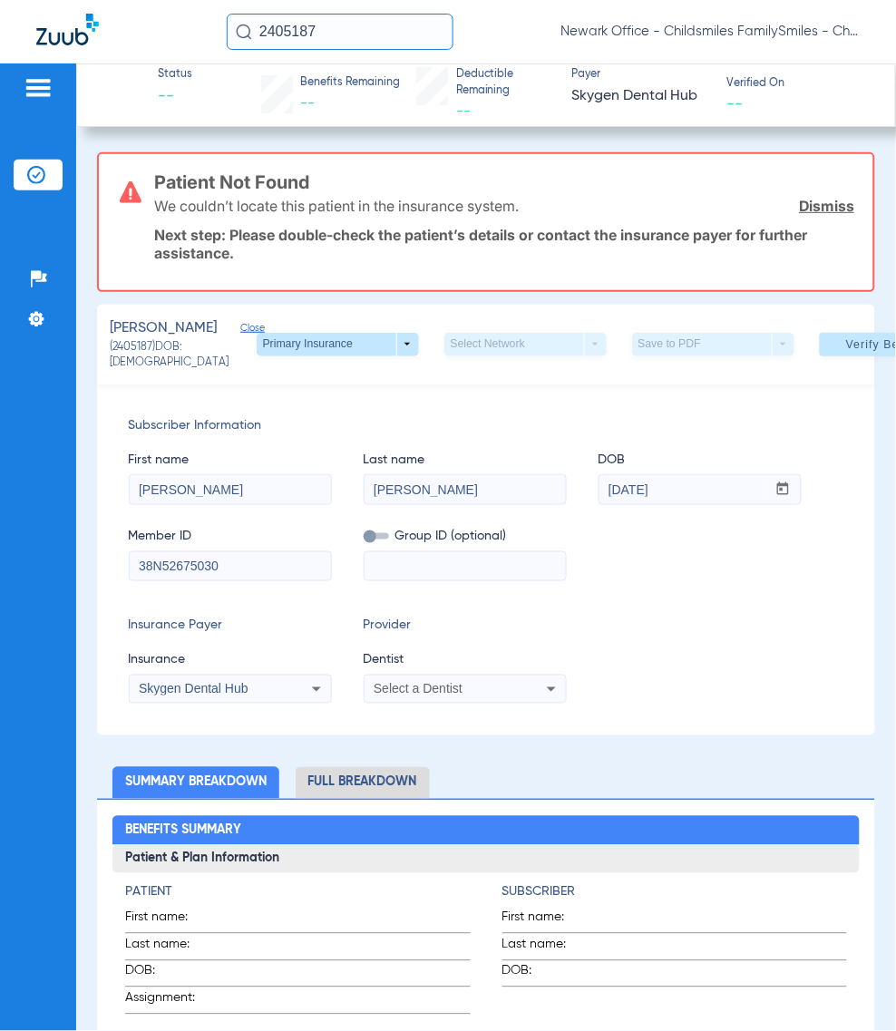
click at [265, 581] on input "38N52675030" at bounding box center [230, 566] width 201 height 29
click at [267, 581] on input "38N52675030" at bounding box center [230, 566] width 201 height 29
paste input "HZ"
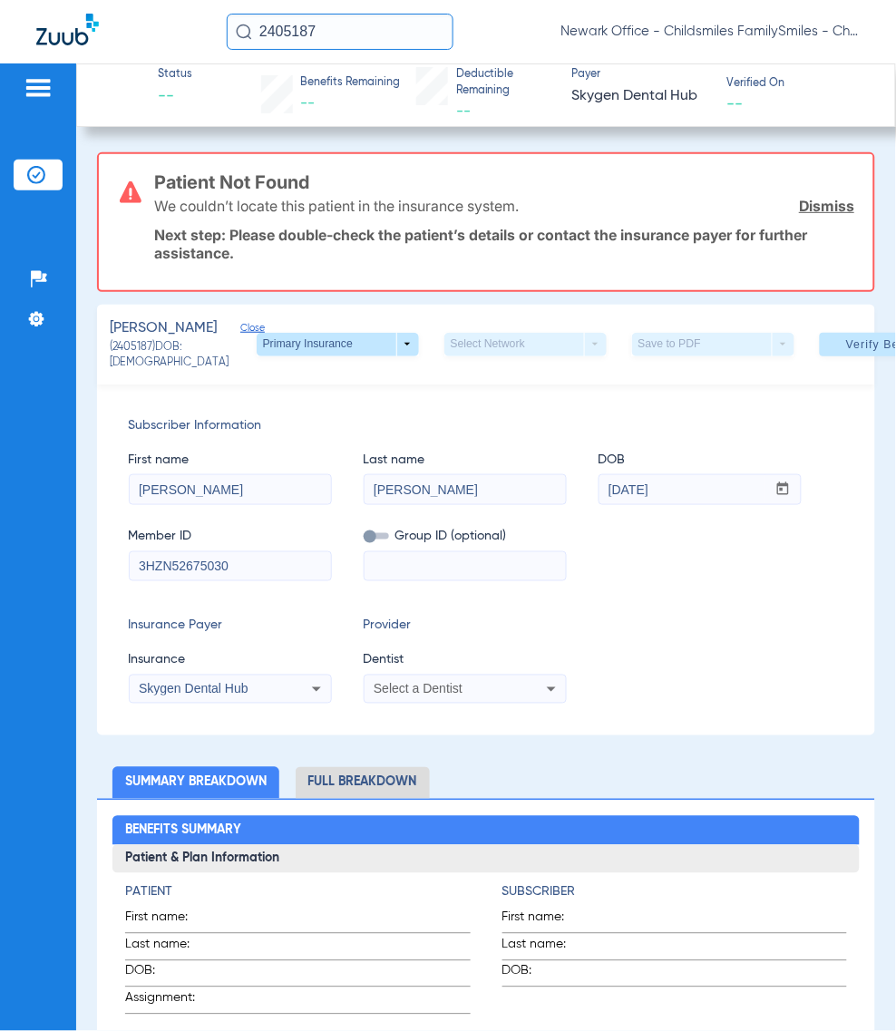
type input "3HZN52675030"
click at [477, 504] on input "[PERSON_NAME]" at bounding box center [465, 489] width 201 height 29
type input "KELLER DE LIMA"
click at [459, 581] on input at bounding box center [465, 566] width 201 height 29
paste input "04-85973"
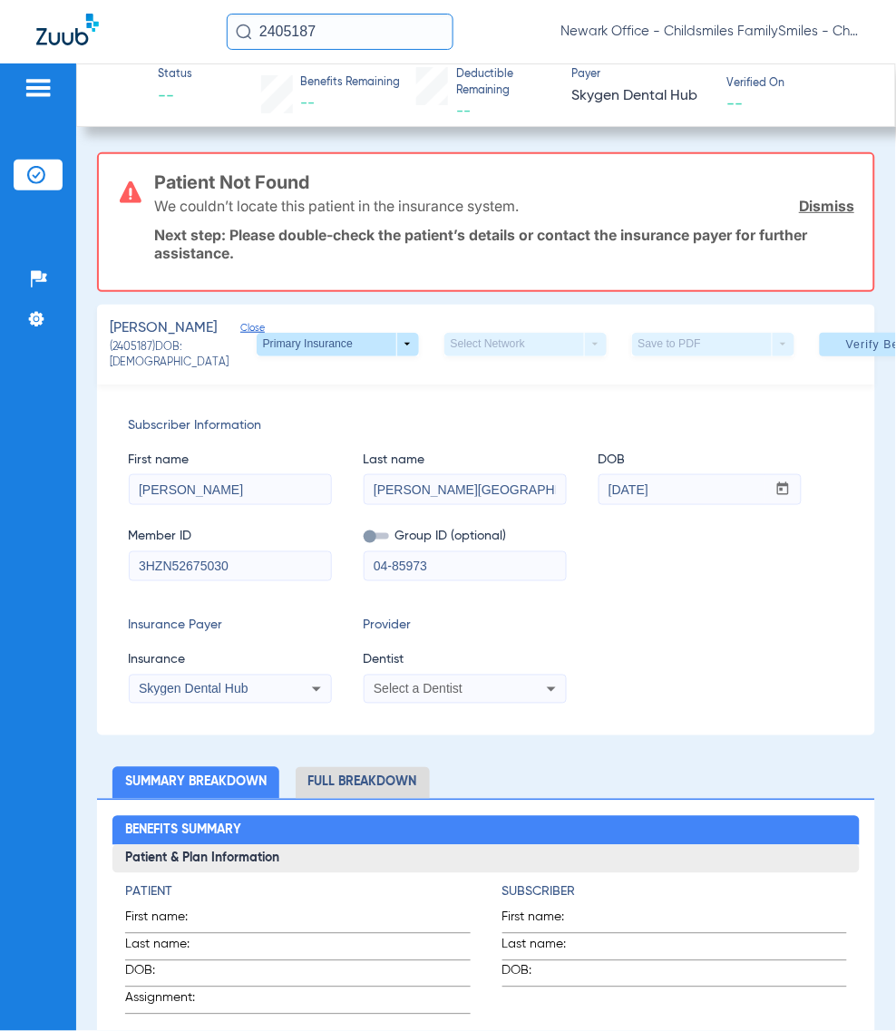
type input "04-85973"
click at [377, 546] on label at bounding box center [376, 536] width 25 height 19
click at [364, 540] on input "checkbox" at bounding box center [364, 540] width 0 height 0
click at [252, 695] on div "Skygen Dental Hub" at bounding box center [212, 689] width 146 height 13
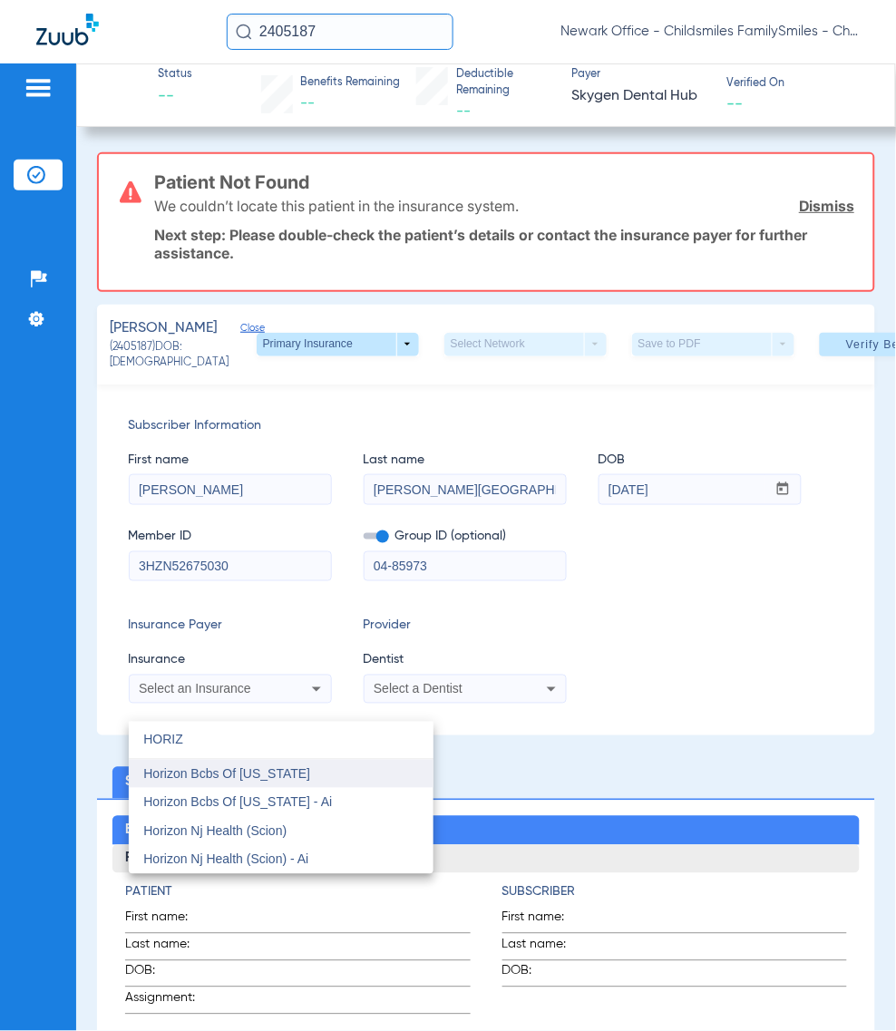
type input "HORIZ"
click at [334, 781] on mat-option "Horizon Bcbs Of [US_STATE]" at bounding box center [281, 774] width 305 height 29
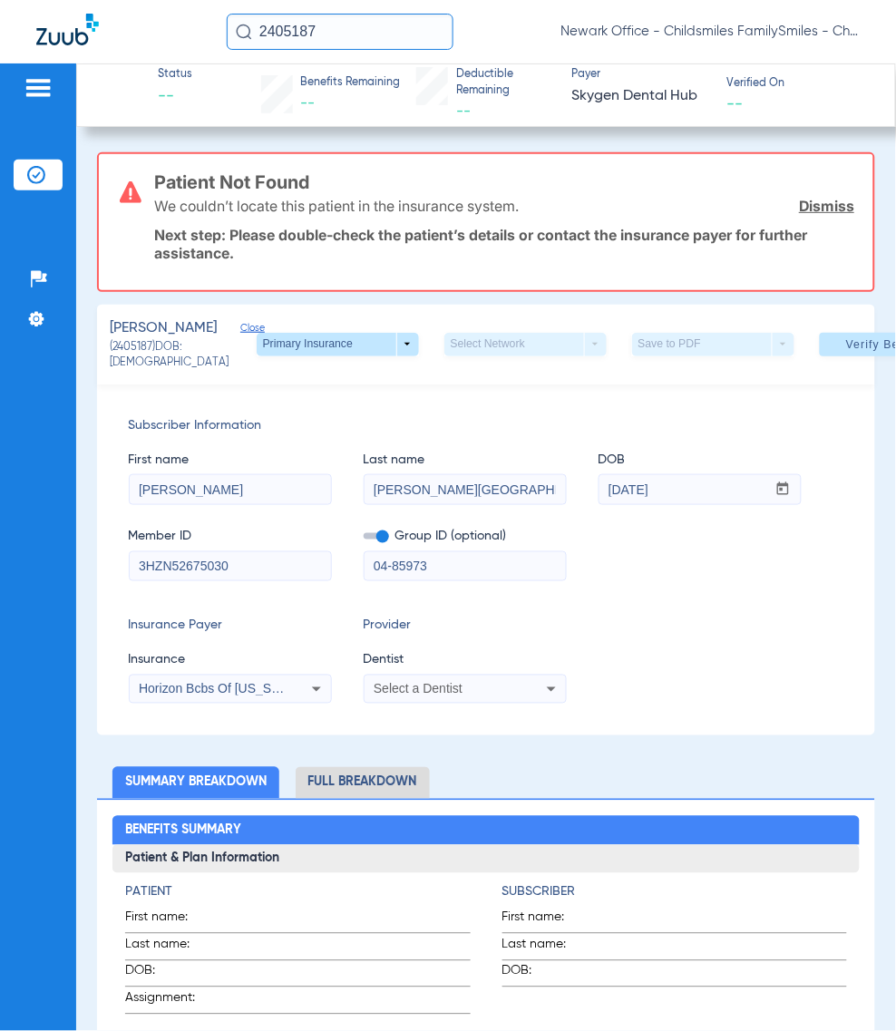
click at [415, 696] on span "Select a Dentist" at bounding box center [418, 689] width 89 height 15
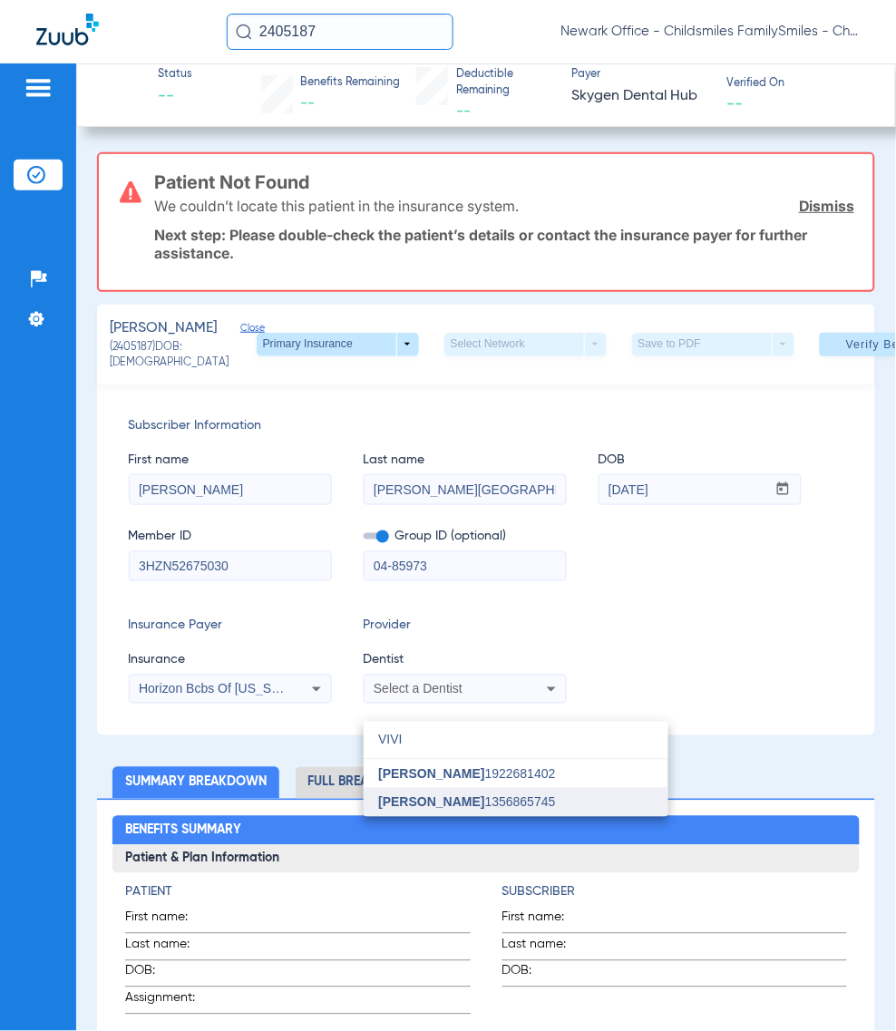
type input "VIVI"
click at [419, 793] on mat-option "Vivian Kim 1356865745" at bounding box center [516, 802] width 305 height 29
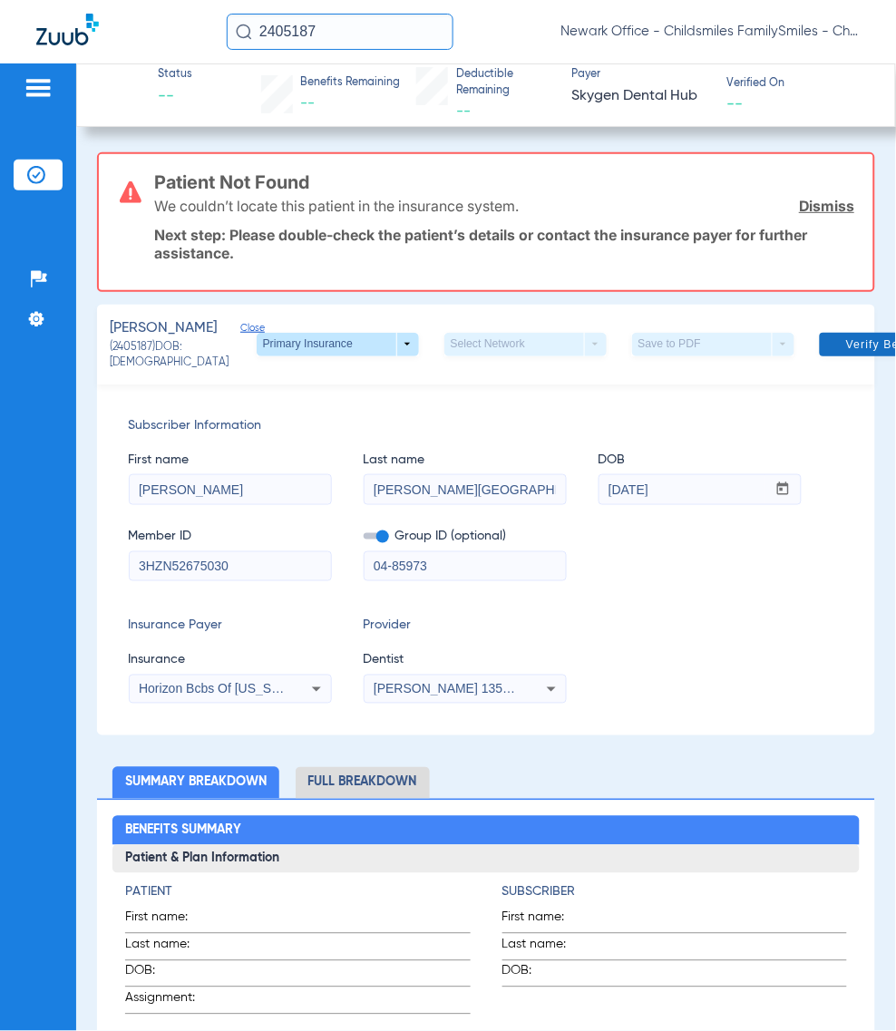
click at [858, 352] on span "Verify Benefits" at bounding box center [889, 344] width 86 height 15
click at [499, 578] on input "04-85973" at bounding box center [465, 566] width 201 height 29
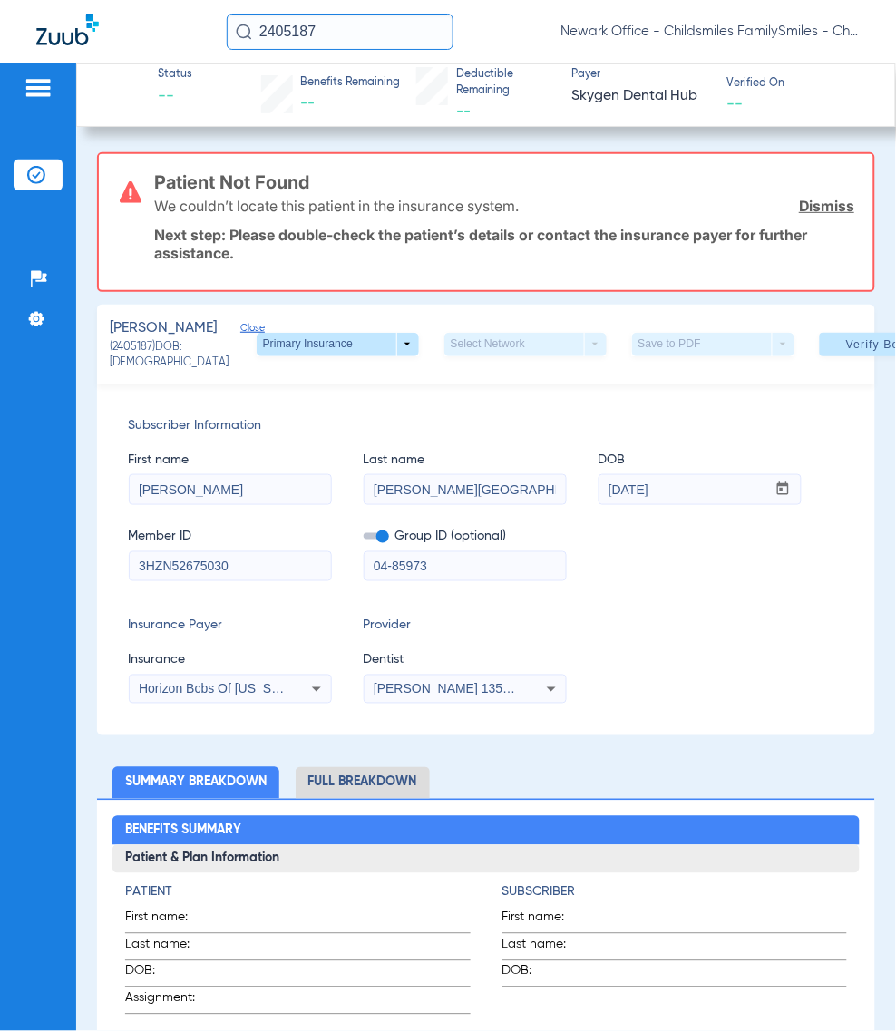
paste input "85973-0004"
type input "085973-0004"
click at [820, 363] on span at bounding box center [890, 345] width 140 height 44
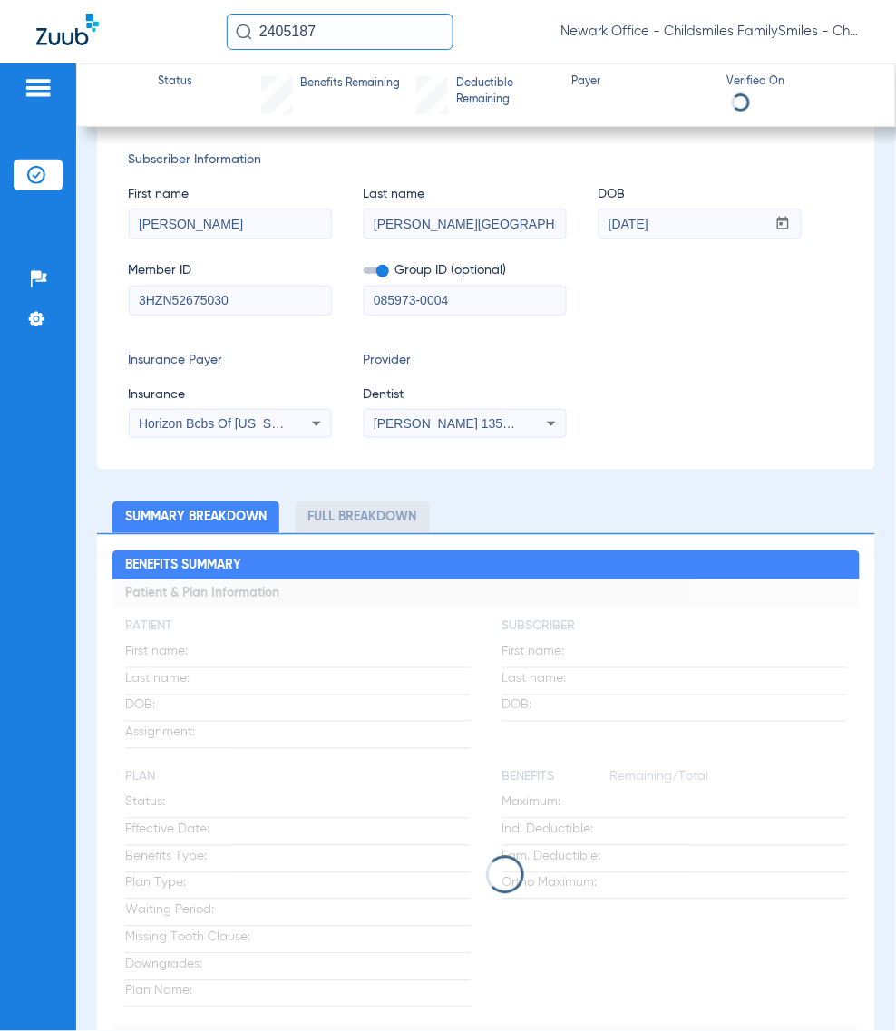
scroll to position [264, 0]
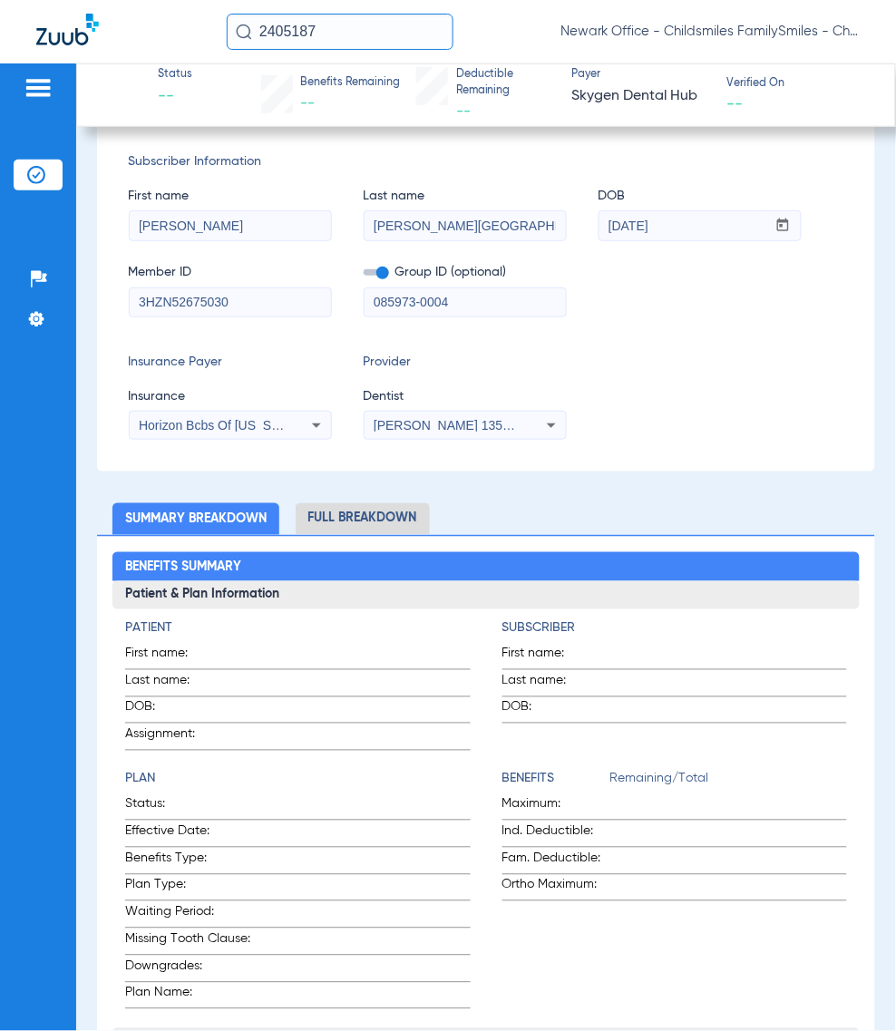
click at [334, 34] on input "2405187" at bounding box center [340, 32] width 227 height 36
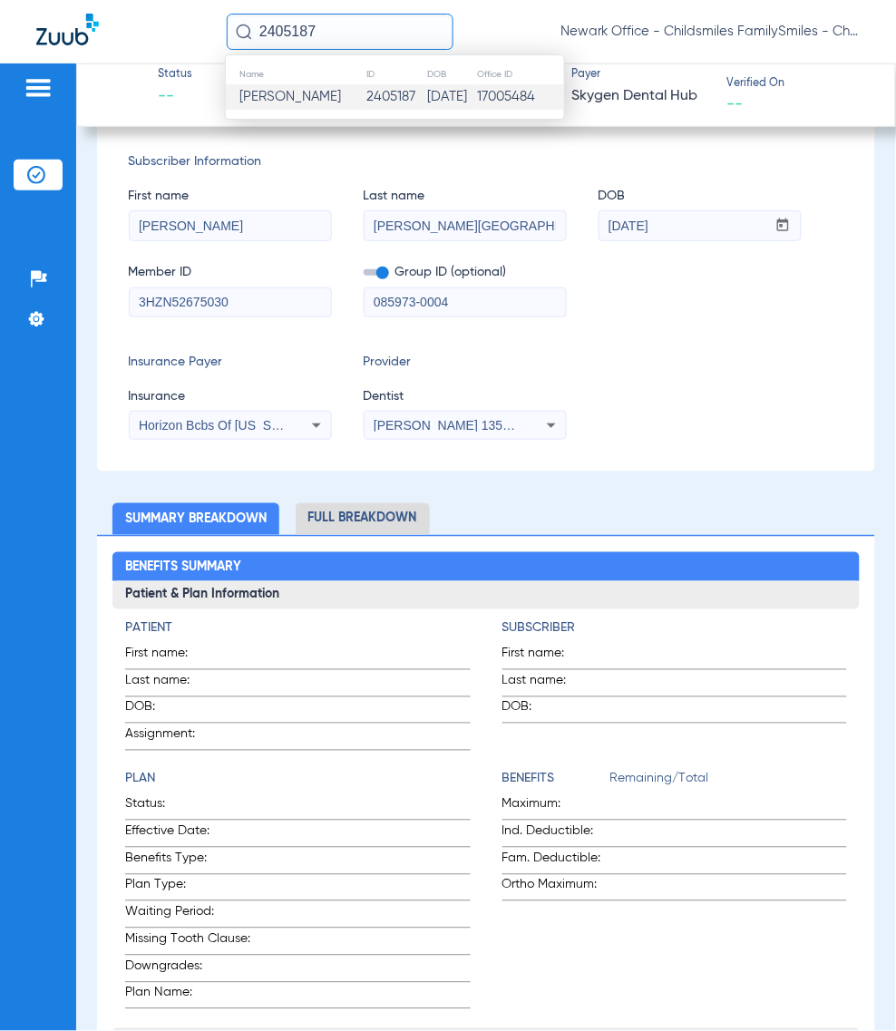
paste input "481891"
type input "481891"
click at [279, 92] on span "[PERSON_NAME]" at bounding box center [290, 97] width 102 height 14
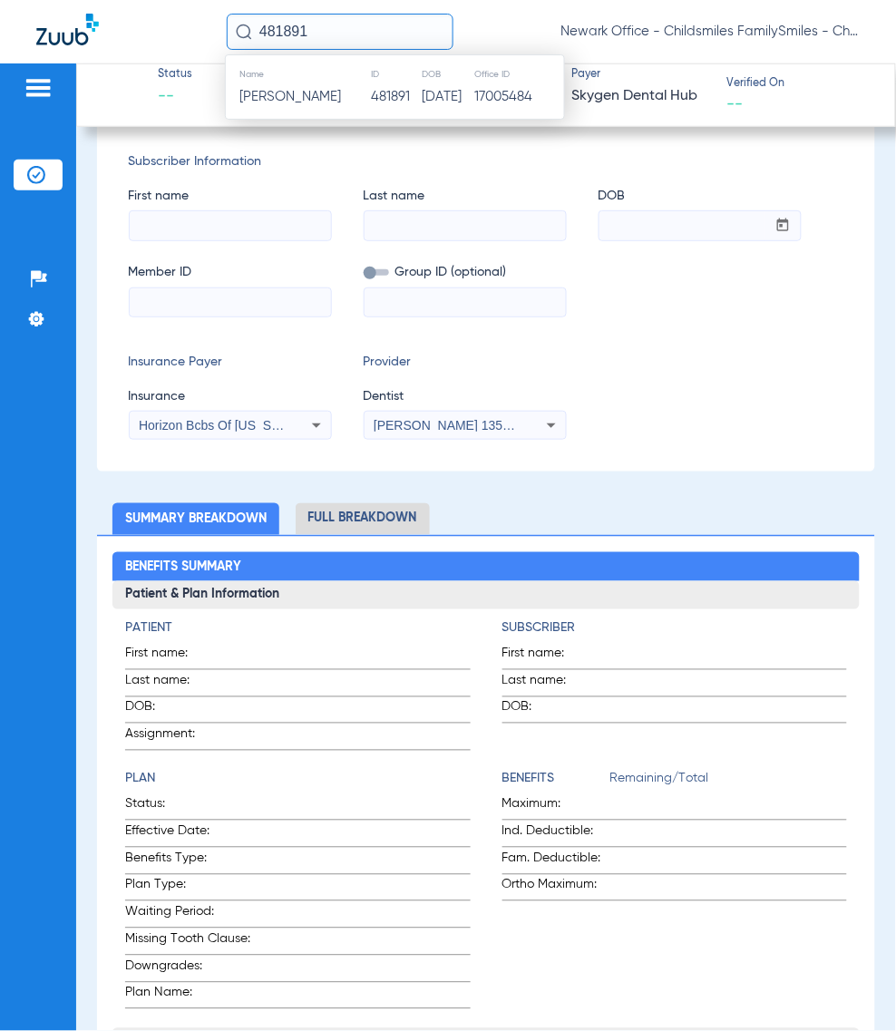
scroll to position [127, 0]
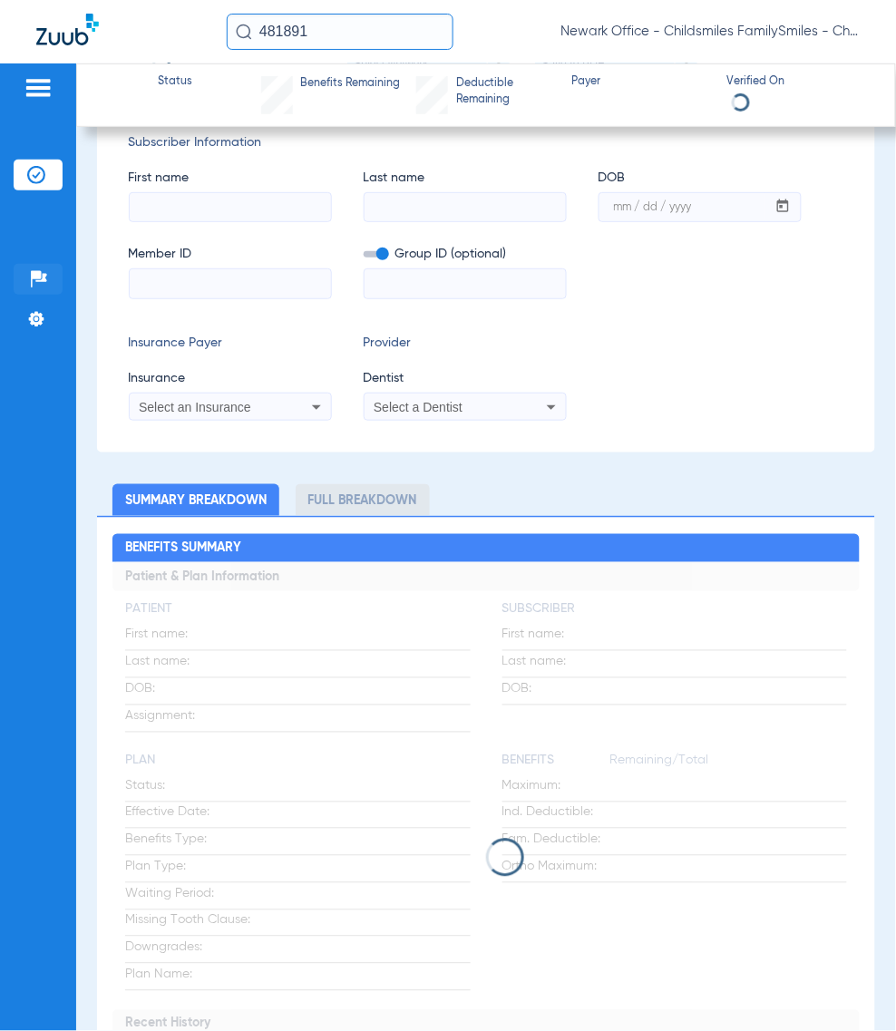
type input "[PERSON_NAME]"
type input "[DATE]"
type input "122995905101"
type input "1859000001"
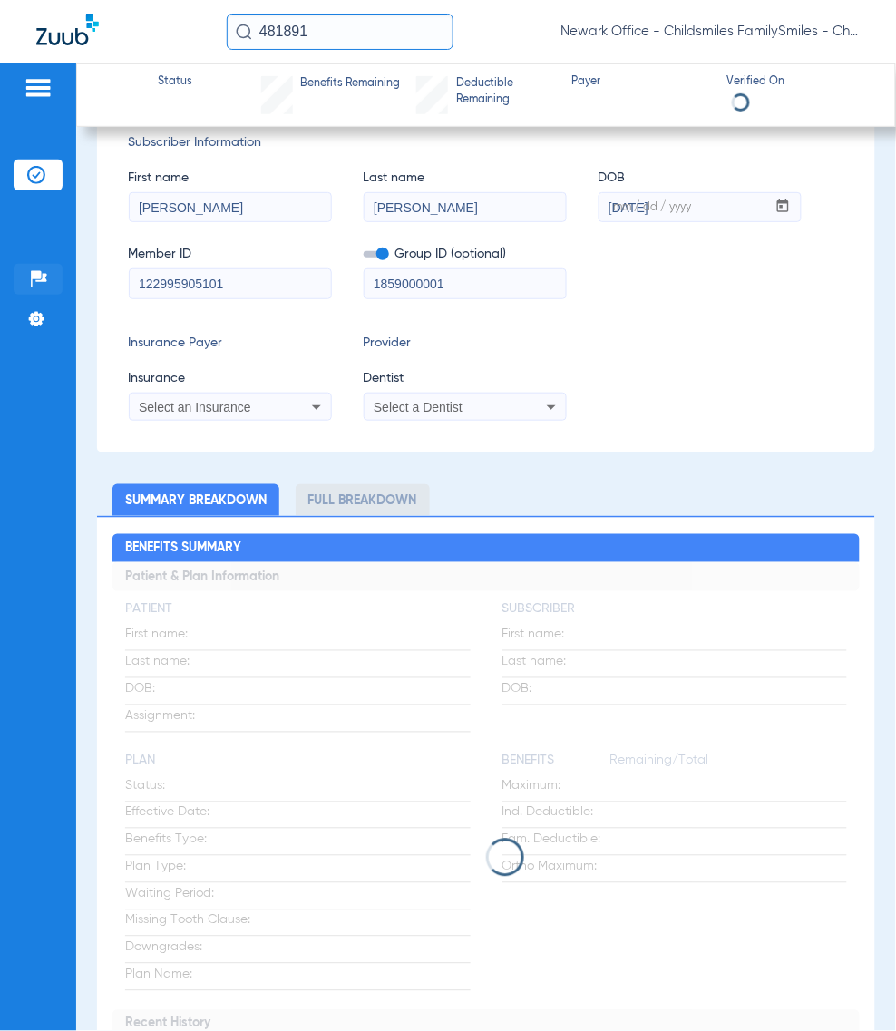
scroll to position [119, 0]
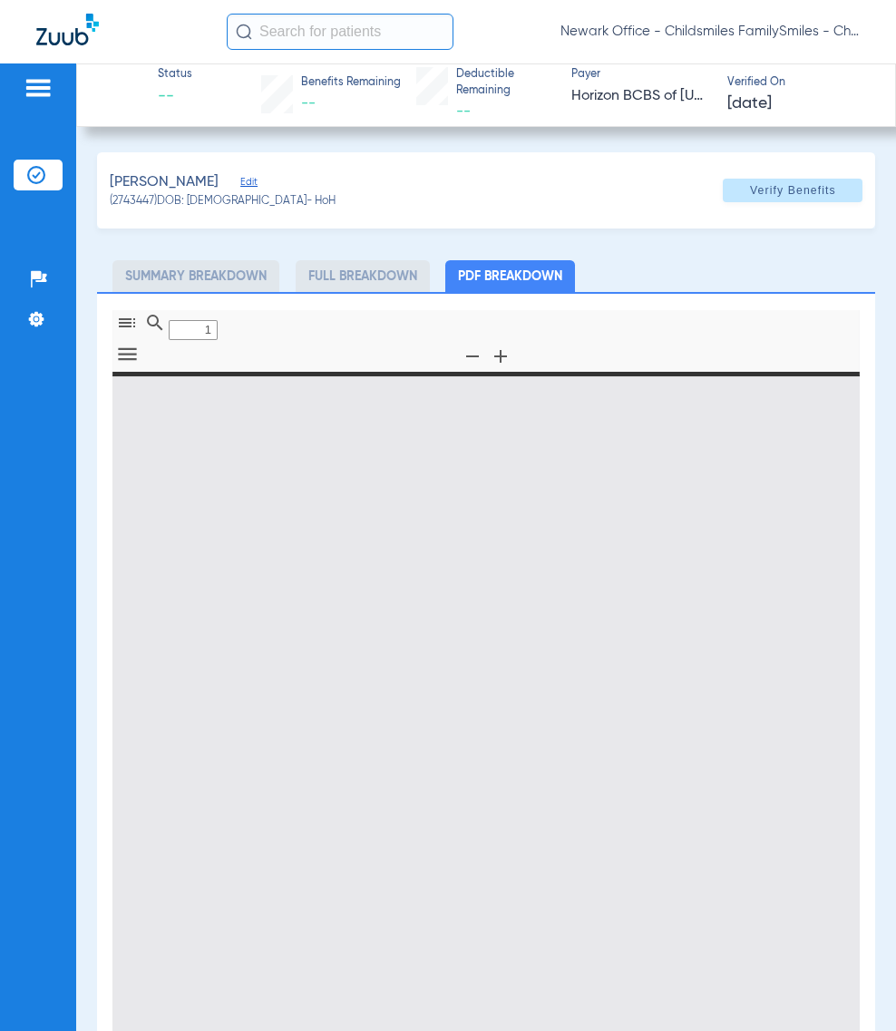
type input "0"
select select "page-width"
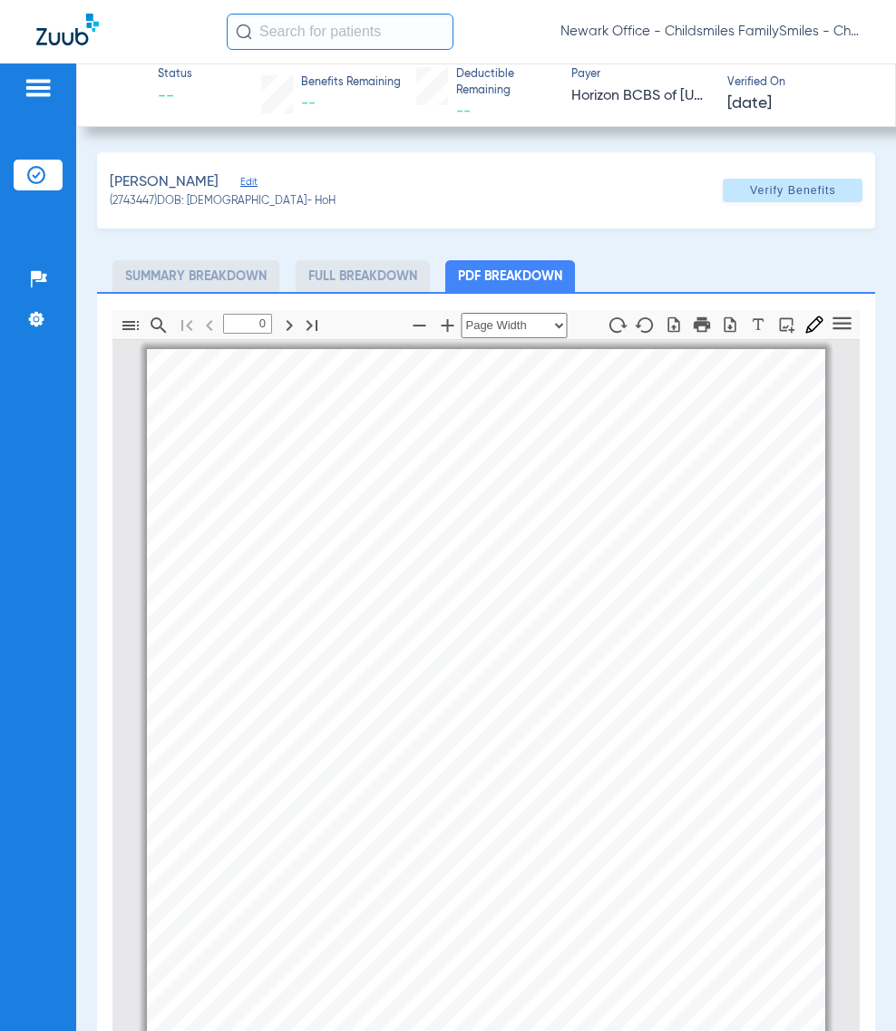
type input "1"
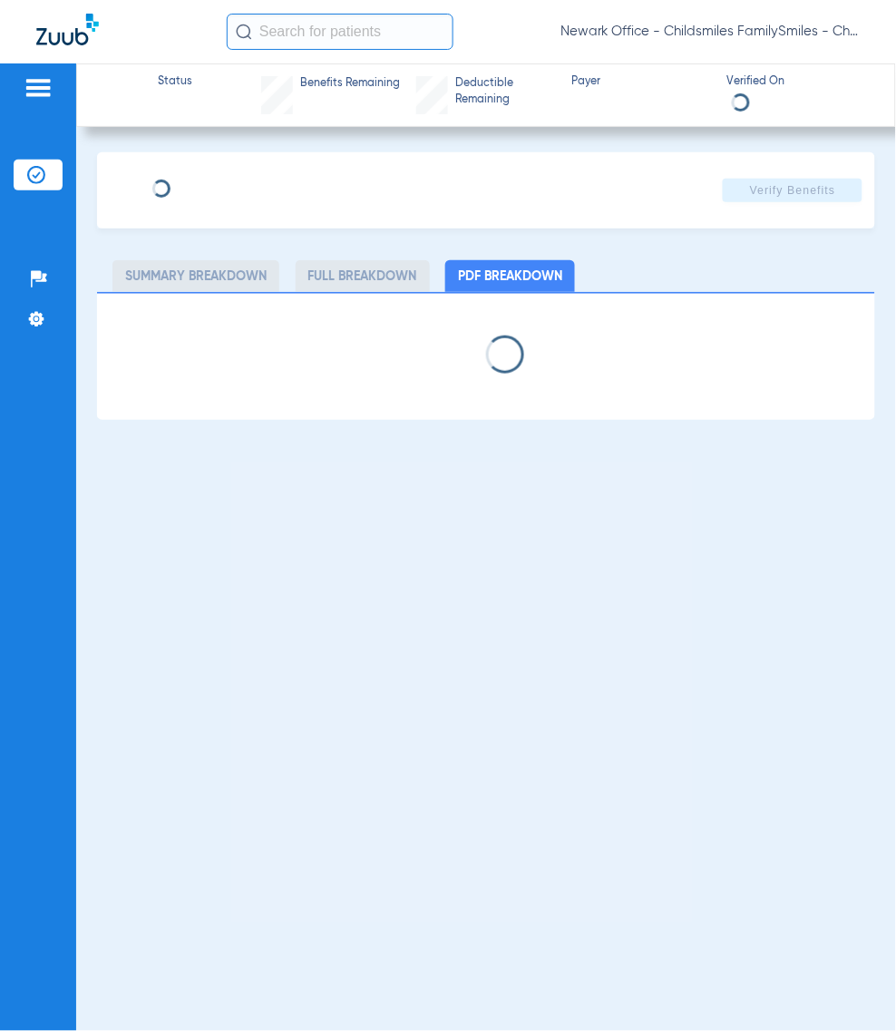
click at [261, 44] on input "text" at bounding box center [340, 32] width 227 height 36
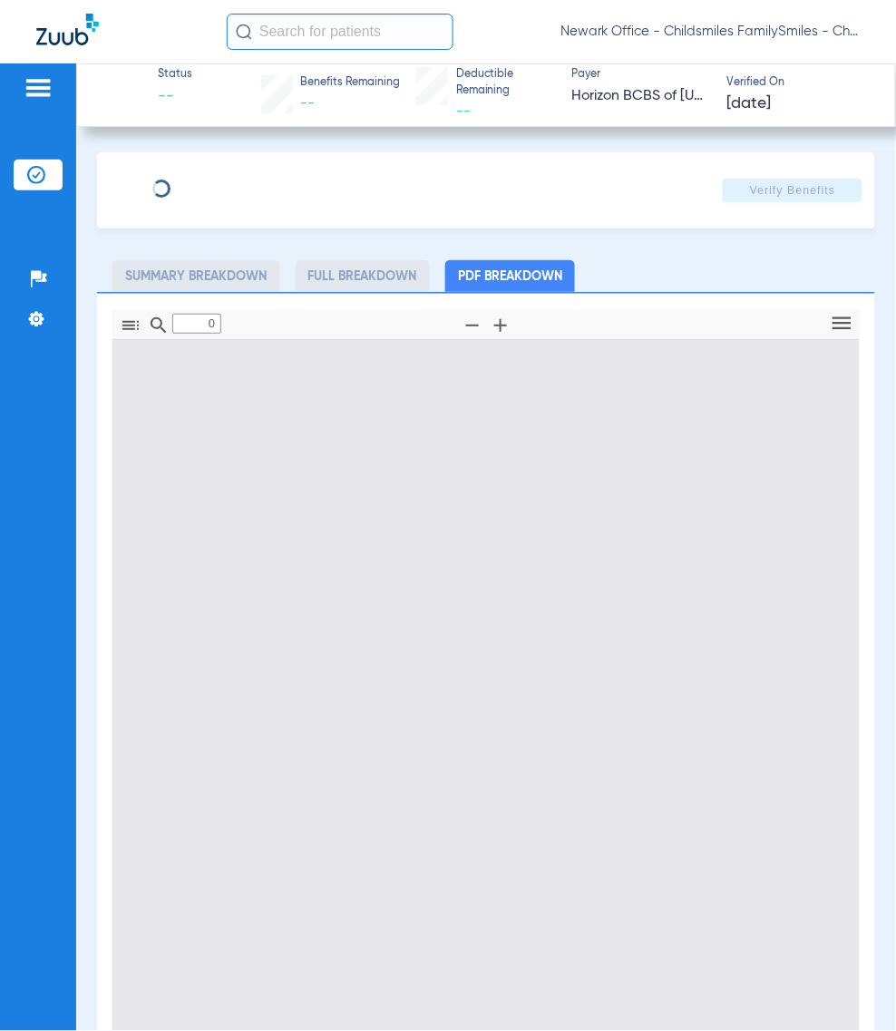
type input "BLADIMIR"
type input "MORALES"
type input "04/25/1987"
type input "3HZN76006710"
type input "0761071111"
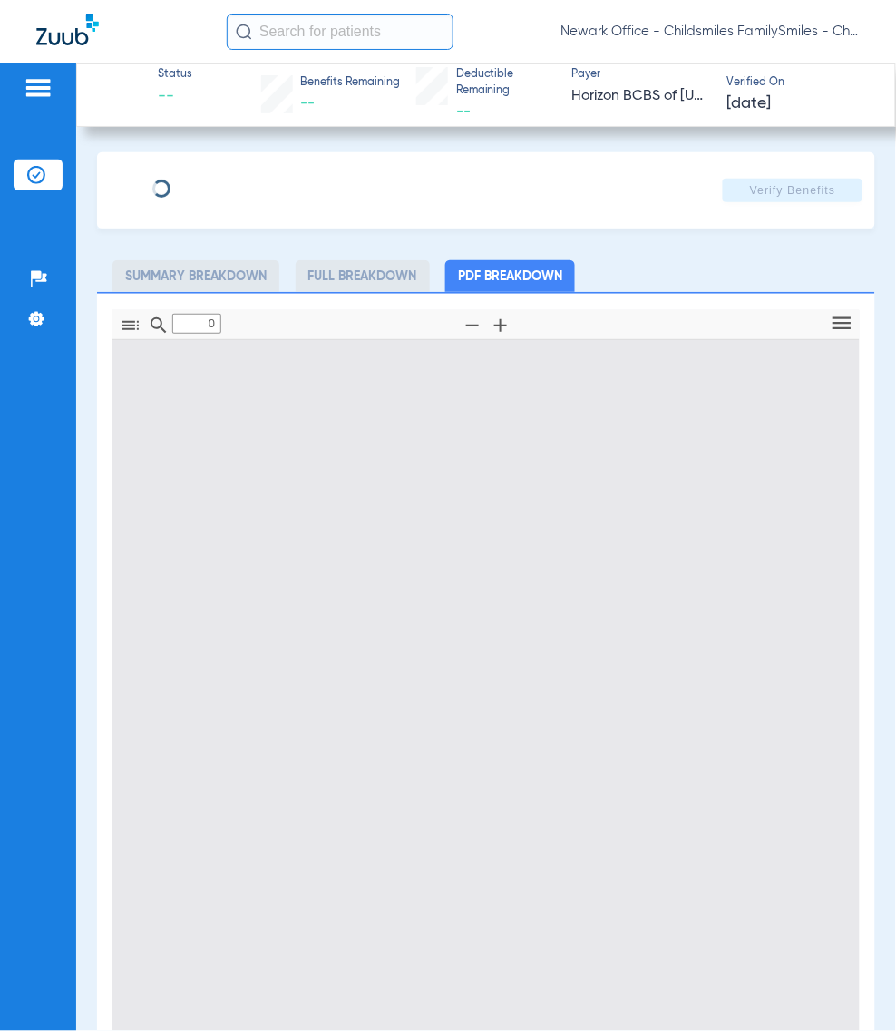
type input "2"
type input "1"
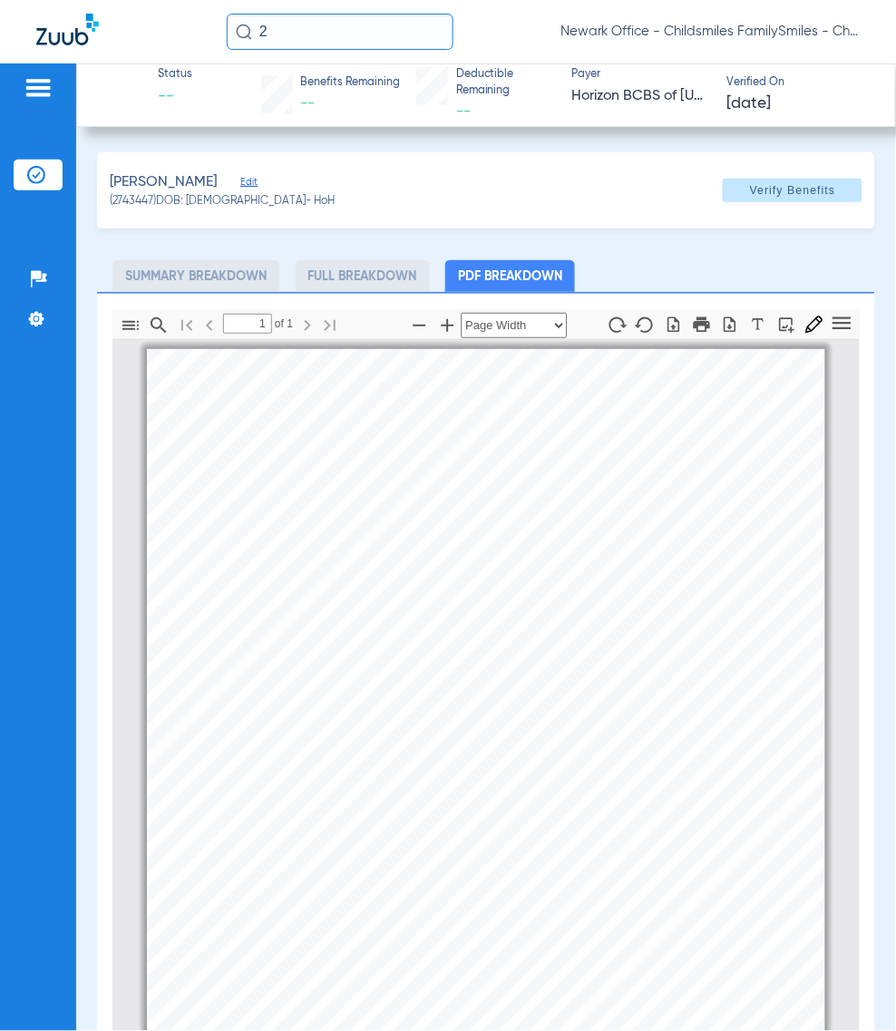
scroll to position [24, 0]
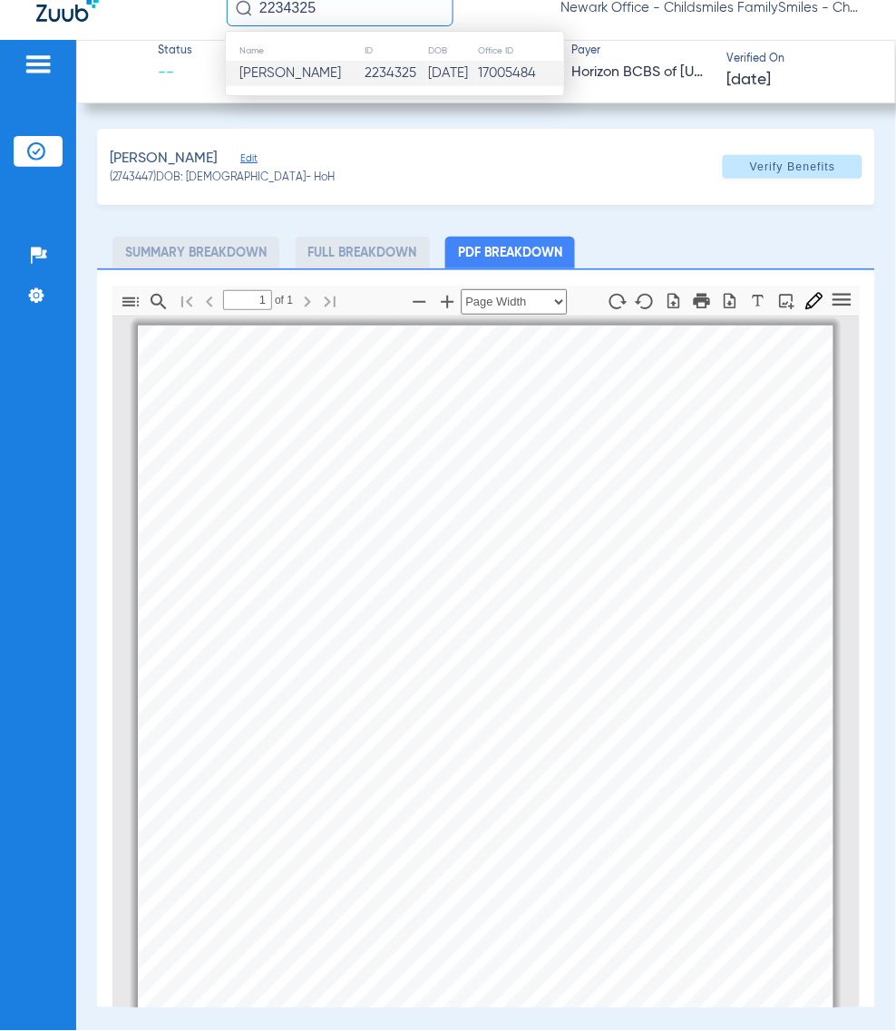
type input "2234325"
click at [288, 82] on td "Kesia G Lima" at bounding box center [295, 73] width 139 height 25
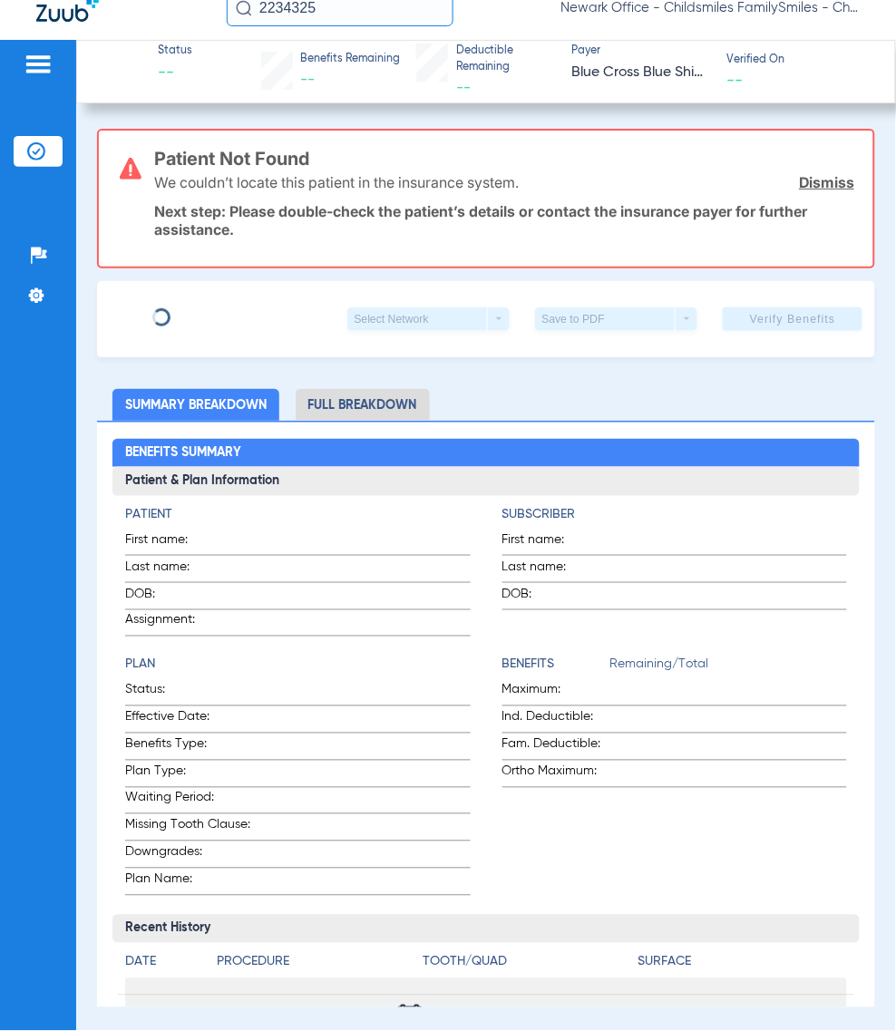
type input "LUANN"
type input "KELLER"
type input "07/08/1995"
type input "2010568CN"
type input "L11157D001"
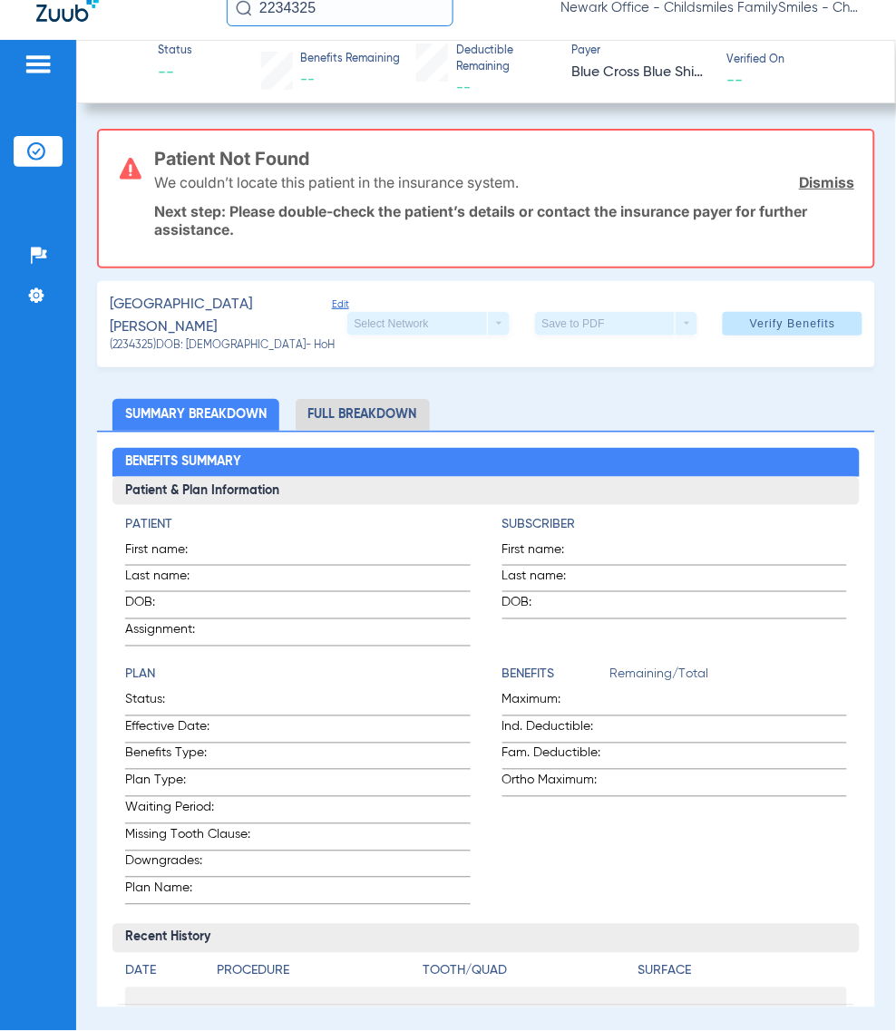
click at [332, 309] on span "Edit" at bounding box center [340, 318] width 16 height 40
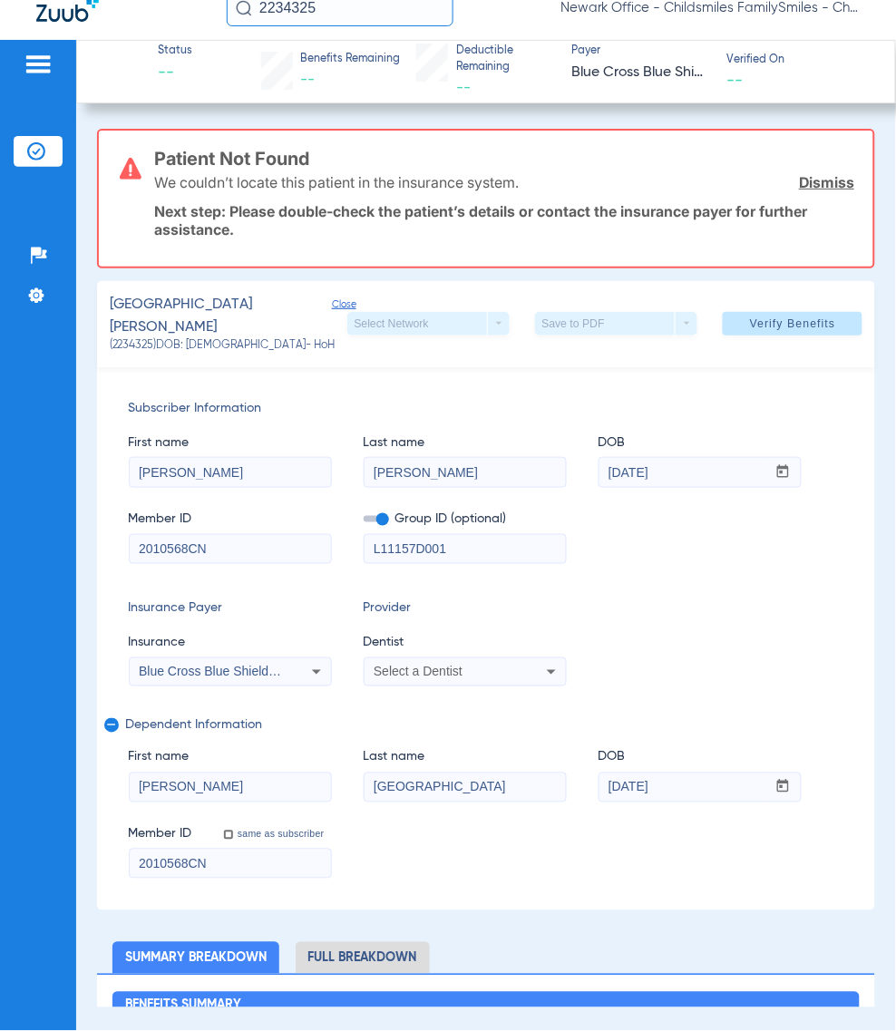
click at [219, 540] on input "2010568CN" at bounding box center [230, 549] width 201 height 29
paste input "3HZN52675030"
type input "3HZN52675030"
drag, startPoint x: 214, startPoint y: 858, endPoint x: 12, endPoint y: 837, distance: 203.3
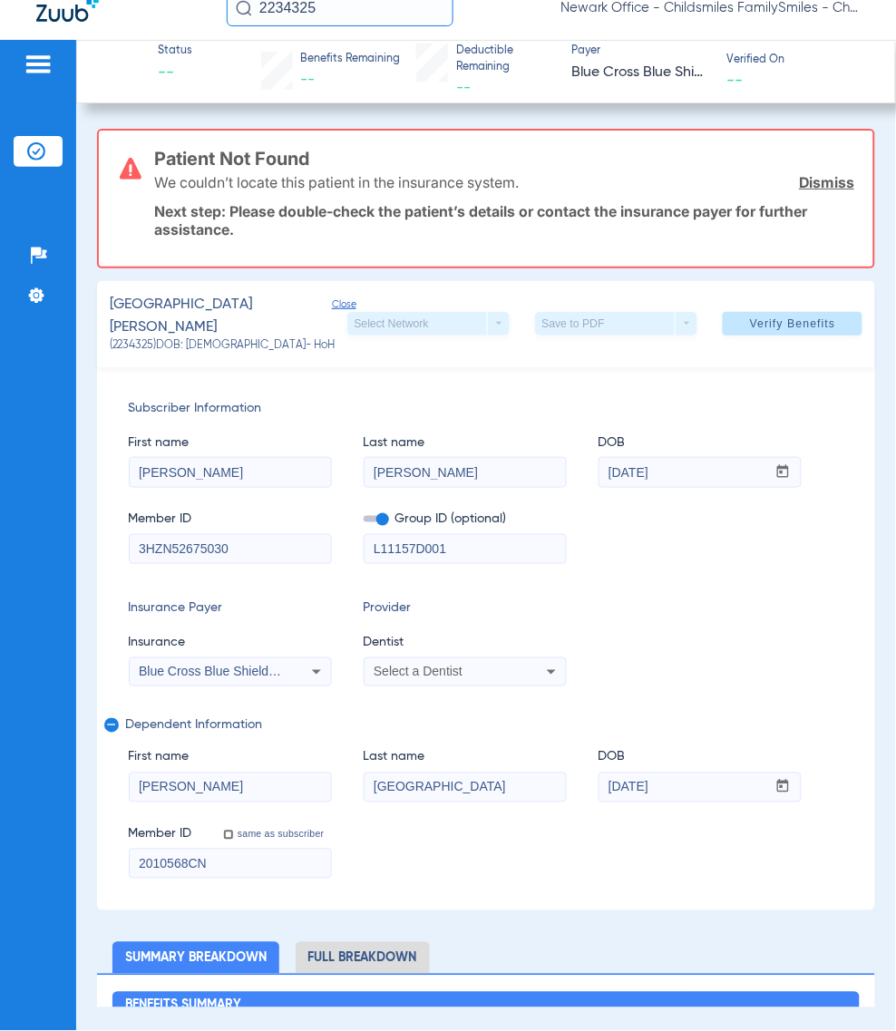
click at [12, 837] on div "Patients Insurance Verification Setup Help Center Settings Status -- Benefits R…" at bounding box center [448, 555] width 896 height 1031
paste input "3HZN52675030"
type input "3HZN52675030"
drag, startPoint x: 456, startPoint y: 538, endPoint x: 334, endPoint y: 545, distance: 122.6
click at [334, 545] on div "Member ID 3HZN52675030 Group ID (optional) L11157D001" at bounding box center [486, 529] width 715 height 70
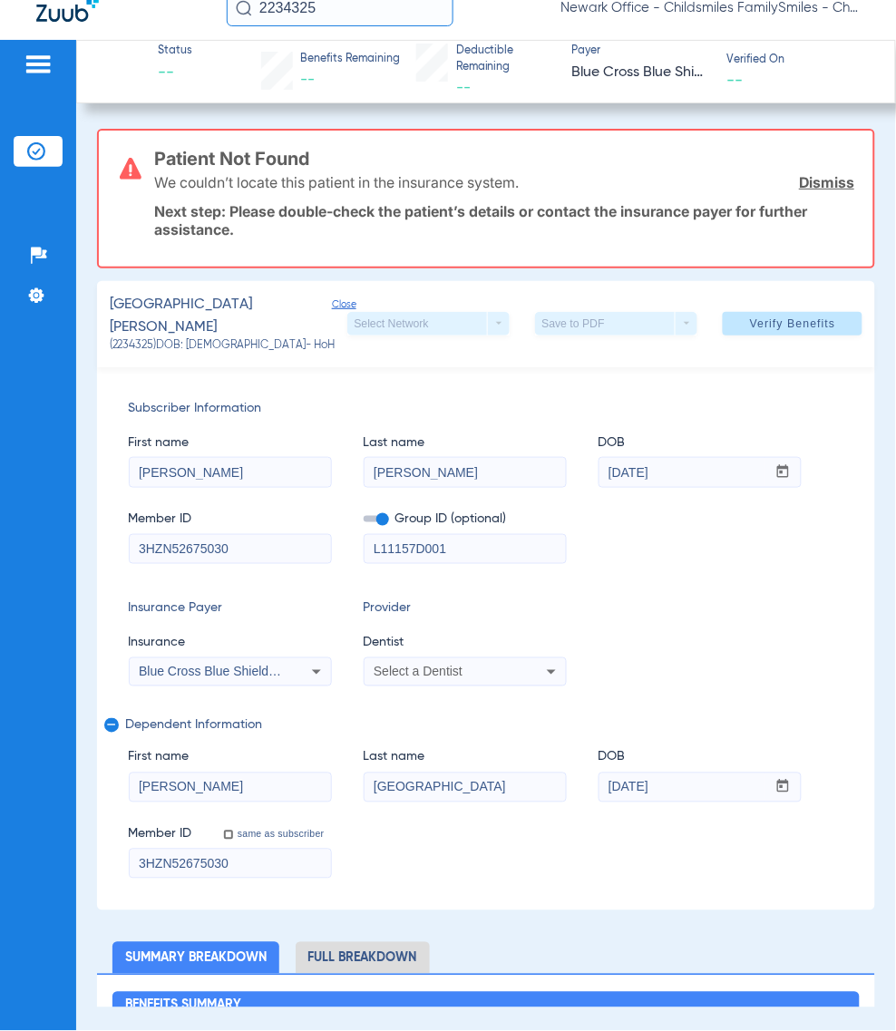
paste input "085973-0004"
type input "085973-0004"
click at [444, 661] on div "Select a Dentist" at bounding box center [465, 672] width 201 height 22
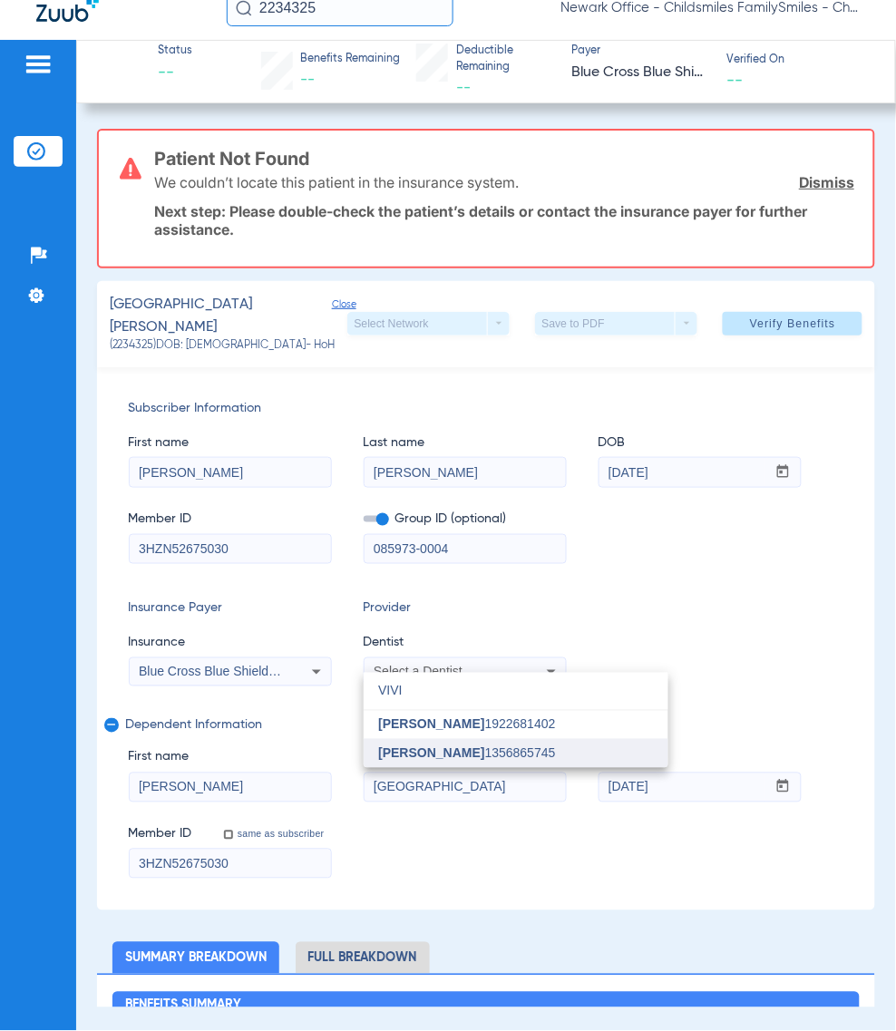
type input "VIVI"
click at [487, 741] on mat-option "[PERSON_NAME] 1356865745" at bounding box center [516, 753] width 305 height 29
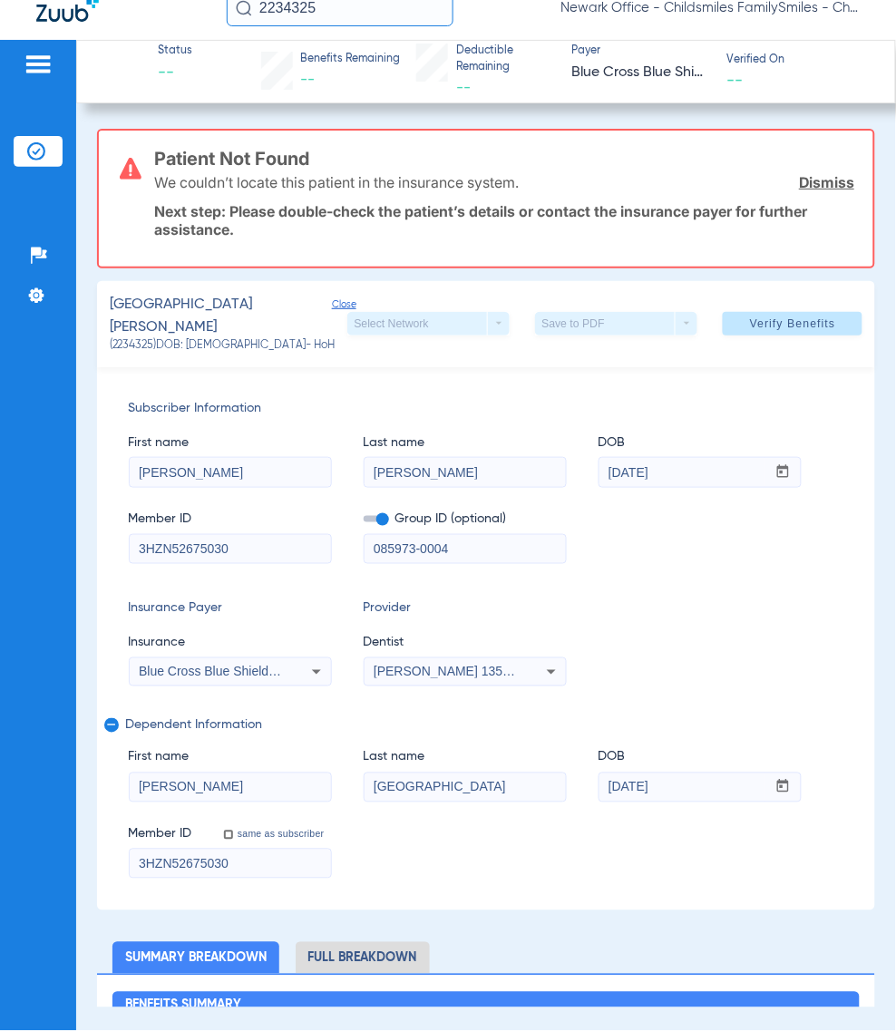
click at [256, 665] on span "Blue Cross Blue Shield Of Connecticut - Anthem" at bounding box center [277, 672] width 276 height 15
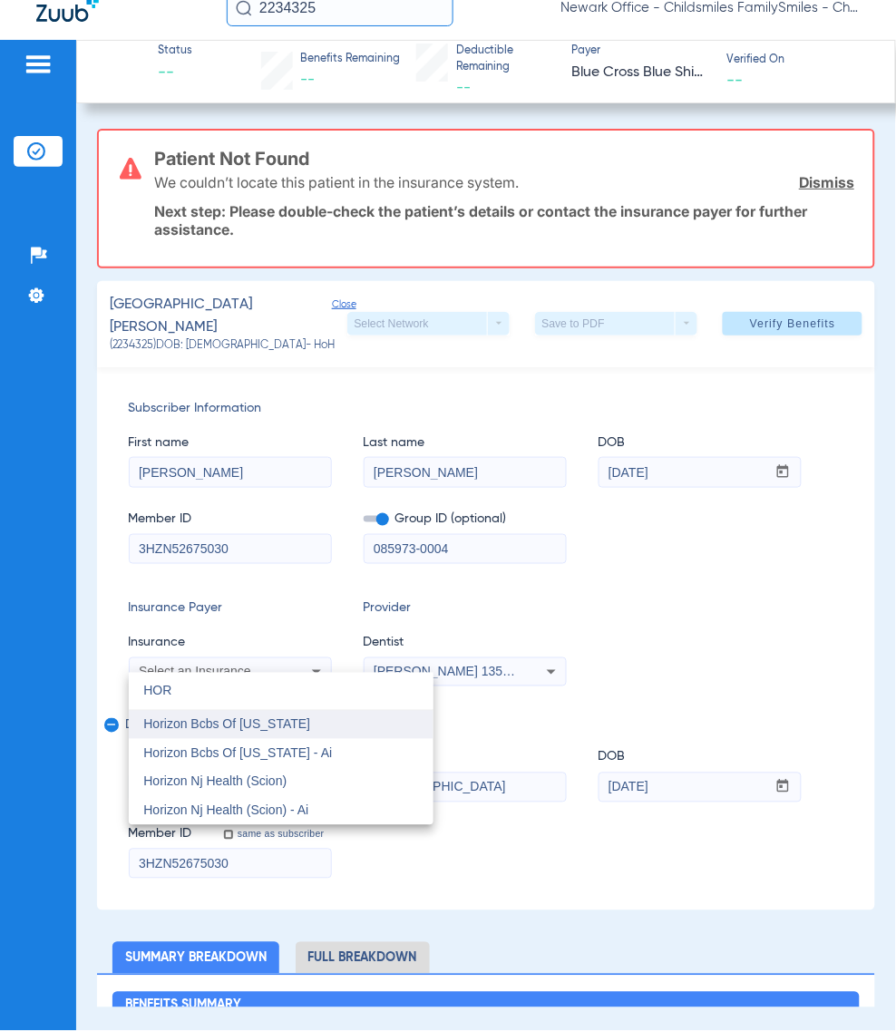
type input "HOR"
click at [308, 723] on mat-option "Horizon Bcbs Of New Jersey" at bounding box center [281, 725] width 305 height 29
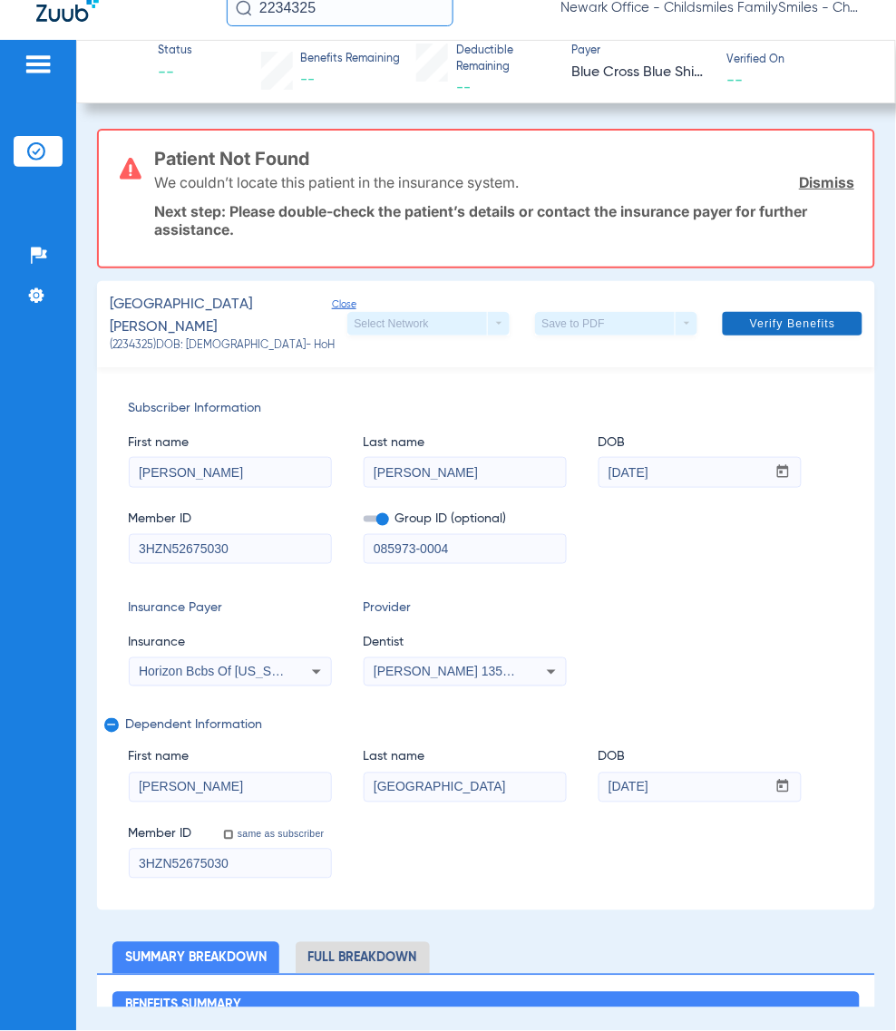
click at [776, 325] on span at bounding box center [793, 324] width 140 height 44
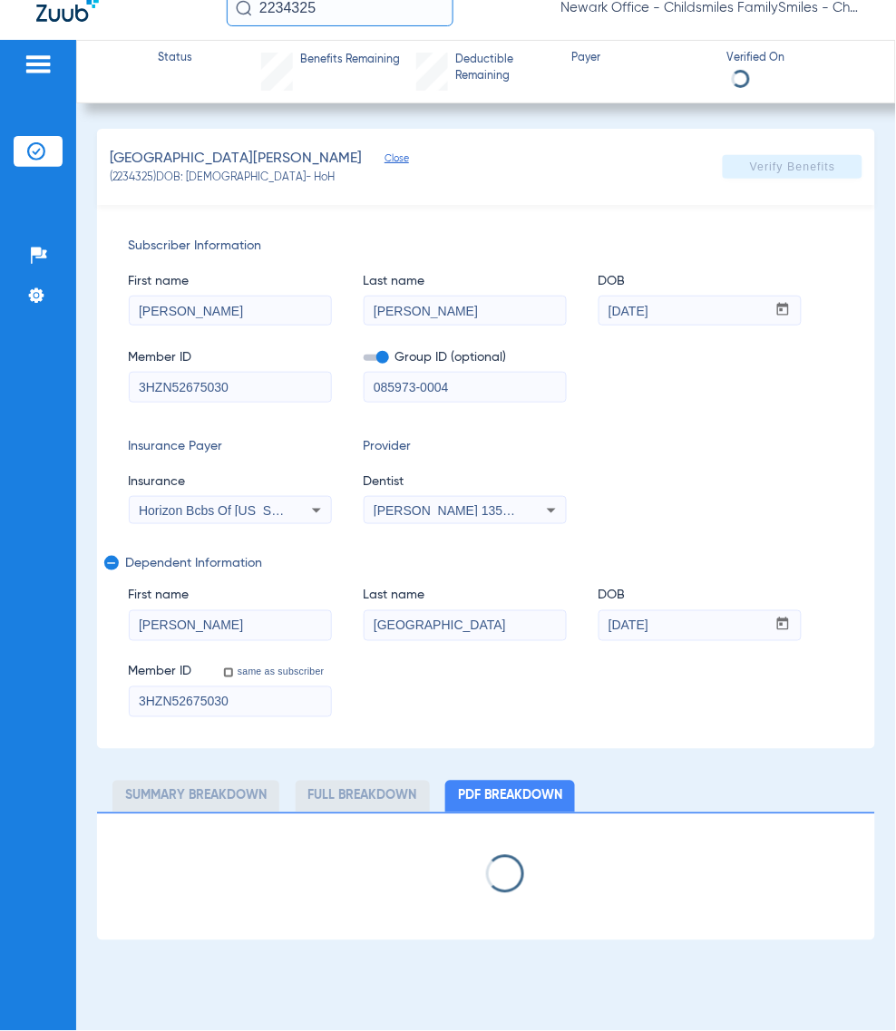
select select "page-width"
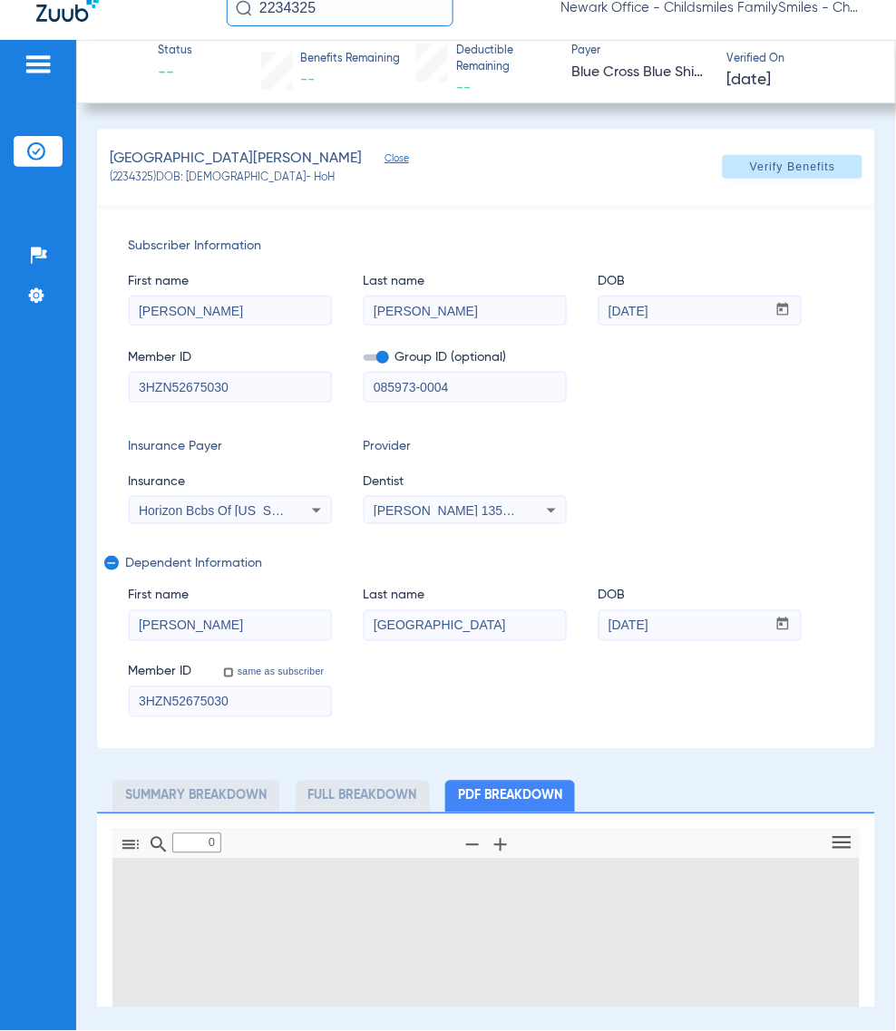
type input "1"
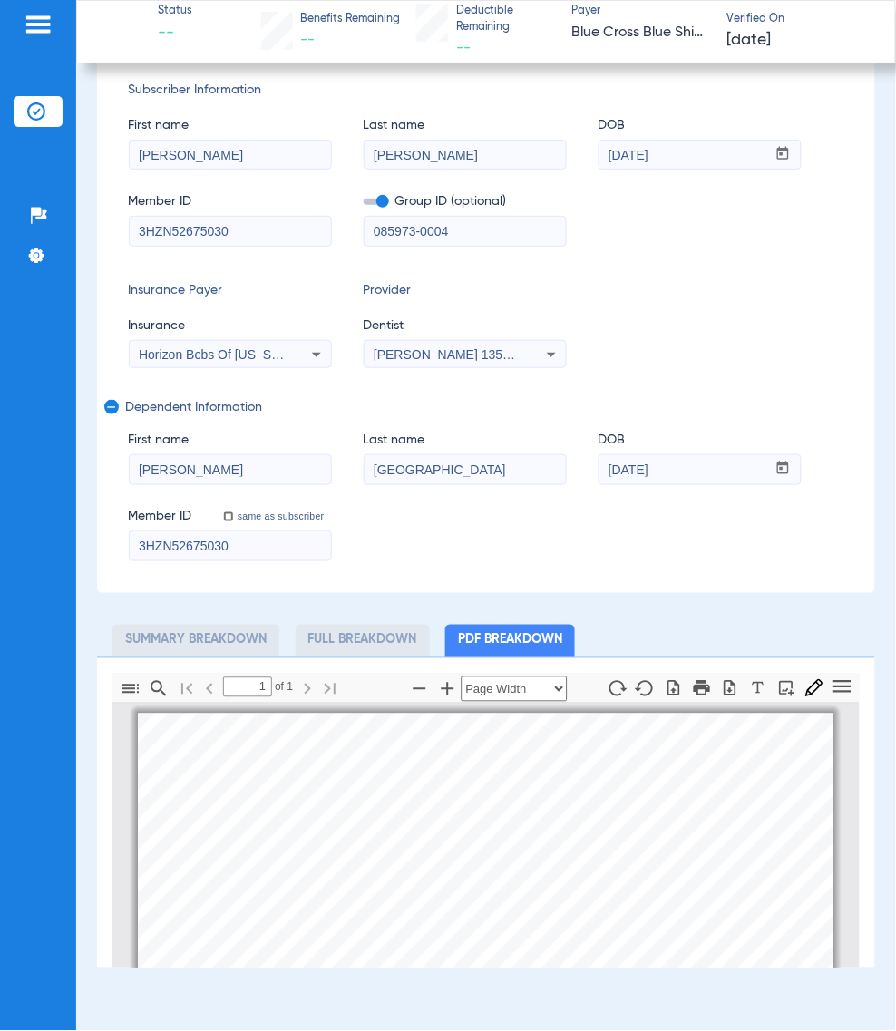
scroll to position [227, 0]
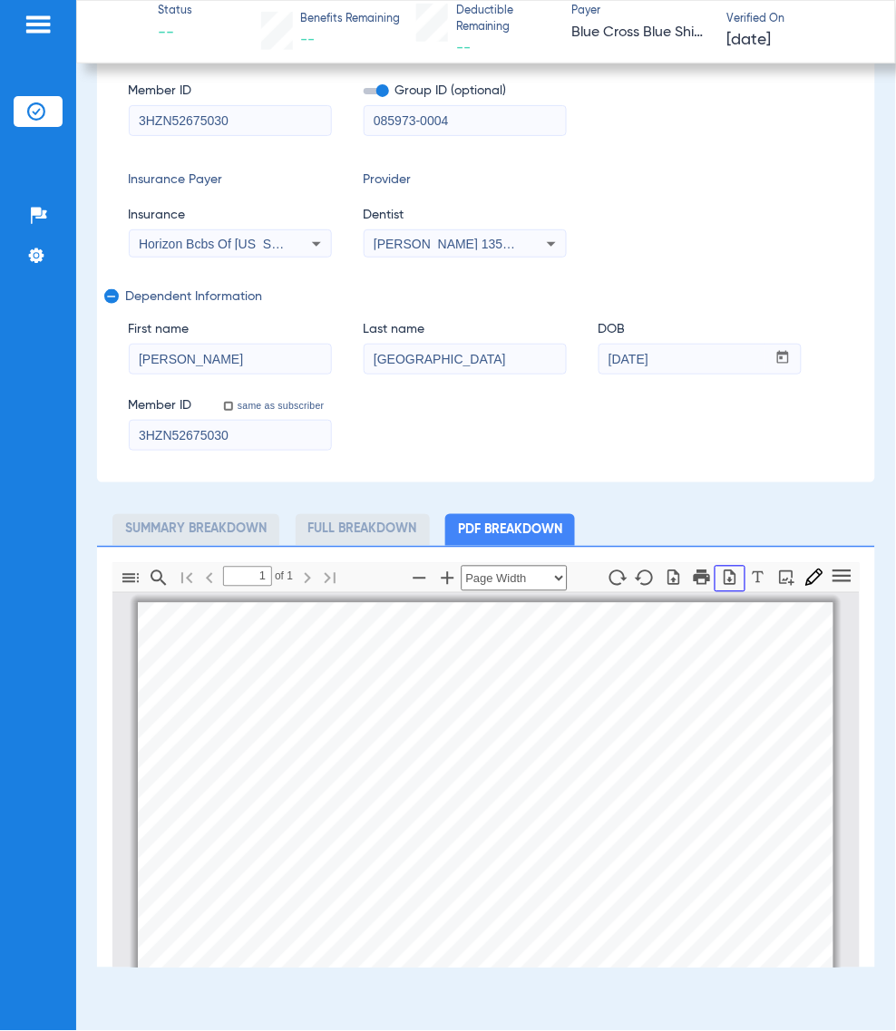
click at [721, 577] on icon "button" at bounding box center [730, 578] width 18 height 18
drag, startPoint x: 632, startPoint y: 170, endPoint x: 395, endPoint y: 57, distance: 262.0
click at [632, 170] on div "Subscriber Information First name LUANN Last name KELLER DOB mm / dd / yyyy 07/…" at bounding box center [486, 210] width 779 height 544
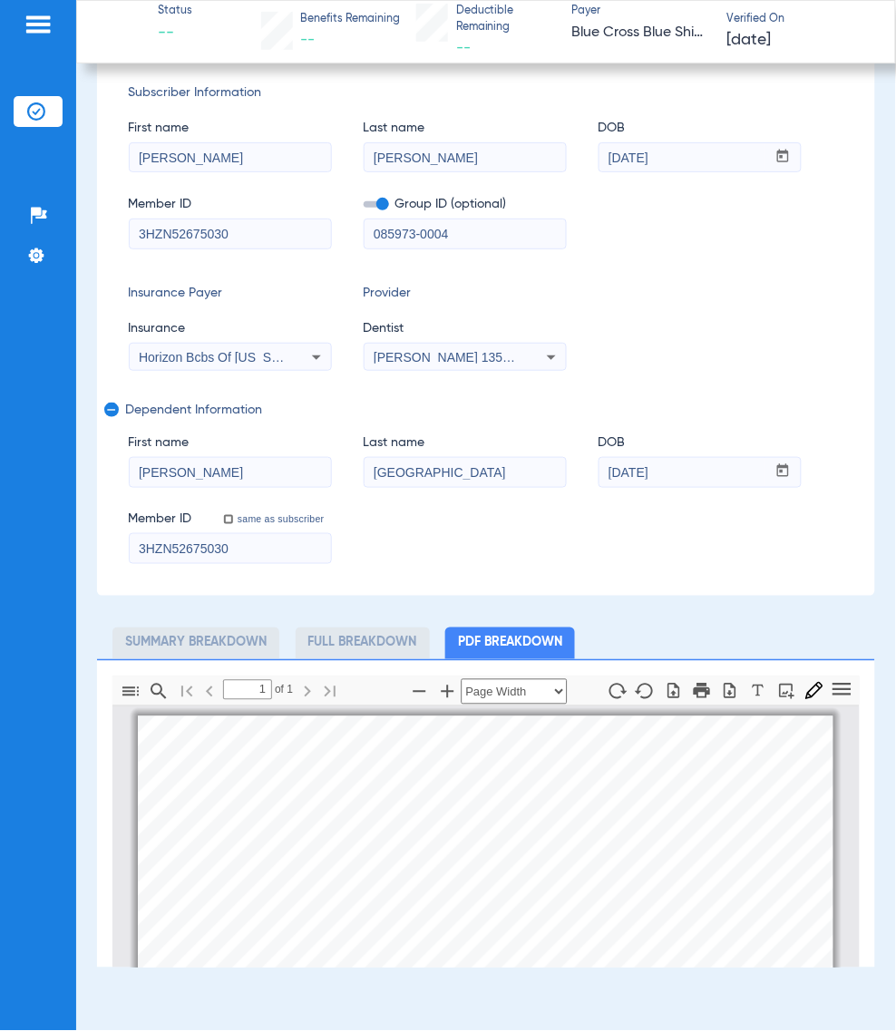
scroll to position [0, 0]
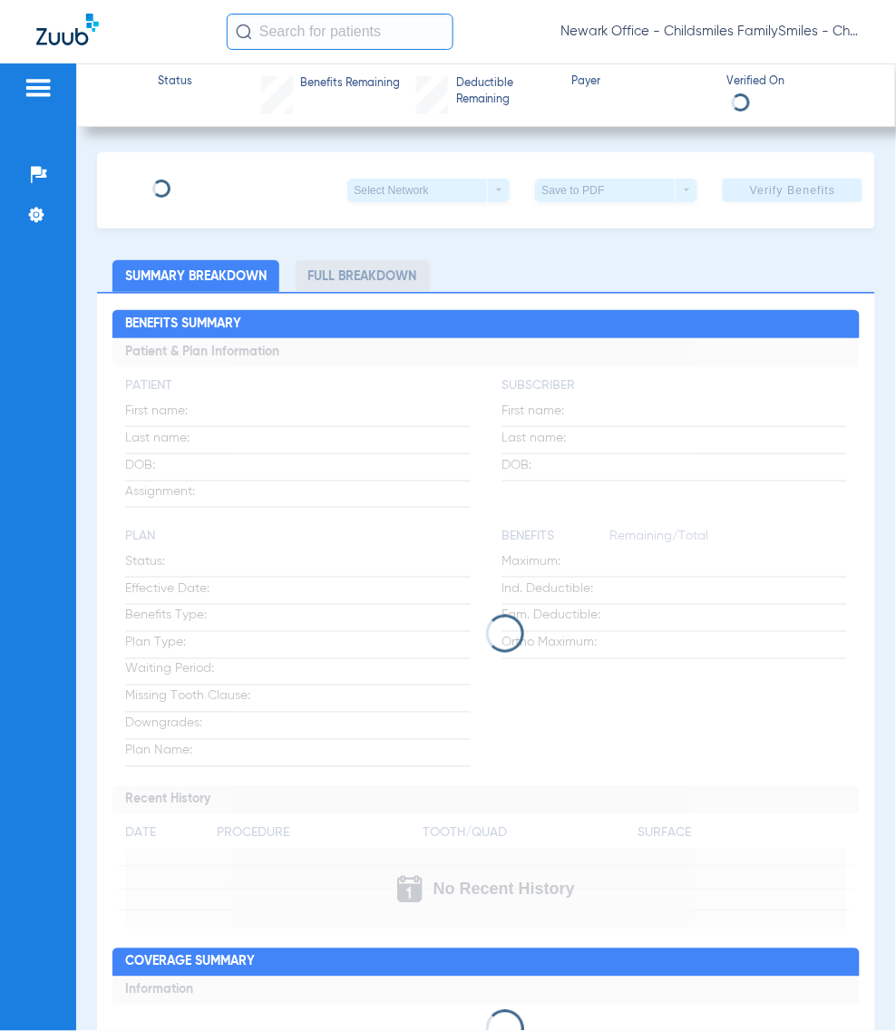
click at [273, 34] on input "text" at bounding box center [340, 32] width 227 height 36
paste input "2192146"
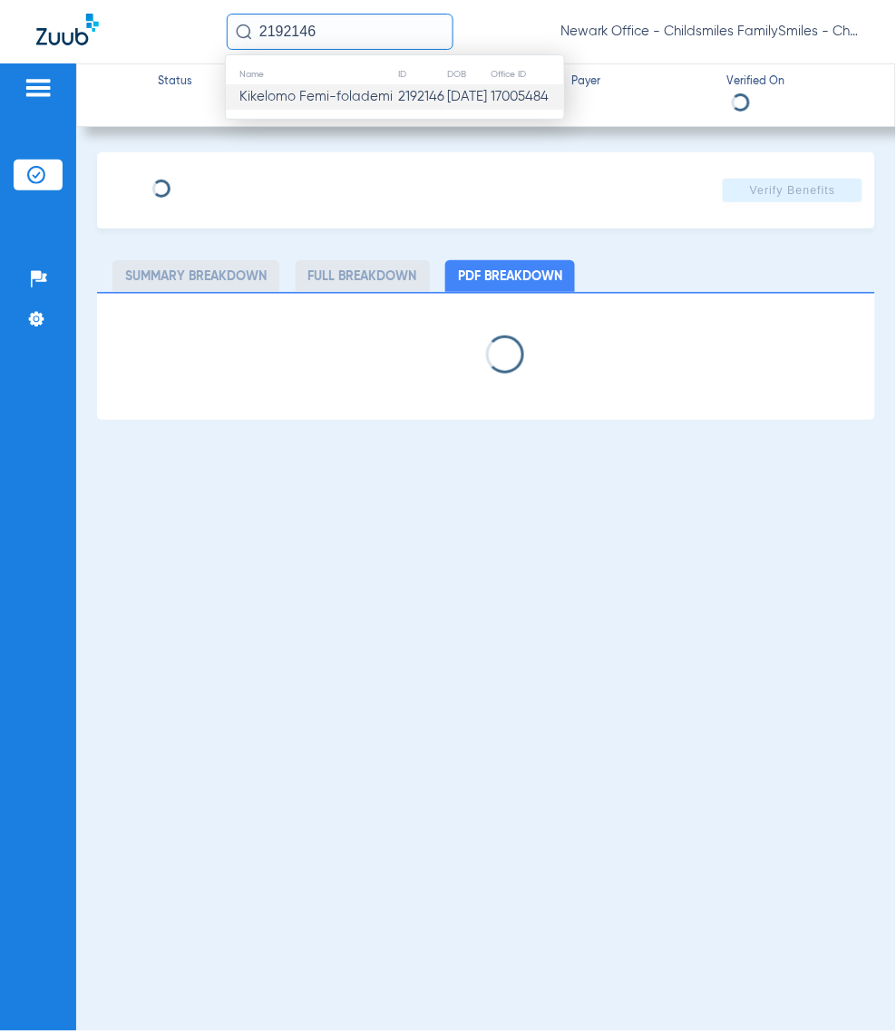
type input "2192146"
click at [314, 87] on td "Kikelomo Femi-folademi" at bounding box center [312, 96] width 172 height 25
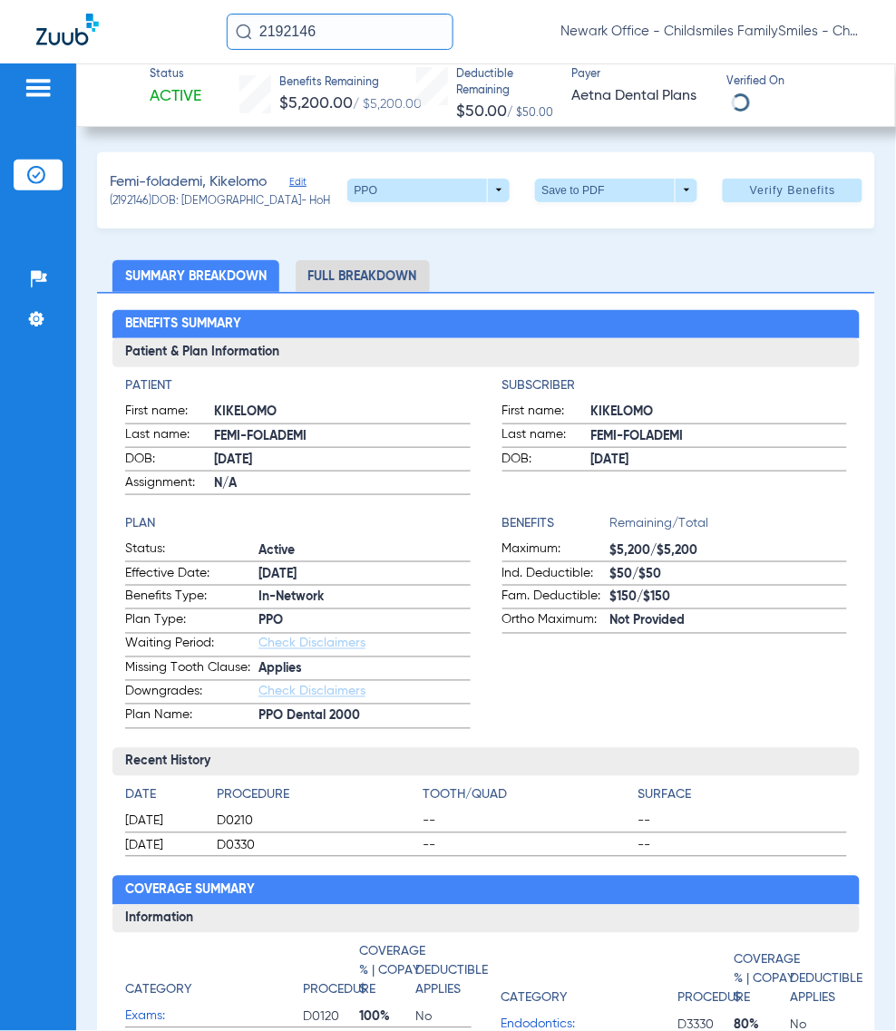
click at [304, 178] on span "Edit" at bounding box center [297, 184] width 16 height 17
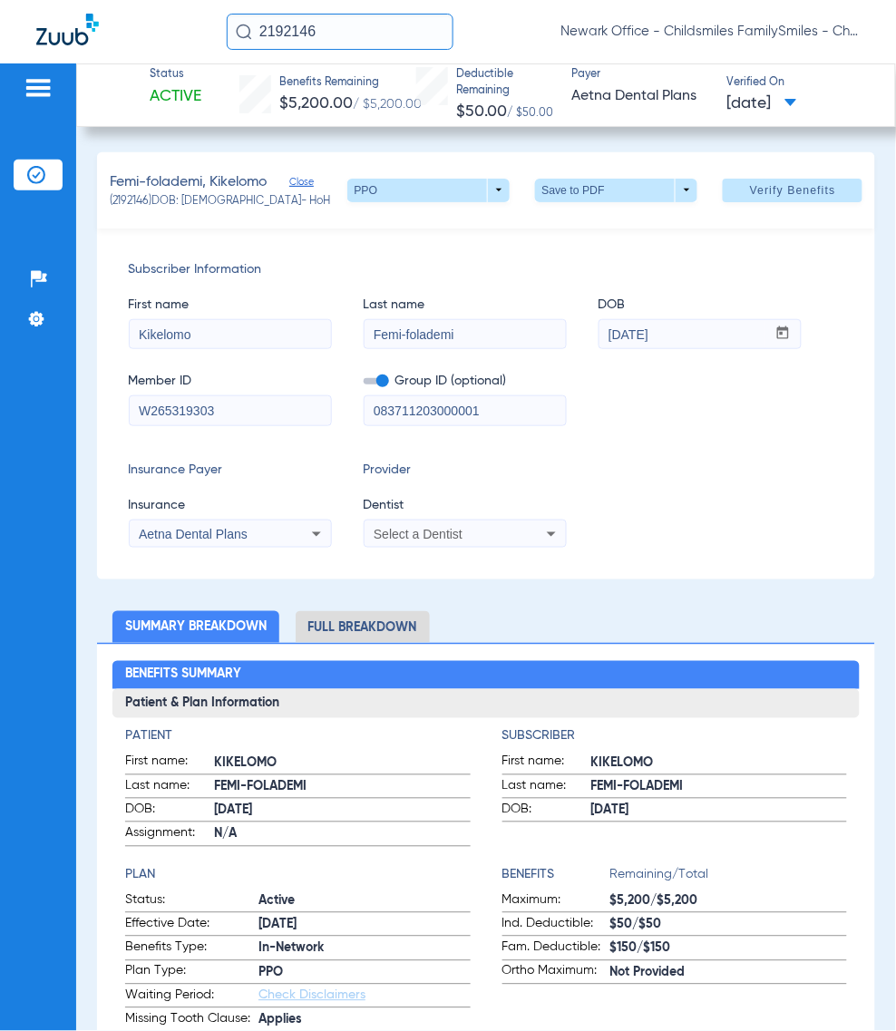
drag, startPoint x: 319, startPoint y: 784, endPoint x: 214, endPoint y: 790, distance: 105.3
click at [214, 790] on span "FEMI-FOLADEMI" at bounding box center [342, 787] width 256 height 19
copy span "FEMI-FOLADEMI"
drag, startPoint x: 491, startPoint y: 336, endPoint x: 224, endPoint y: 341, distance: 266.6
click at [238, 338] on div "First name [PERSON_NAME] Last name Femi-folademi DOB mm / dd / yyyy [DATE]" at bounding box center [486, 314] width 715 height 70
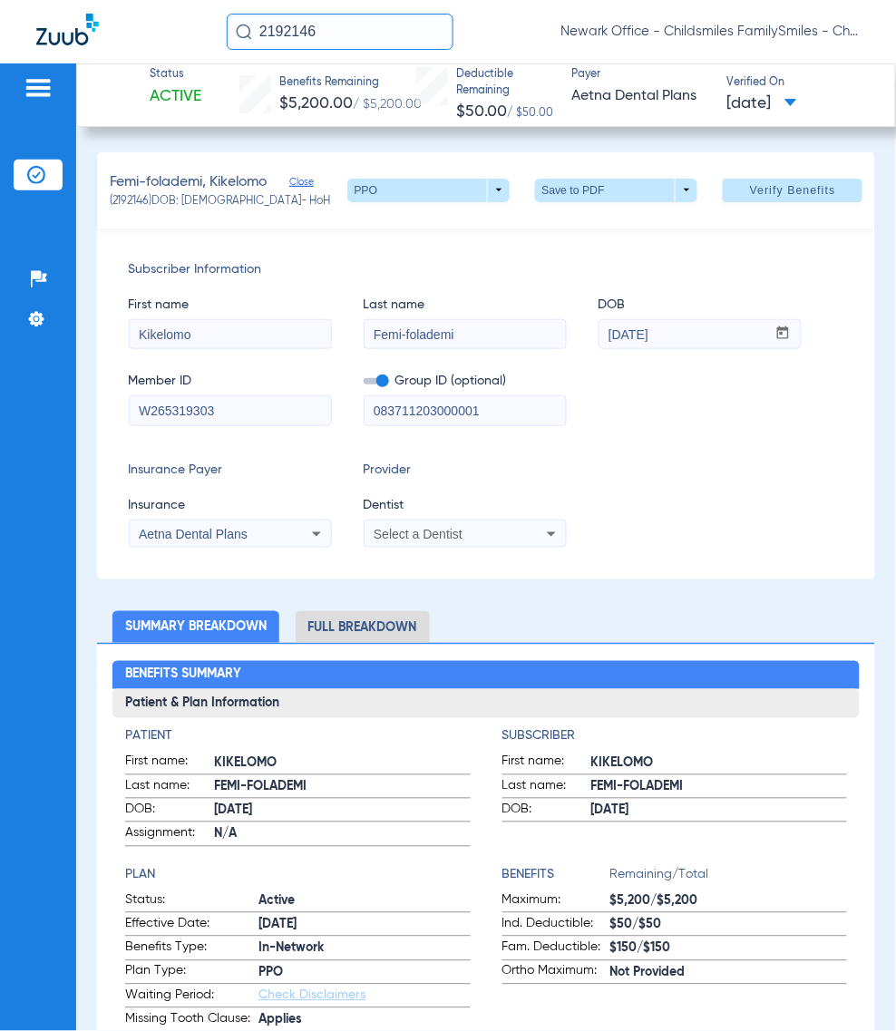
paste input "EMI-FOLADEMI"
type input "FEMI-FOLADEMI"
drag, startPoint x: 304, startPoint y: 754, endPoint x: 206, endPoint y: 762, distance: 98.2
click at [206, 762] on label "First name: [PERSON_NAME]" at bounding box center [297, 764] width 345 height 23
copy label "KIKELOMO"
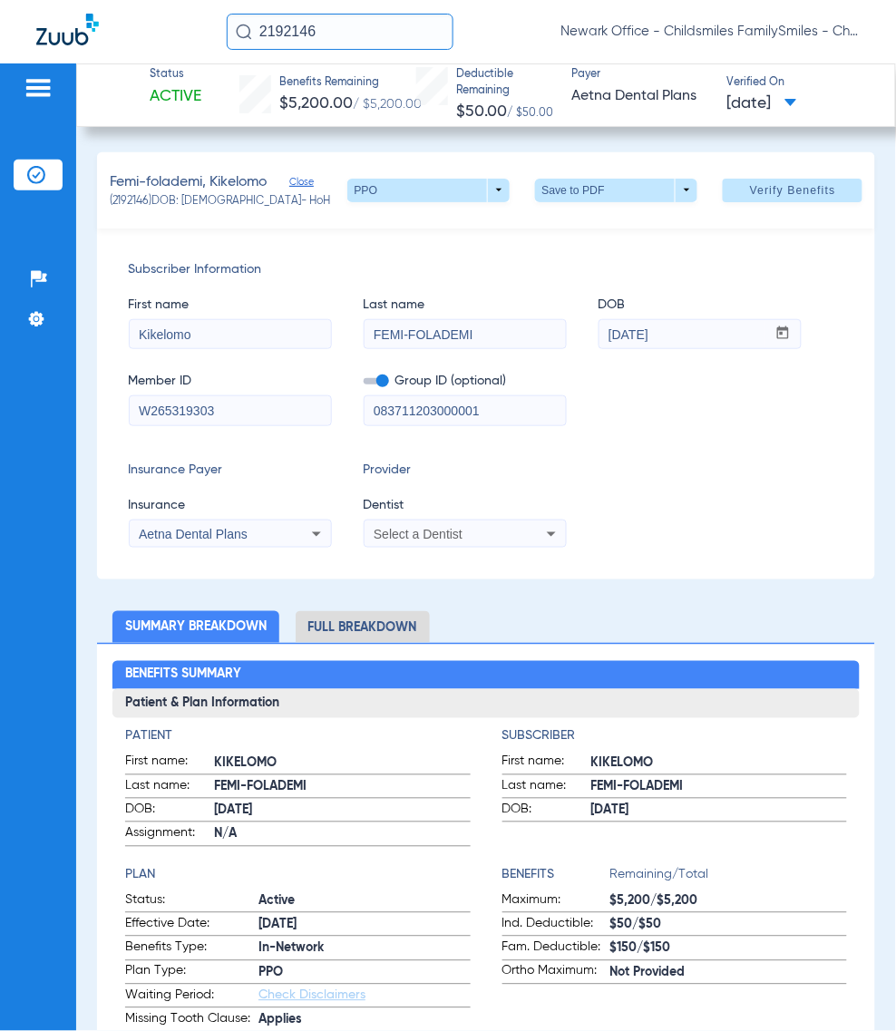
paste input "KIKELOMO"
drag, startPoint x: 133, startPoint y: 336, endPoint x: -34, endPoint y: 336, distance: 166.8
click at [0, 336] on html "2192146 [GEOGRAPHIC_DATA] Office - Childsmiles FamilySmiles - ChildSmiles [GEOG…" at bounding box center [448, 515] width 896 height 1031
type input "KIKELOMO"
drag, startPoint x: 297, startPoint y: 803, endPoint x: 199, endPoint y: 817, distance: 98.0
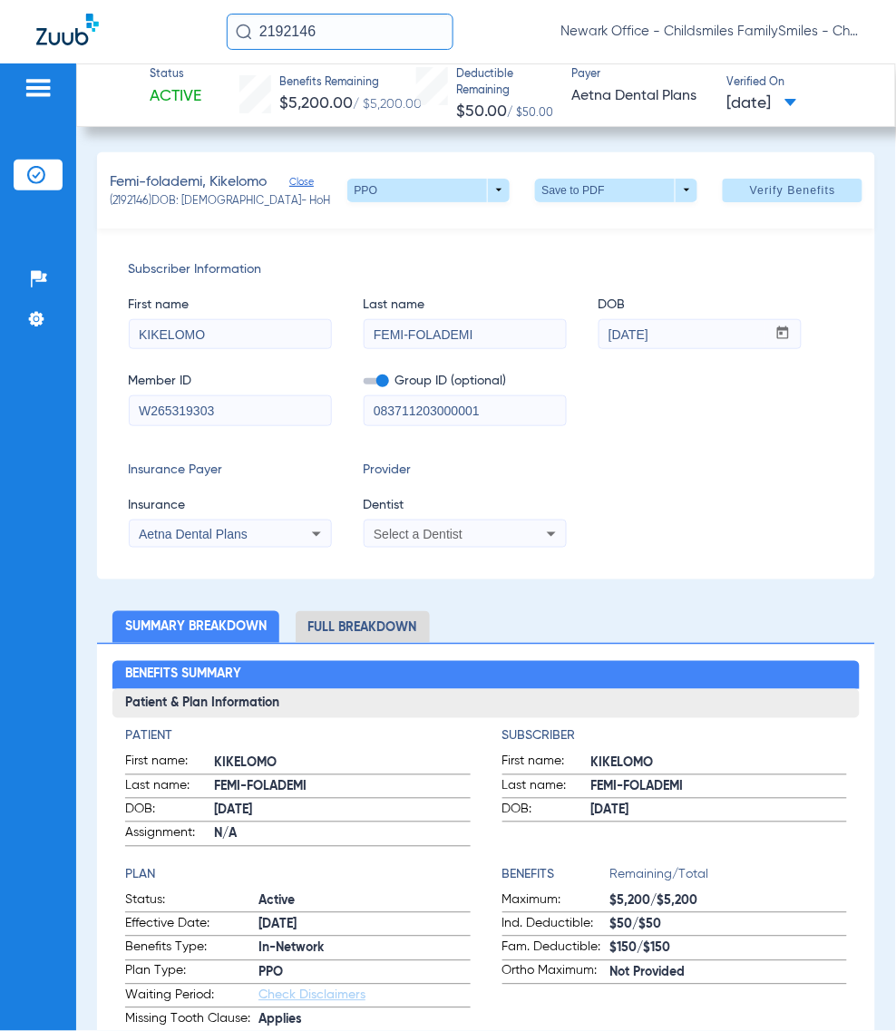
click at [199, 817] on label "DOB: [DEMOGRAPHIC_DATA]" at bounding box center [297, 812] width 345 height 23
copy label "[DATE]"
paste input
drag, startPoint x: 698, startPoint y: 325, endPoint x: 474, endPoint y: 374, distance: 229.3
click at [487, 364] on div "First name [PERSON_NAME] Last name FEMI-FOLADEMI DOB mm / dd / yyyy [DATE] Memb…" at bounding box center [486, 352] width 715 height 147
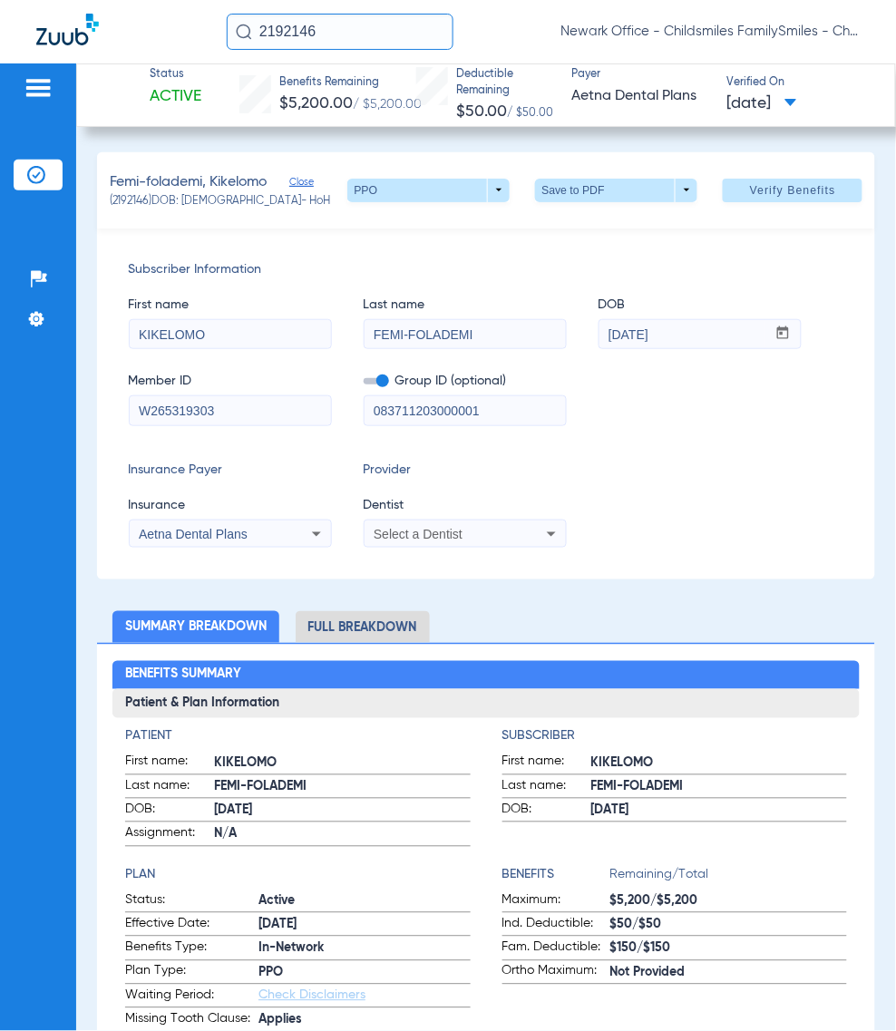
scroll to position [113, 0]
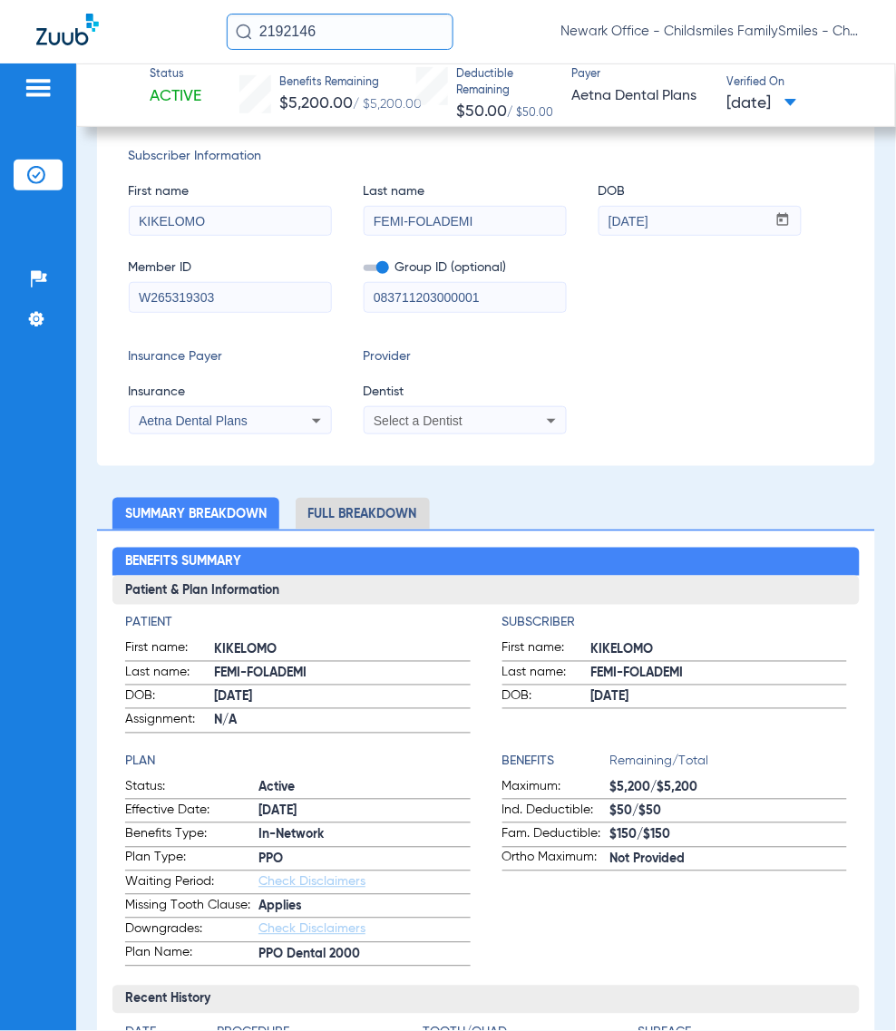
type input "[DATE]"
click at [376, 514] on li "Full Breakdown" at bounding box center [363, 514] width 134 height 32
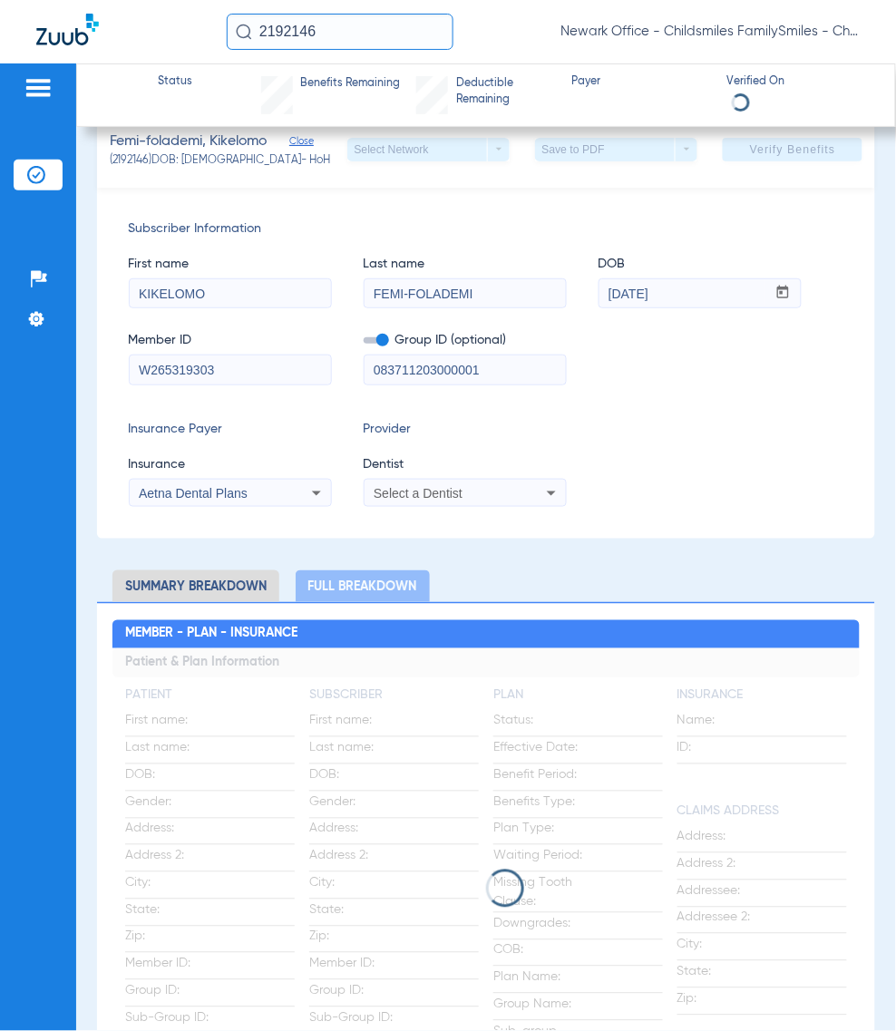
scroll to position [0, 0]
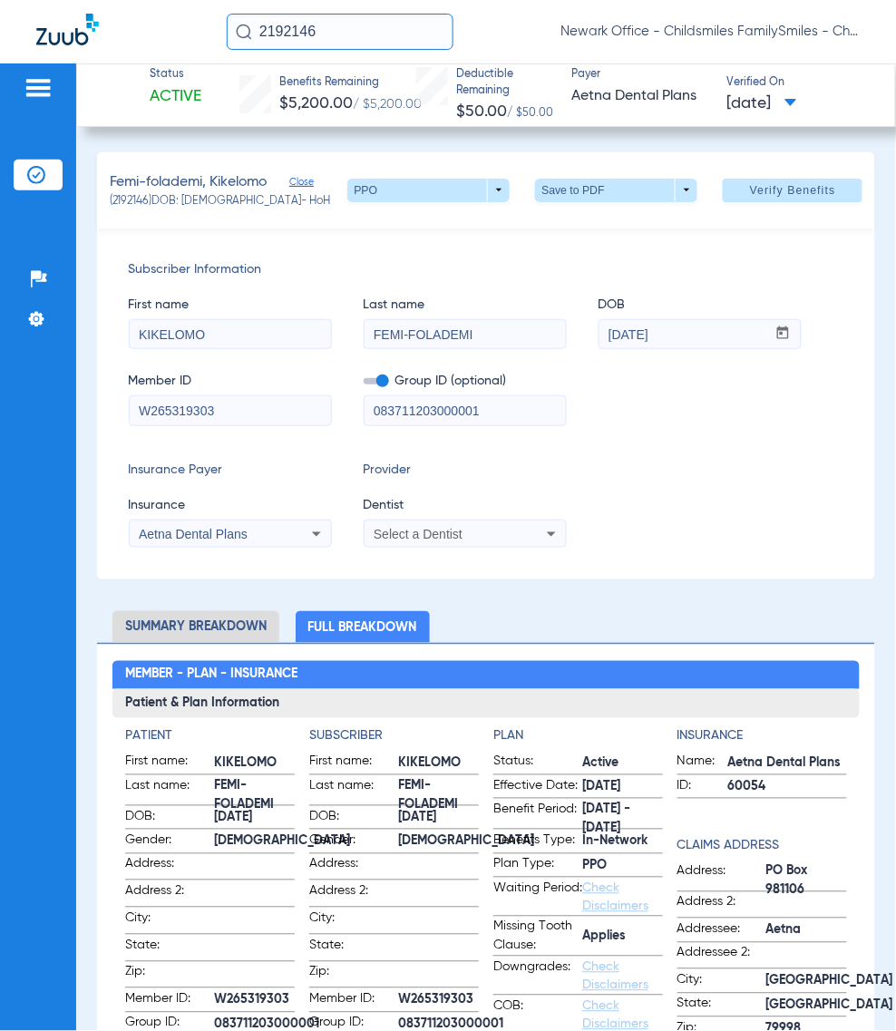
drag, startPoint x: 492, startPoint y: 338, endPoint x: 337, endPoint y: 346, distance: 155.3
click at [337, 346] on div "First name [PERSON_NAME] Last name FEMI-FOLADEMI DOB mm / dd / yyyy [DATE]" at bounding box center [486, 314] width 715 height 70
click at [225, 993] on span "W265319303" at bounding box center [254, 1000] width 81 height 19
copy span "W265319303"
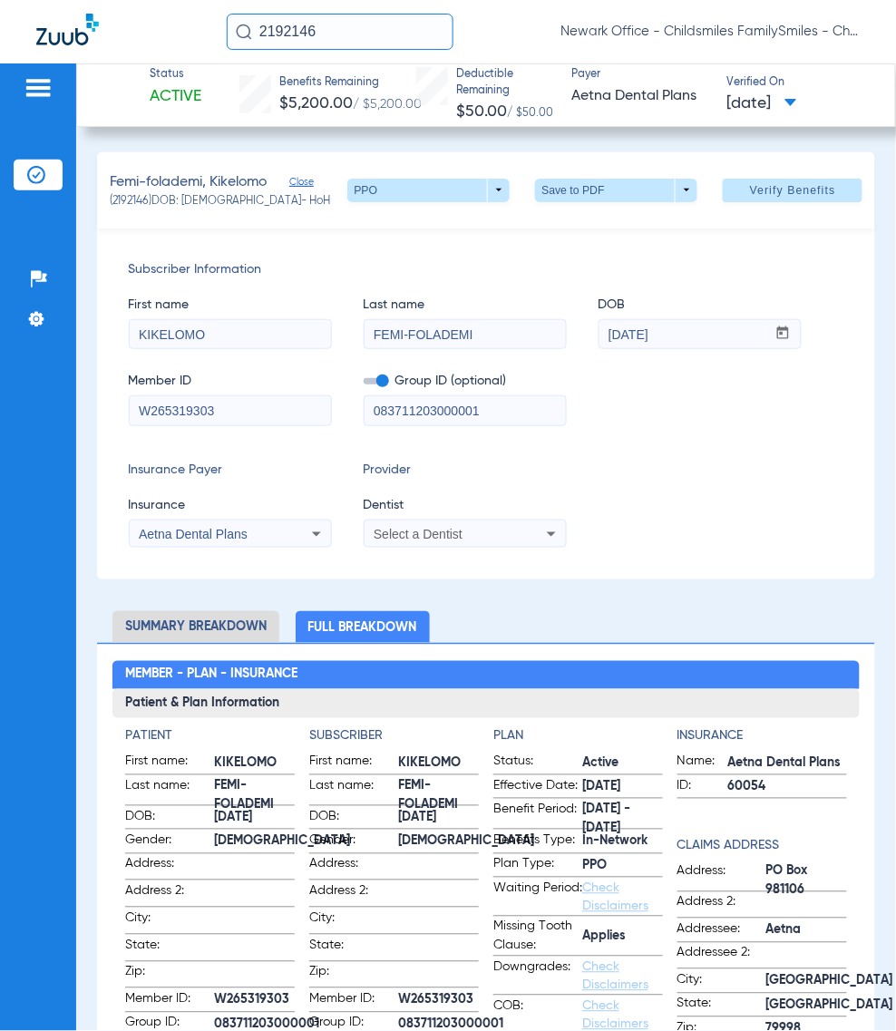
drag, startPoint x: 237, startPoint y: 405, endPoint x: -48, endPoint y: 411, distance: 284.8
click at [0, 411] on html "2192146 [GEOGRAPHIC_DATA] Office - Childsmiles FamilySmiles - ChildSmiles [GEOG…" at bounding box center [448, 515] width 896 height 1031
click at [255, 1022] on span "083711203000001" at bounding box center [266, 1025] width 105 height 19
copy span "083711203000001"
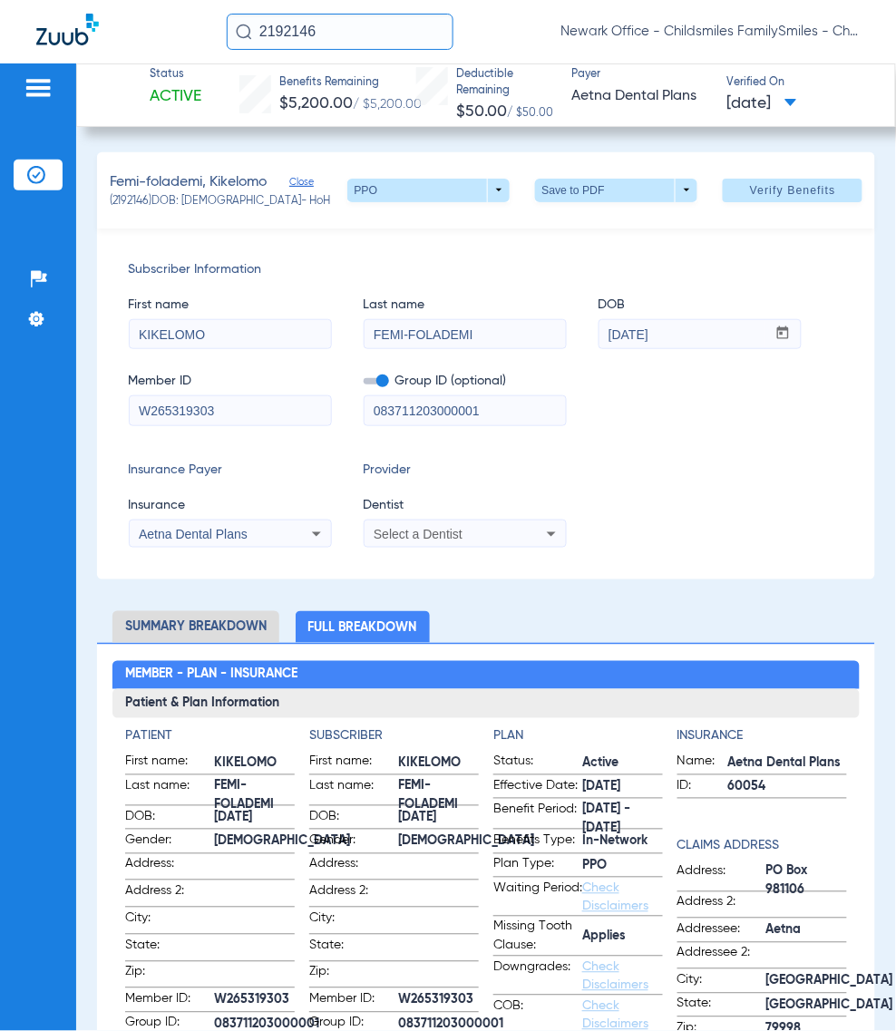
drag, startPoint x: 517, startPoint y: 413, endPoint x: 219, endPoint y: 438, distance: 299.4
click at [227, 425] on div "Member ID W265319303 Group ID (optional) 083711203000001" at bounding box center [486, 390] width 715 height 70
click at [419, 531] on span "Select a Dentist" at bounding box center [418, 534] width 89 height 15
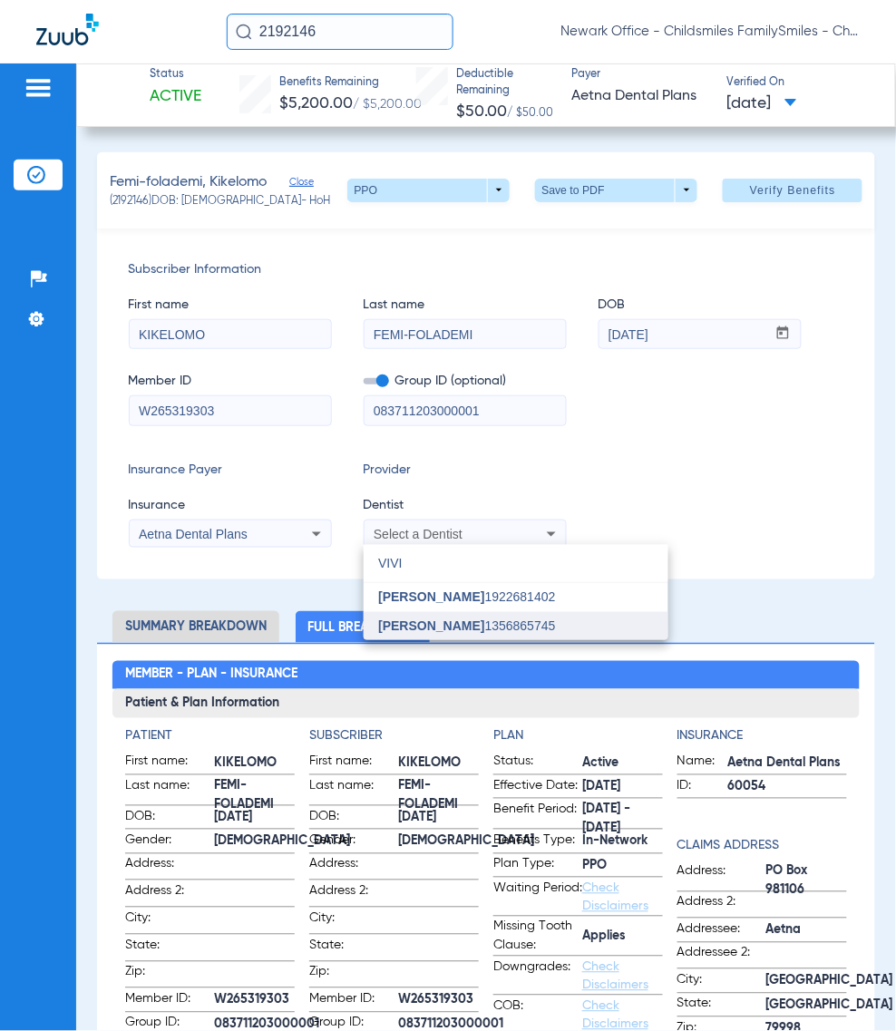
type input "VIVI"
click at [390, 627] on span "[PERSON_NAME]" at bounding box center [431, 626] width 106 height 15
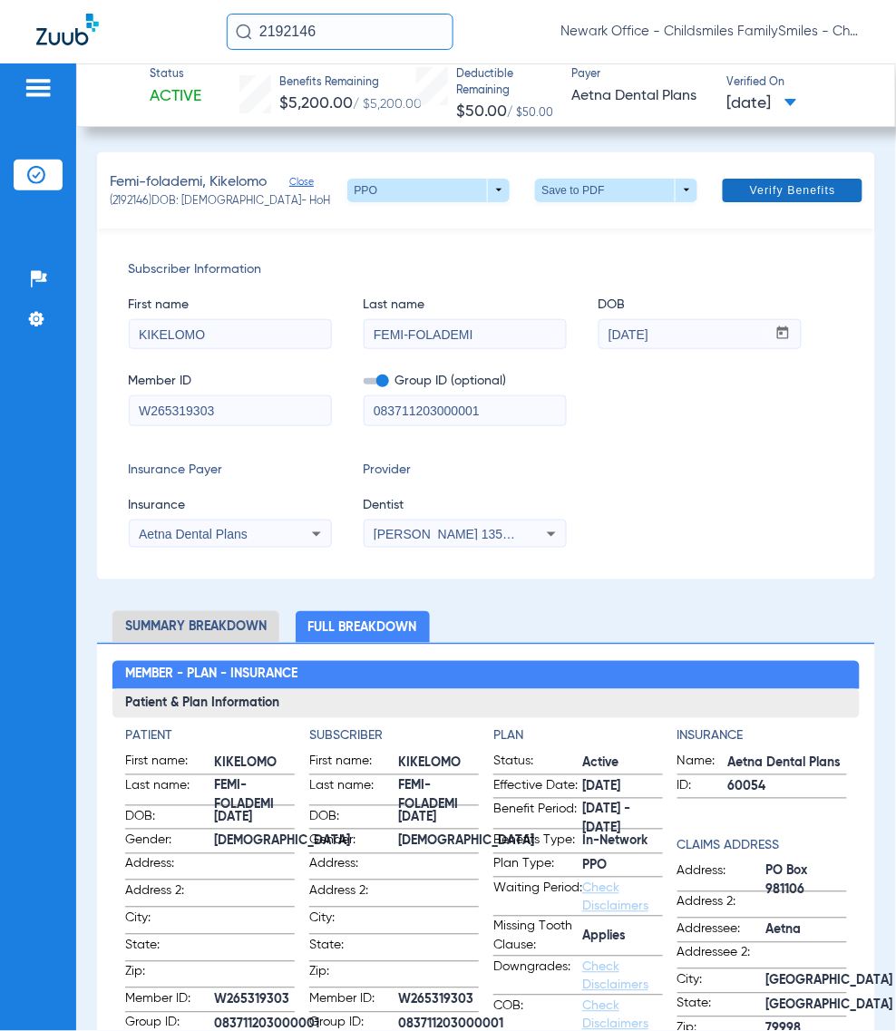
click at [787, 192] on span "Verify Benefits" at bounding box center [793, 190] width 86 height 15
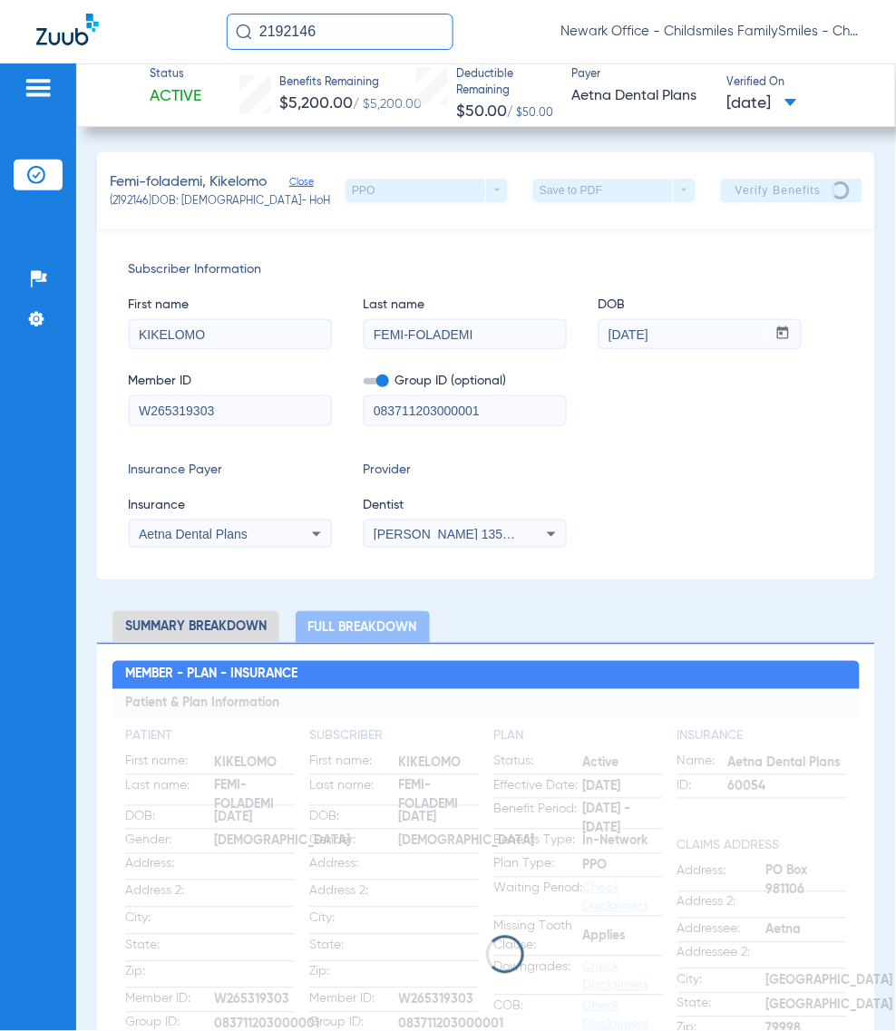
click at [225, 327] on input "KIKELOMO" at bounding box center [230, 334] width 201 height 29
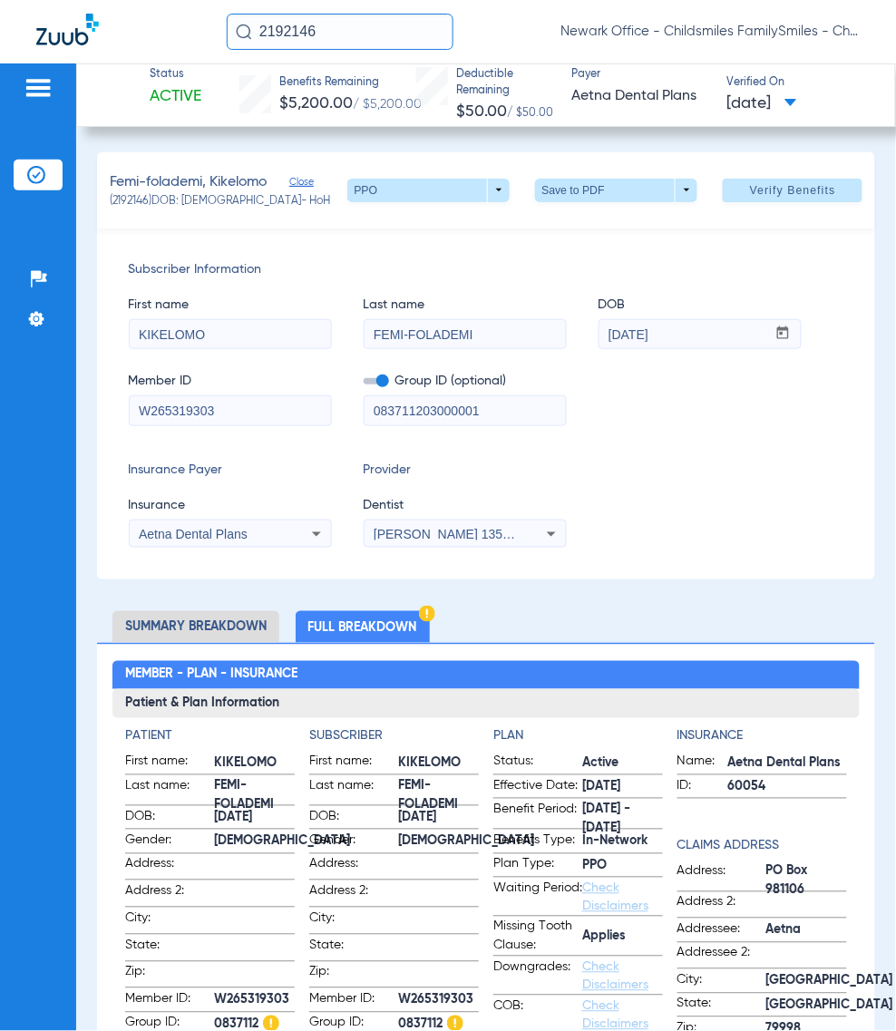
drag, startPoint x: 674, startPoint y: 508, endPoint x: 647, endPoint y: 468, distance: 48.3
click at [674, 508] on div "Insurance Payer Insurance Aetna Dental Plans Provider Dentist Vivian Kim 135686…" at bounding box center [486, 504] width 715 height 87
click at [360, 39] on input "2192146" at bounding box center [340, 32] width 227 height 36
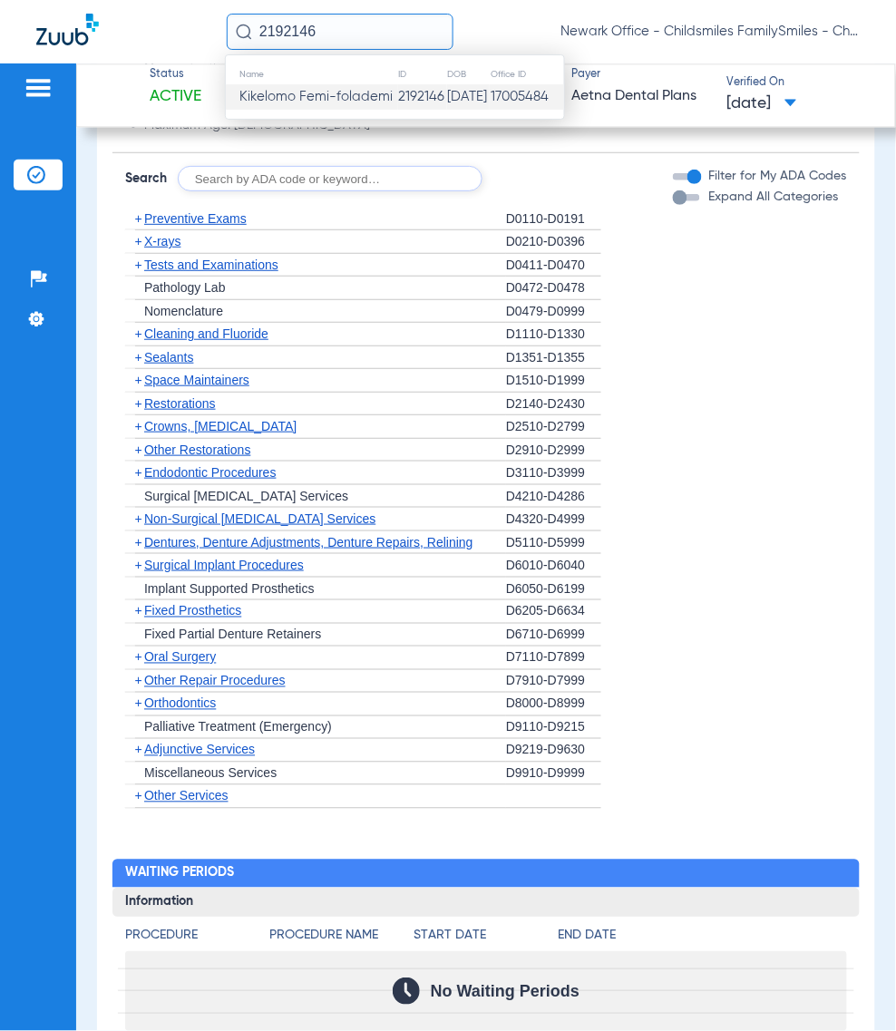
scroll to position [1909, 0]
click at [197, 712] on span "Orthodontics" at bounding box center [180, 704] width 72 height 15
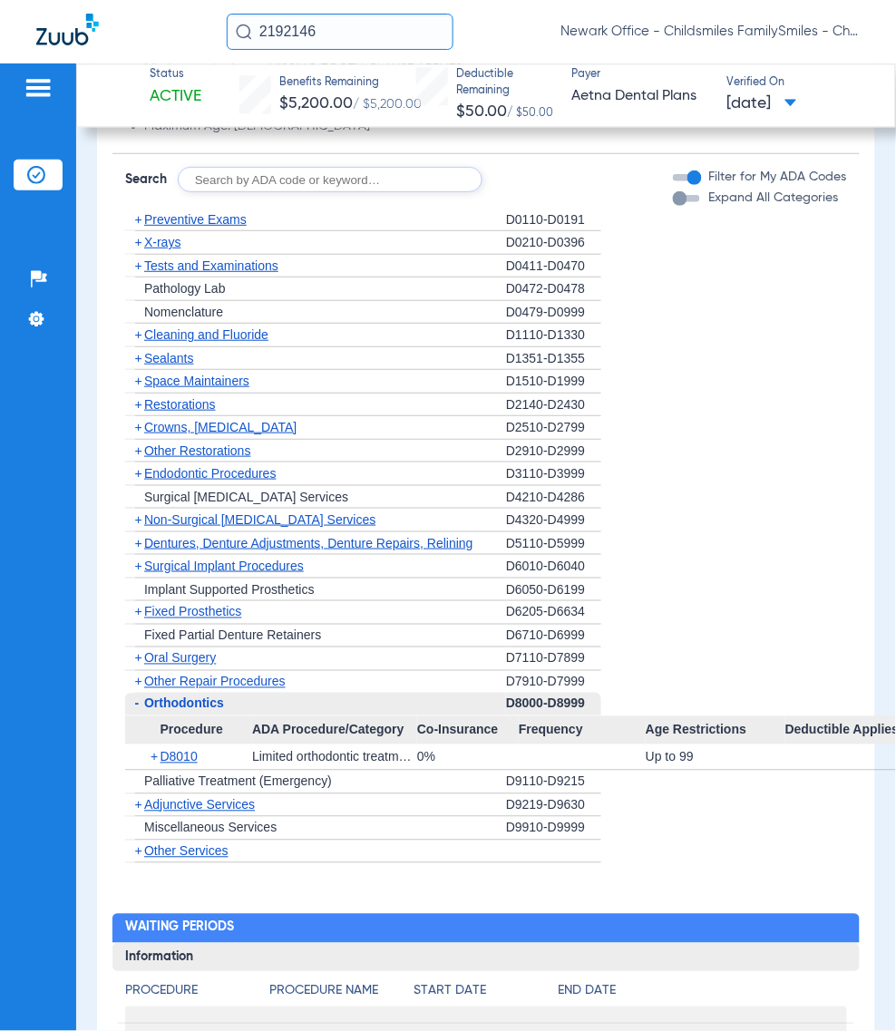
scroll to position [1569, 0]
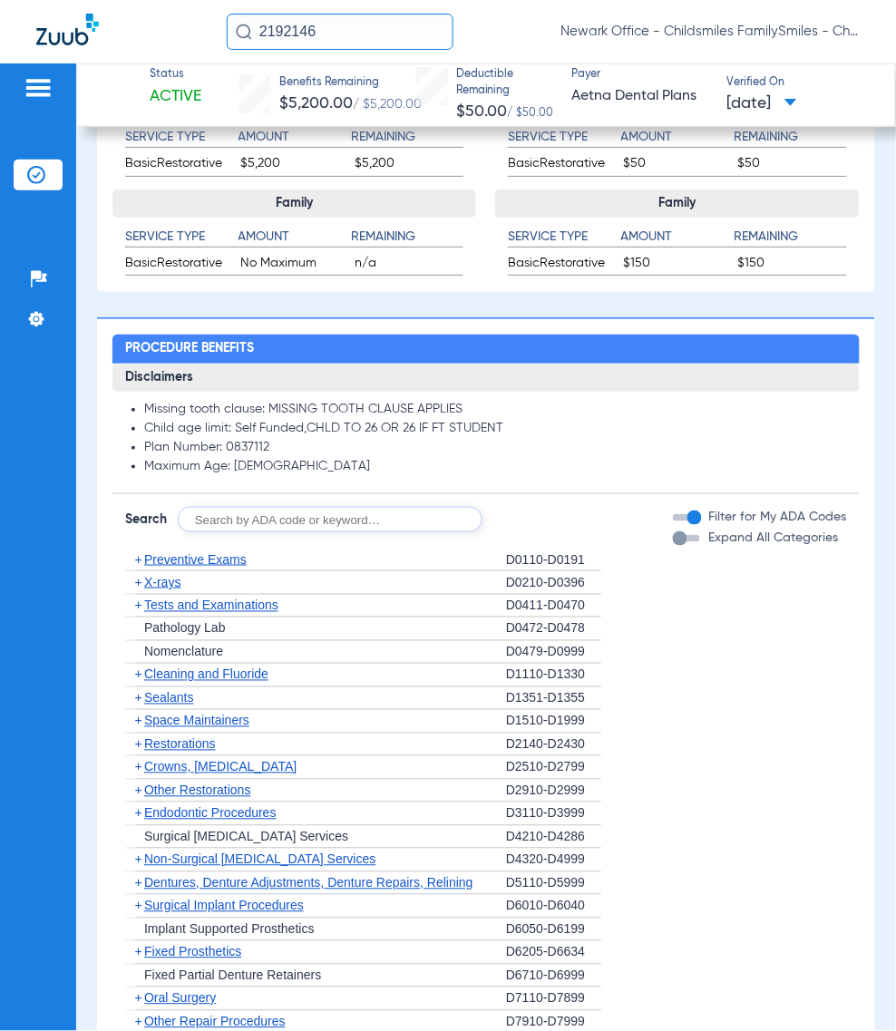
click at [323, 34] on input "2192146" at bounding box center [340, 32] width 227 height 36
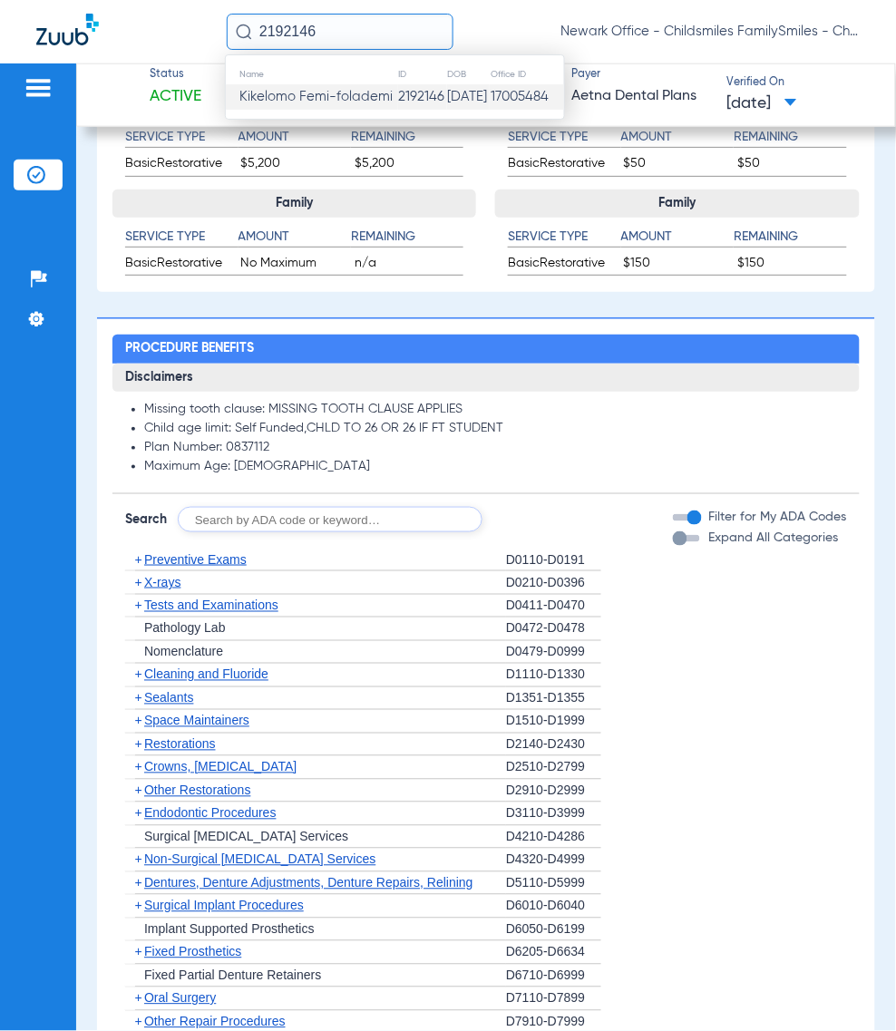
paste input "22721"
type input "222721"
click at [318, 96] on span "Kyro Wideman" at bounding box center [290, 97] width 102 height 14
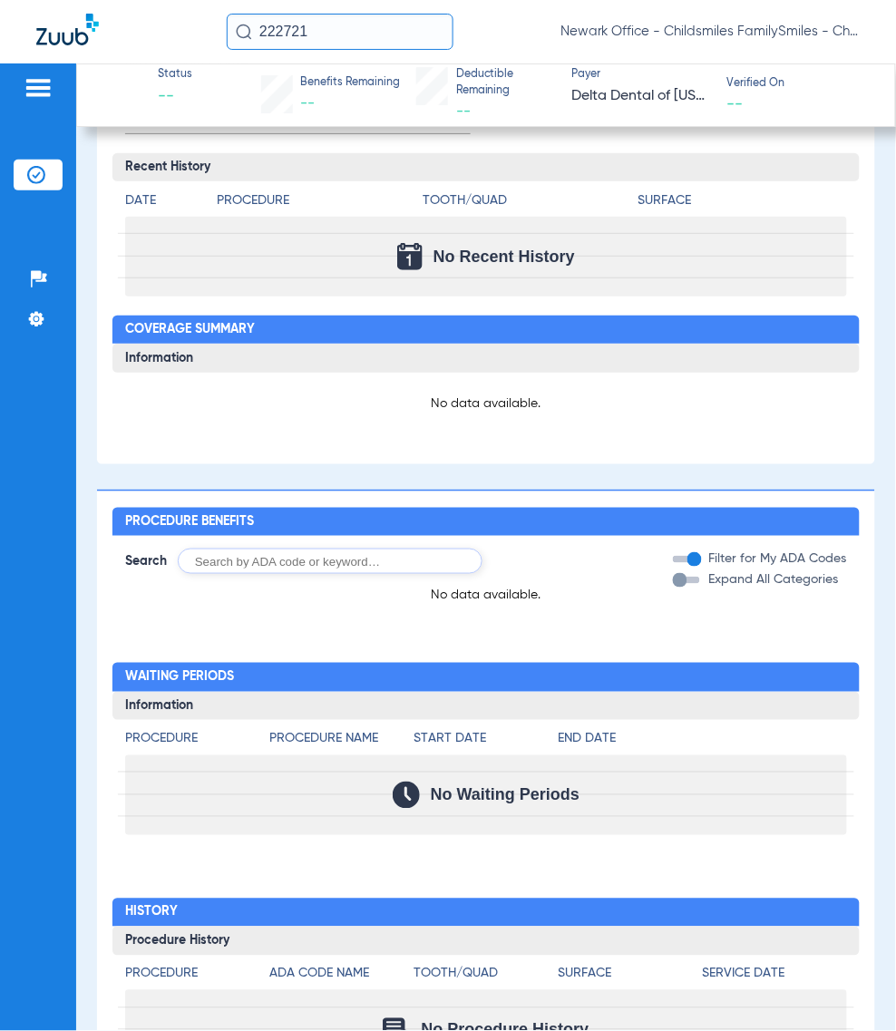
scroll to position [1288, 0]
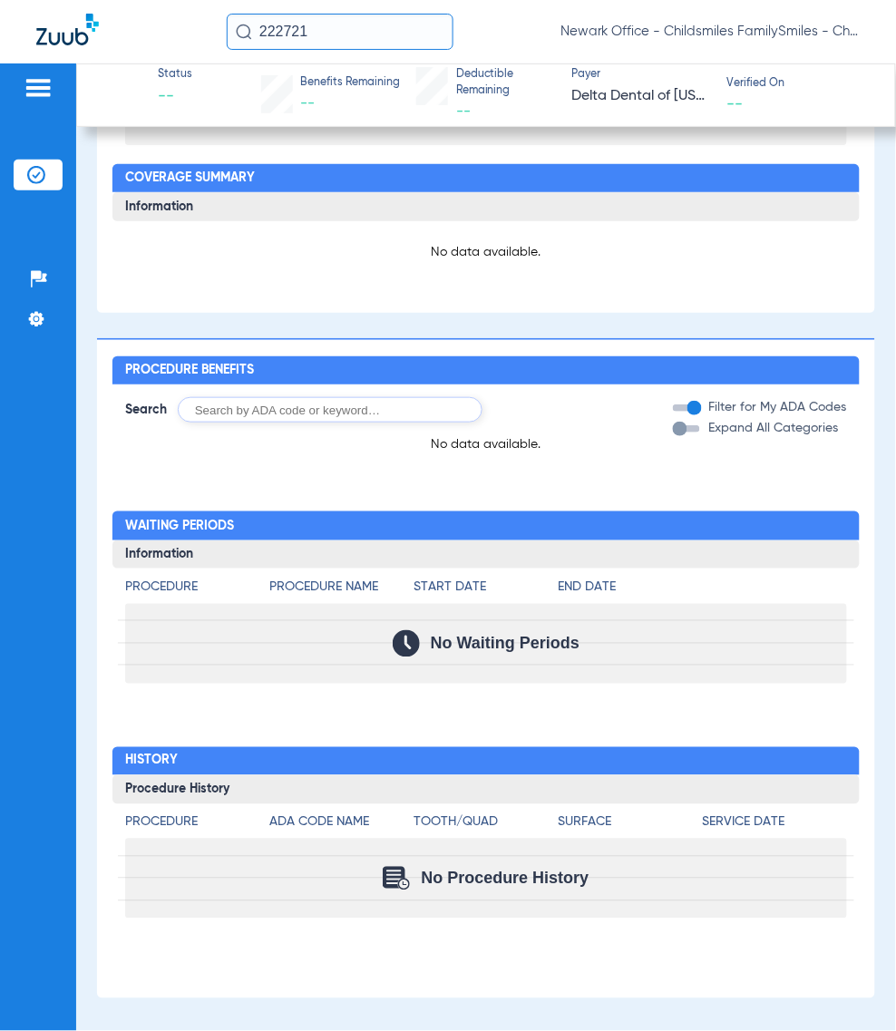
type input "ADERONKE"
type input "MUSTAPHA"
type input "12/24/1986"
type input "9341237396"
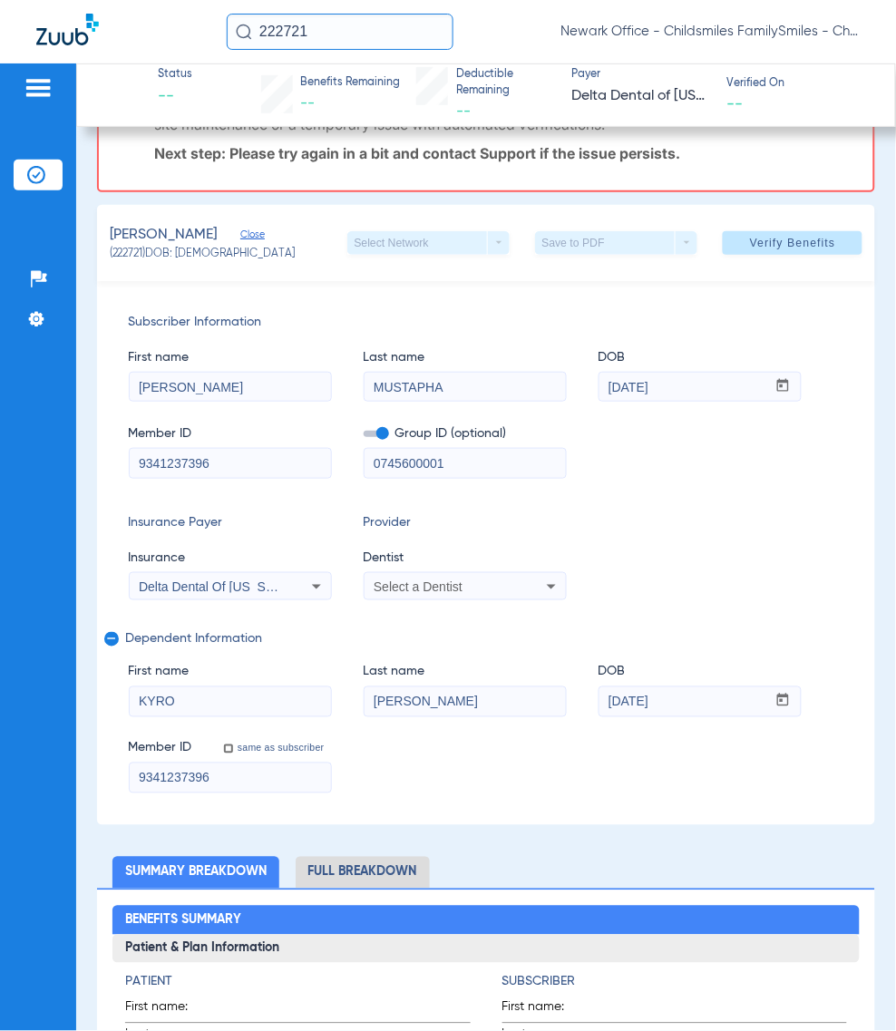
scroll to position [227, 0]
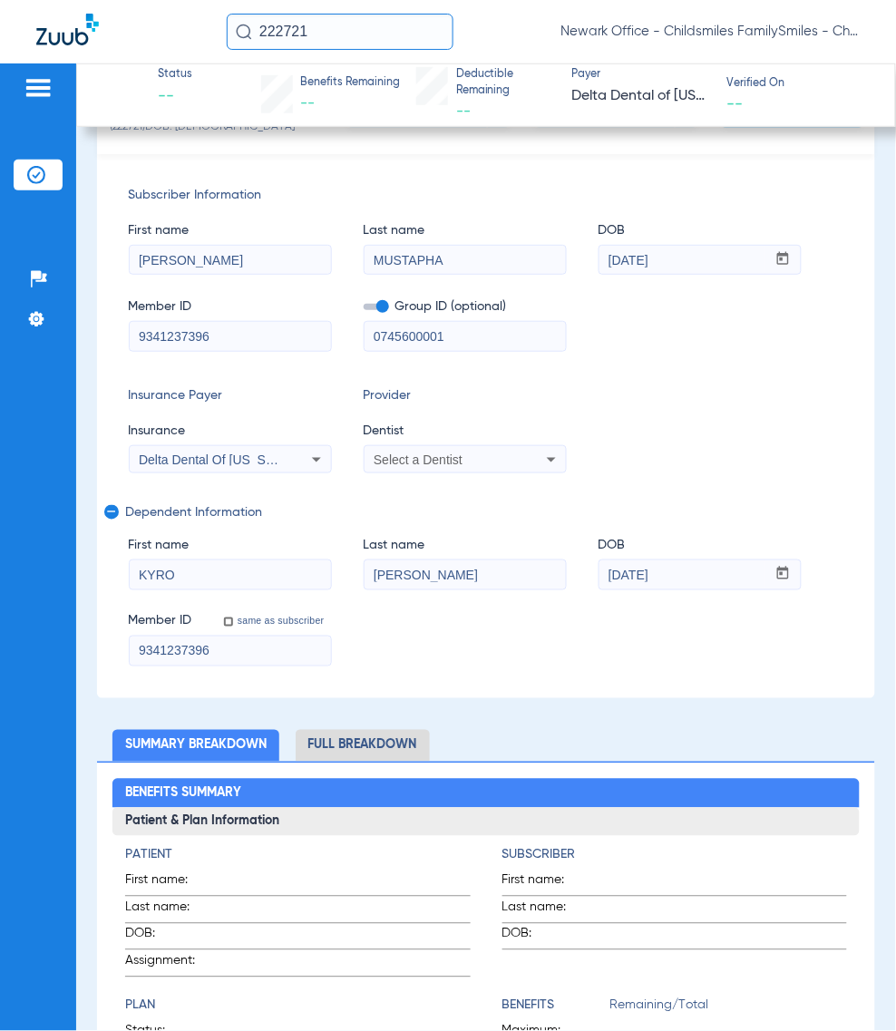
click at [219, 336] on div "Member ID 9341237396 Group ID (optional) 0745600001" at bounding box center [486, 316] width 715 height 70
type input "07456-06005"
click at [355, 467] on div "Insurance Payer Insurance Delta Dental Of New Jersey Provider Dentist Select a …" at bounding box center [486, 429] width 715 height 87
click at [441, 454] on span "Select a Dentist" at bounding box center [418, 459] width 89 height 15
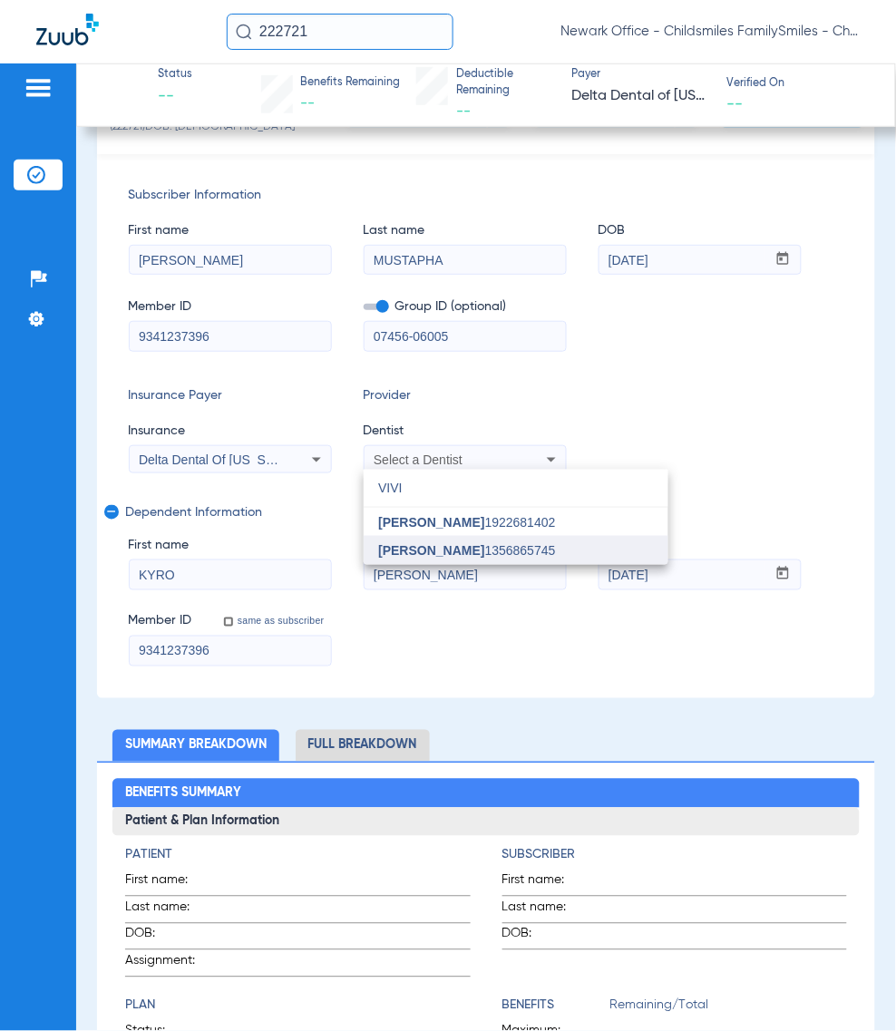
type input "VIVI"
click at [467, 546] on span "Vivian Kim 1356865745" at bounding box center [466, 550] width 177 height 13
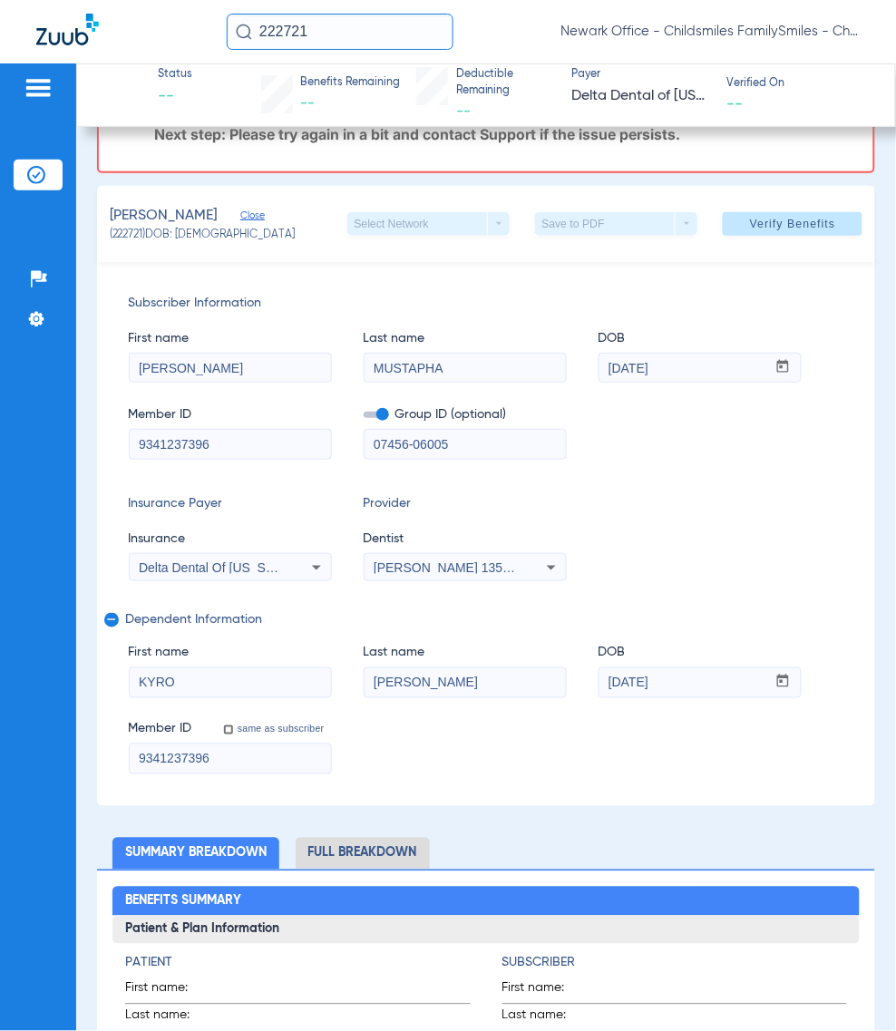
scroll to position [0, 0]
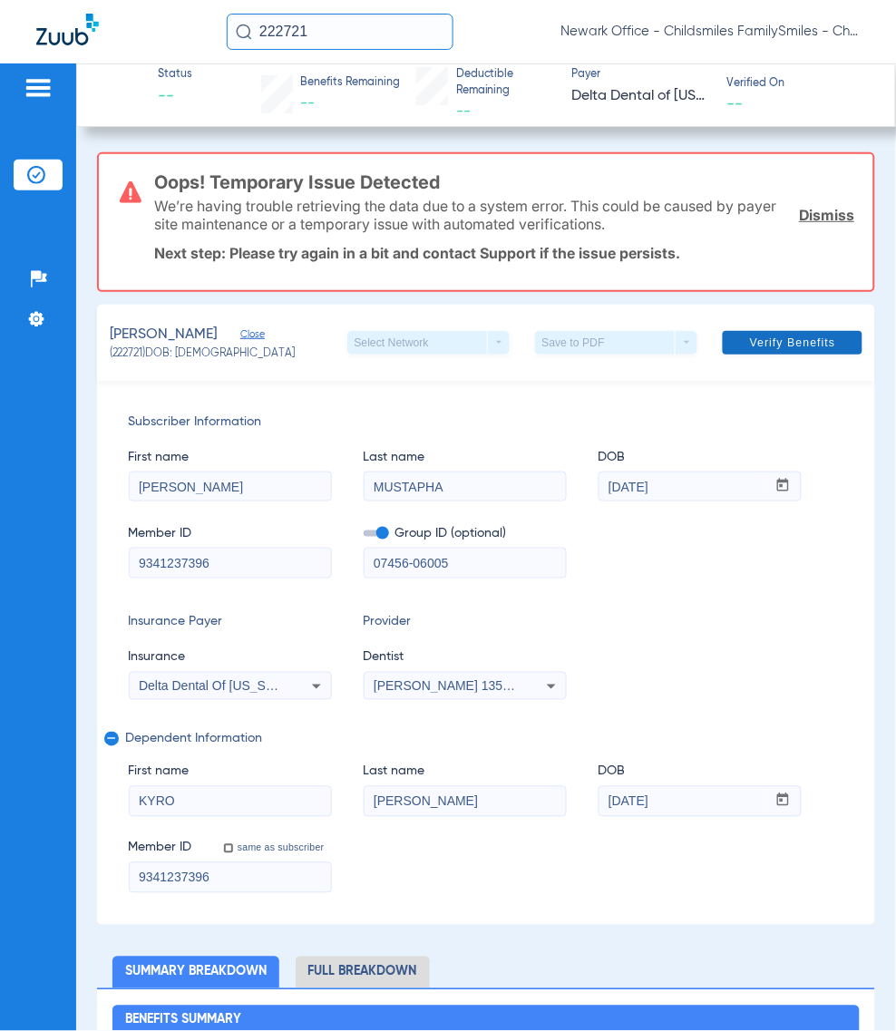
click at [750, 331] on span at bounding box center [793, 343] width 140 height 44
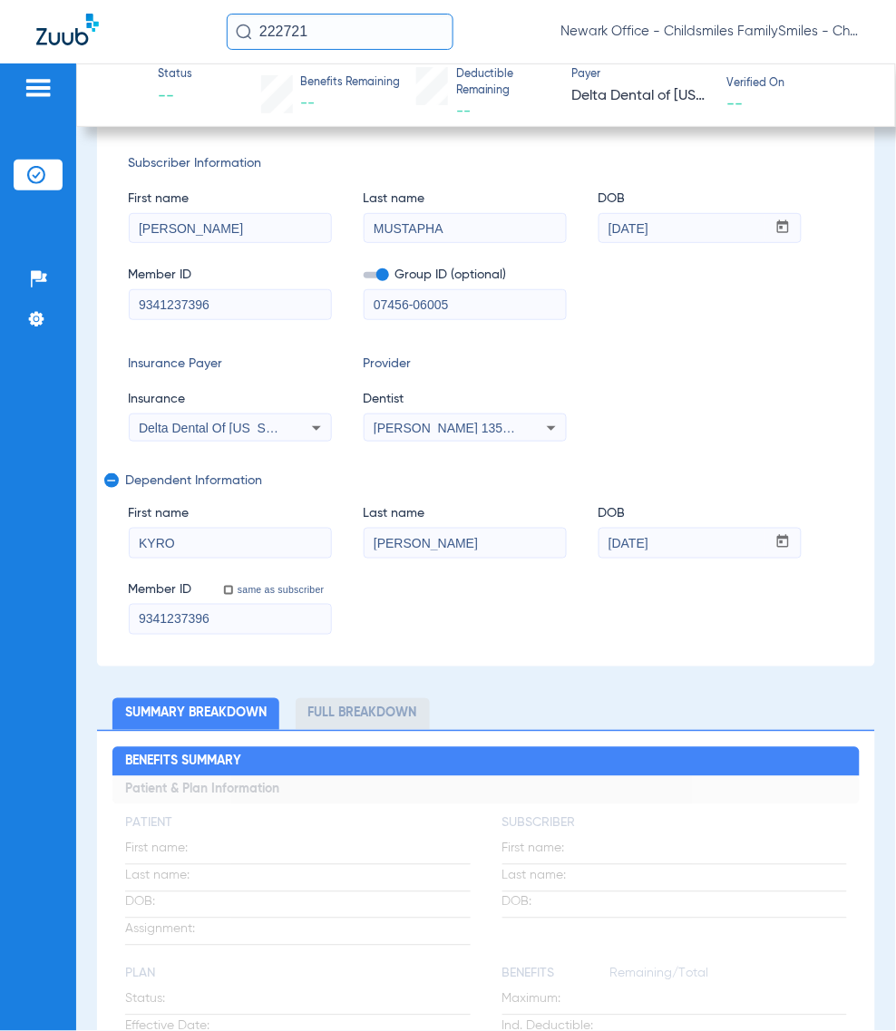
scroll to position [227, 0]
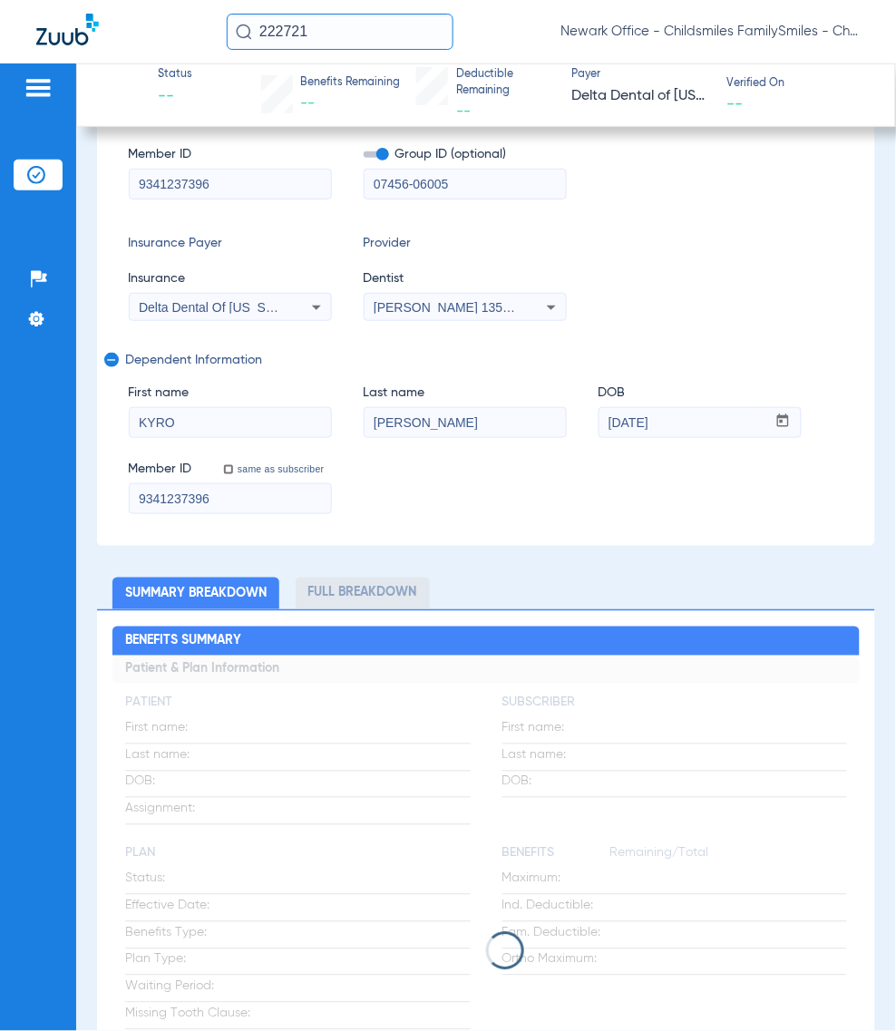
click at [25, 769] on div "Patients Insurance Verification Setup Help Center Settings" at bounding box center [38, 578] width 76 height 1031
drag, startPoint x: 672, startPoint y: 336, endPoint x: 179, endPoint y: 55, distance: 567.3
click at [672, 336] on div "Subscriber Information First name ADERONKE Last name MUSTAPHA DOB mm / dd / yyy…" at bounding box center [486, 274] width 779 height 544
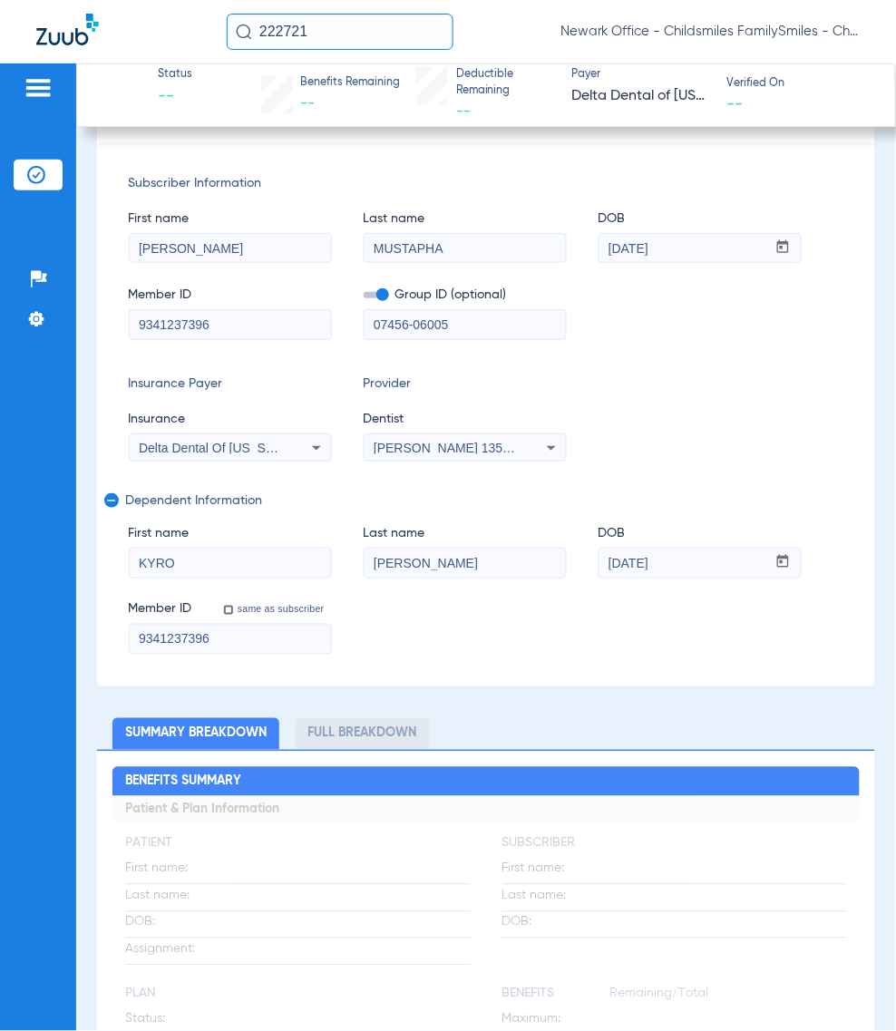
scroll to position [0, 0]
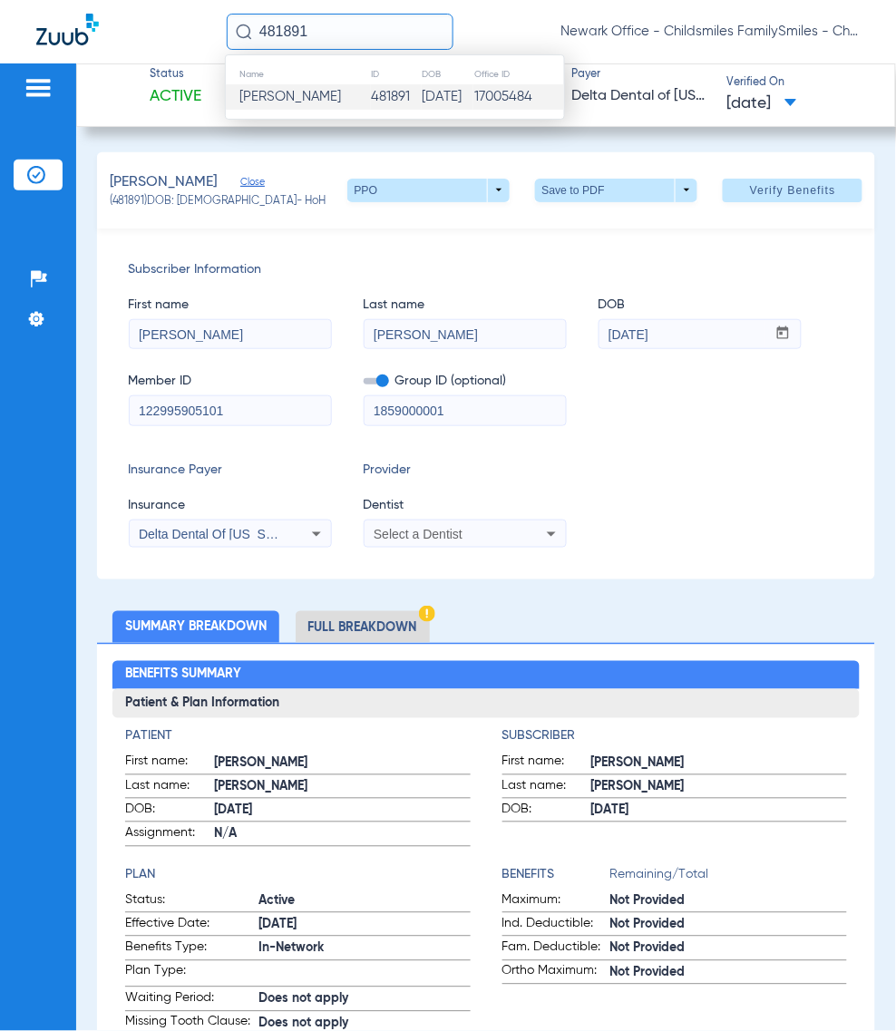
scroll to position [119, 0]
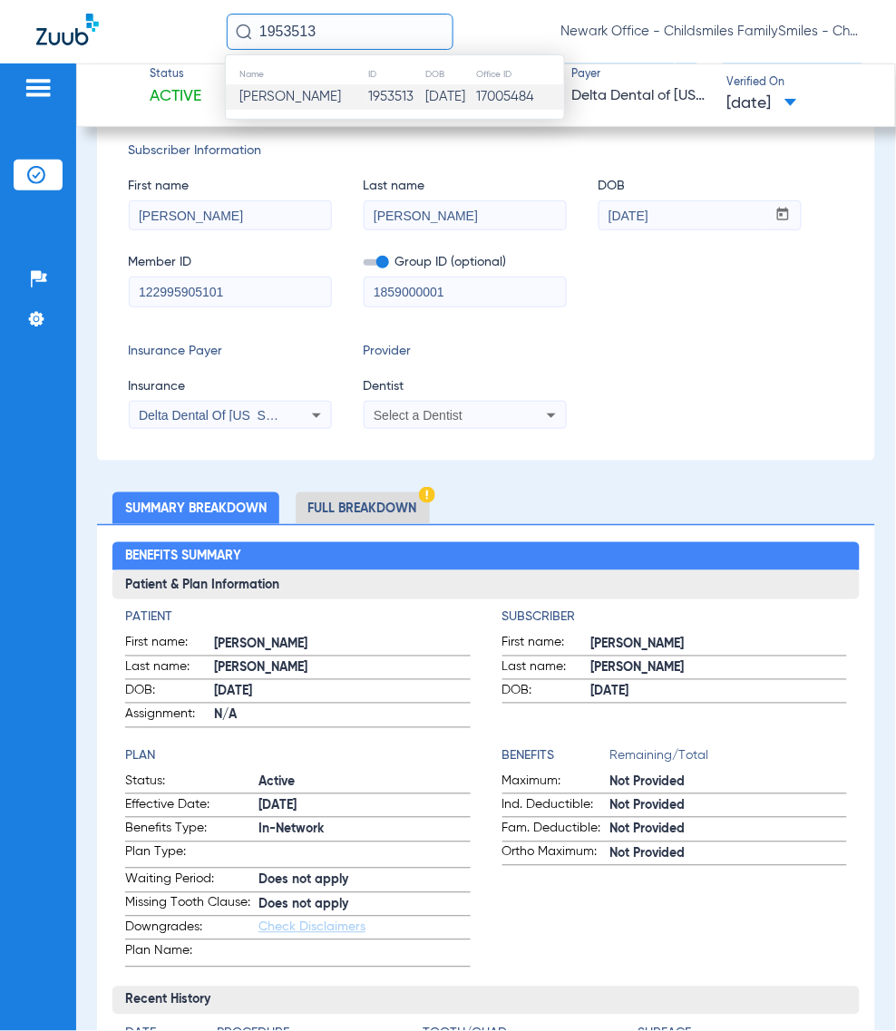
type input "1953513"
click at [305, 90] on span "[PERSON_NAME]" at bounding box center [290, 97] width 102 height 14
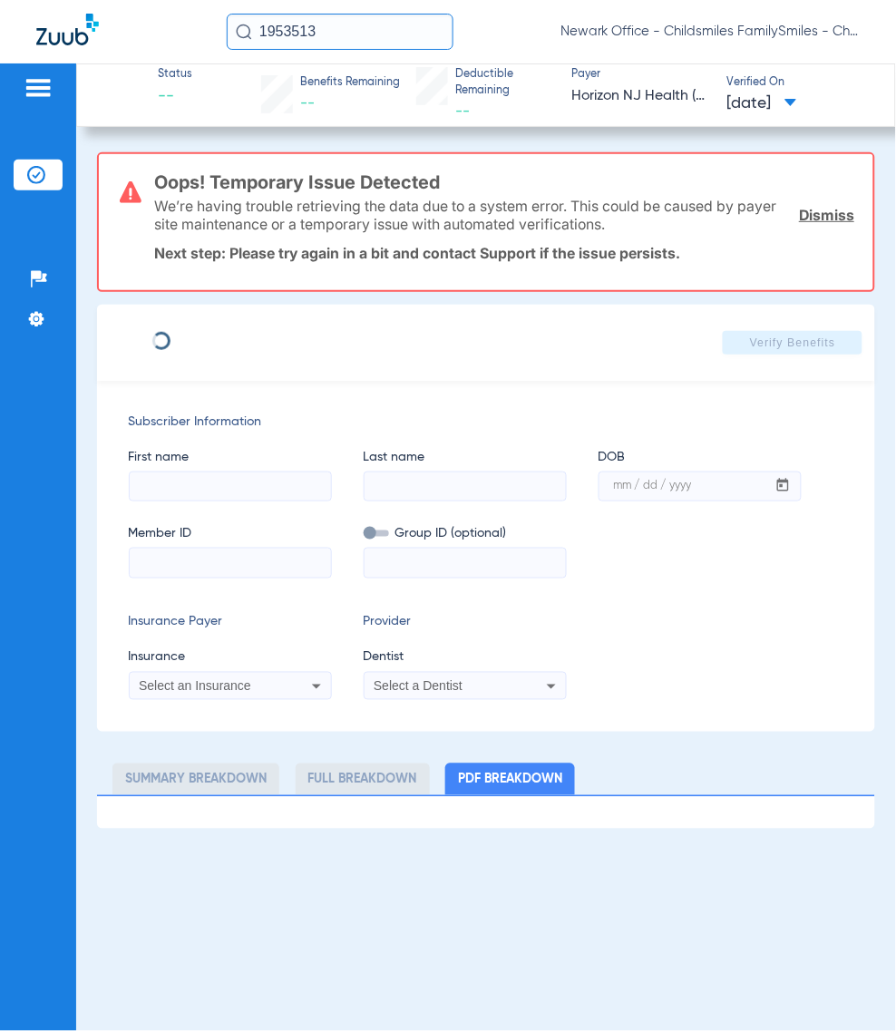
type input "Zaniyah"
type input "[DEMOGRAPHIC_DATA]"
type input "[DATE]"
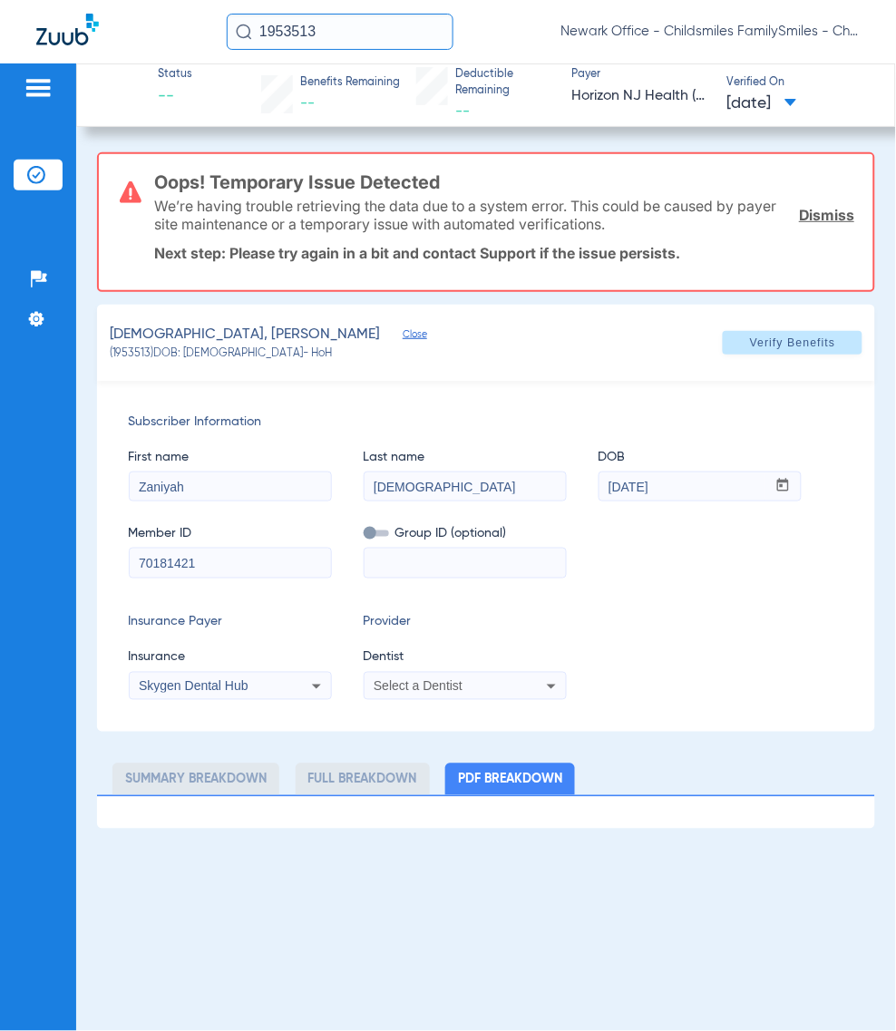
drag, startPoint x: 273, startPoint y: 540, endPoint x: 258, endPoint y: 551, distance: 18.1
click at [257, 544] on div "Member ID 70181421" at bounding box center [230, 543] width 203 height 70
drag, startPoint x: 213, startPoint y: 551, endPoint x: -399, endPoint y: 470, distance: 617.5
click at [0, 470] on html "1953513 Newark Office - Childsmiles FamilySmiles - ChildSmiles [GEOGRAPHIC_DATA…" at bounding box center [448, 515] width 896 height 1031
paste input "005339673"
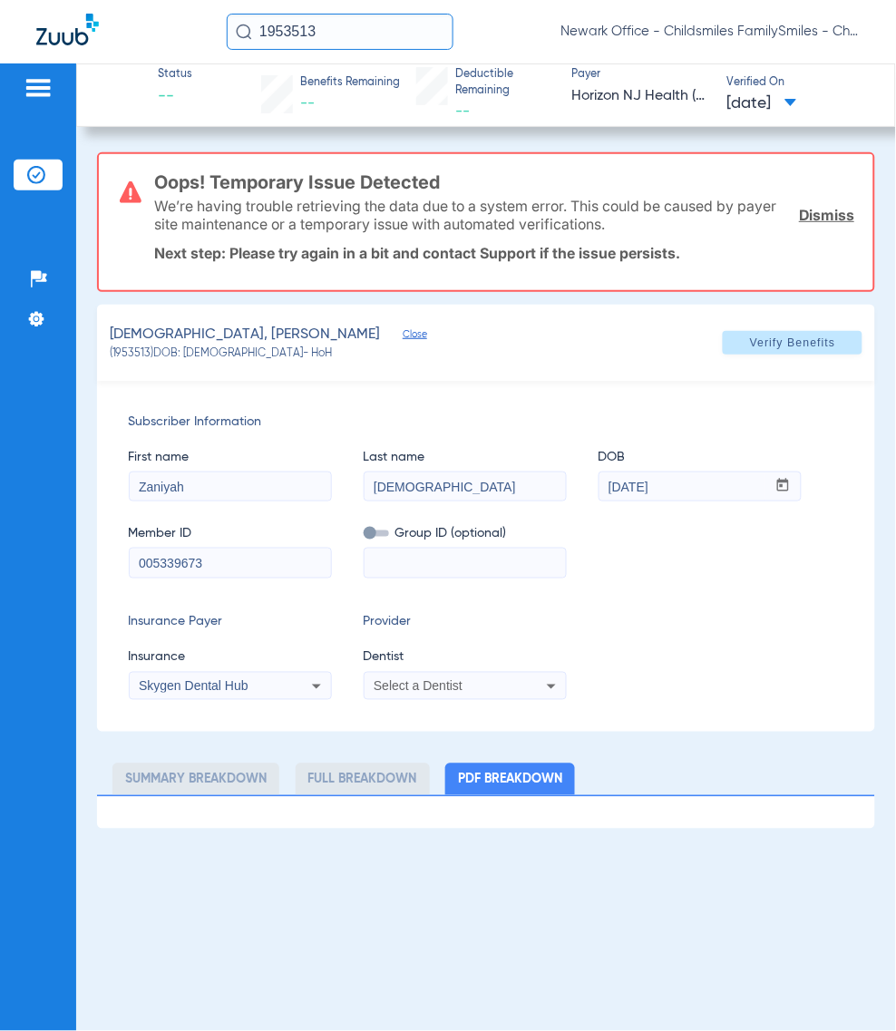
type input "005339673"
click at [501, 559] on input at bounding box center [465, 563] width 201 height 29
paste input "06850"
type input "06850"
click at [369, 536] on span at bounding box center [376, 533] width 25 height 6
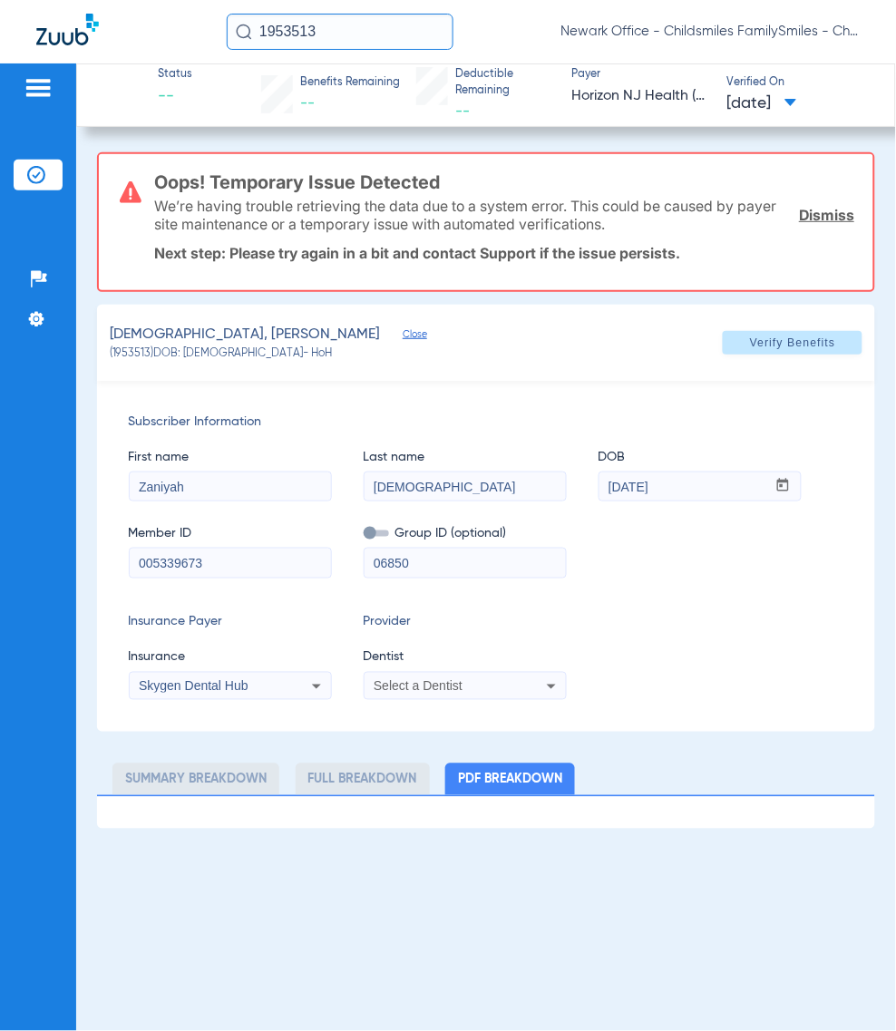
click at [364, 537] on input "checkbox" at bounding box center [364, 537] width 0 height 0
click at [232, 683] on span "Skygen Dental Hub" at bounding box center [194, 686] width 110 height 15
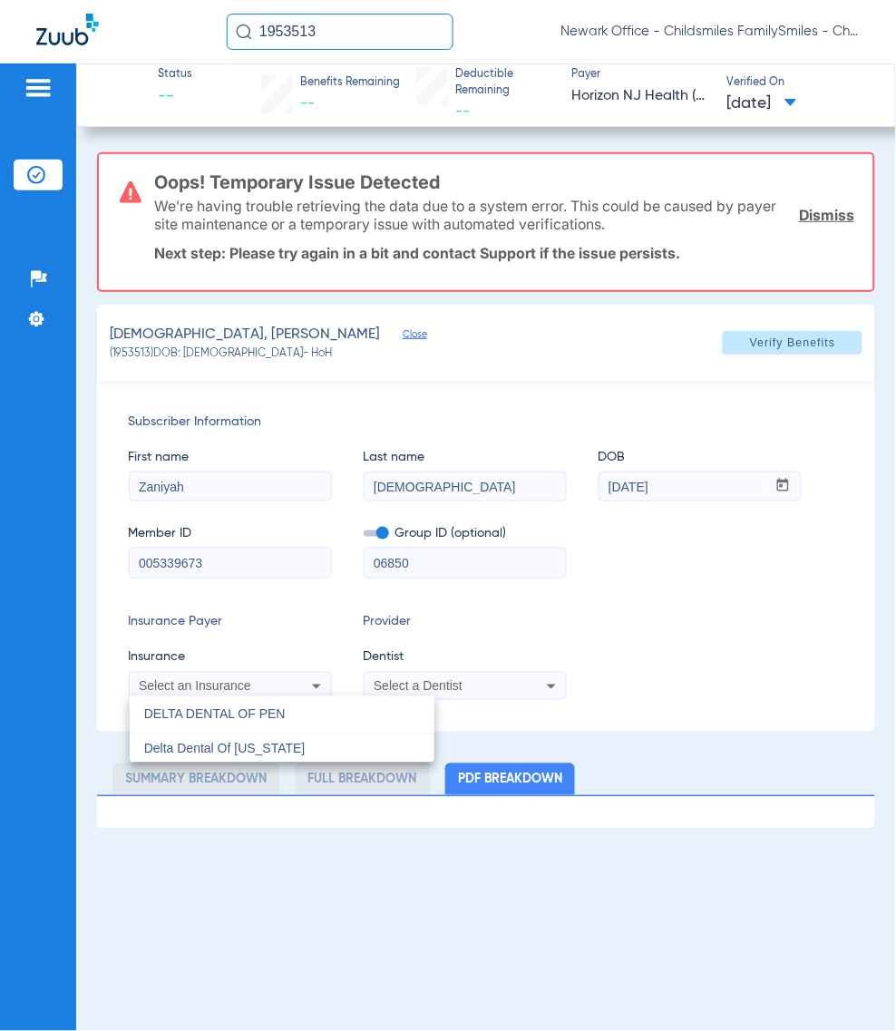
type input "DELTA DENTAL OF PEN"
click at [290, 773] on div at bounding box center [448, 515] width 896 height 1031
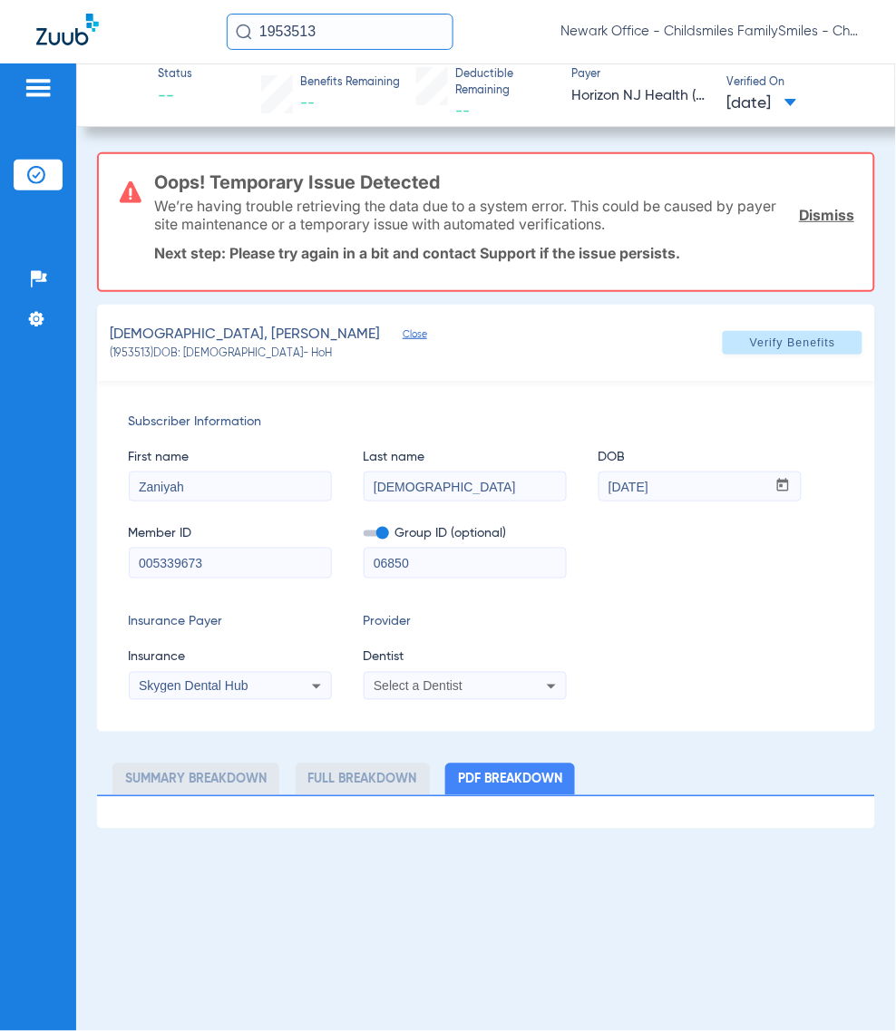
click at [284, 759] on div "Oops! Temporary Issue Detected We’re having trouble retrieving the data due to …" at bounding box center [486, 490] width 779 height 676
click at [254, 687] on div "Skygen Dental Hub" at bounding box center [212, 686] width 146 height 13
type input "DELTA DENTAL OF PEN"
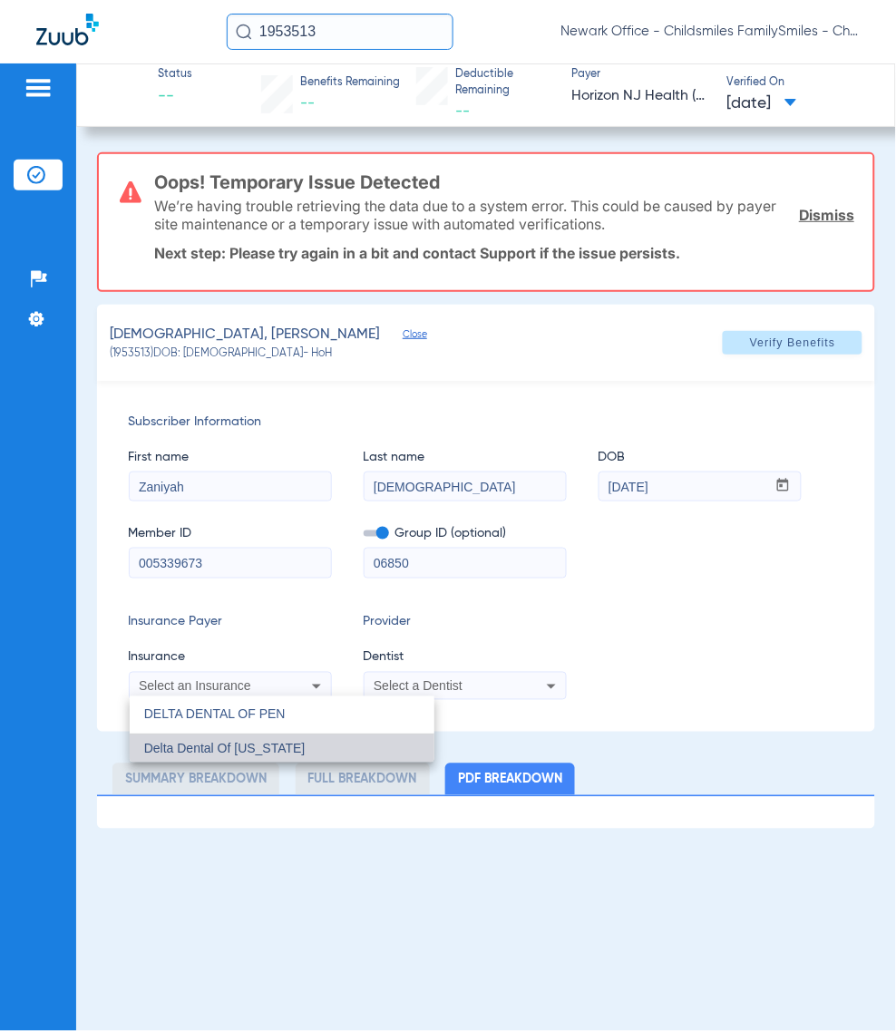
click at [354, 735] on mat-option "Delta Dental Of [US_STATE]" at bounding box center [282, 748] width 305 height 29
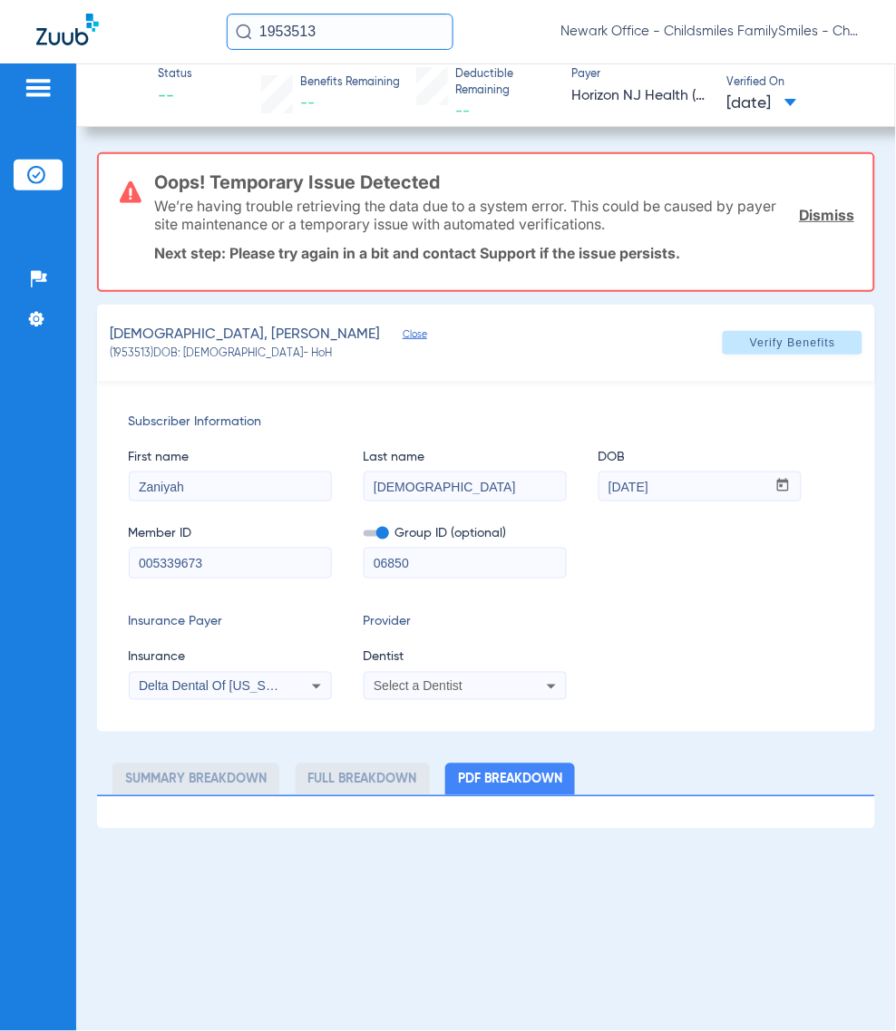
click at [454, 677] on div "Select a Dentist" at bounding box center [465, 687] width 201 height 22
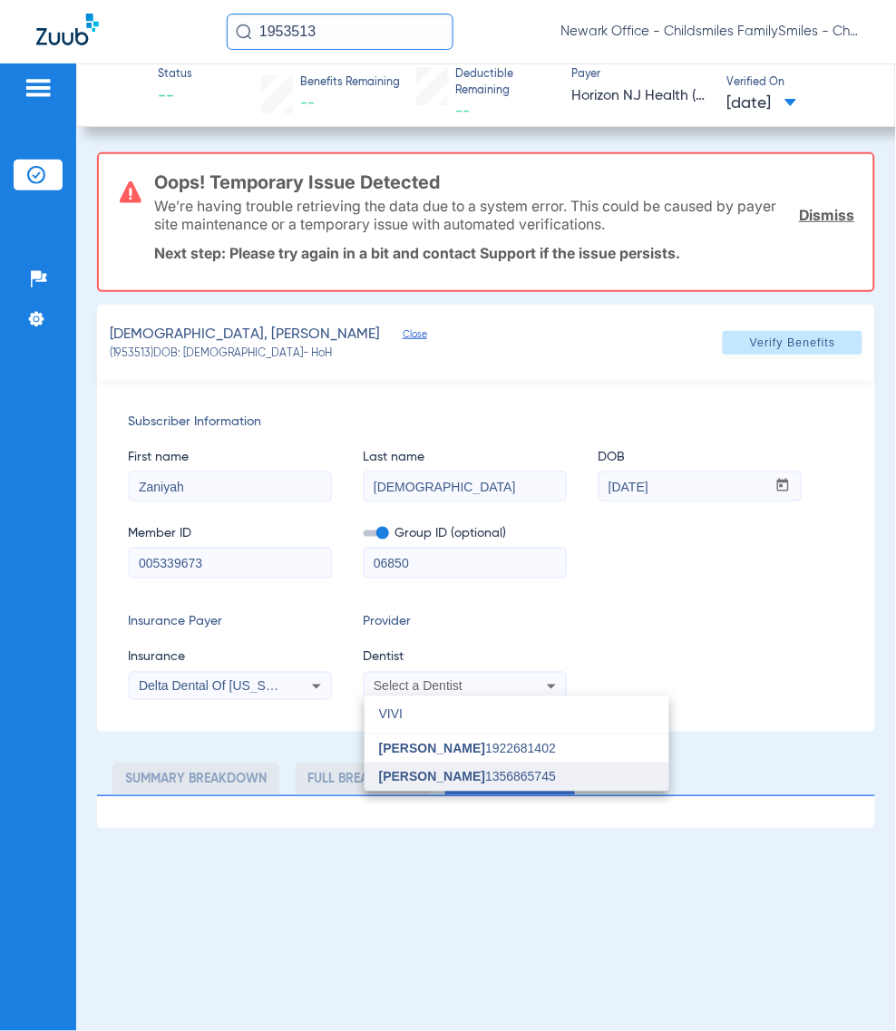
type input "VIVI"
drag, startPoint x: 420, startPoint y: 781, endPoint x: 491, endPoint y: 726, distance: 90.0
click at [420, 781] on span "[PERSON_NAME]" at bounding box center [432, 777] width 106 height 15
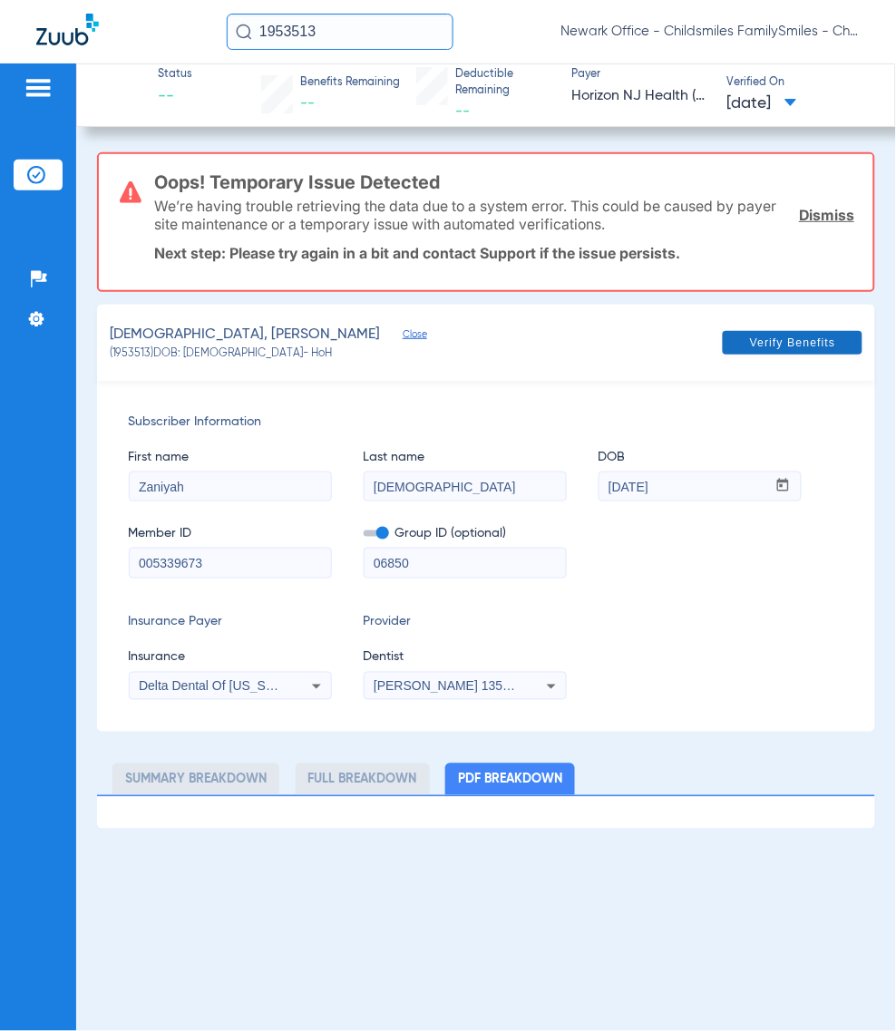
click at [793, 349] on span at bounding box center [793, 343] width 140 height 44
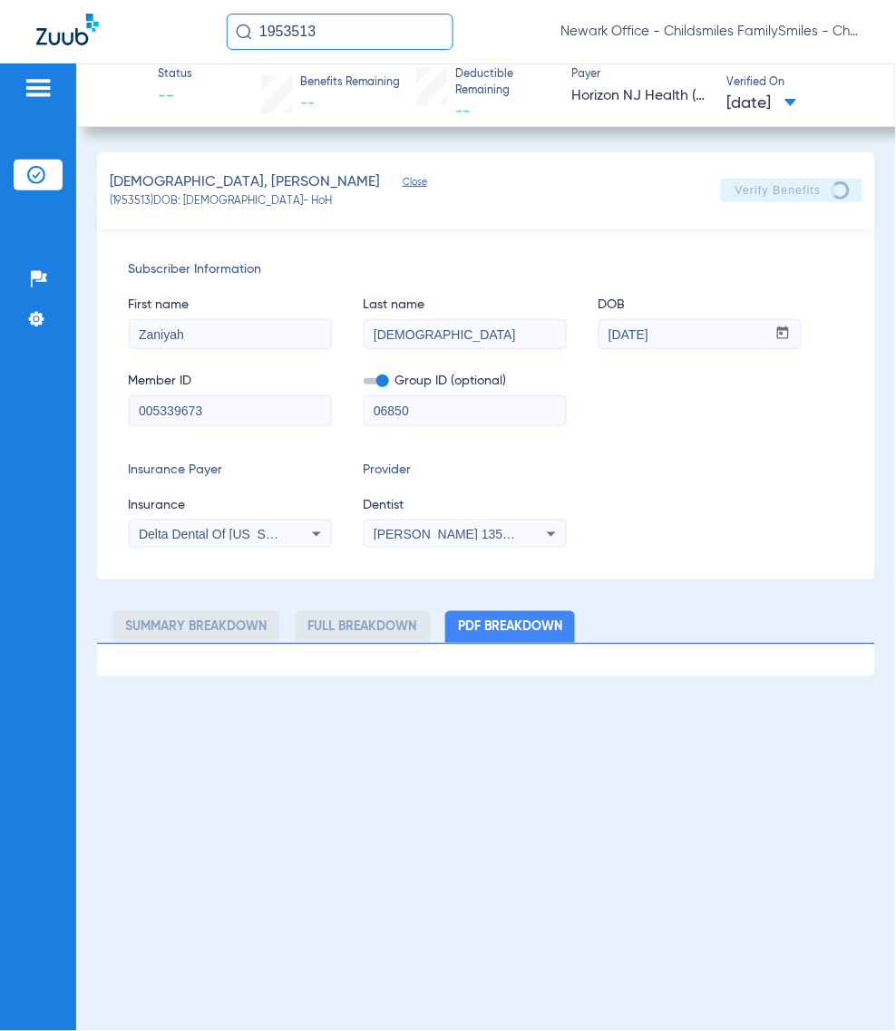
click at [723, 540] on div "Insurance Payer Insurance Delta Dental Of [US_STATE] Provider Dentist [PERSON_N…" at bounding box center [486, 504] width 715 height 87
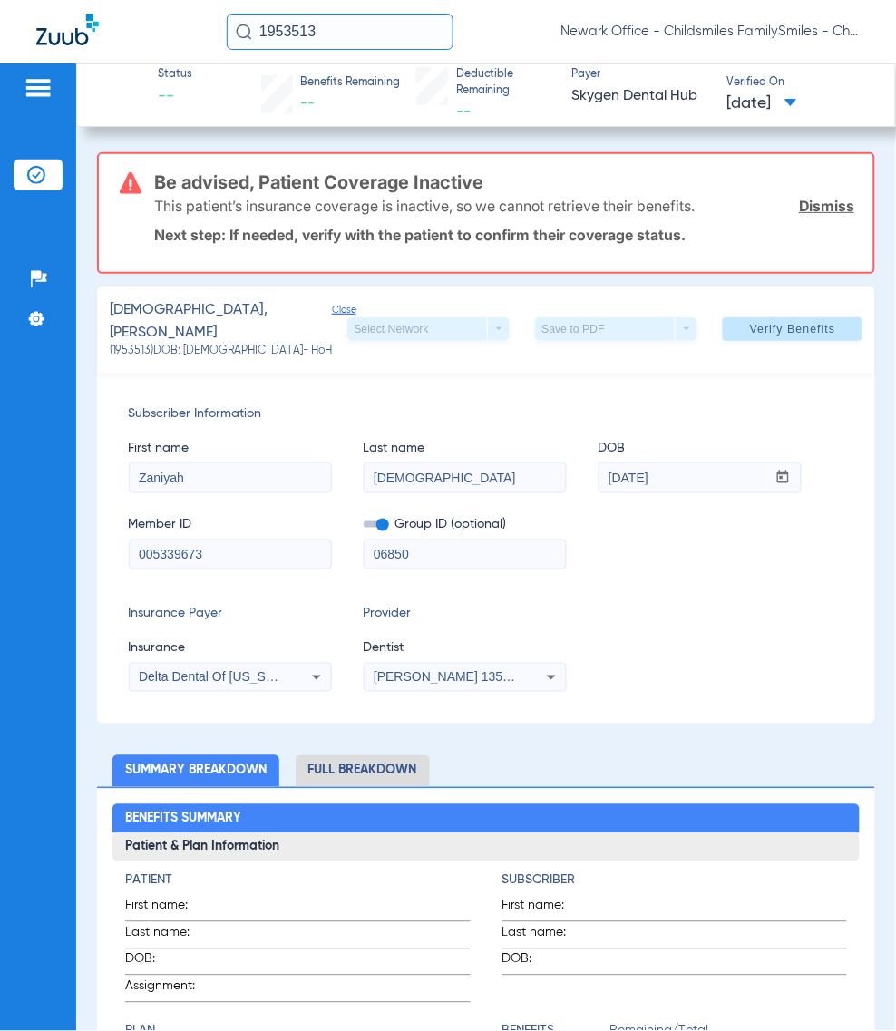
click at [363, 29] on input "1953513" at bounding box center [340, 32] width 227 height 36
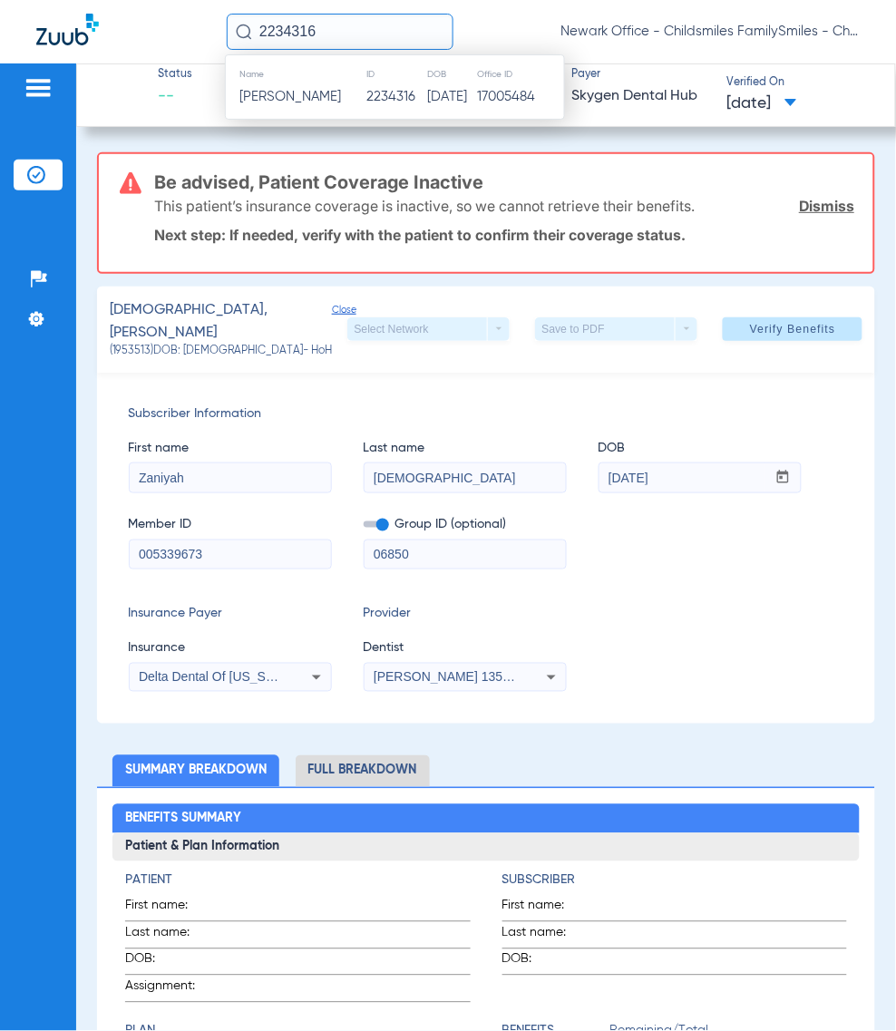
type input "2234316"
click at [296, 95] on span "[PERSON_NAME]" at bounding box center [290, 97] width 102 height 14
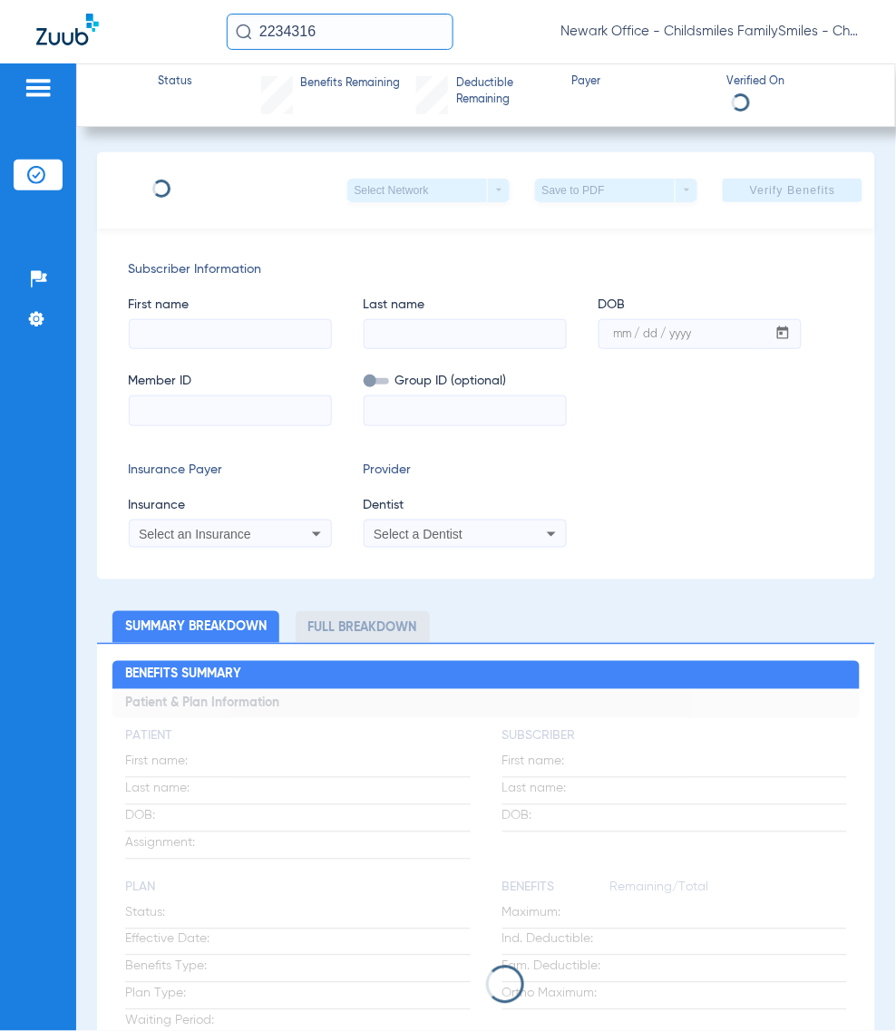
type input "EMANUELLE"
type input "[GEOGRAPHIC_DATA]"
type input "[DATE]"
type input "126116350"
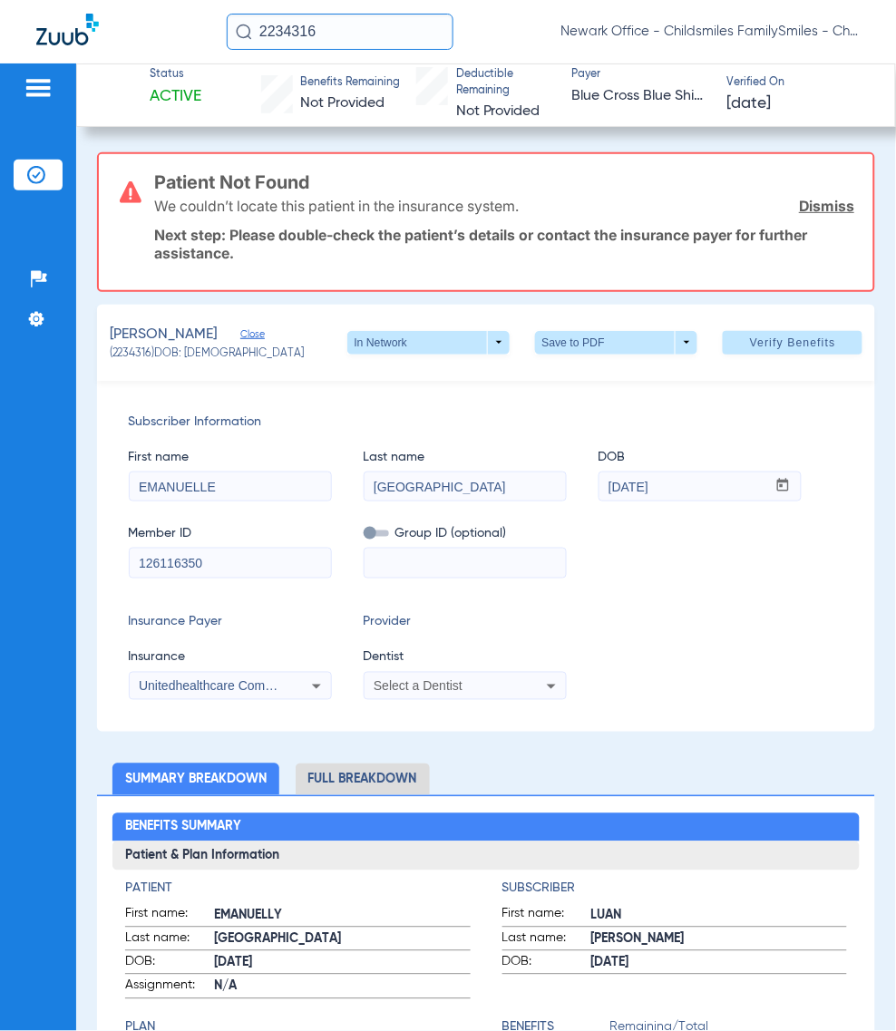
click at [39, 173] on img at bounding box center [36, 175] width 18 height 18
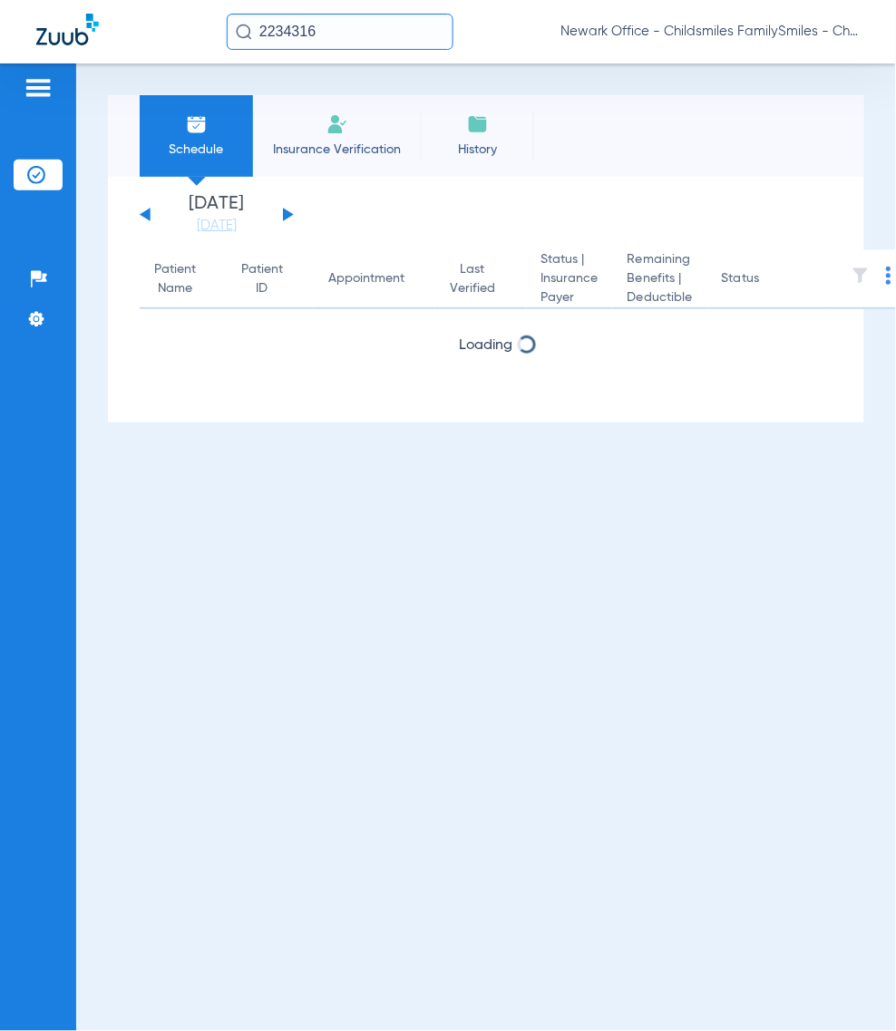
click at [347, 124] on li "Insurance Verification" at bounding box center [337, 136] width 168 height 82
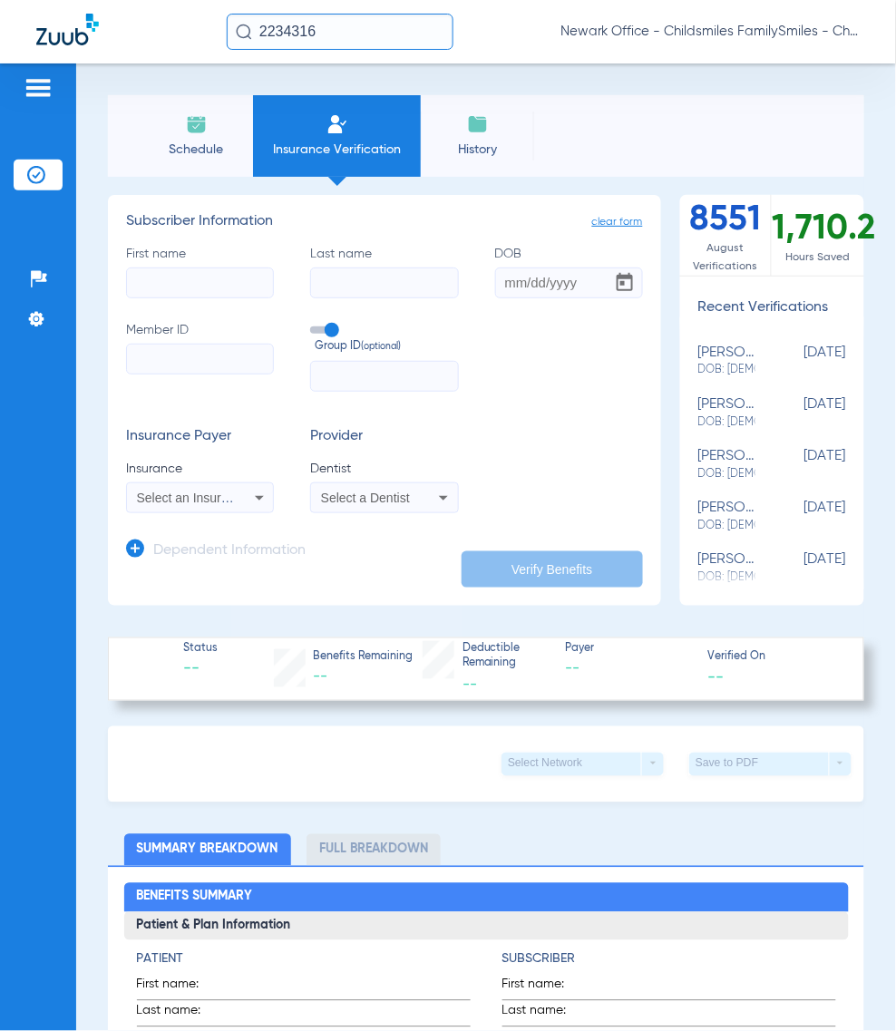
click at [169, 542] on h3 "Dependent Information" at bounding box center [229, 551] width 152 height 18
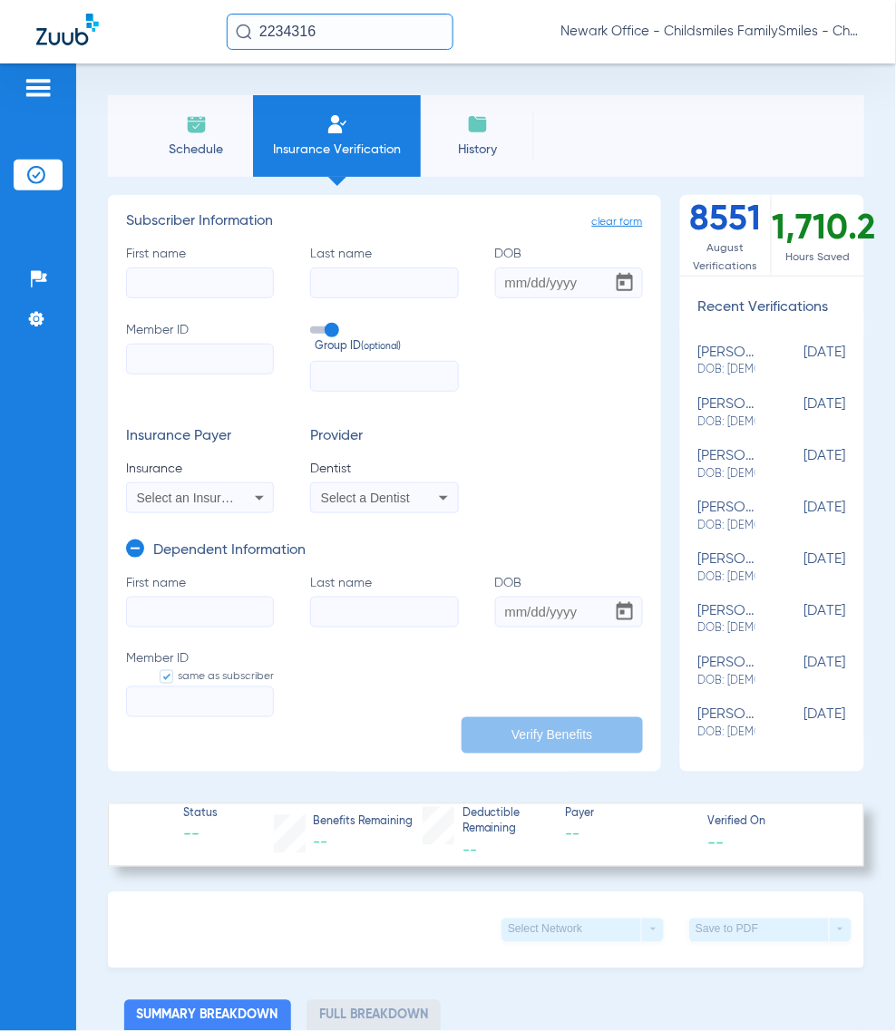
click at [145, 267] on input "First name" at bounding box center [200, 282] width 148 height 31
type input "LUAN"
type input "[PERSON_NAME]"
click at [526, 283] on input "DOB Required" at bounding box center [569, 282] width 148 height 31
paste input "[DATE]"
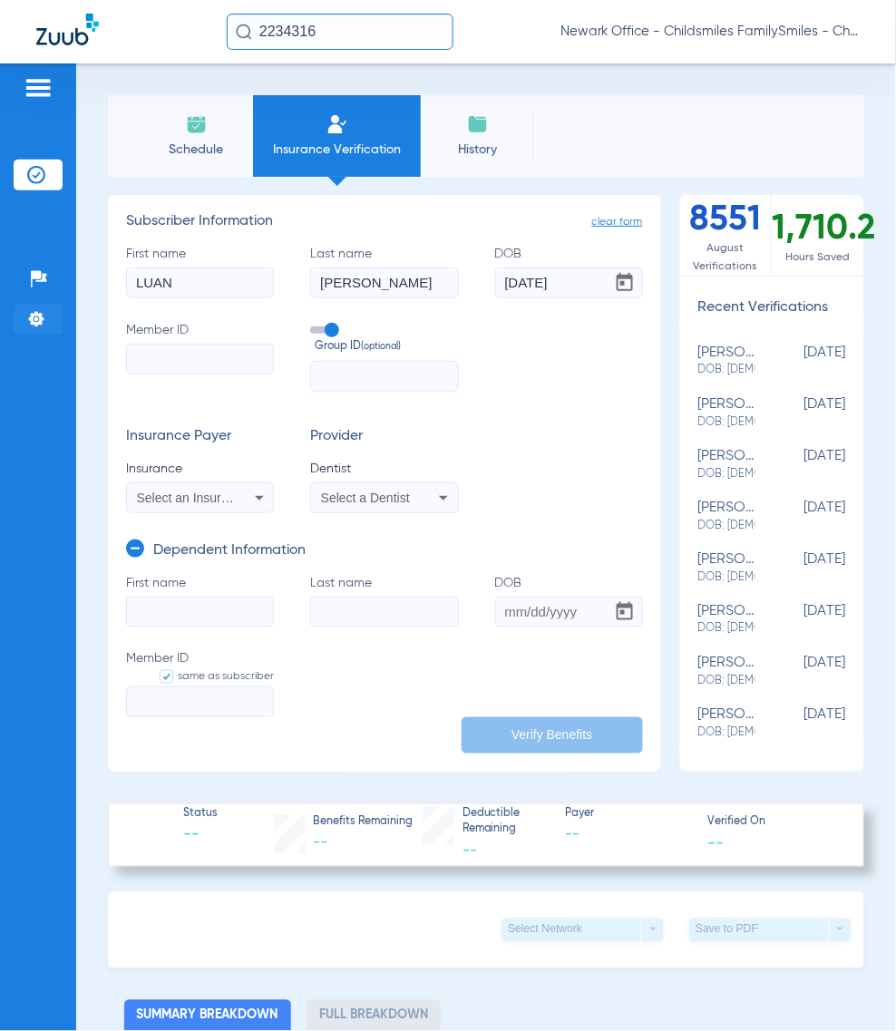
type input "[DATE]"
drag, startPoint x: 209, startPoint y: 345, endPoint x: 164, endPoint y: 365, distance: 48.7
click at [206, 345] on input "Member ID" at bounding box center [200, 359] width 148 height 31
paste input "3HZN52675030"
type input "3HZN52675030"
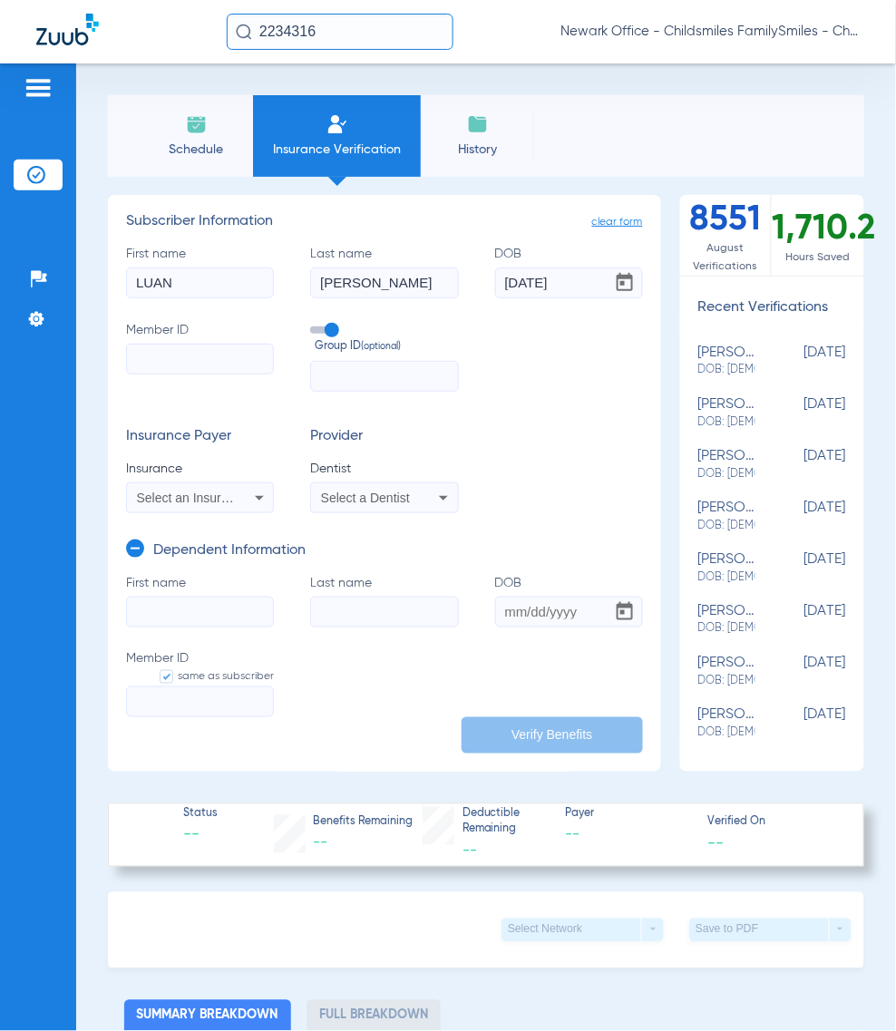
type input "3HZN52675030"
click at [338, 390] on input "text" at bounding box center [384, 376] width 148 height 31
paste input "085973-0004"
type input "085973-0004"
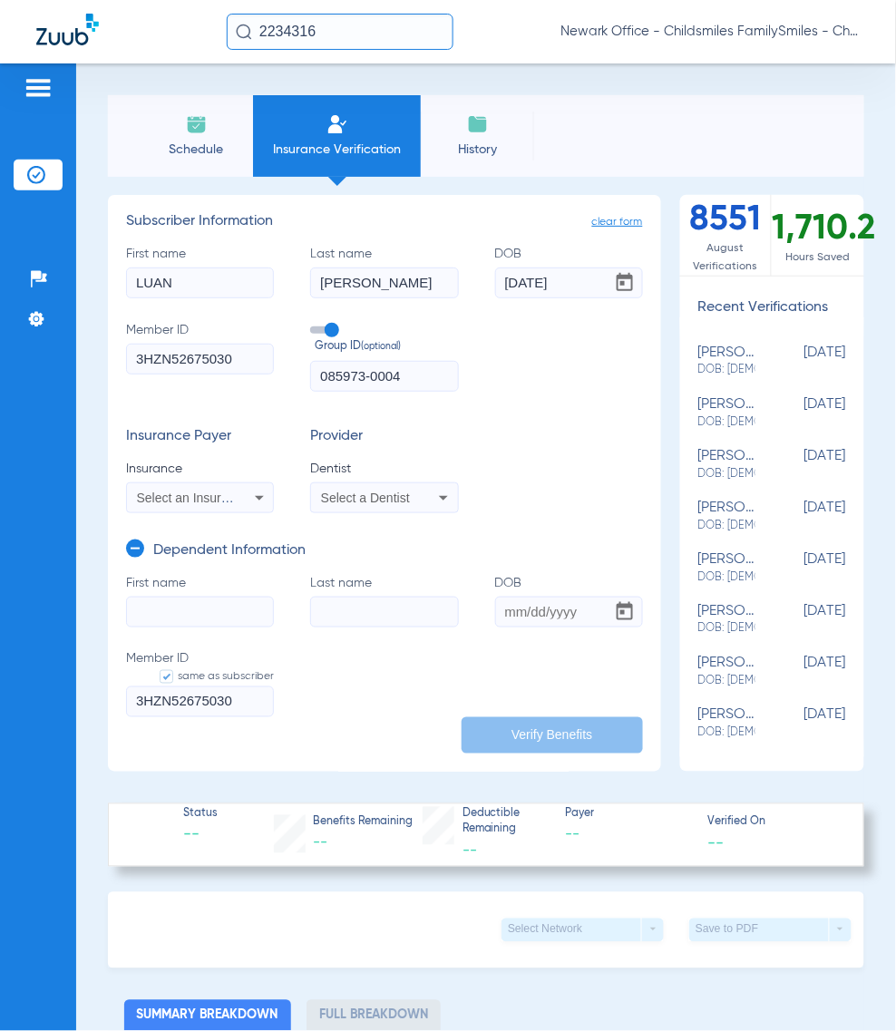
click at [197, 614] on input "First name" at bounding box center [200, 612] width 148 height 31
drag, startPoint x: 181, startPoint y: 608, endPoint x: 56, endPoint y: 610, distance: 125.2
click at [180, 608] on input "First name Required" at bounding box center [200, 612] width 148 height 31
paste input "EMANUELLE"
type input "EMANUELLE"
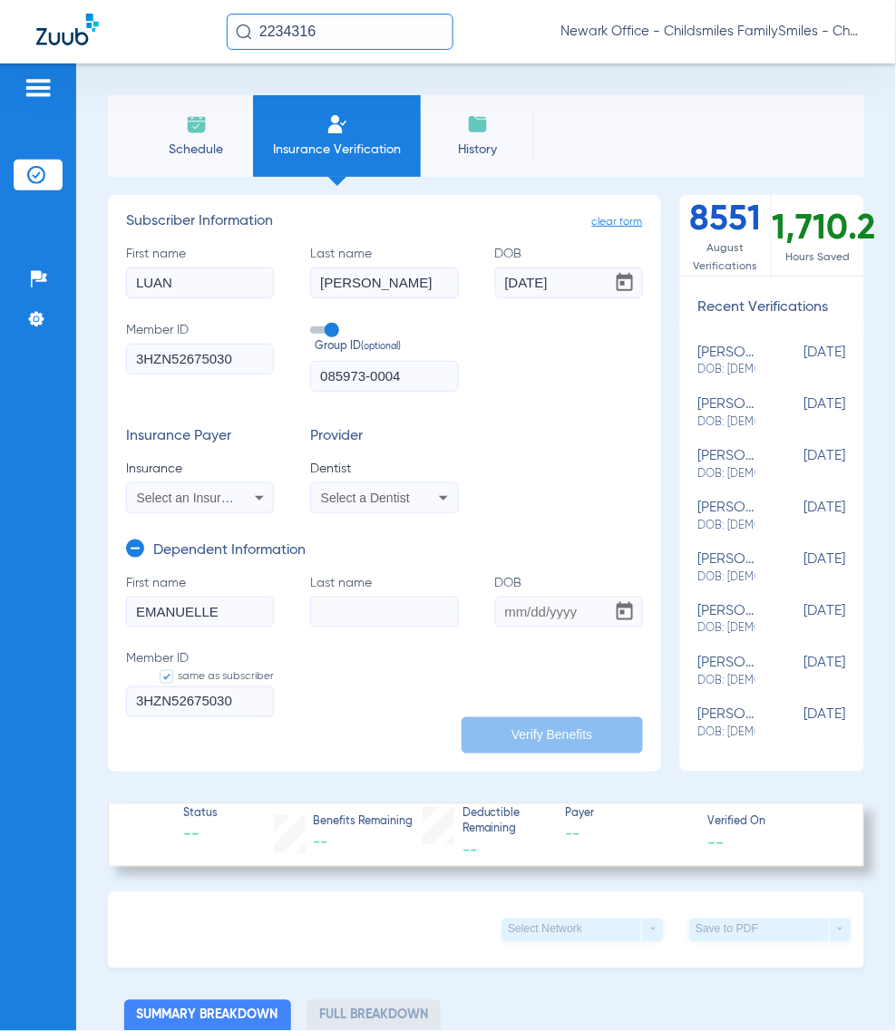
paste input "[GEOGRAPHIC_DATA]"
click at [340, 599] on input "Last name" at bounding box center [384, 612] width 148 height 31
type input "[GEOGRAPHIC_DATA]"
click at [508, 608] on input "DOB" at bounding box center [569, 612] width 148 height 31
paste input "[DATE]"
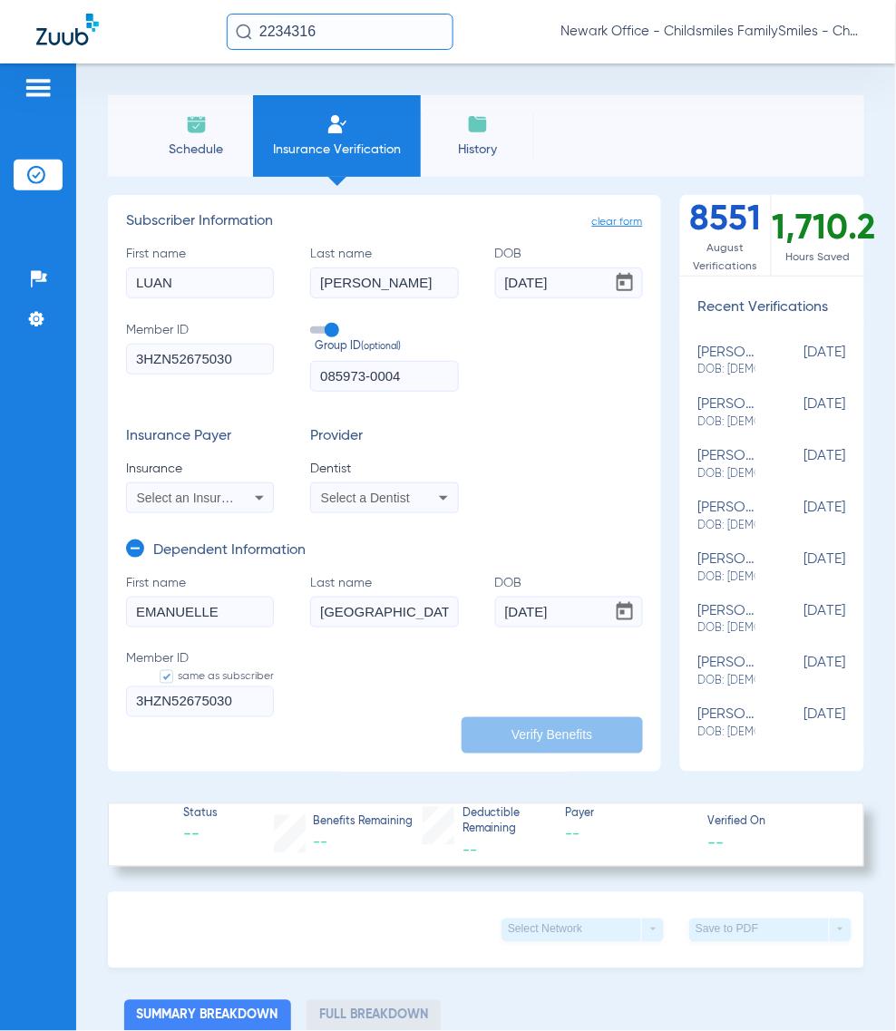
type input "[DATE]"
click at [393, 500] on span "Select a Dentist" at bounding box center [365, 498] width 89 height 15
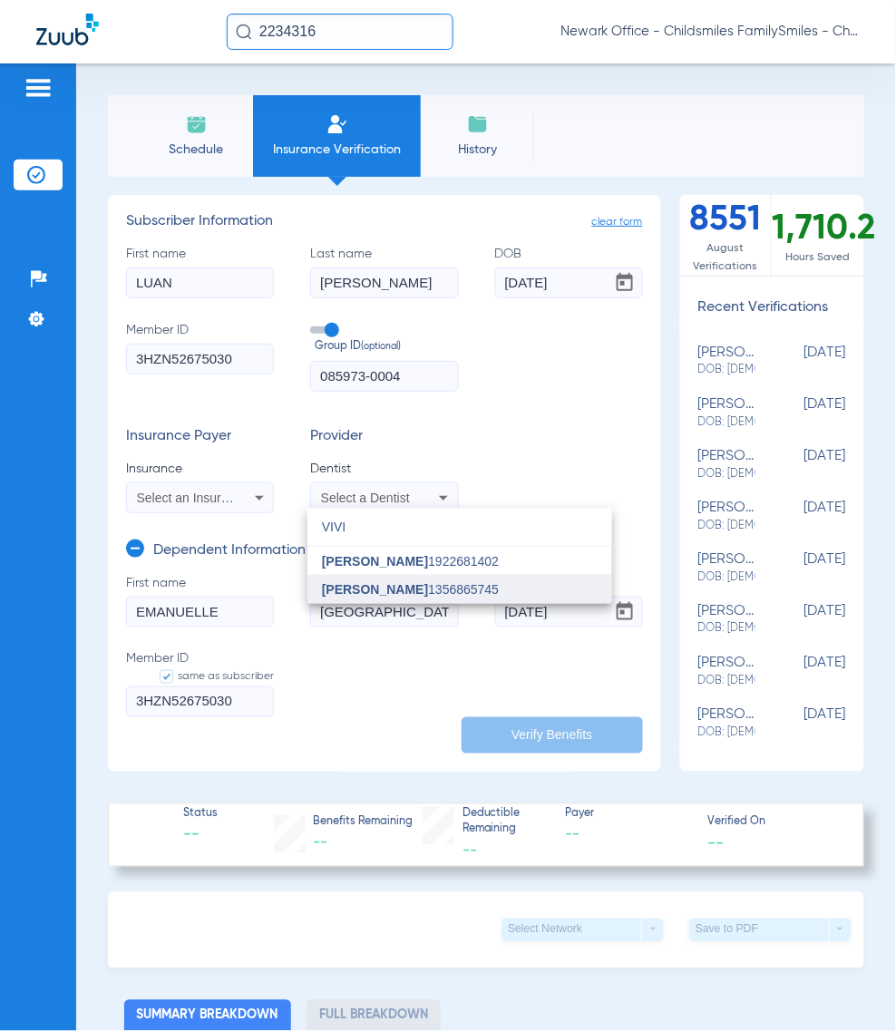
type input "VIVI"
click at [373, 582] on span "[PERSON_NAME]" at bounding box center [375, 589] width 106 height 15
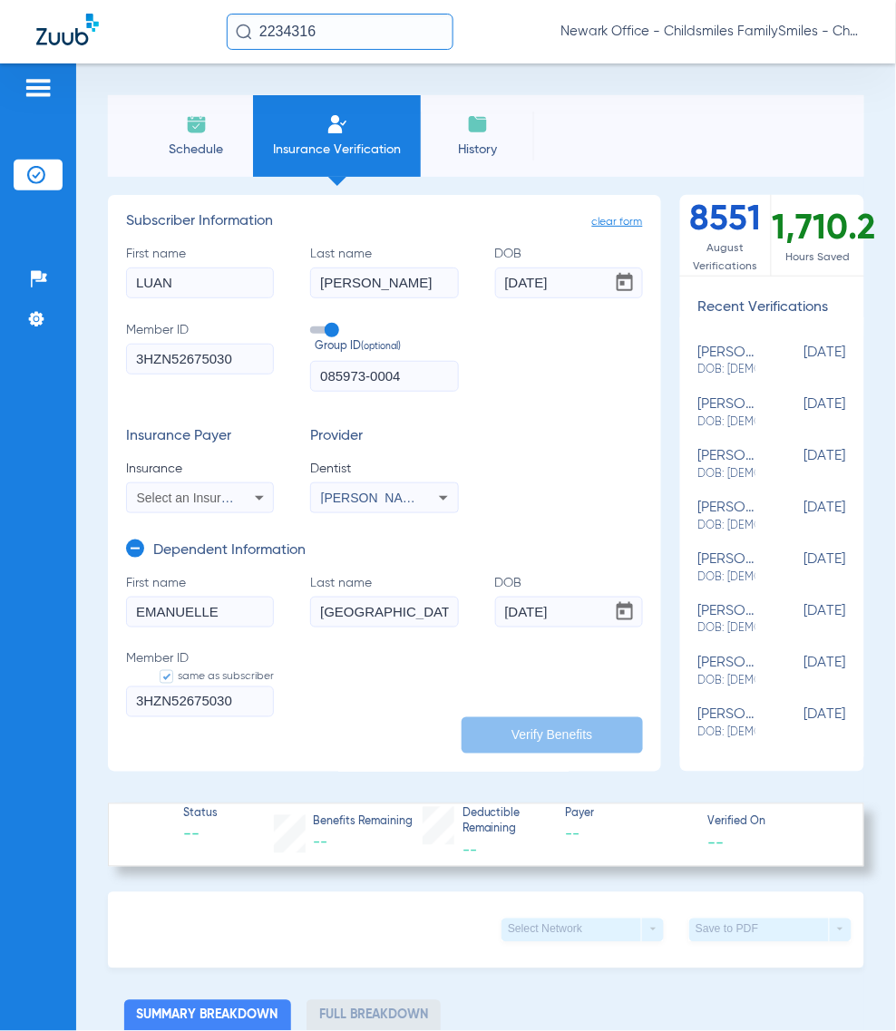
click at [183, 485] on mat-select "Select an Insurance" at bounding box center [200, 497] width 148 height 31
click at [238, 509] on form "clear form Subscriber Information First name [PERSON_NAME] Last name [PERSON_NA…" at bounding box center [384, 476] width 517 height 527
click at [220, 500] on span "Select an Insurance" at bounding box center [193, 498] width 112 height 15
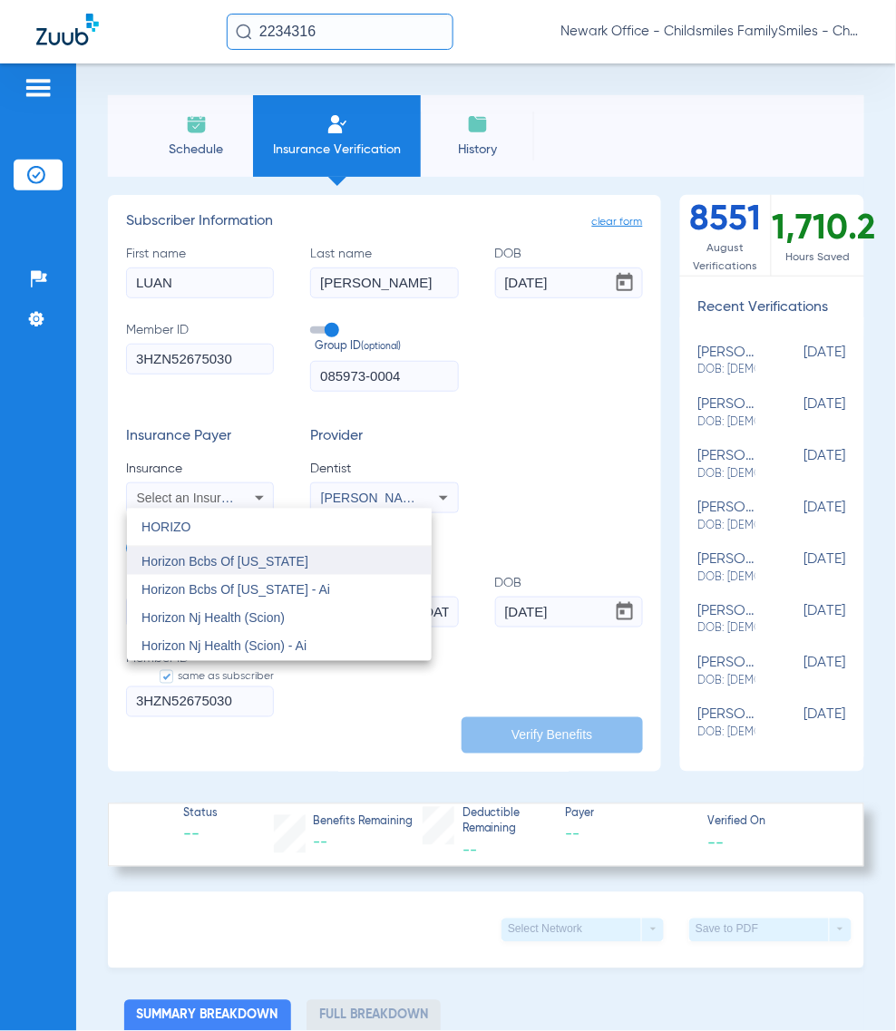
type input "HORIZO"
drag, startPoint x: 359, startPoint y: 567, endPoint x: 382, endPoint y: 530, distance: 42.8
click at [359, 564] on mat-option "Horizon Bcbs Of [US_STATE]" at bounding box center [279, 561] width 305 height 29
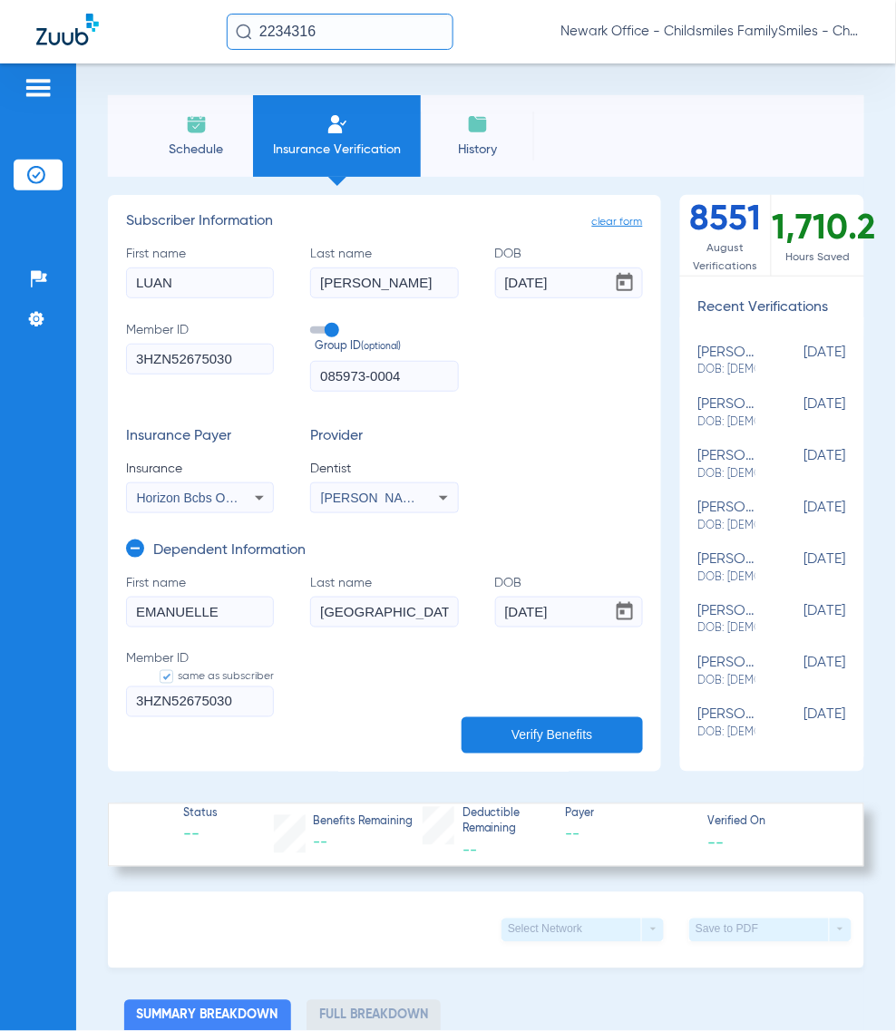
click at [553, 732] on button "Verify Benefits" at bounding box center [552, 735] width 181 height 36
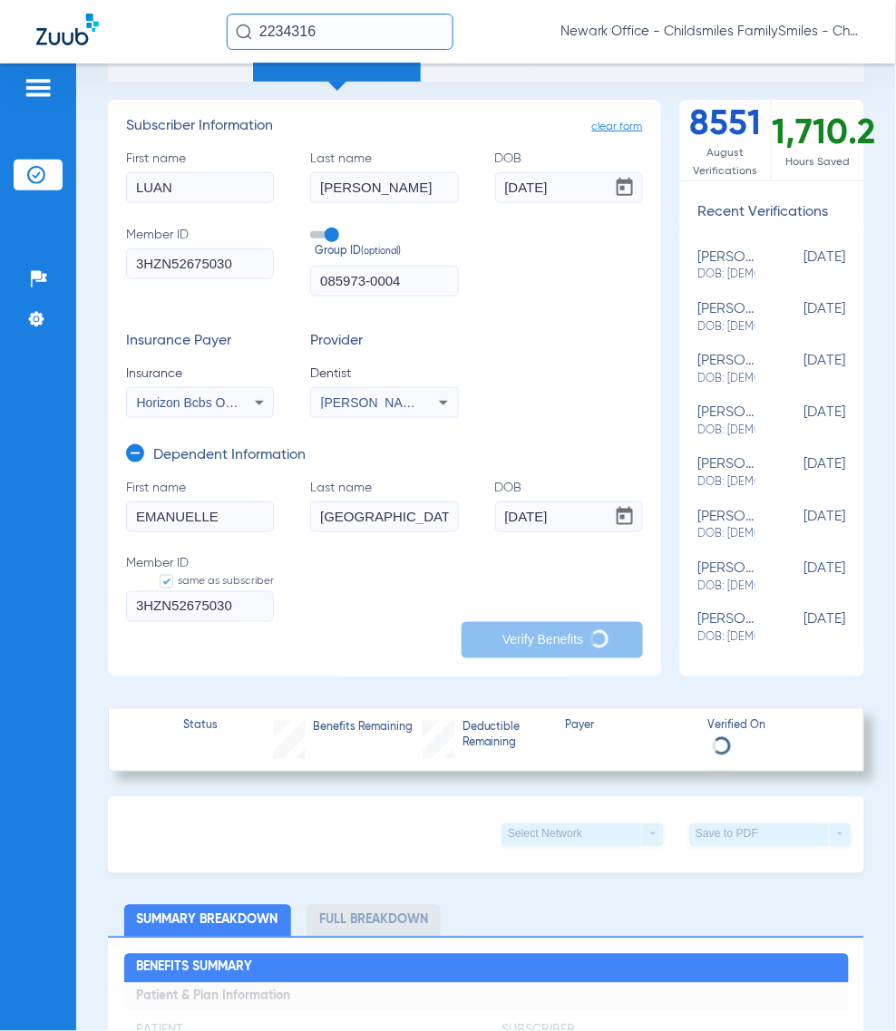
scroll to position [227, 0]
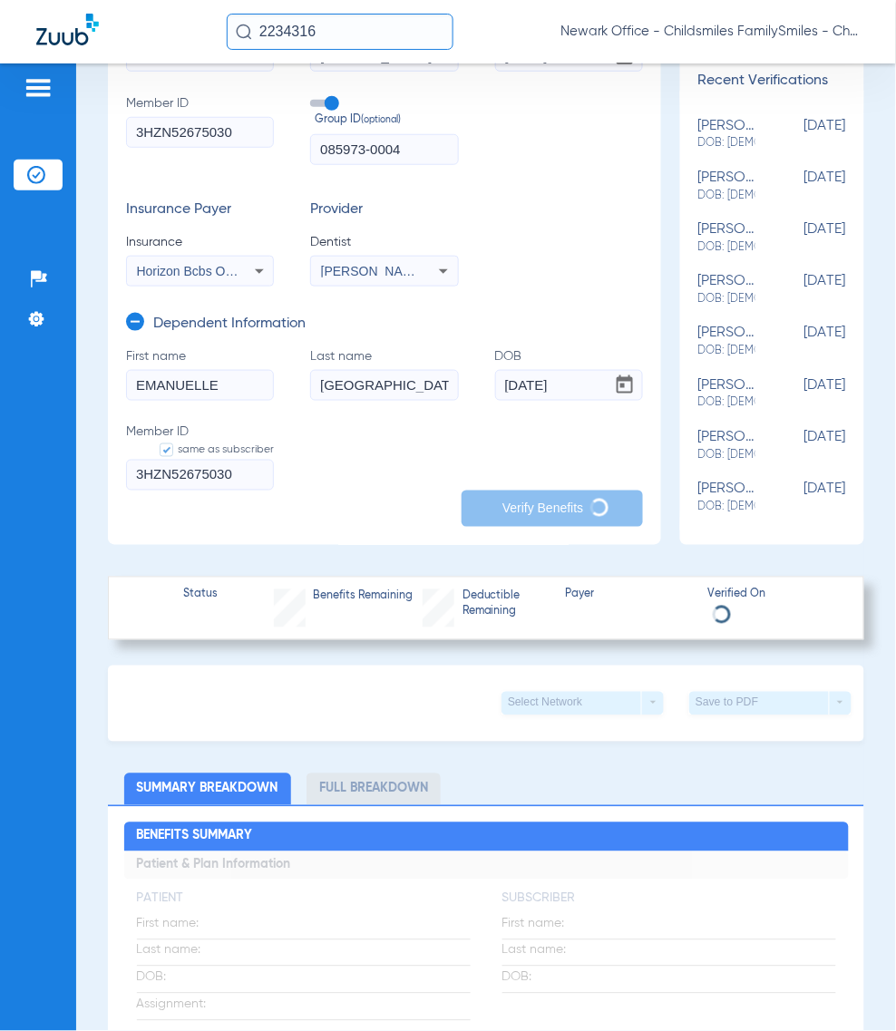
click at [437, 491] on form "First name [PERSON_NAME] Last name [PERSON_NAME] [DEMOGRAPHIC_DATA] Member ID s…" at bounding box center [384, 430] width 517 height 166
drag, startPoint x: 544, startPoint y: 687, endPoint x: 504, endPoint y: 742, distance: 67.5
click at [544, 687] on div "Select Network arrow_drop_down Save to PDF arrow_drop_down" at bounding box center [486, 704] width 756 height 76
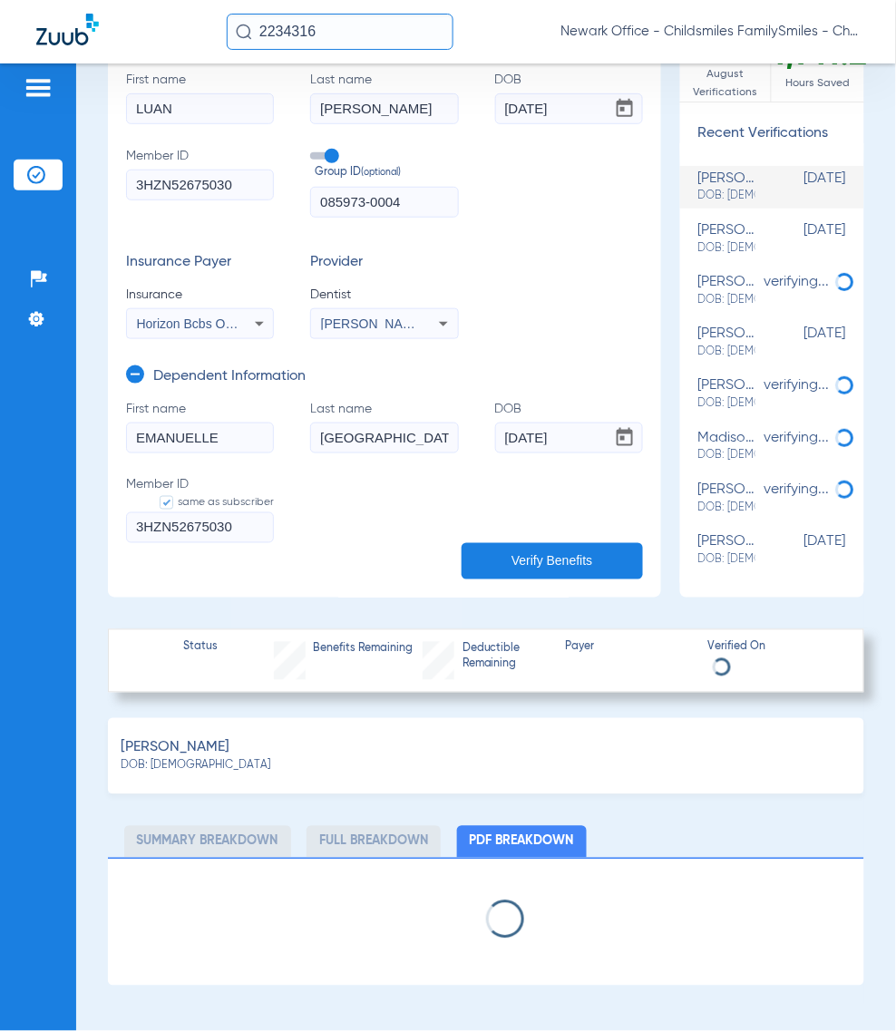
scroll to position [453, 0]
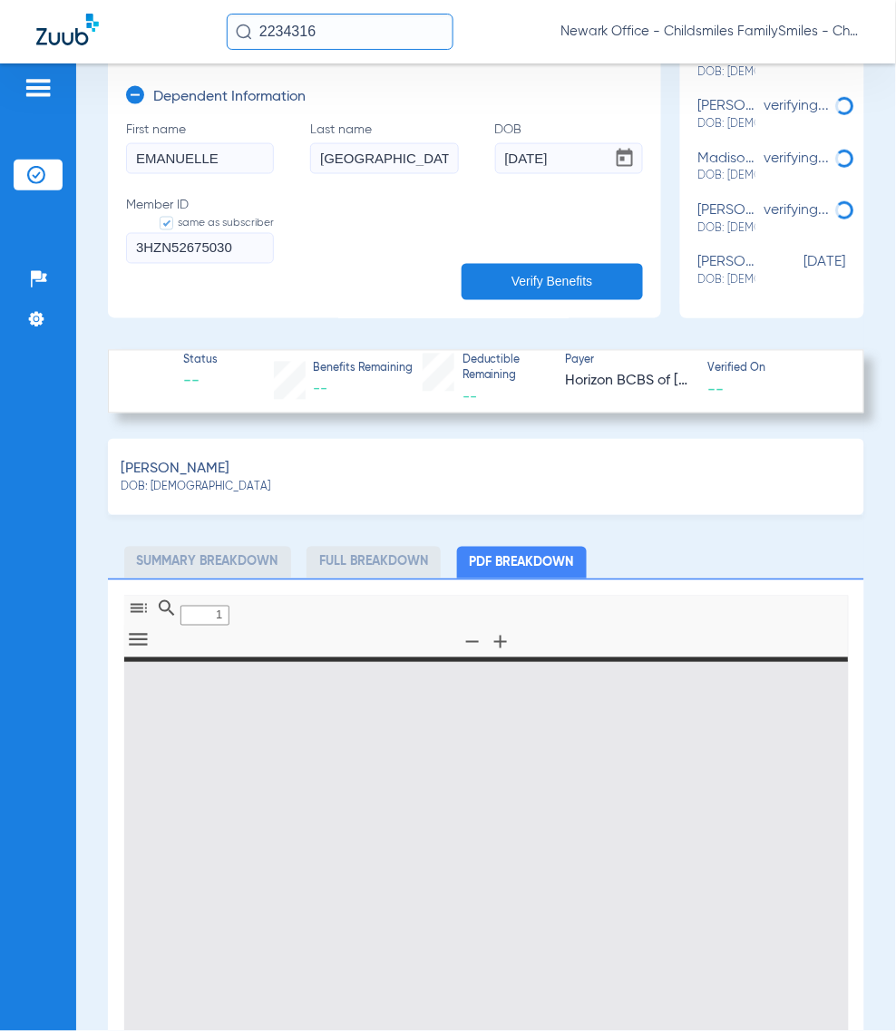
type input "0"
select select "page-width"
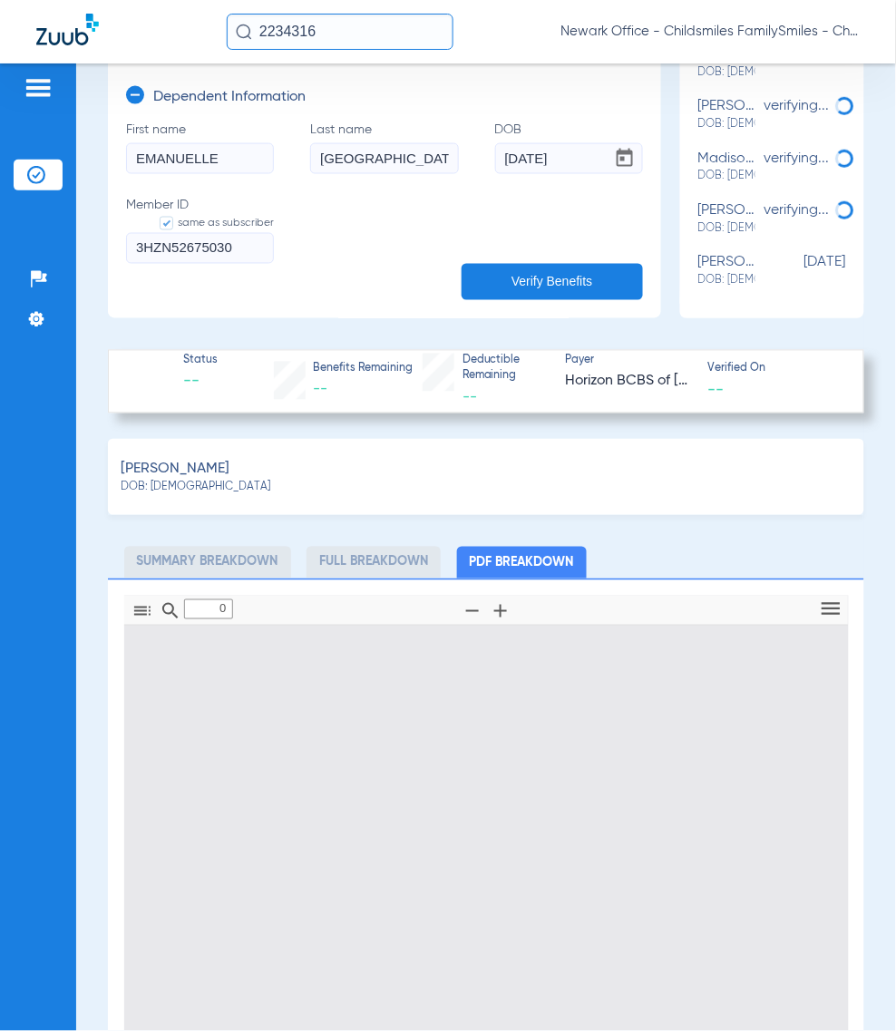
type input "1"
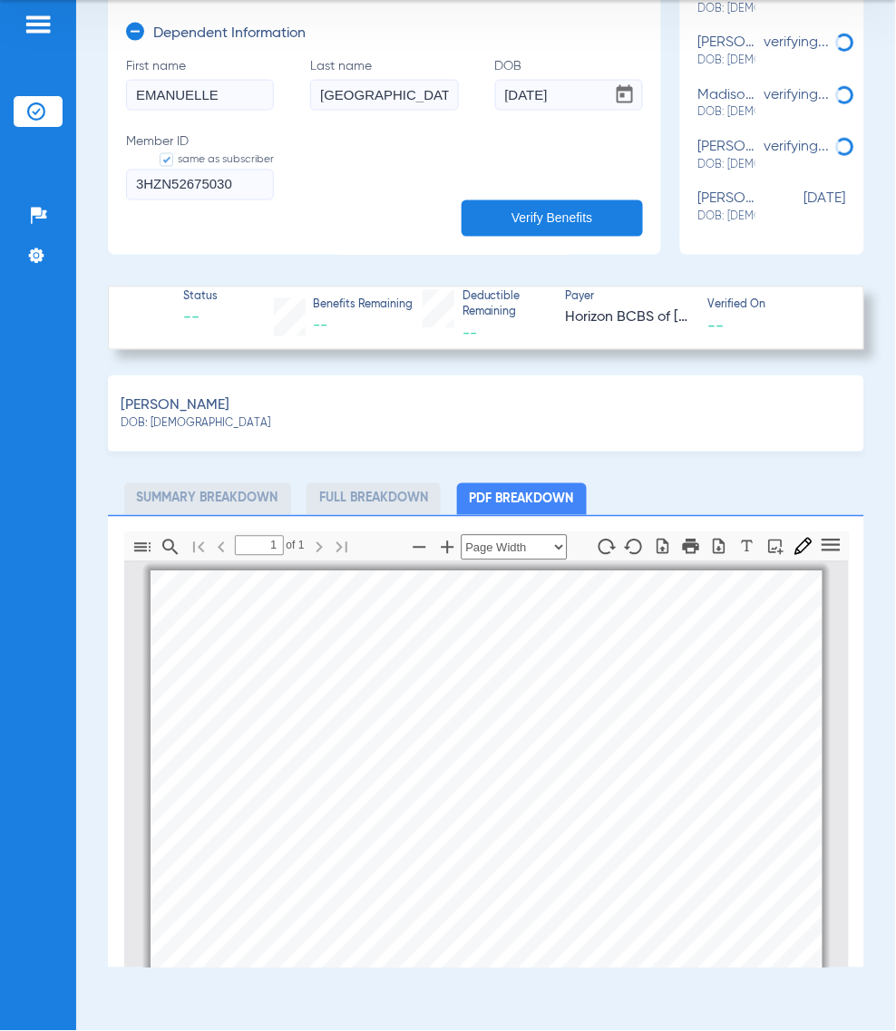
scroll to position [680, 0]
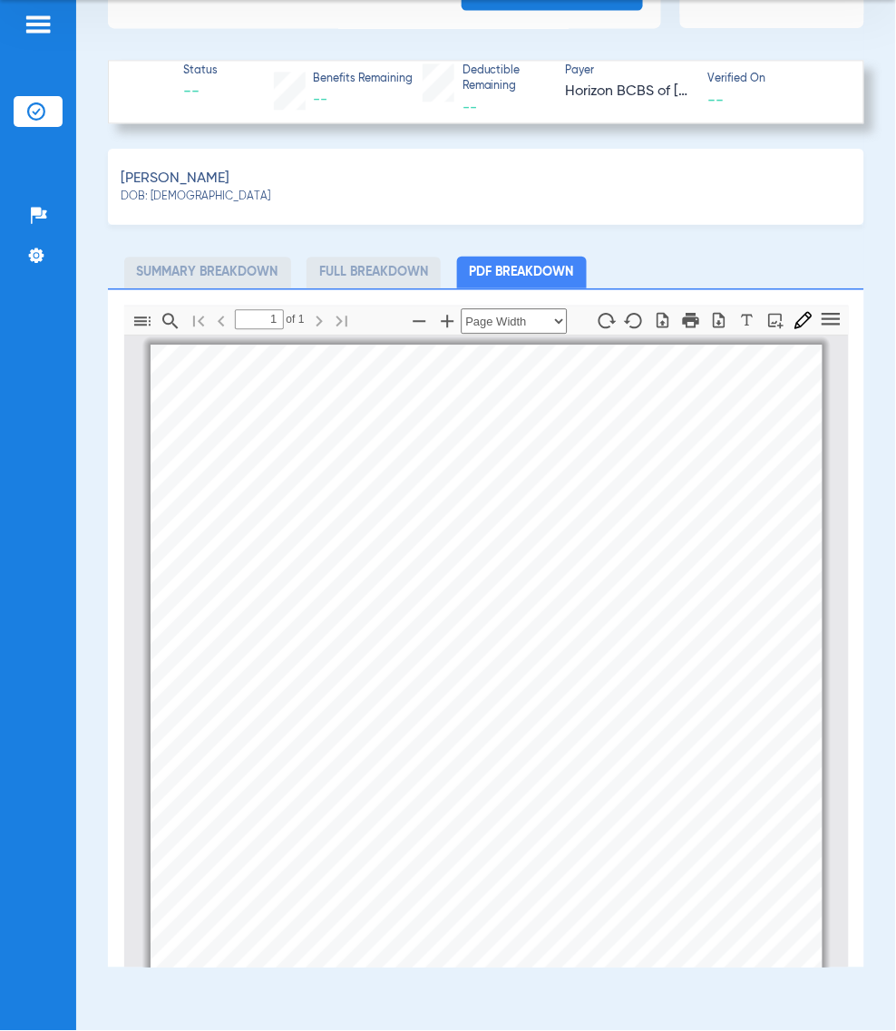
click at [524, 186] on div "[PERSON_NAME] DOB: [DEMOGRAPHIC_DATA]" at bounding box center [486, 187] width 756 height 76
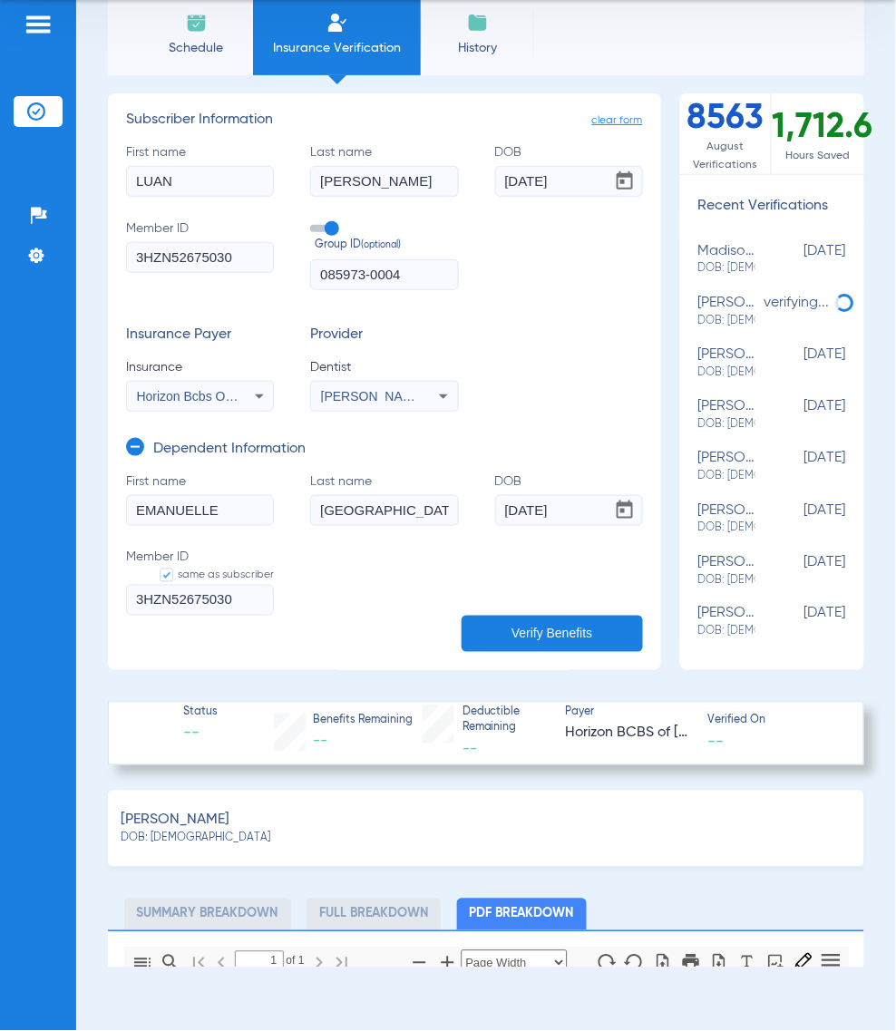
scroll to position [0, 0]
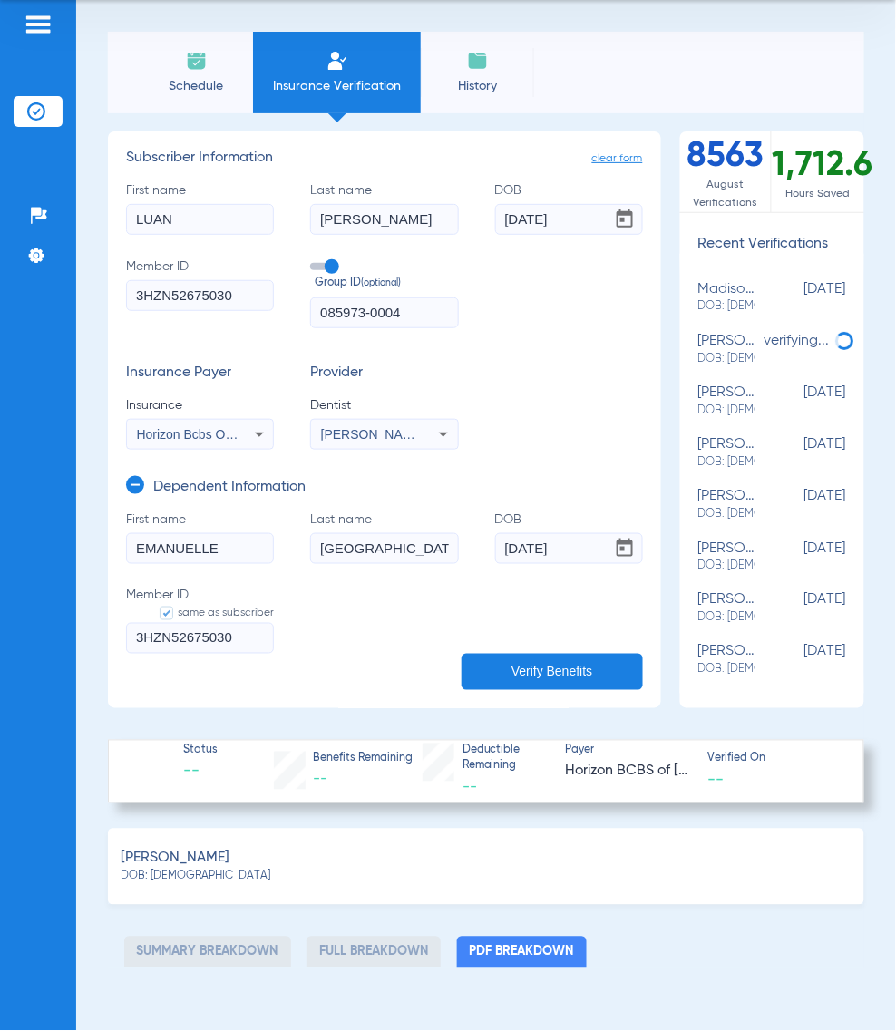
click at [397, 443] on div "[PERSON_NAME] 1356865745" at bounding box center [384, 434] width 146 height 22
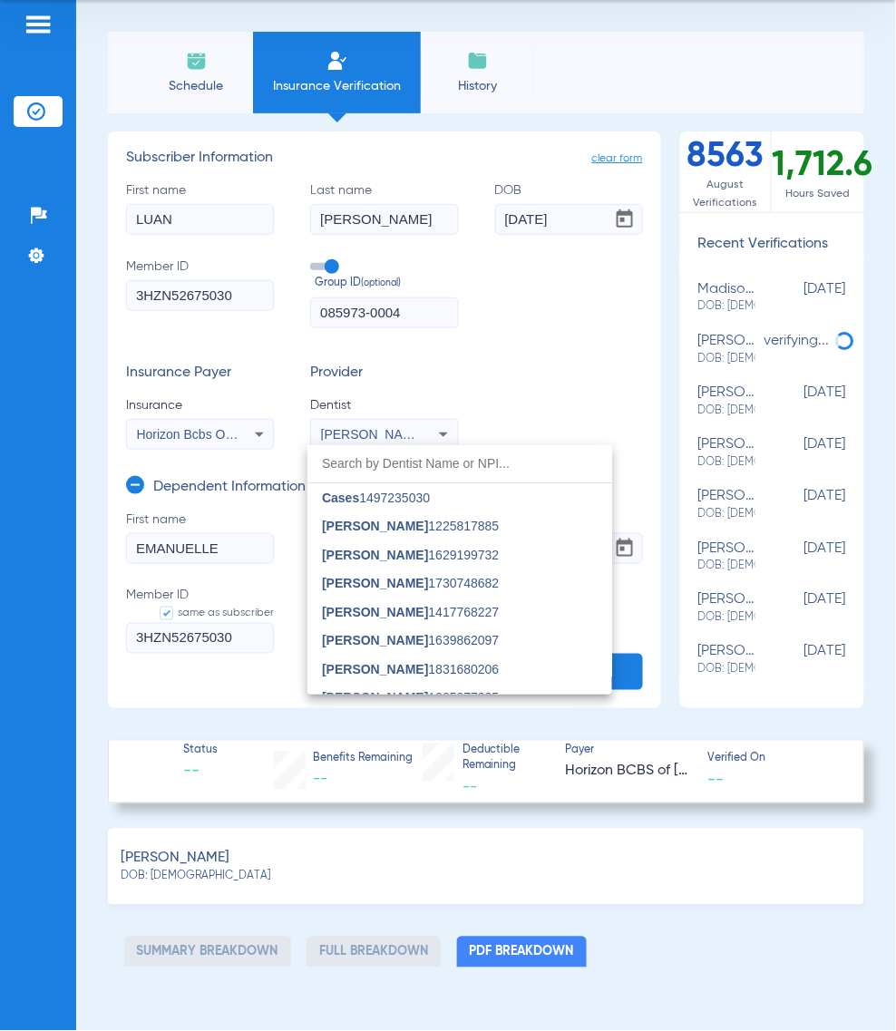
scroll to position [3985, 0]
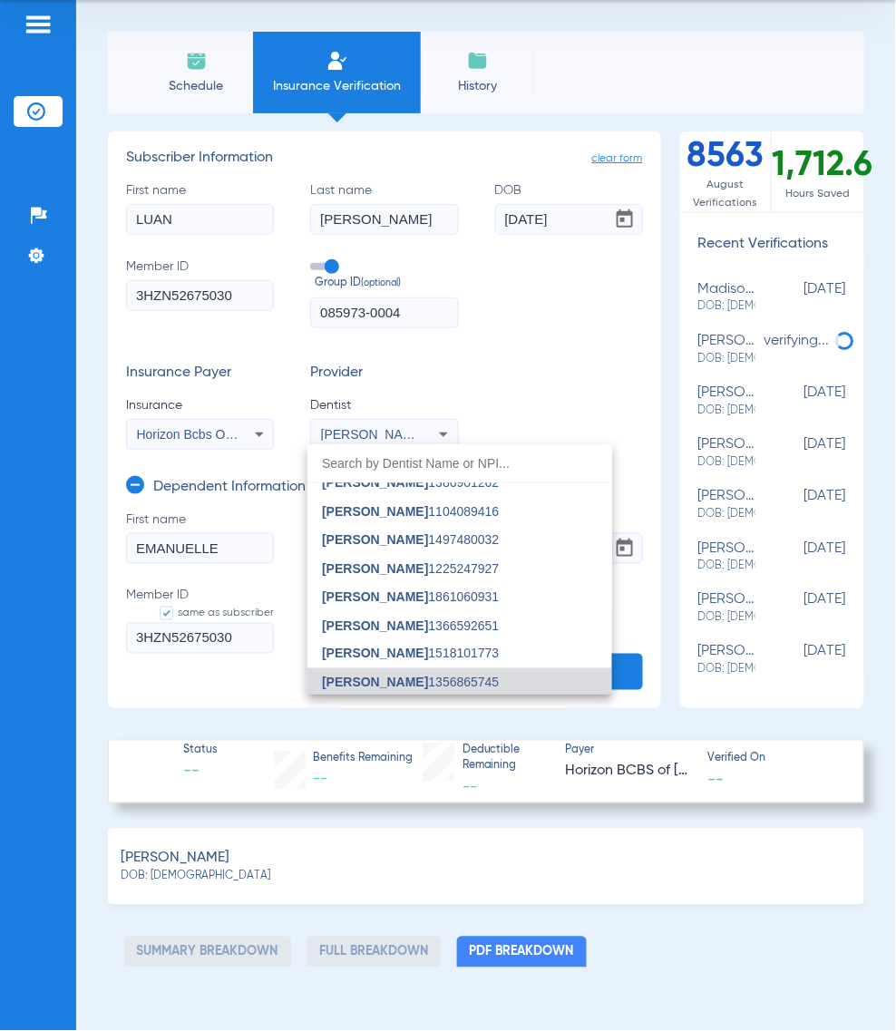
click at [427, 445] on input "dropdown search" at bounding box center [459, 463] width 305 height 37
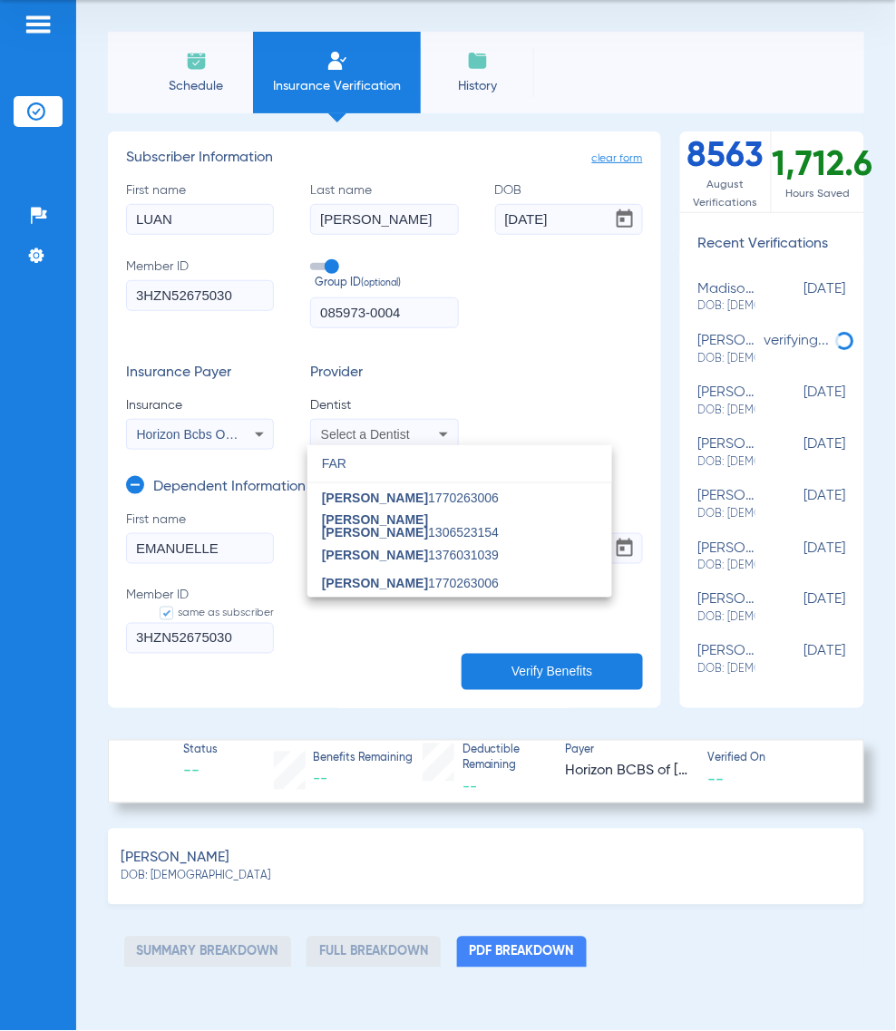
scroll to position [0, 0]
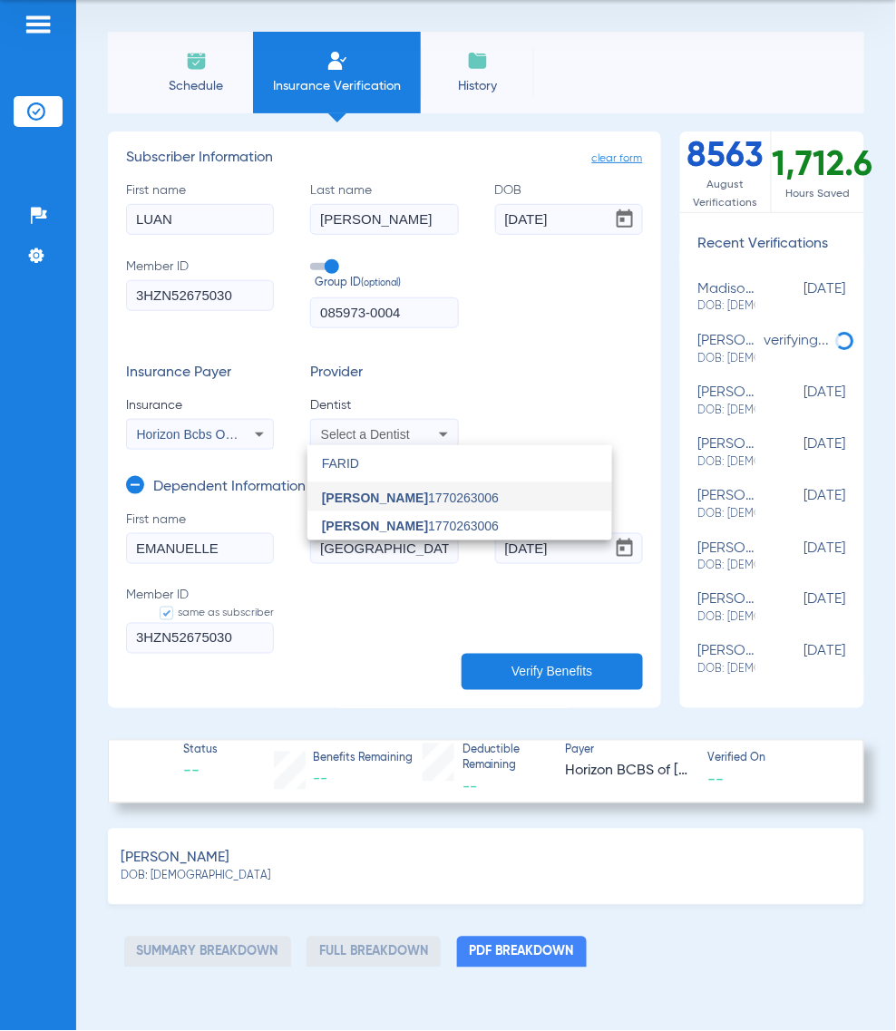
type input "FARID"
click at [428, 503] on span "[PERSON_NAME]" at bounding box center [375, 498] width 106 height 15
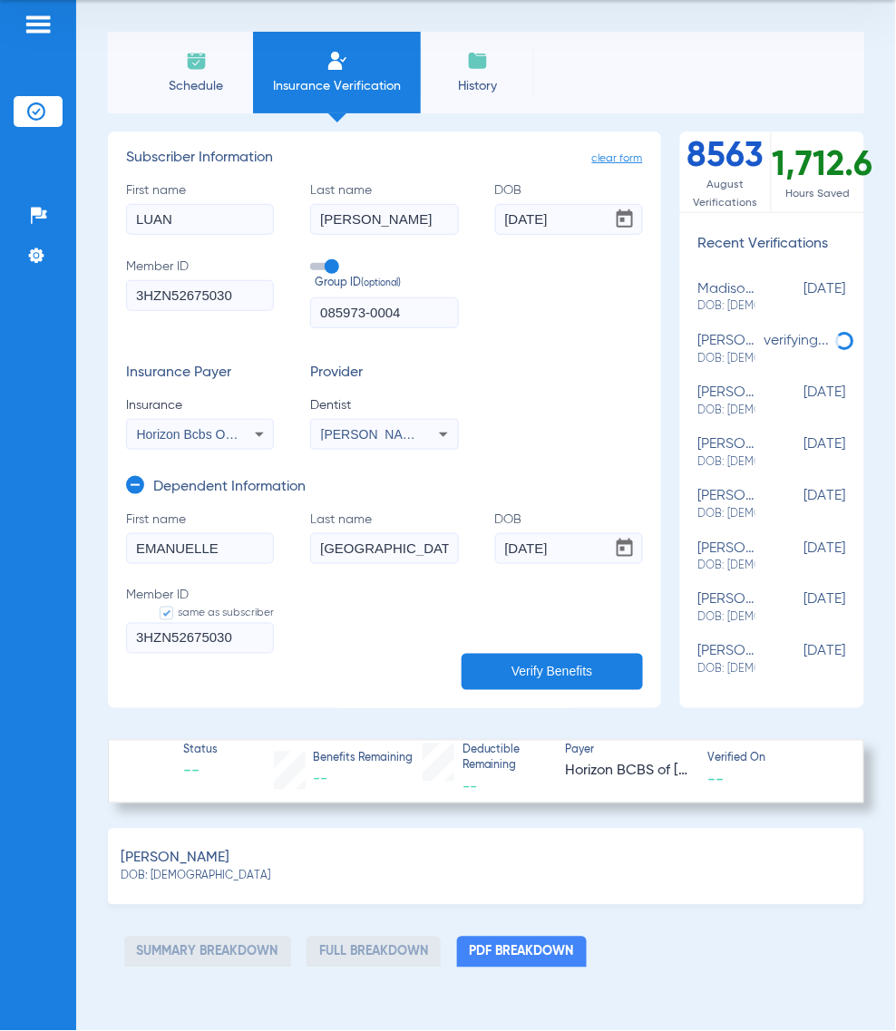
click at [397, 447] on mat-select "[PERSON_NAME] 1770263006" at bounding box center [384, 434] width 148 height 31
click at [433, 433] on icon at bounding box center [444, 434] width 22 height 22
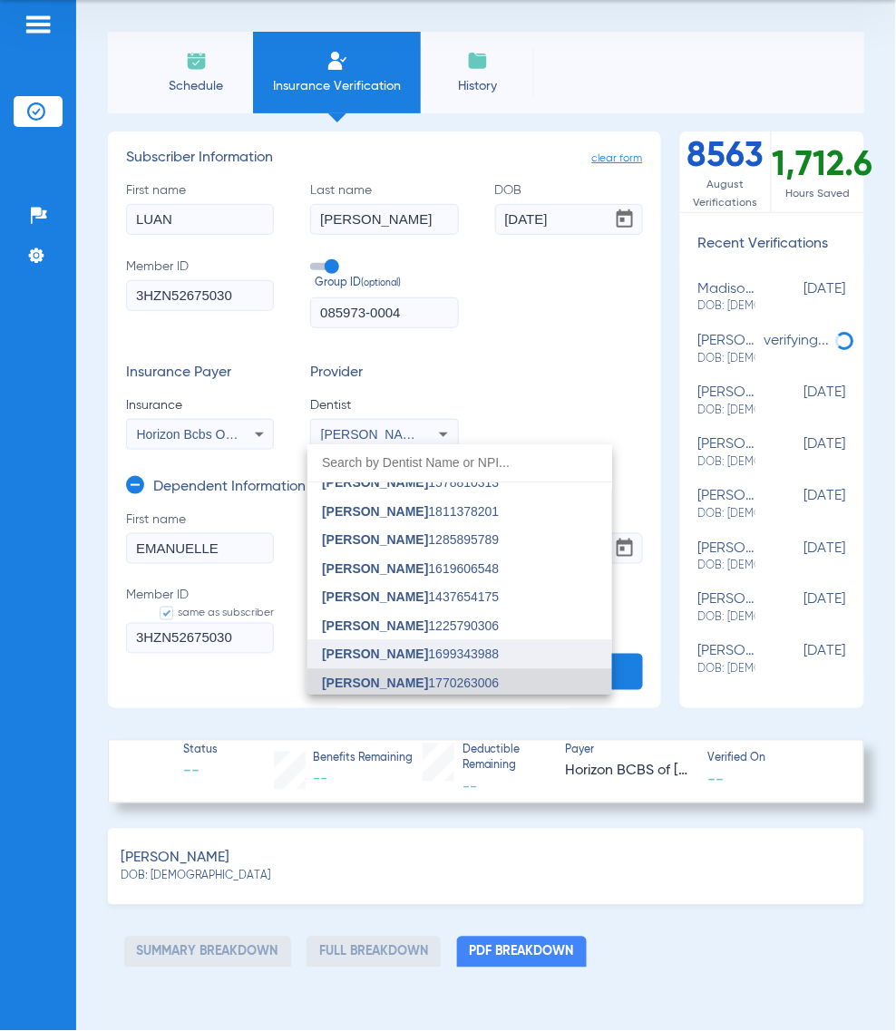
scroll to position [3298, 0]
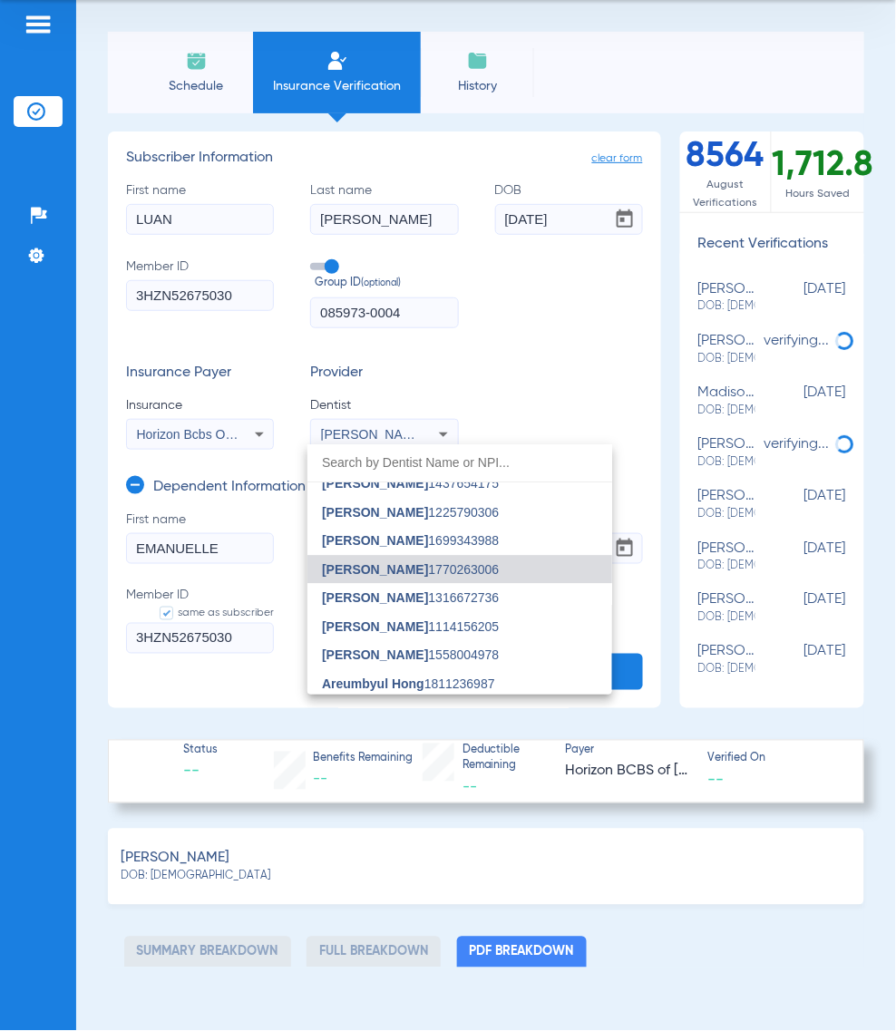
click at [585, 350] on div at bounding box center [448, 515] width 896 height 1031
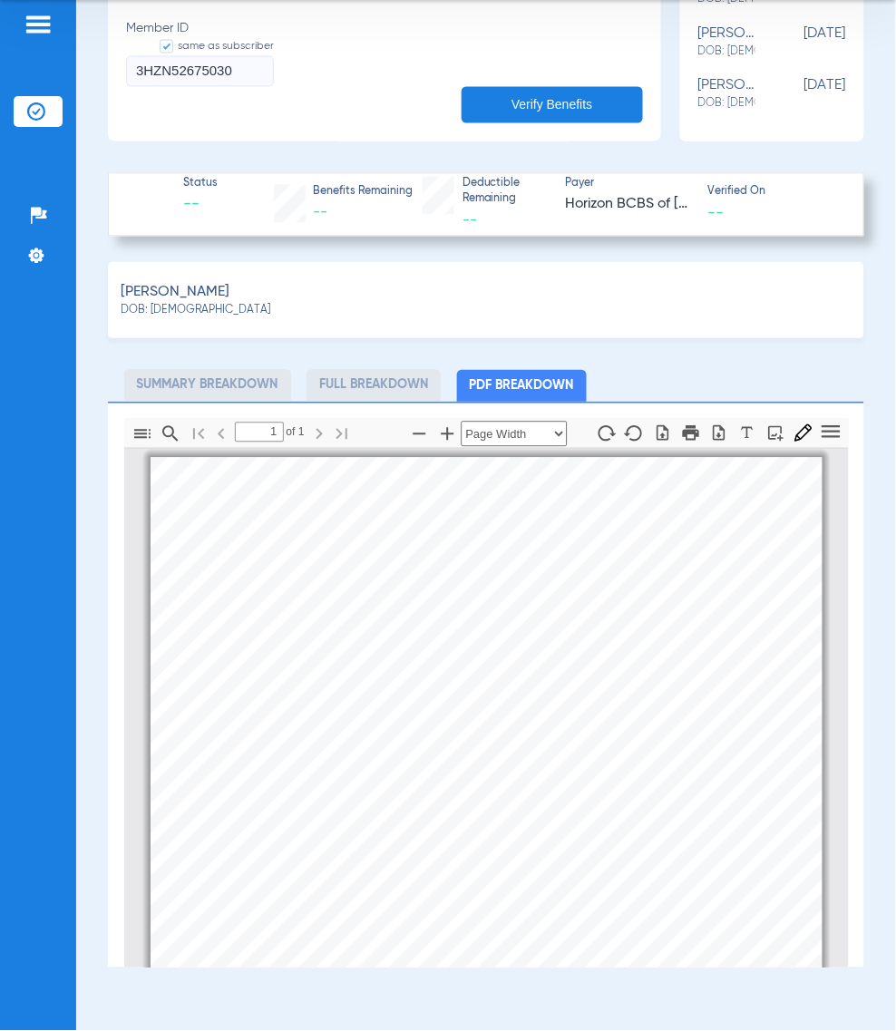
scroll to position [0, 0]
